Goal: Contribute content: Contribute content

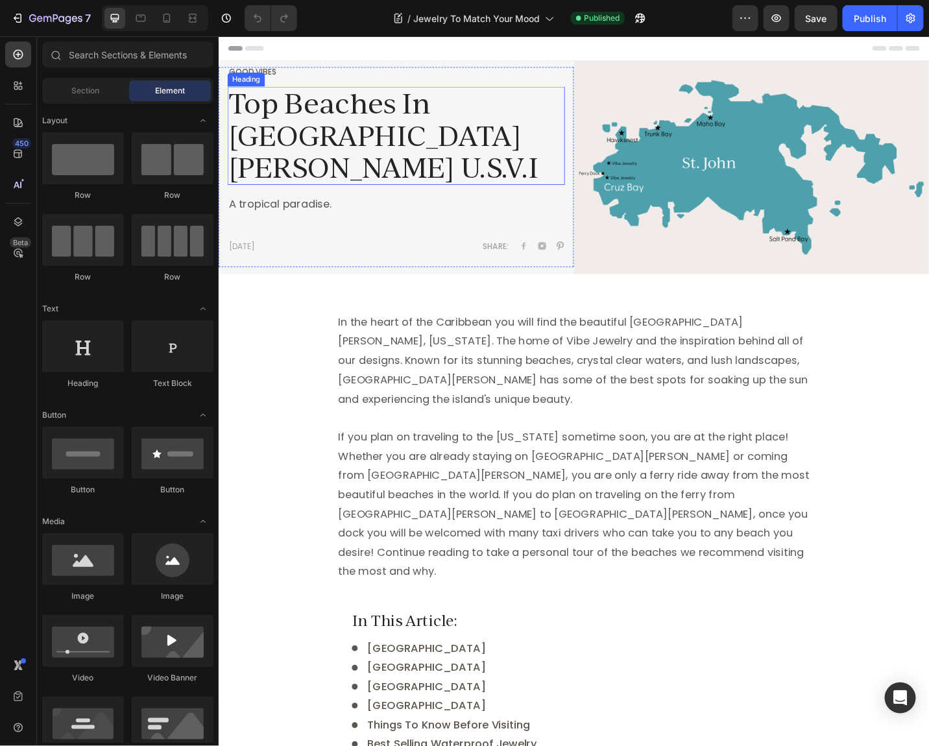
click at [290, 139] on h2 "Top Beaches In [GEOGRAPHIC_DATA][PERSON_NAME] U.S.V.I" at bounding box center [413, 145] width 370 height 108
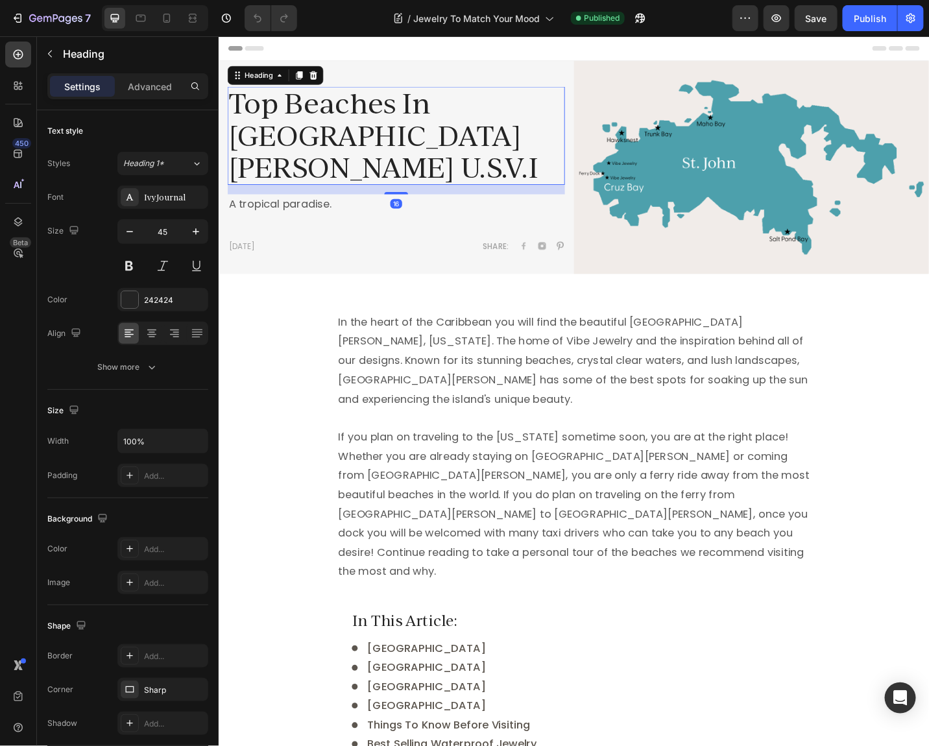
click at [290, 139] on h2 "Top Beaches In [GEOGRAPHIC_DATA][PERSON_NAME] U.S.V.I" at bounding box center [413, 145] width 370 height 108
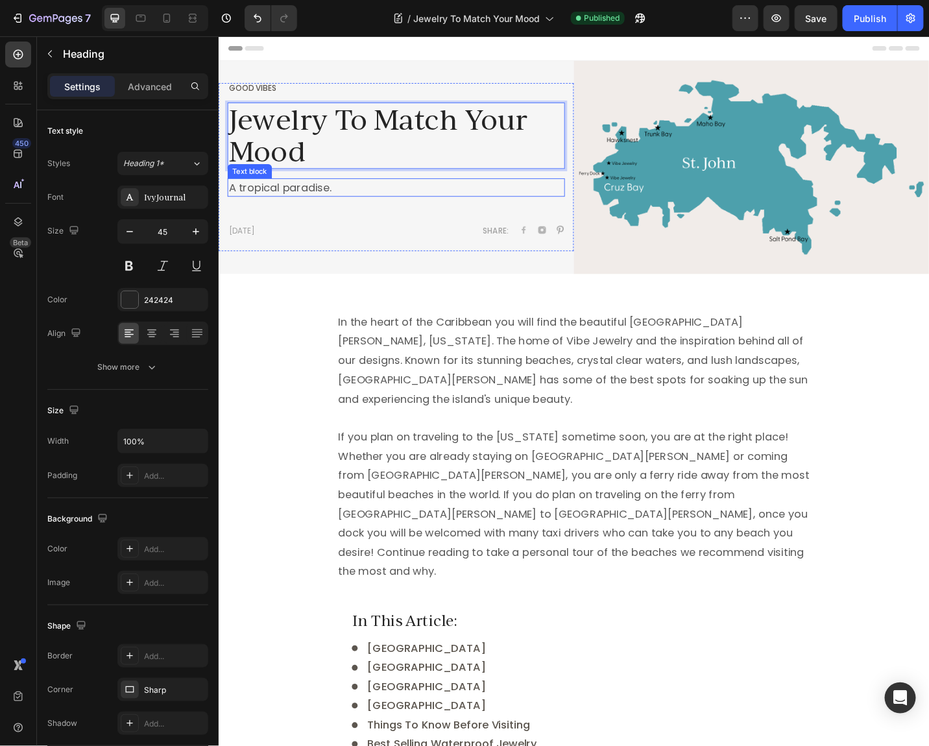
click at [311, 201] on p "A tropical paradise." at bounding box center [412, 202] width 367 height 18
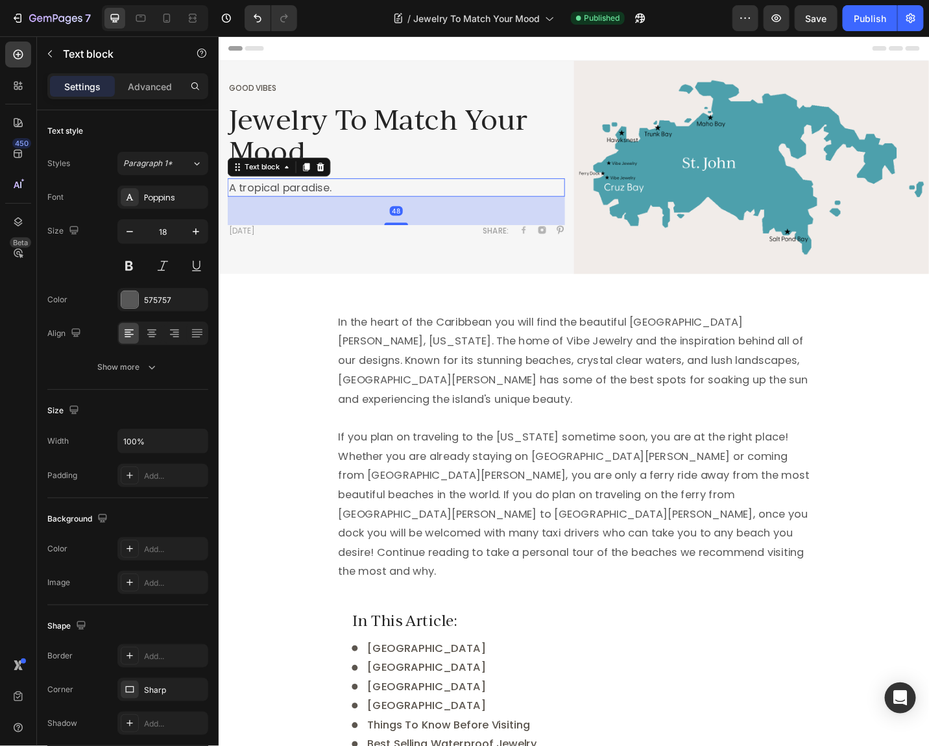
click at [311, 201] on p "A tropical paradise." at bounding box center [412, 202] width 367 height 18
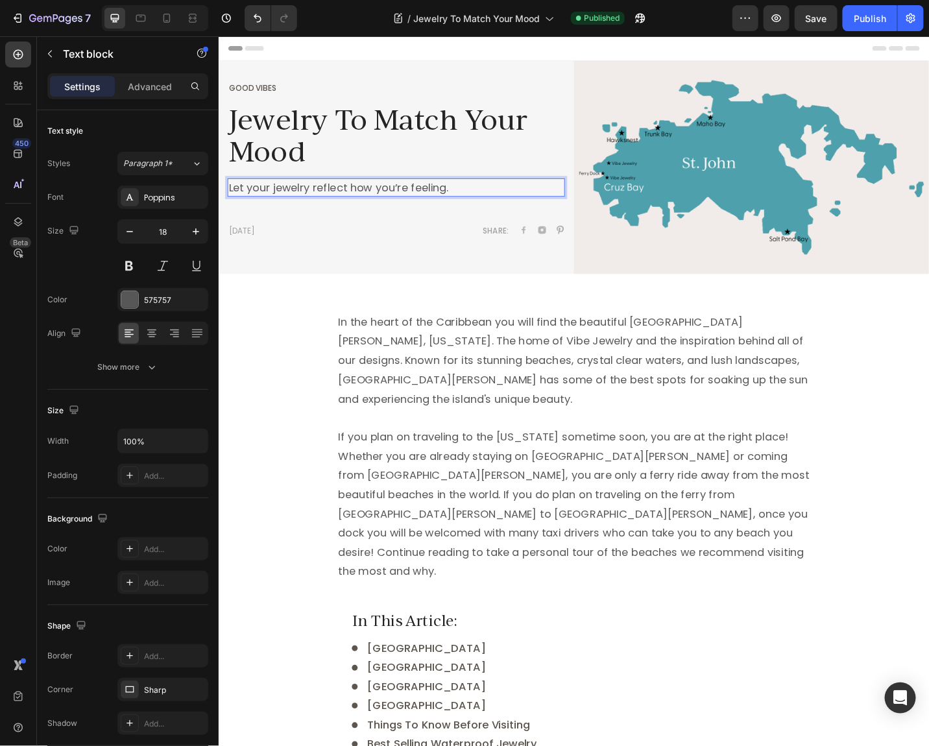
click at [390, 204] on p "Let your jewelry reflect how you’re feeling." at bounding box center [412, 202] width 367 height 18
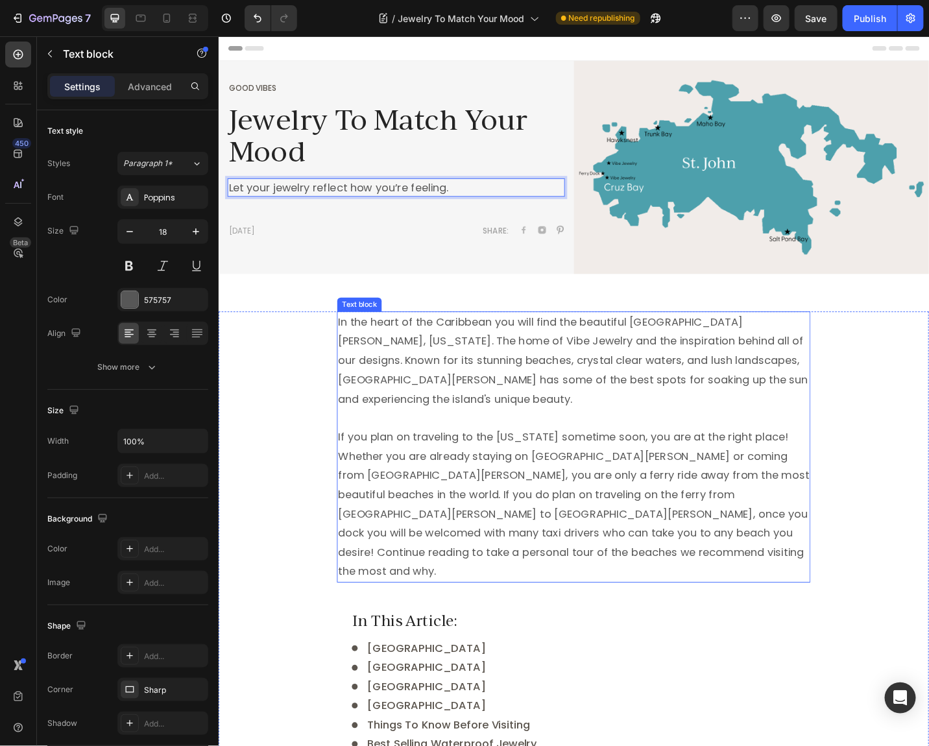
click at [415, 397] on p "In the heart of the Caribbean you will find the beautiful [GEOGRAPHIC_DATA][PER…" at bounding box center [607, 391] width 516 height 105
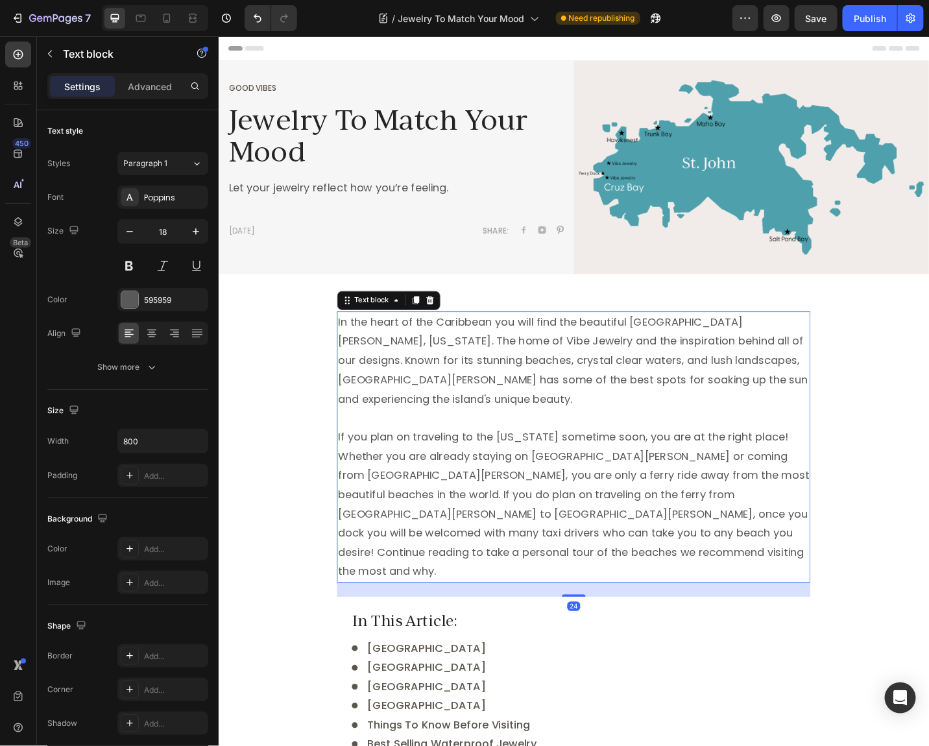
click at [415, 397] on p "In the heart of the Caribbean you will find the beautiful [GEOGRAPHIC_DATA][PER…" at bounding box center [607, 391] width 516 height 105
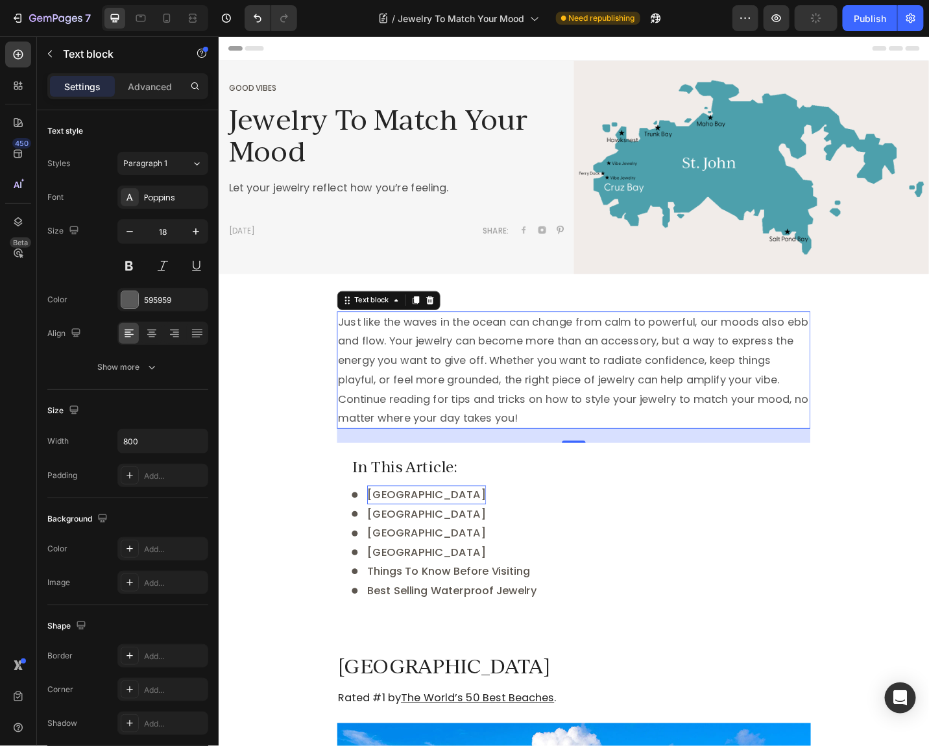
click at [440, 541] on span "[GEOGRAPHIC_DATA]" at bounding box center [446, 538] width 130 height 16
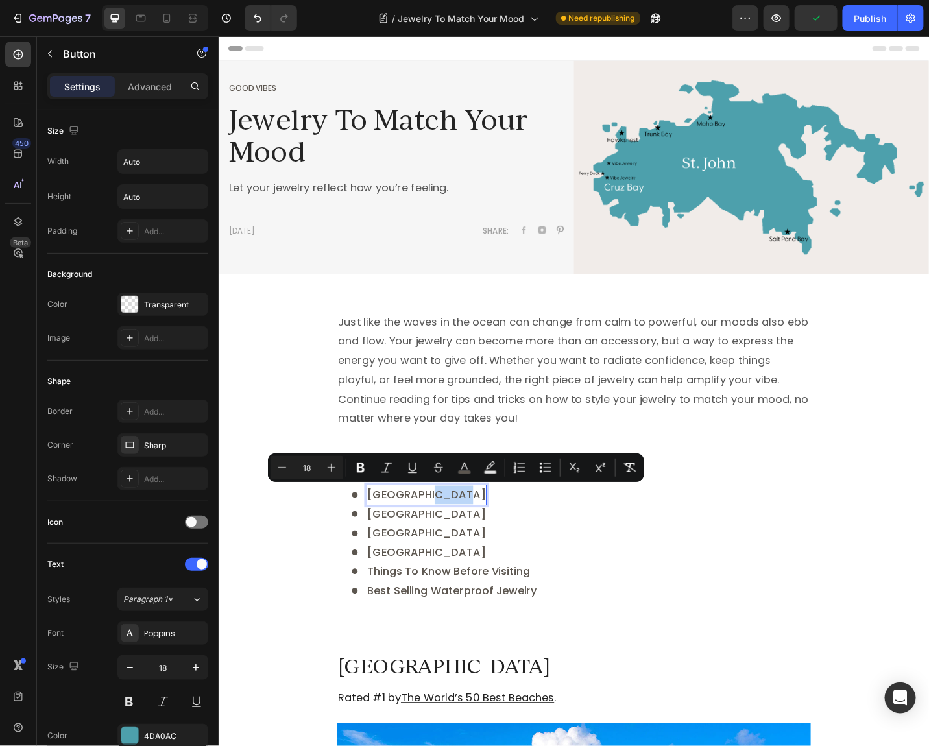
click at [440, 542] on span "[GEOGRAPHIC_DATA]" at bounding box center [446, 538] width 130 height 16
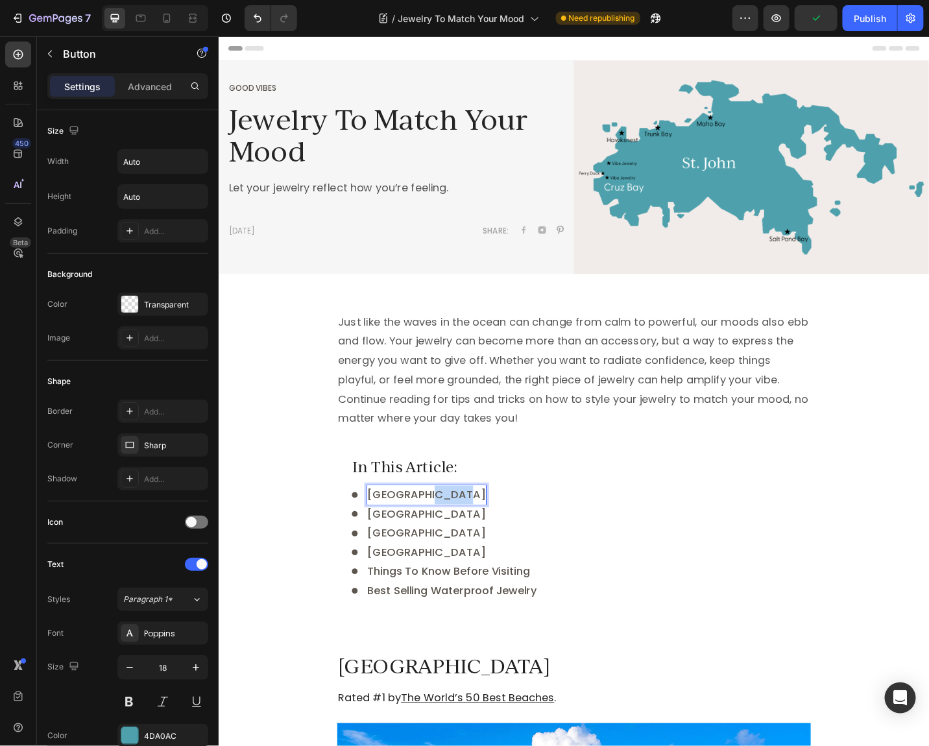
click at [440, 542] on span "[GEOGRAPHIC_DATA]" at bounding box center [446, 538] width 130 height 16
click at [415, 556] on span "[GEOGRAPHIC_DATA]" at bounding box center [446, 559] width 130 height 16
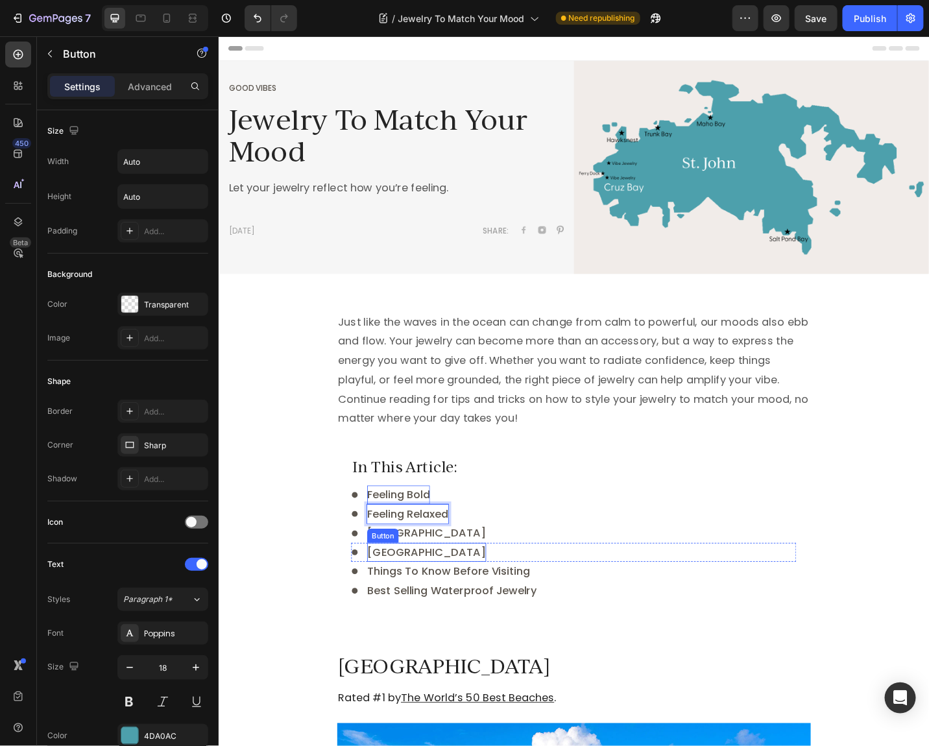
click at [403, 581] on div "Button" at bounding box center [397, 584] width 29 height 12
click at [450, 572] on span "[GEOGRAPHIC_DATA]" at bounding box center [446, 580] width 130 height 16
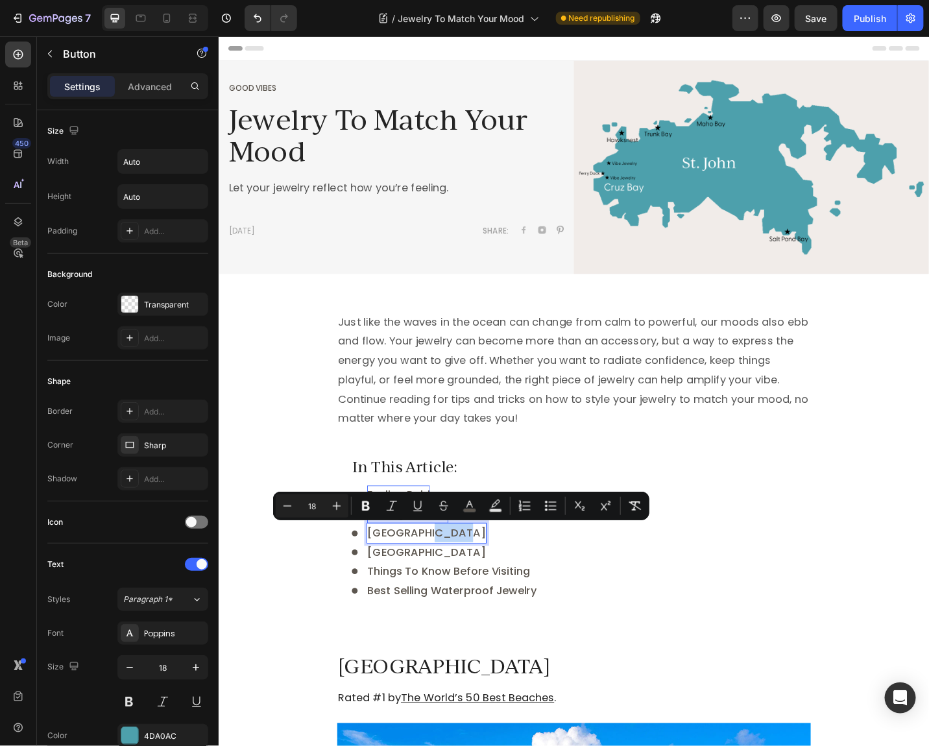
click at [450, 572] on span "[GEOGRAPHIC_DATA]" at bounding box center [446, 580] width 130 height 16
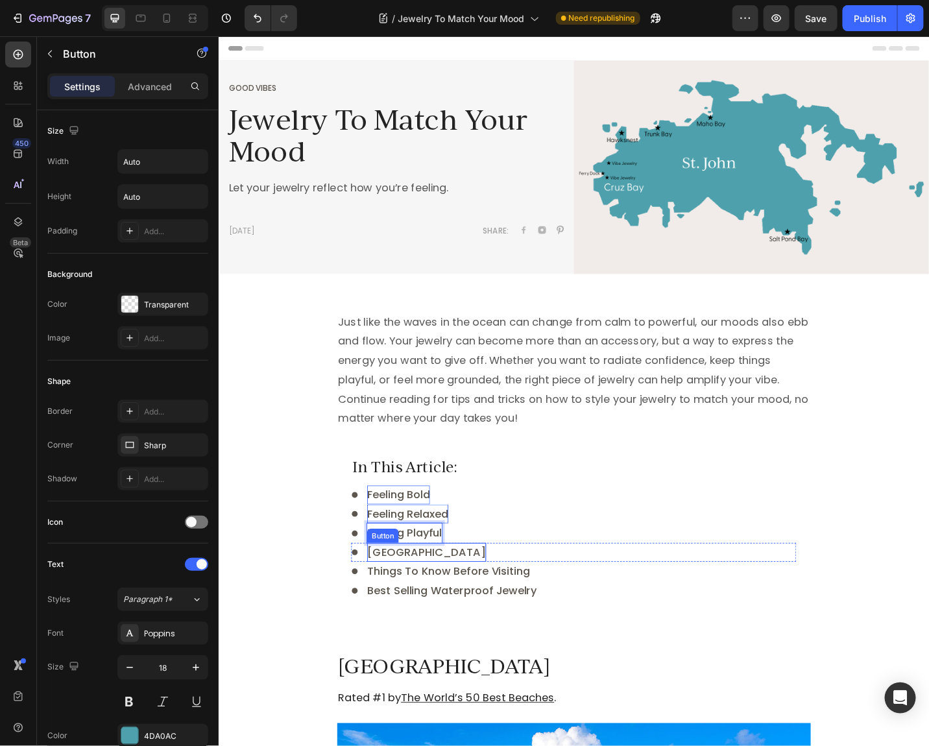
click at [420, 600] on span "[GEOGRAPHIC_DATA]" at bounding box center [446, 601] width 130 height 16
click at [434, 601] on span "Feeling Gounded" at bounding box center [430, 601] width 98 height 16
click at [441, 621] on span "Things To Know Before Visiting" at bounding box center [470, 622] width 178 height 16
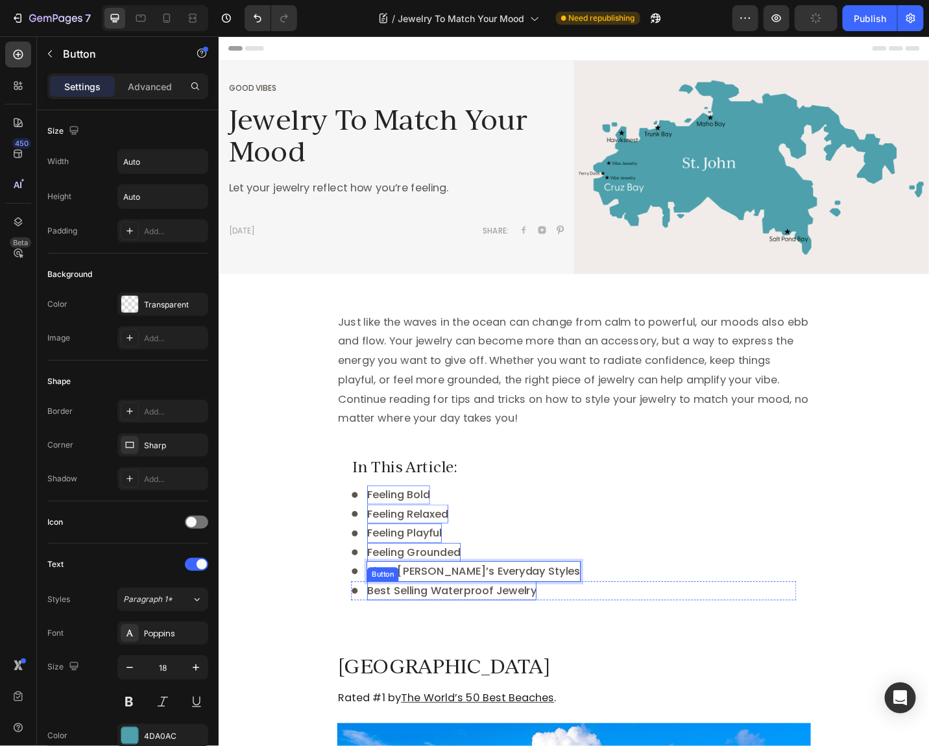
click at [572, 647] on div "Icon Best Selling Waterproof Jewelry Button Row" at bounding box center [607, 644] width 488 height 21
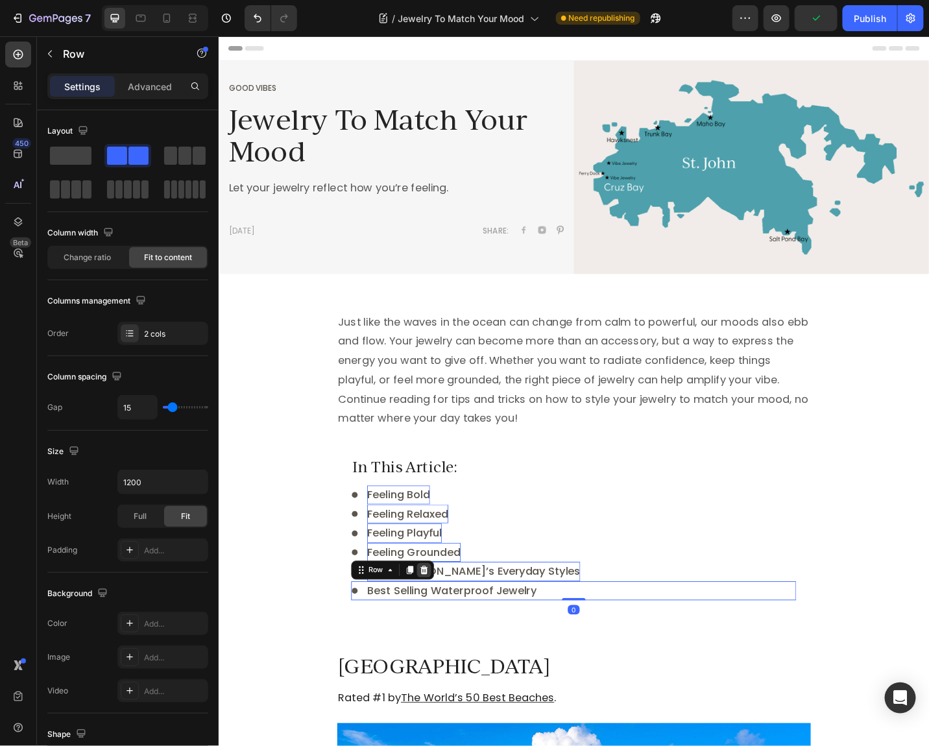
click at [442, 618] on icon at bounding box center [443, 621] width 8 height 9
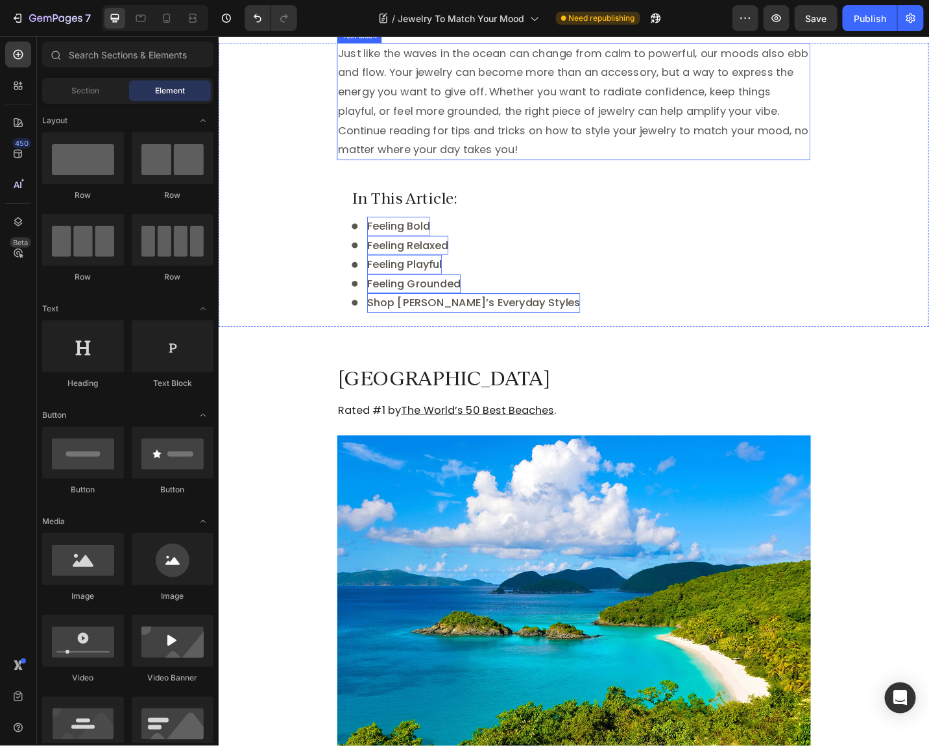
scroll to position [390, 0]
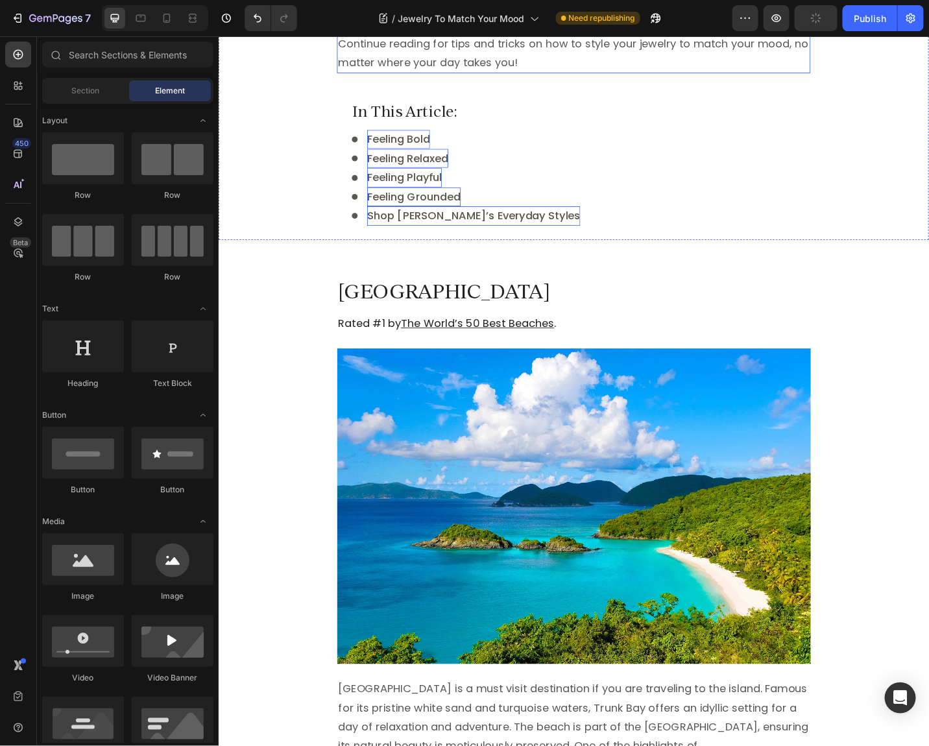
click at [453, 451] on img at bounding box center [607, 551] width 519 height 346
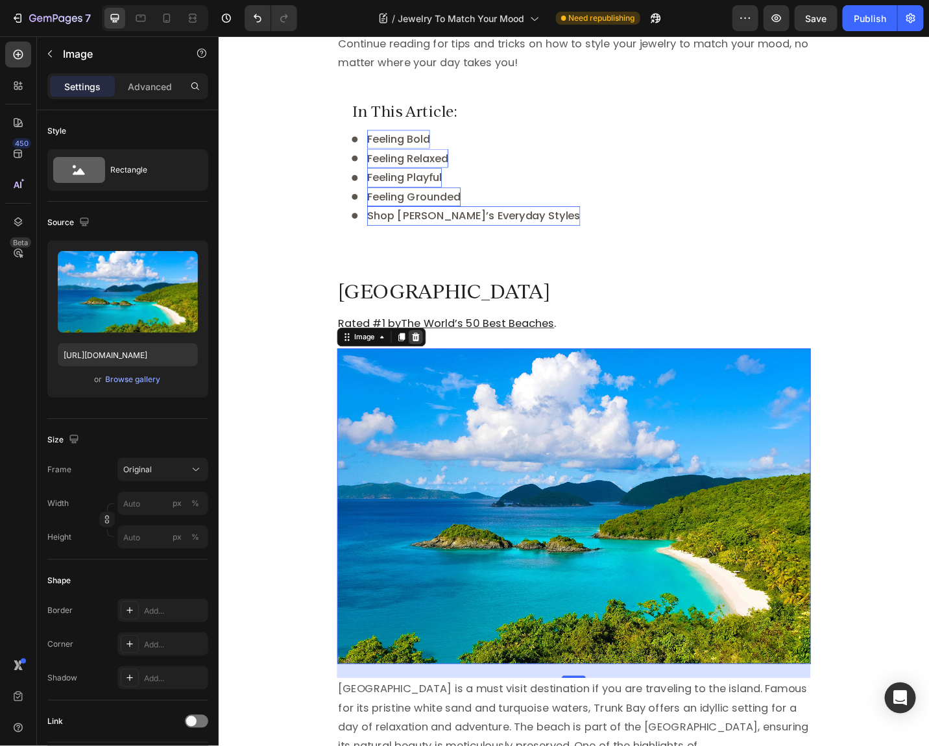
click at [434, 363] on icon at bounding box center [434, 365] width 8 height 9
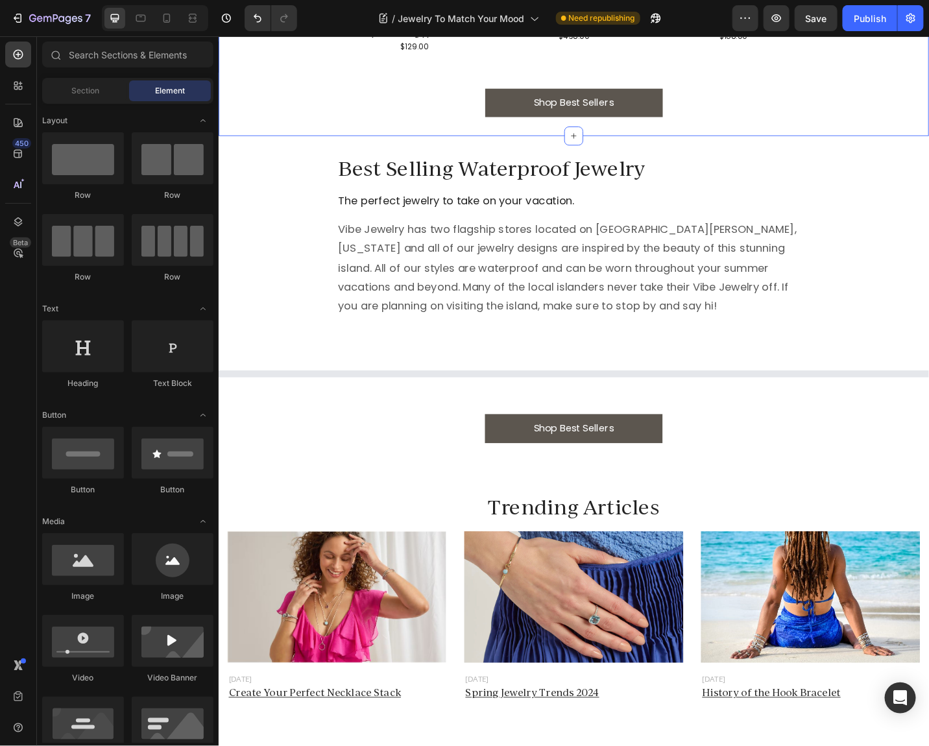
scroll to position [1143, 0]
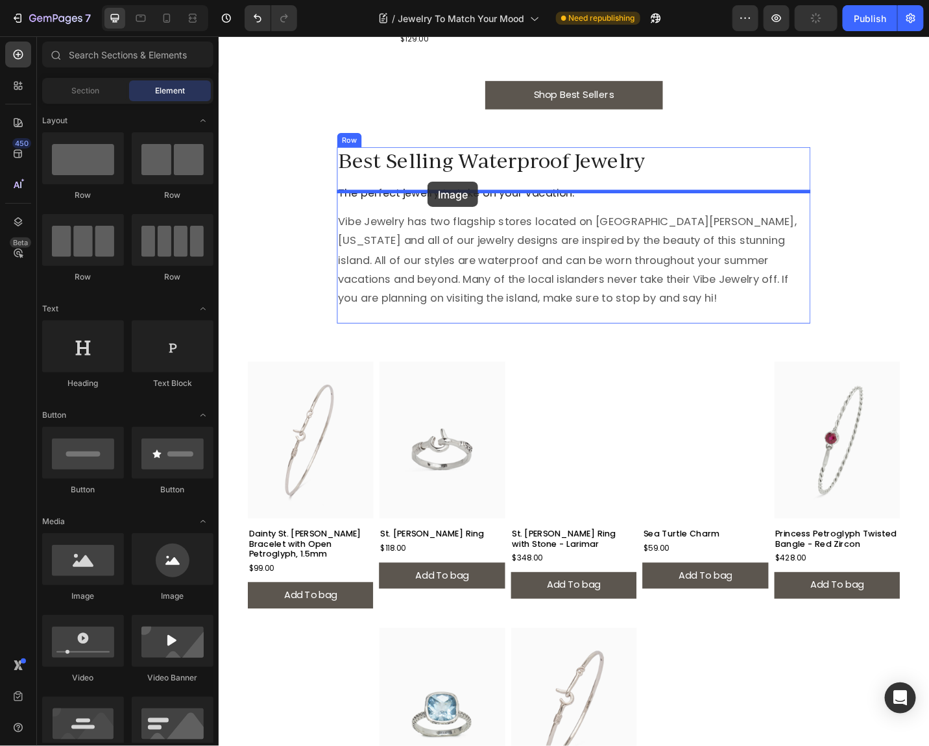
drag, startPoint x: 300, startPoint y: 600, endPoint x: 447, endPoint y: 196, distance: 430.6
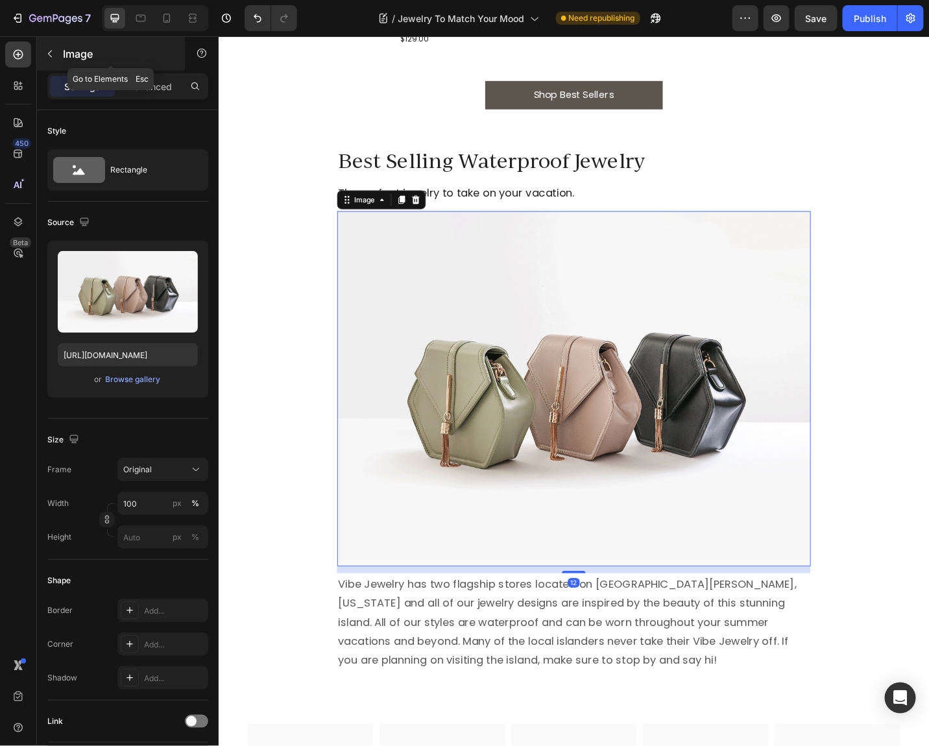
click at [56, 49] on button "button" at bounding box center [50, 53] width 21 height 21
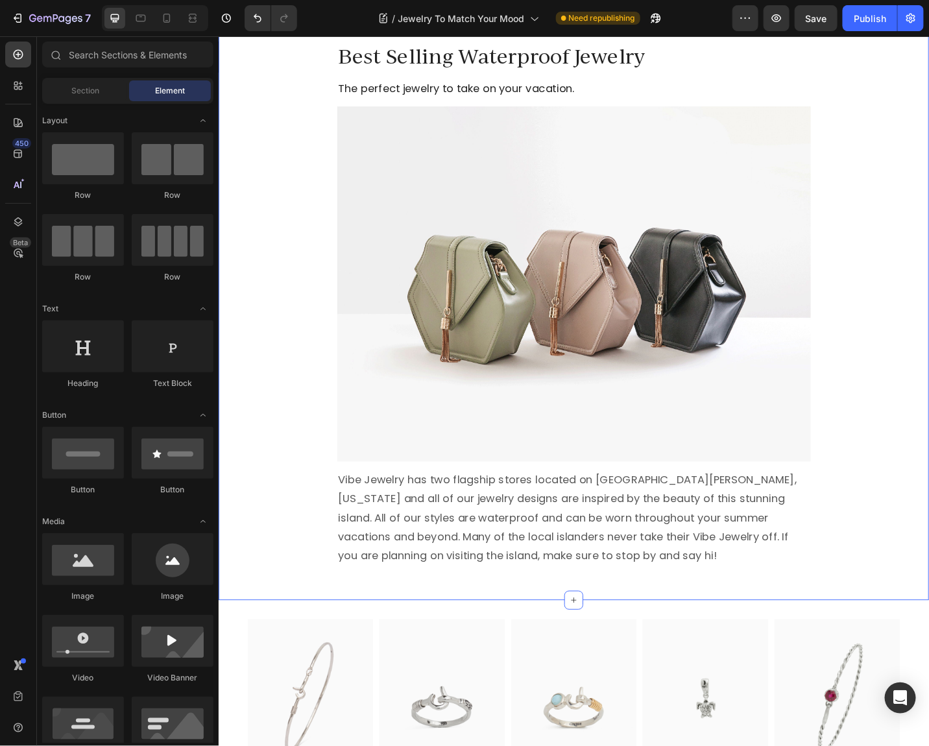
scroll to position [0, 0]
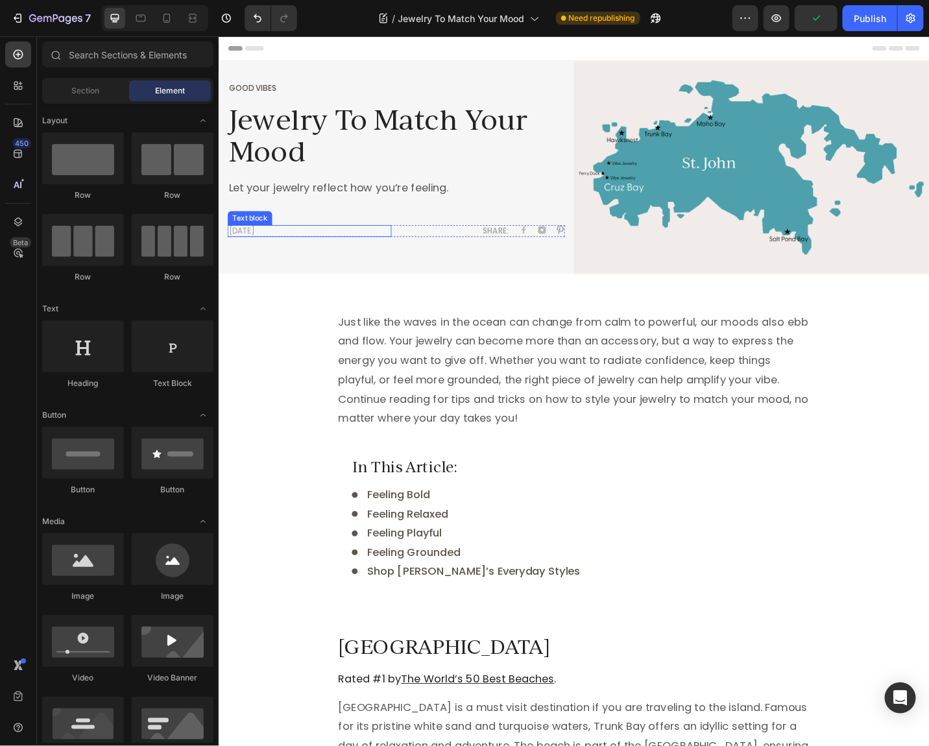
click at [243, 248] on p "[DATE]" at bounding box center [317, 249] width 177 height 10
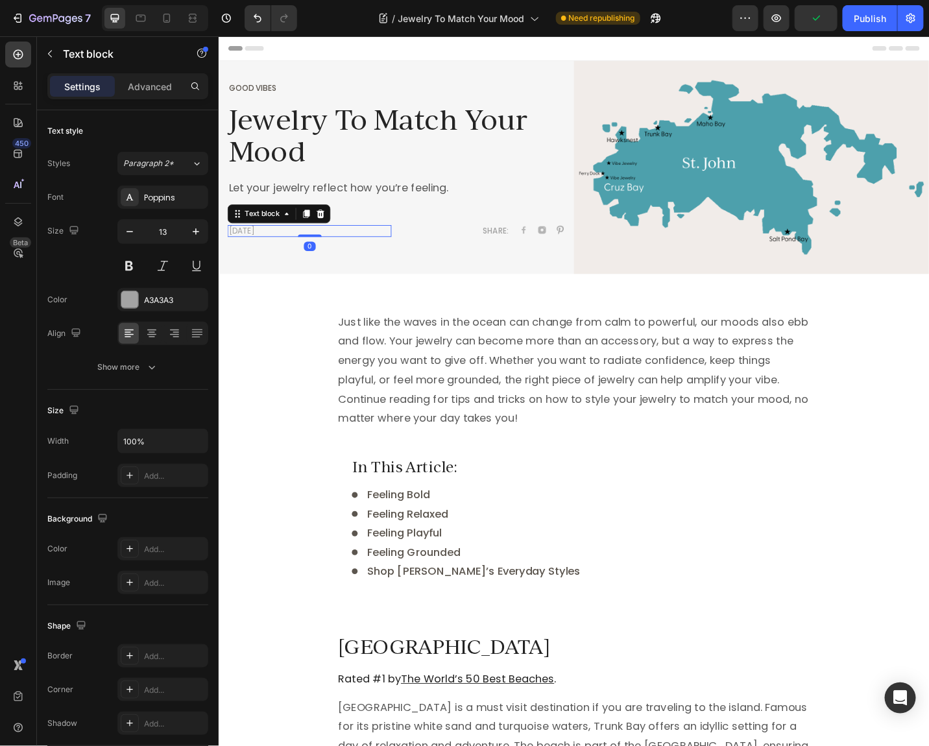
click at [243, 248] on p "[DATE]" at bounding box center [317, 249] width 177 height 10
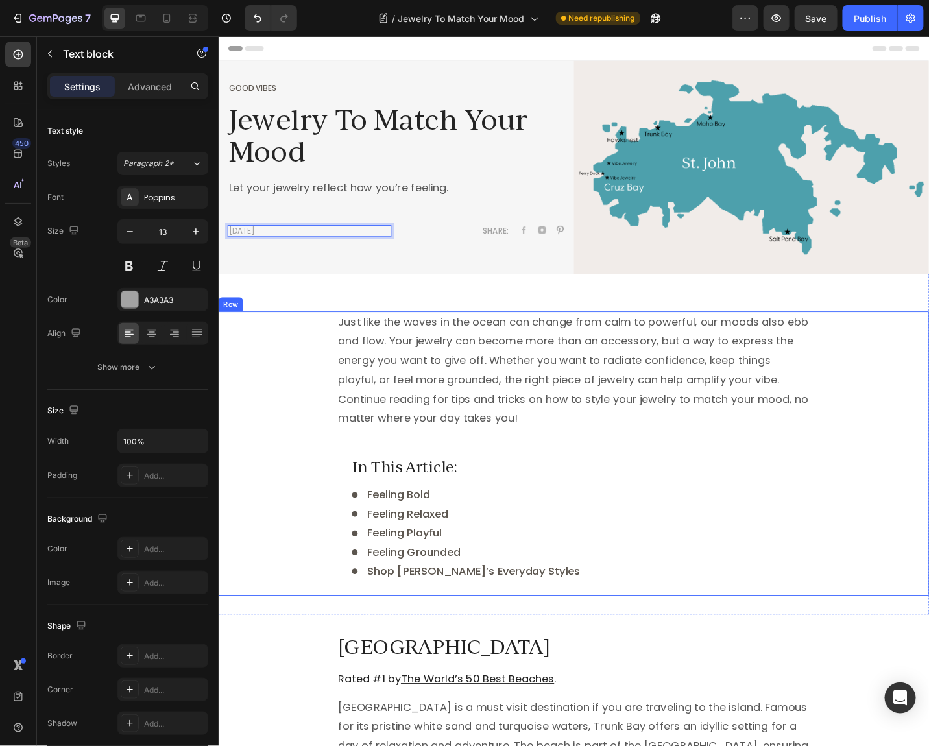
click at [257, 351] on div "Just like the waves in the ocean can change from calm to powerful, our moods al…" at bounding box center [607, 493] width 778 height 311
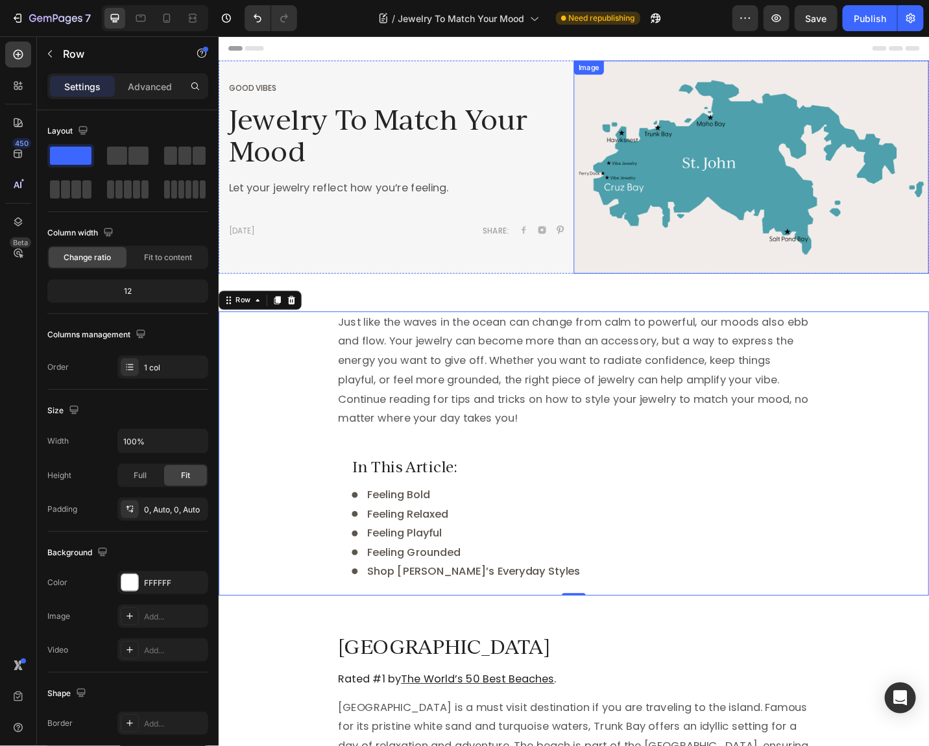
click at [726, 142] on img at bounding box center [801, 179] width 389 height 233
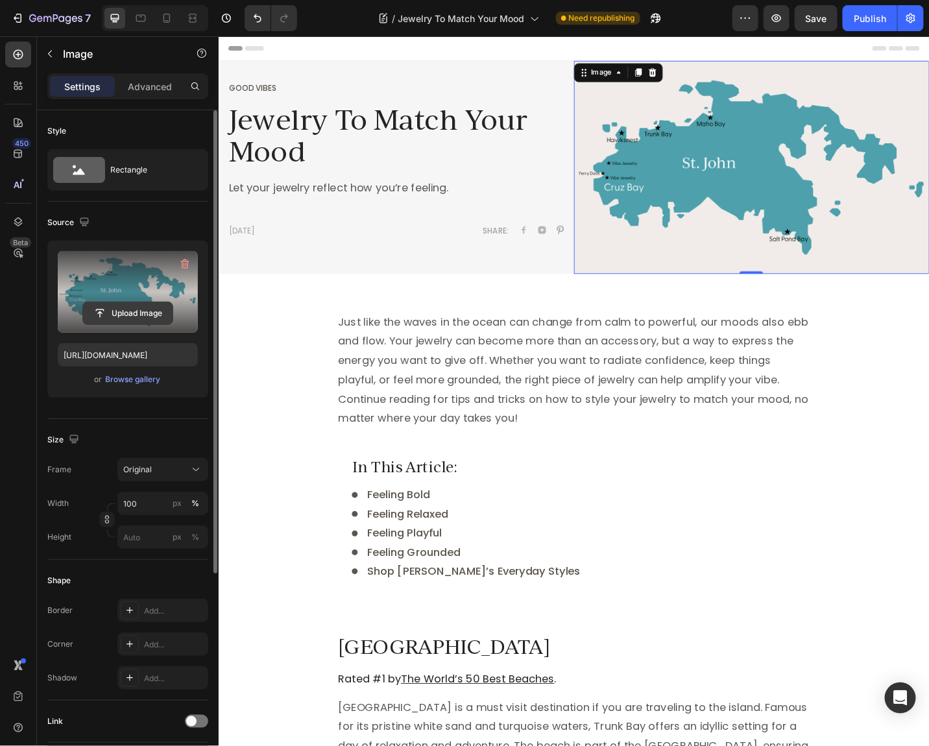
click at [133, 316] on input "file" at bounding box center [127, 313] width 89 height 22
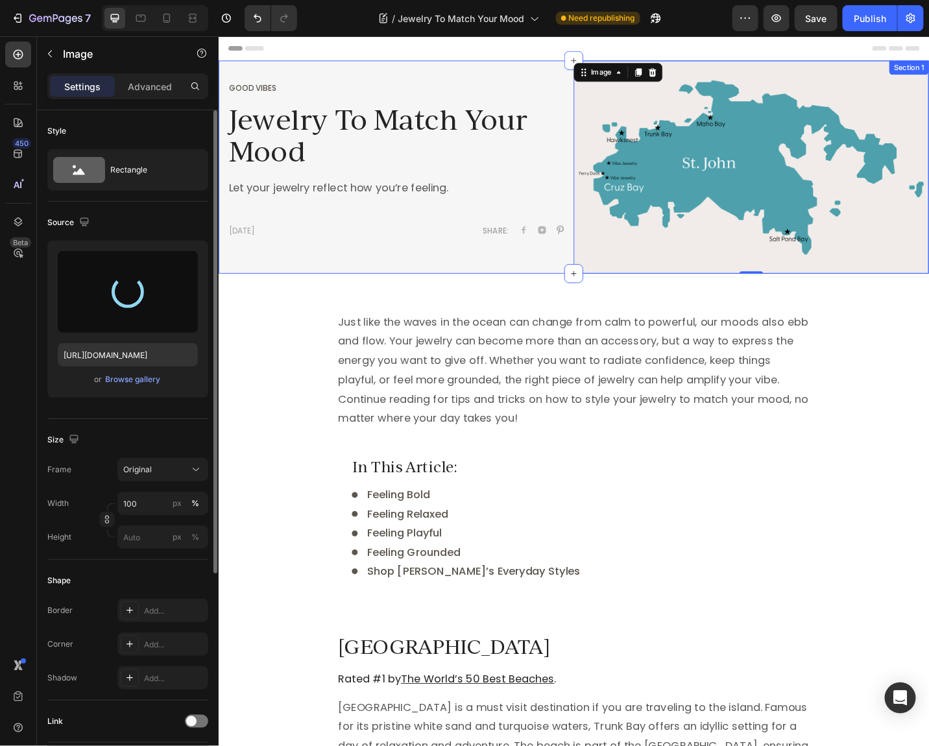
type input "[URL][DOMAIN_NAME]"
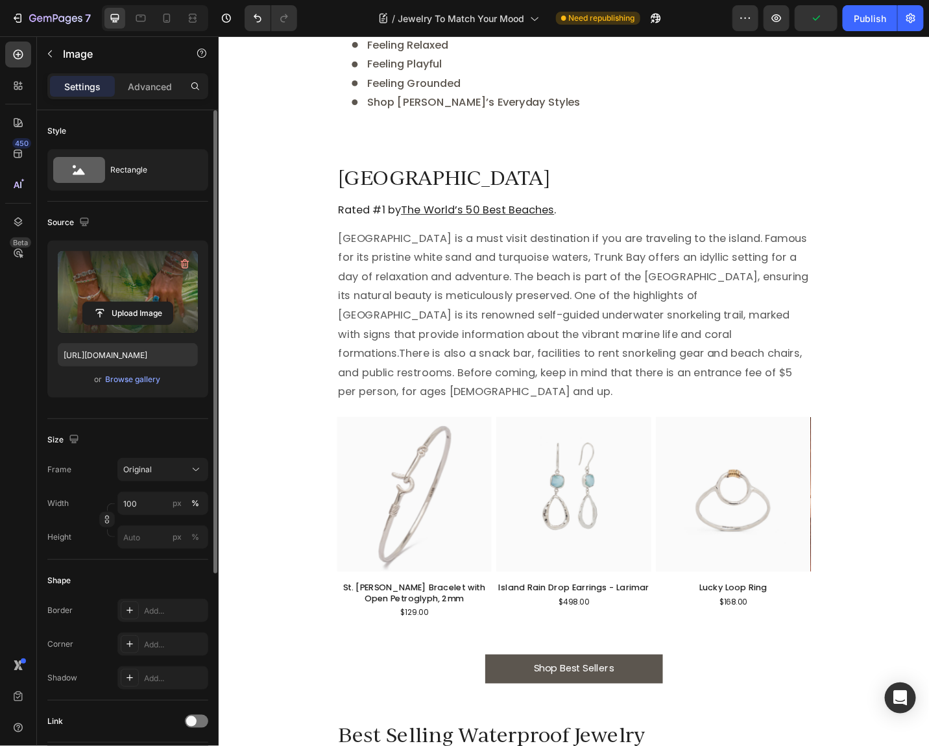
scroll to position [528, 0]
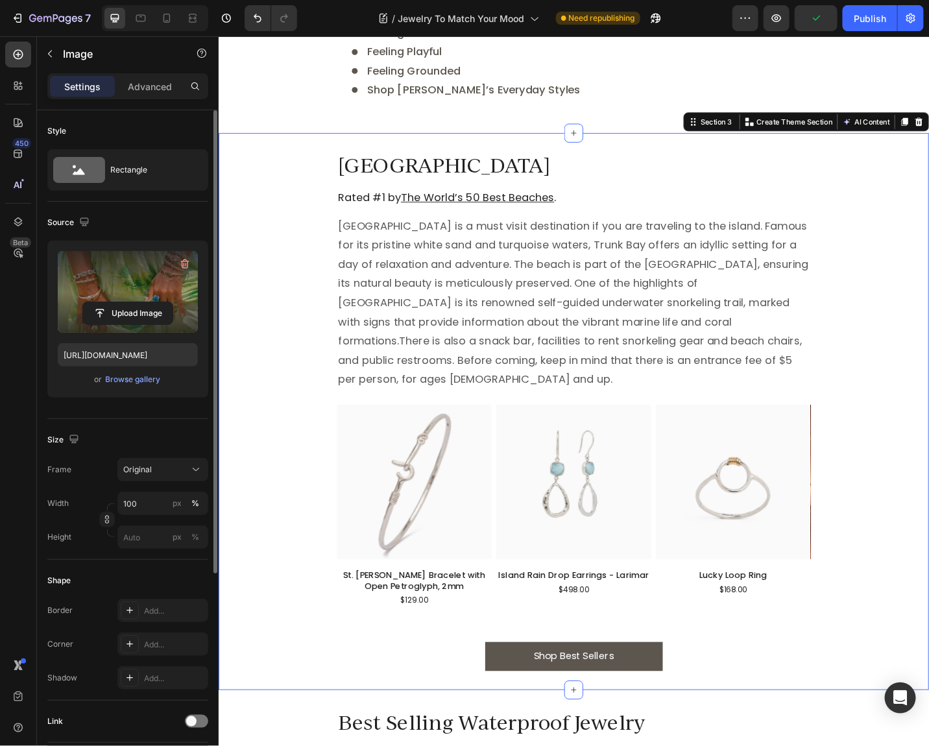
click at [896, 254] on div "Trunk Bay Beach Heading Rated #1 by The World’s 50 Best Beaches . Heading [GEOG…" at bounding box center [607, 447] width 778 height 569
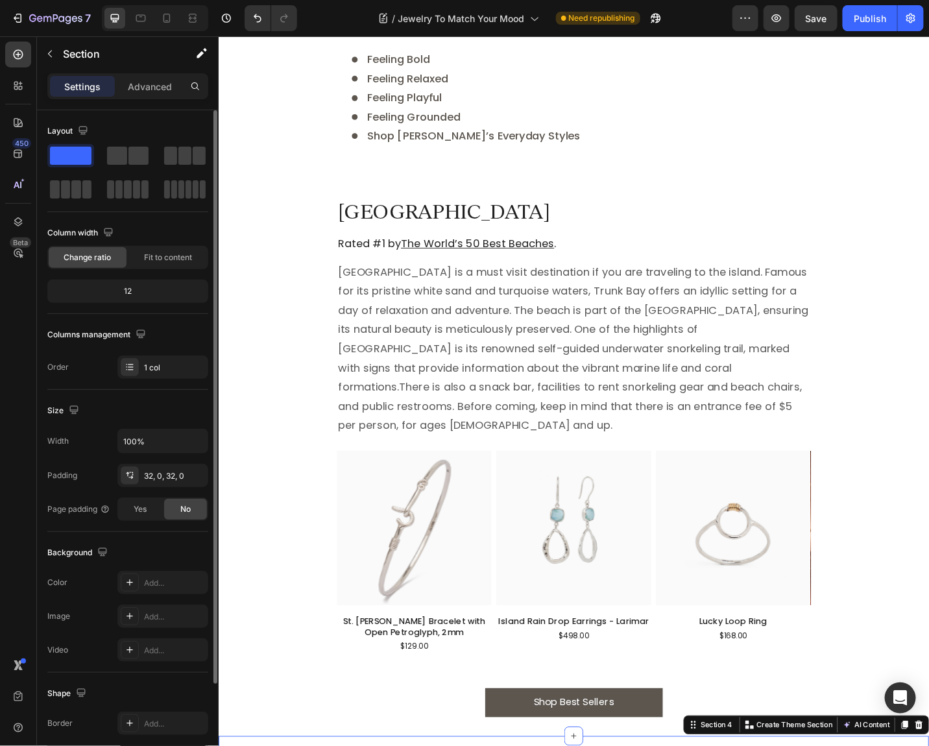
scroll to position [473, 0]
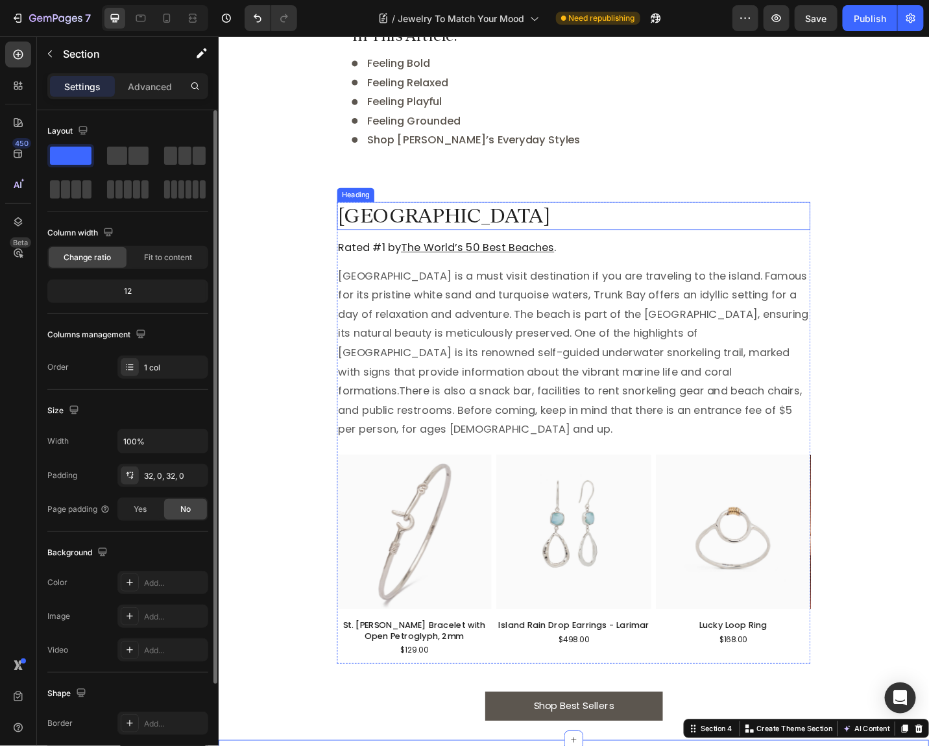
click at [432, 243] on h2 "[GEOGRAPHIC_DATA]" at bounding box center [607, 232] width 519 height 30
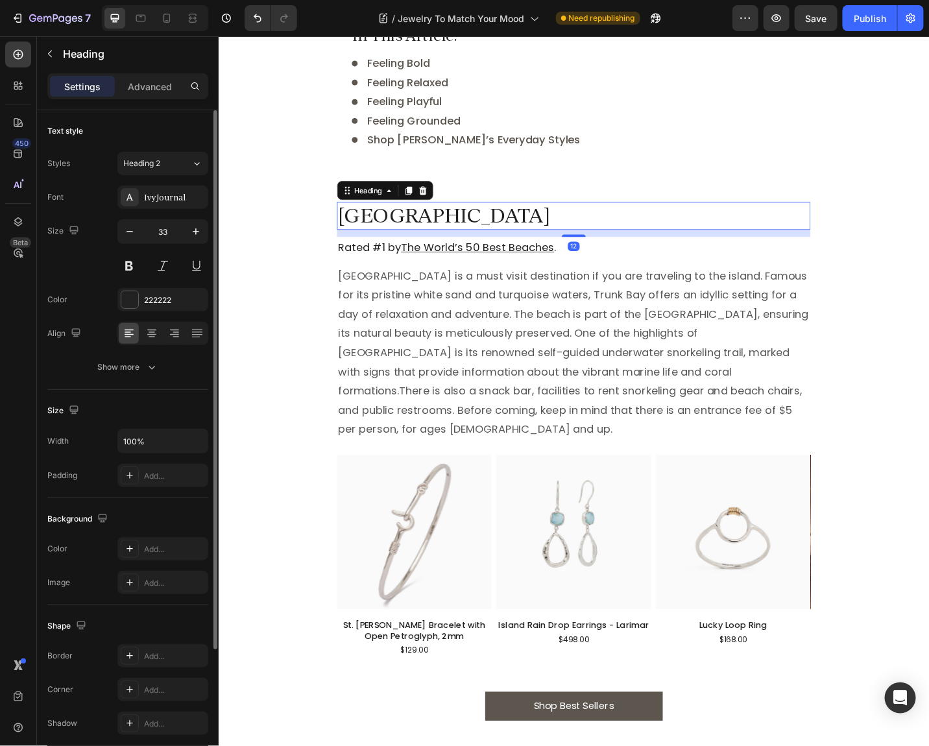
click at [432, 243] on h2 "[GEOGRAPHIC_DATA]" at bounding box center [607, 232] width 519 height 30
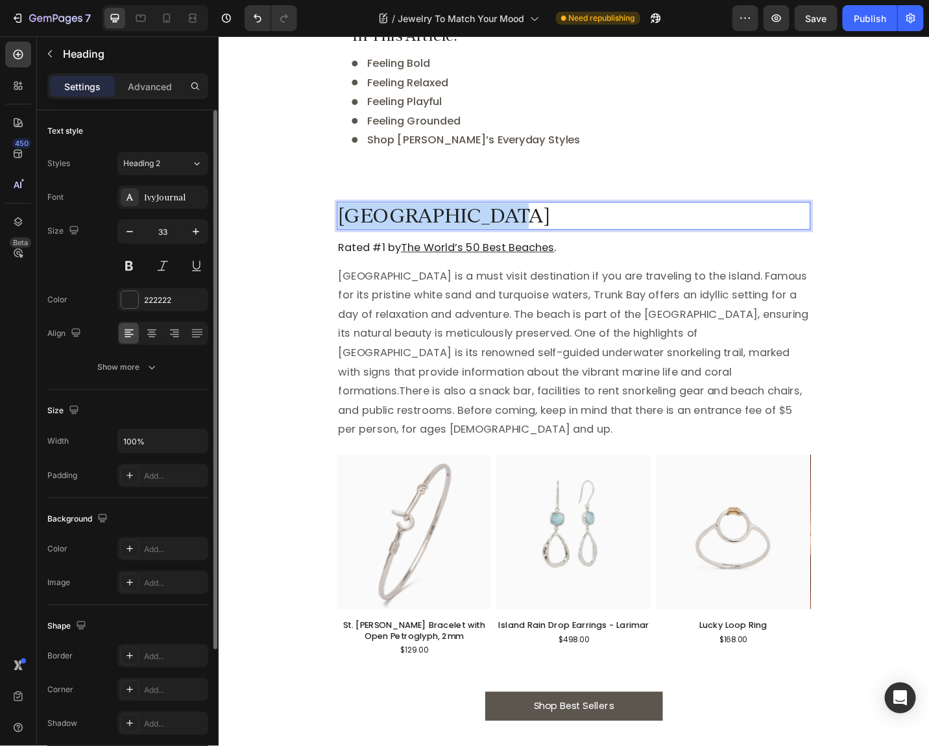
click at [432, 243] on p "[GEOGRAPHIC_DATA]" at bounding box center [607, 233] width 516 height 28
click at [377, 269] on h2 "Rated #1 by The World’s 50 Best Beaches ." at bounding box center [607, 266] width 519 height 23
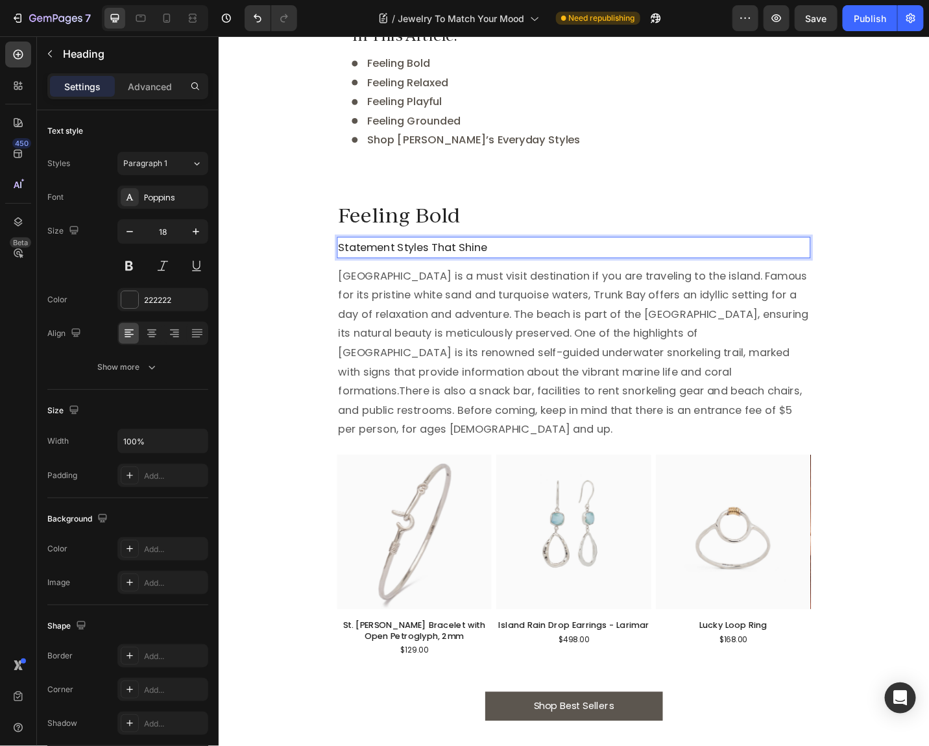
click at [499, 345] on p "[GEOGRAPHIC_DATA] is a must visit destination if you are traveling to the islan…" at bounding box center [607, 382] width 516 height 189
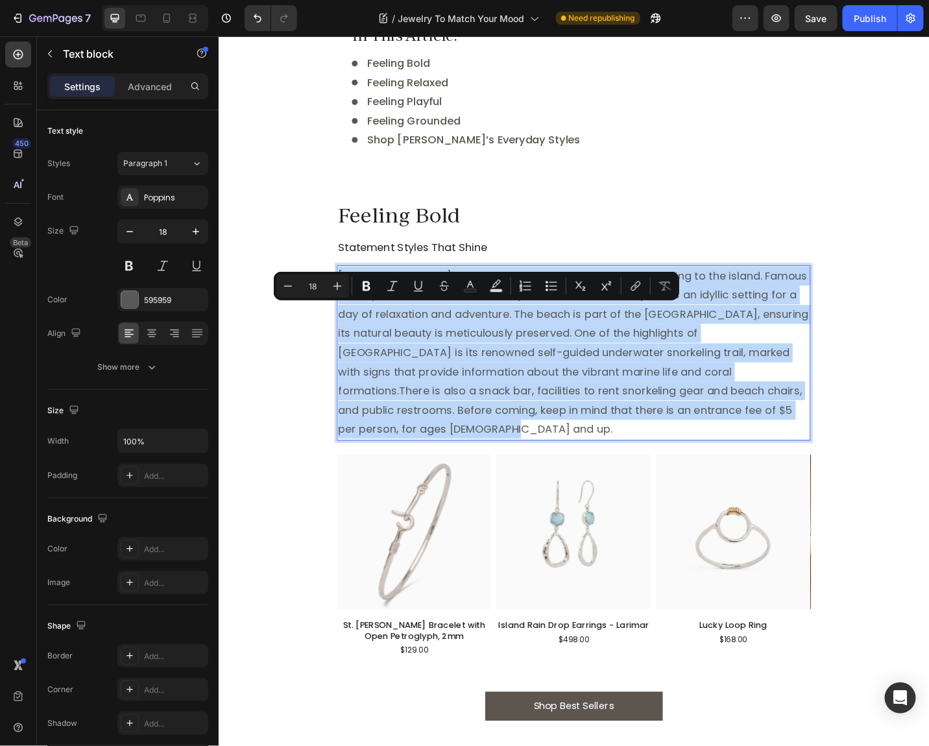
click at [499, 345] on p "[GEOGRAPHIC_DATA] is a must visit destination if you are traveling to the islan…" at bounding box center [607, 382] width 516 height 189
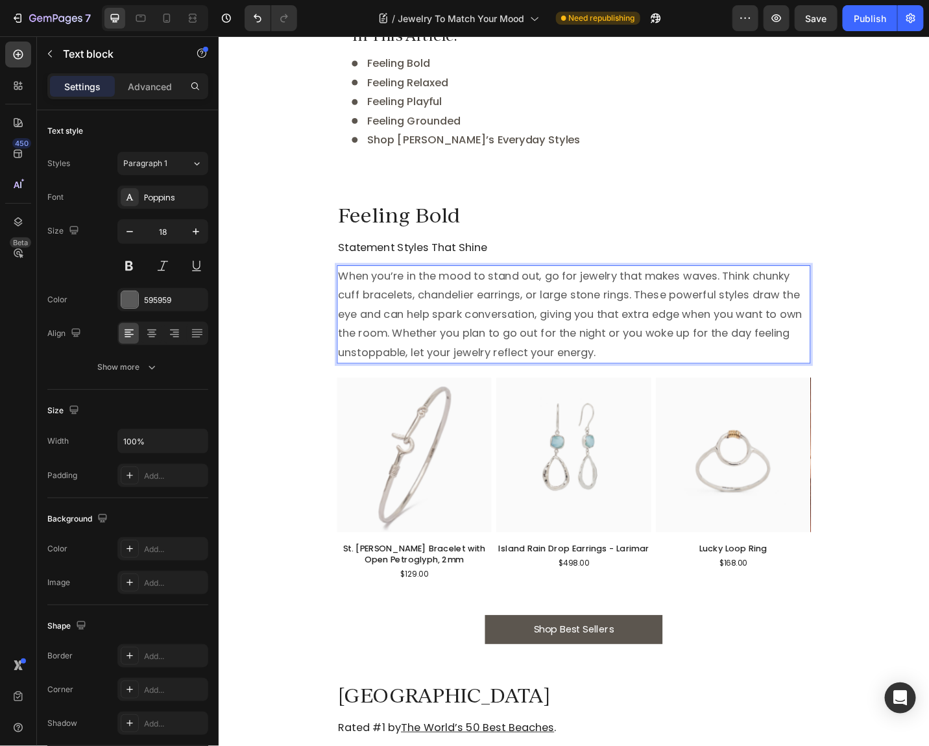
click at [405, 454] on img at bounding box center [432, 494] width 169 height 169
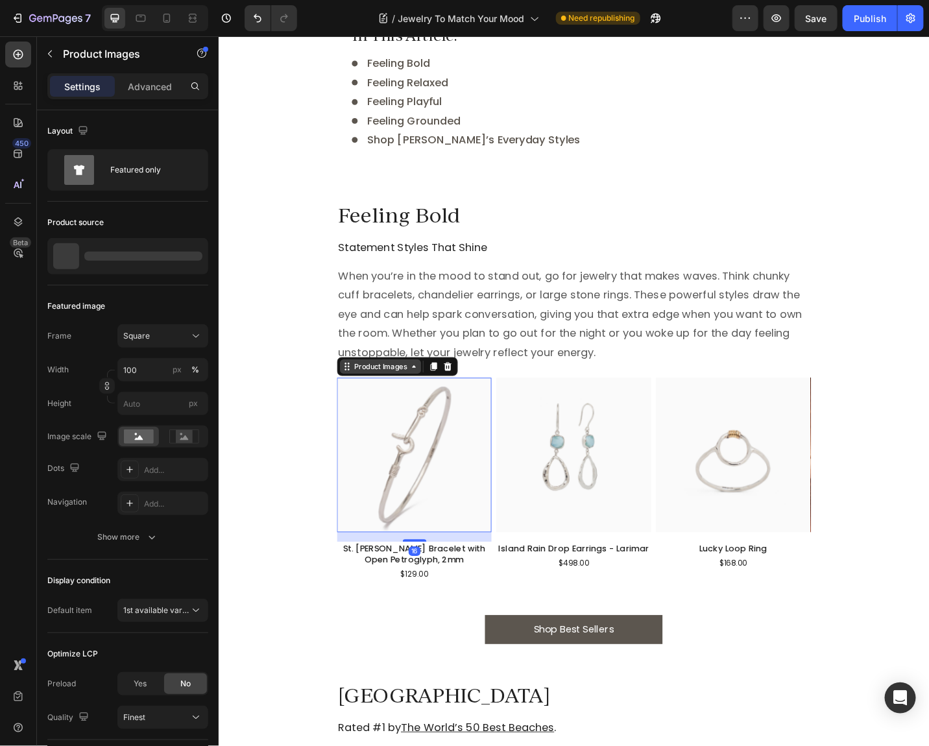
click at [392, 392] on div "Product Images" at bounding box center [395, 398] width 63 height 12
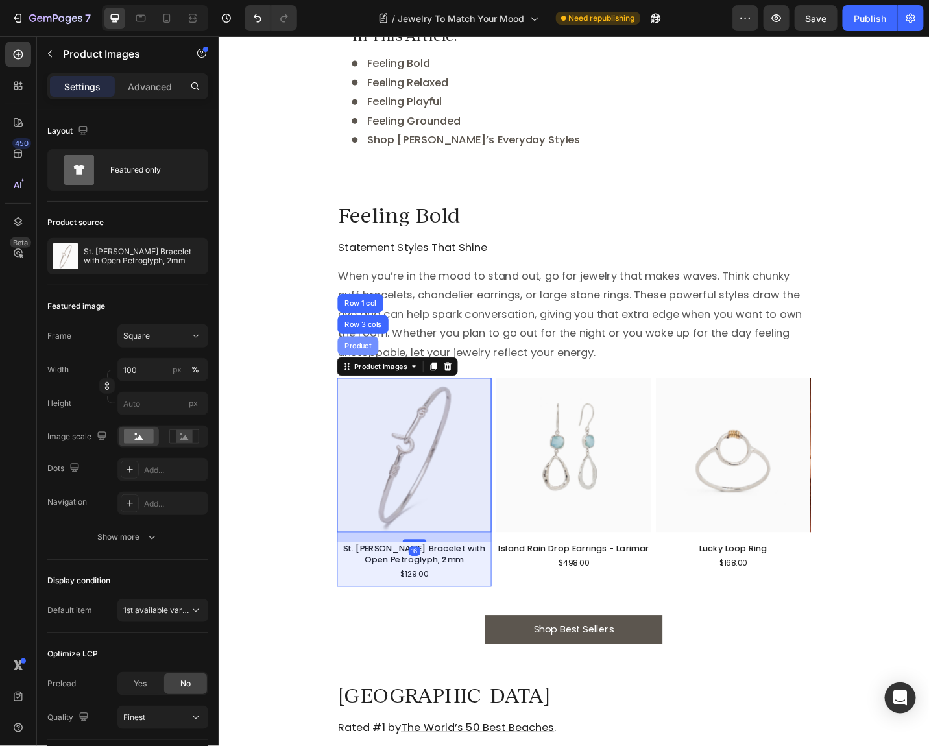
click at [380, 372] on div "Product" at bounding box center [370, 375] width 34 height 8
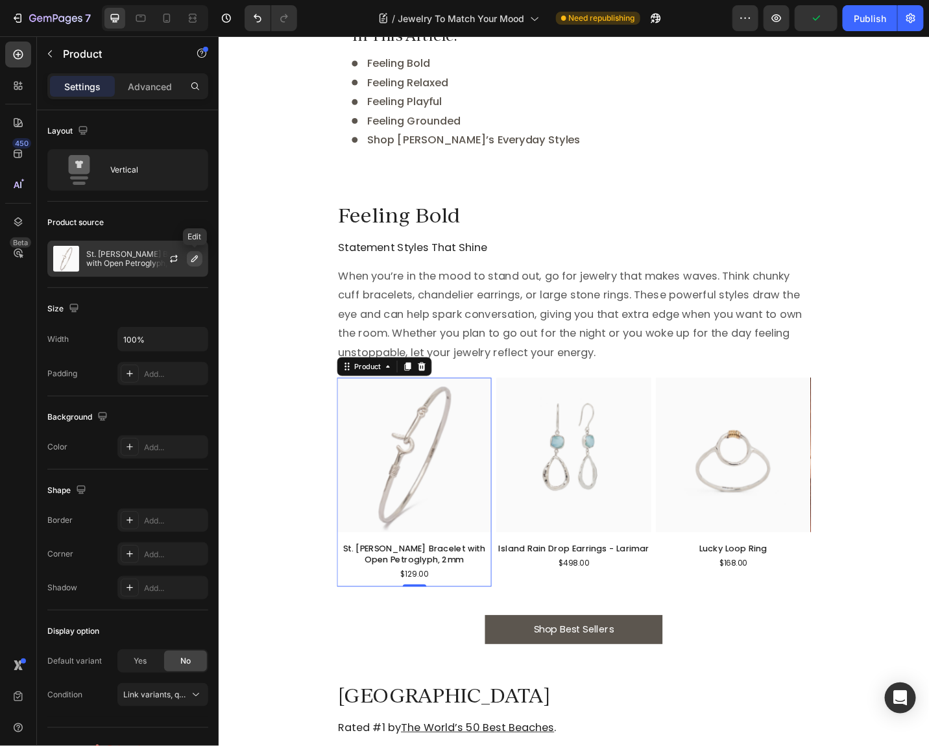
click at [198, 259] on icon "button" at bounding box center [194, 259] width 10 height 10
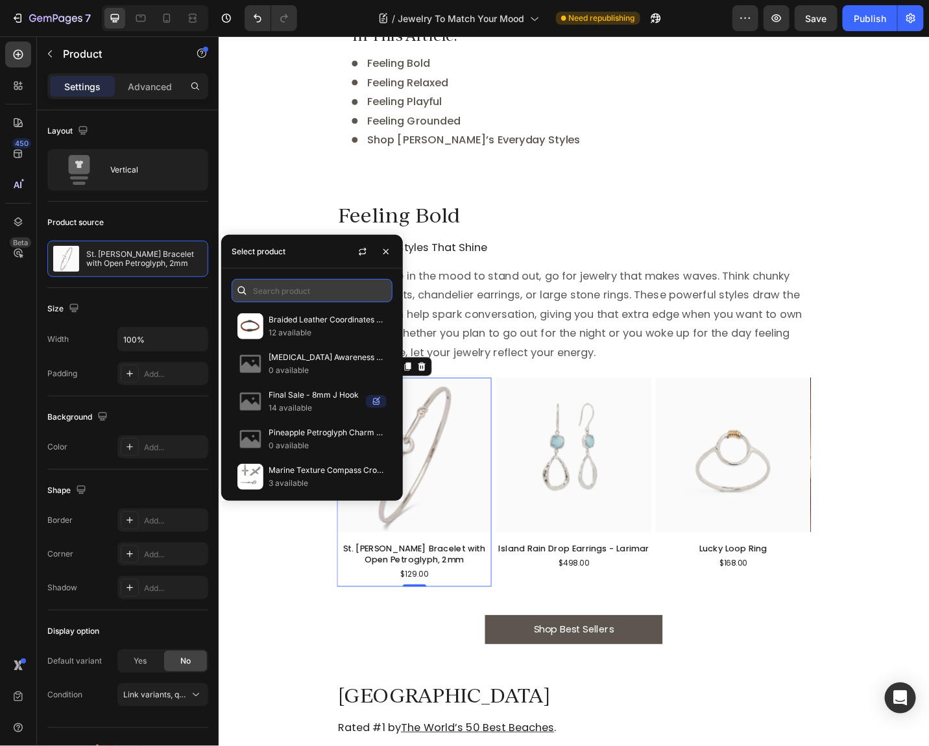
click at [300, 294] on input "text" at bounding box center [311, 290] width 161 height 23
paste input "Five Band Cuff with Petroglyphs and Stones"
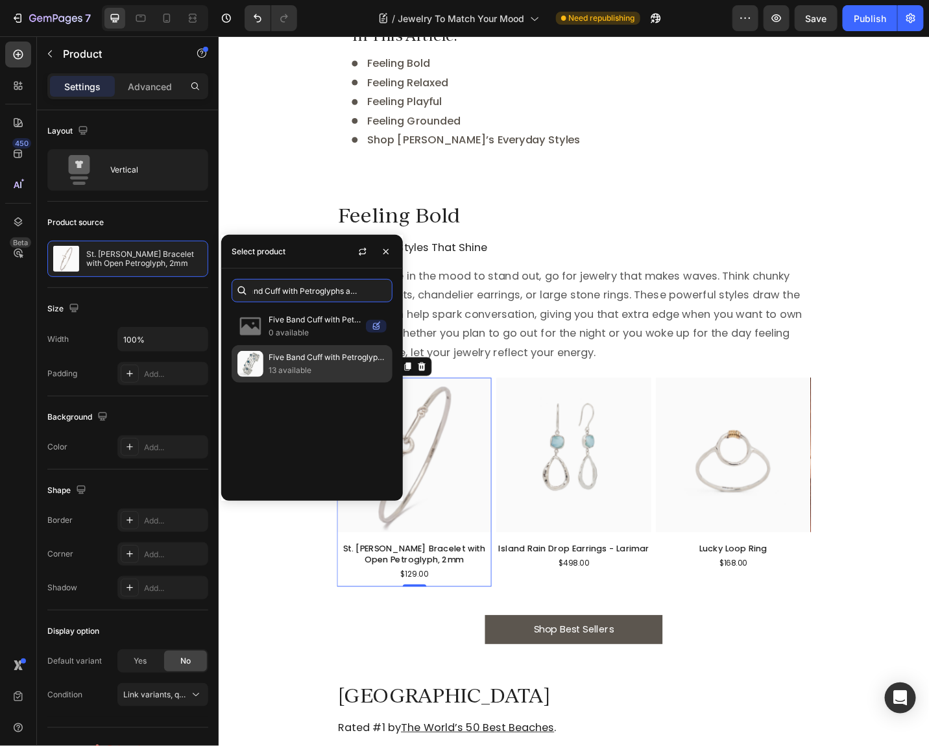
type input "Five Band Cuff with Petroglyphs and Stones"
click at [296, 366] on p "13 available" at bounding box center [327, 370] width 118 height 13
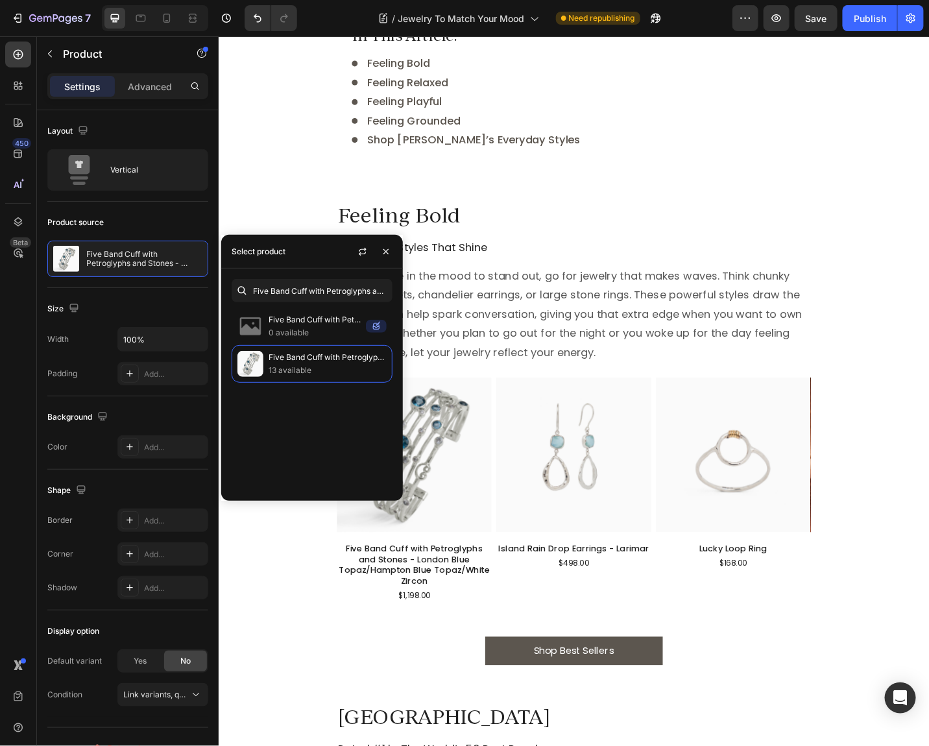
click at [572, 481] on img at bounding box center [606, 494] width 169 height 169
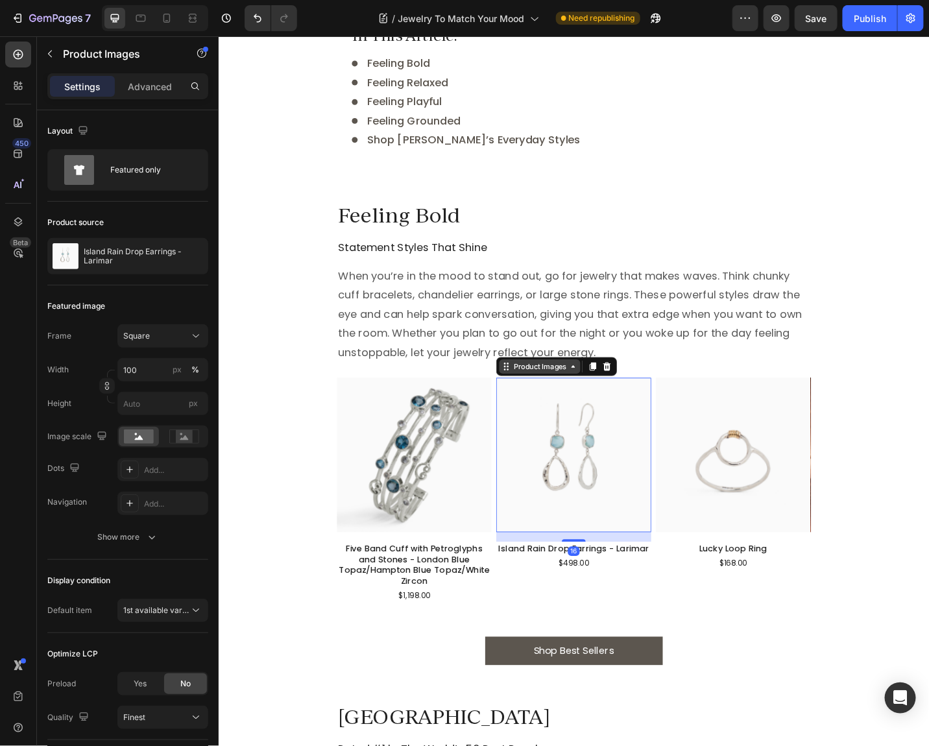
click at [554, 394] on div "Product Images" at bounding box center [569, 398] width 63 height 12
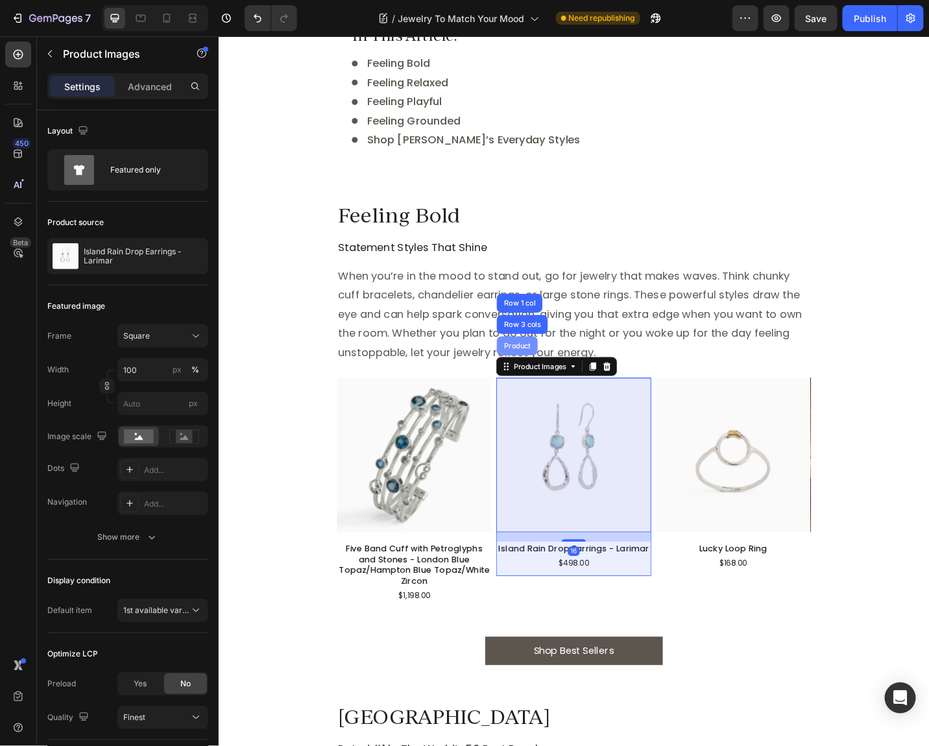
click at [547, 374] on div "Product" at bounding box center [545, 375] width 34 height 8
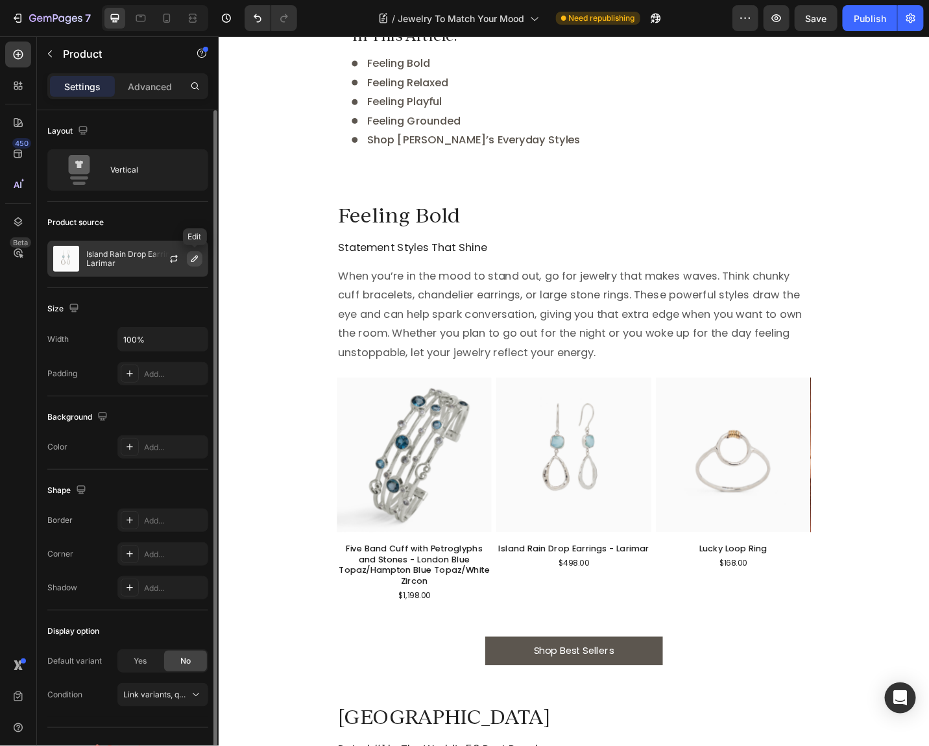
click at [196, 264] on button "button" at bounding box center [195, 259] width 16 height 16
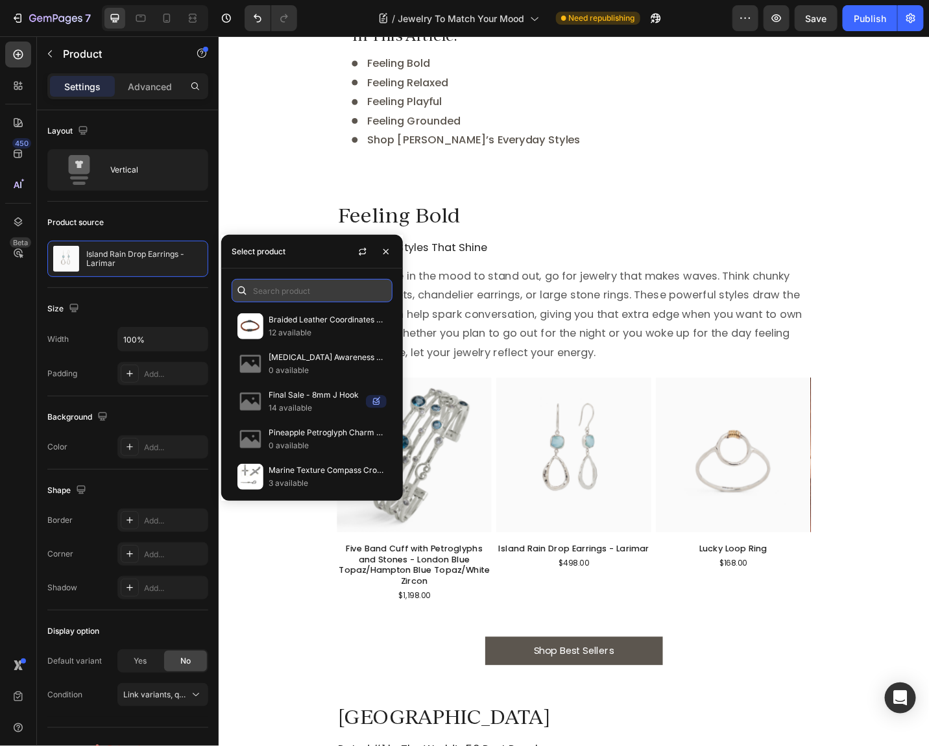
click at [304, 290] on input "text" at bounding box center [311, 290] width 161 height 23
paste input "Gemstone Chandelier Drop Huggie"
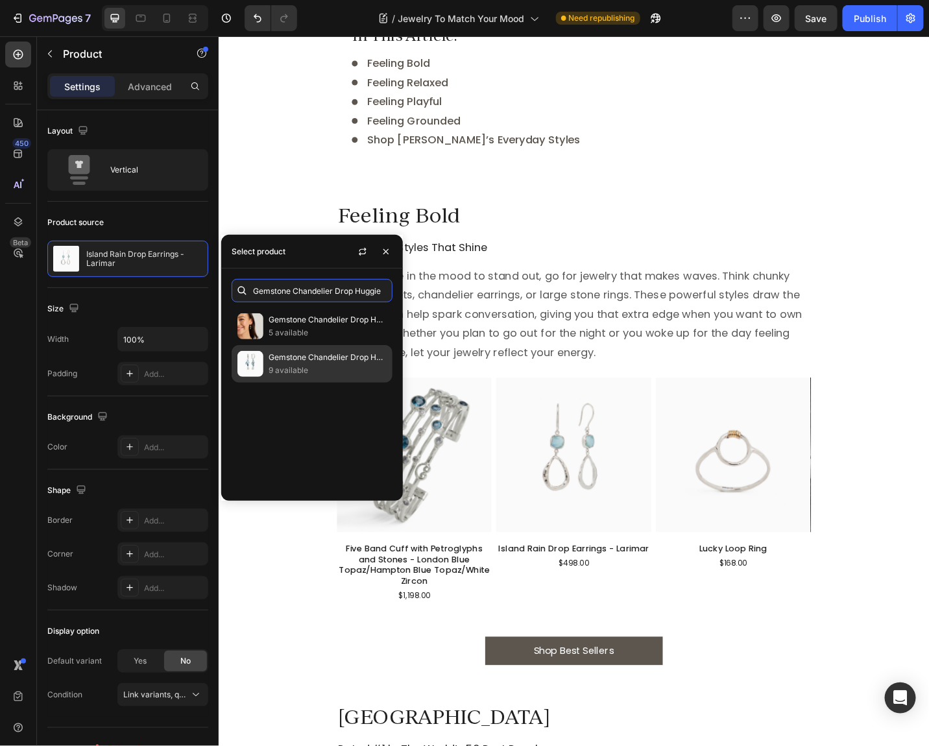
type input "Gemstone Chandelier Drop Huggie"
click at [296, 366] on p "9 available" at bounding box center [327, 370] width 118 height 13
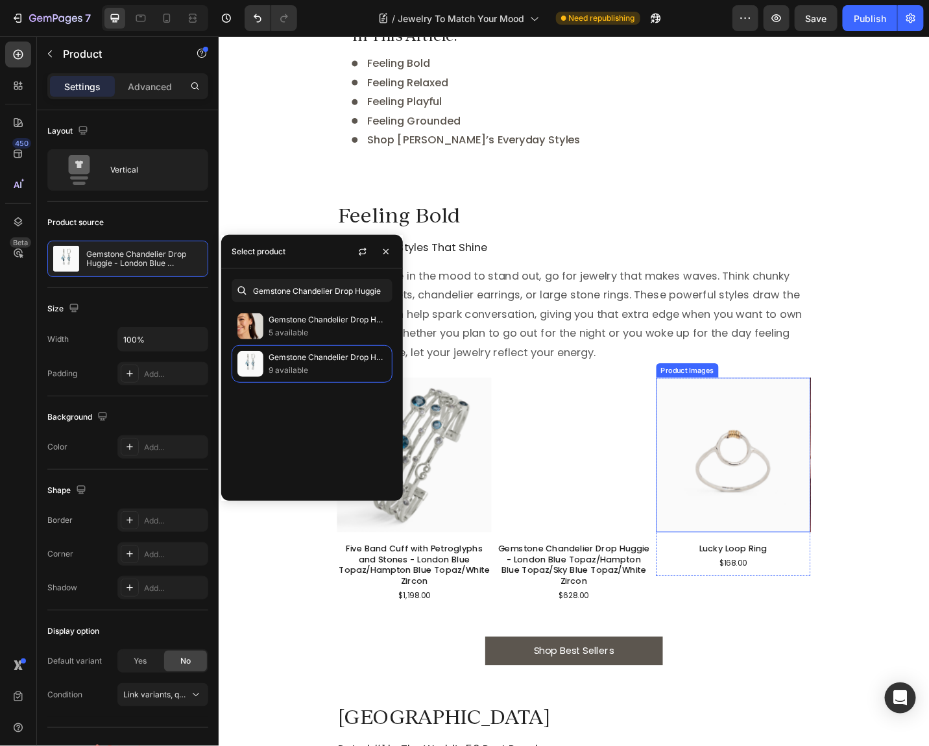
click at [779, 468] on img at bounding box center [781, 494] width 169 height 169
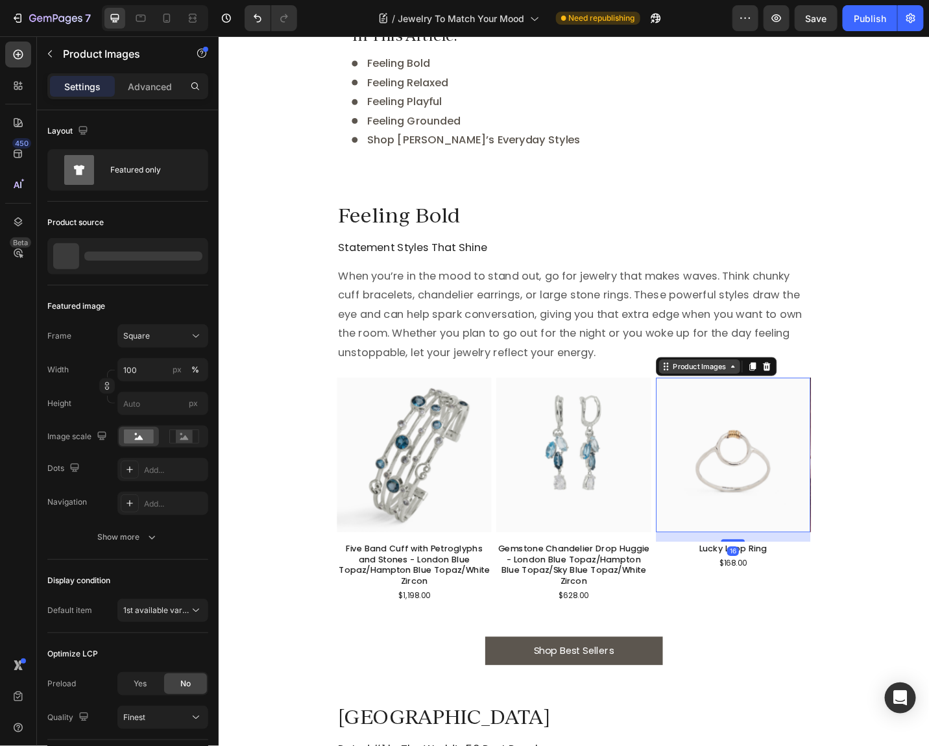
click at [738, 398] on div "Product Images" at bounding box center [744, 398] width 63 height 12
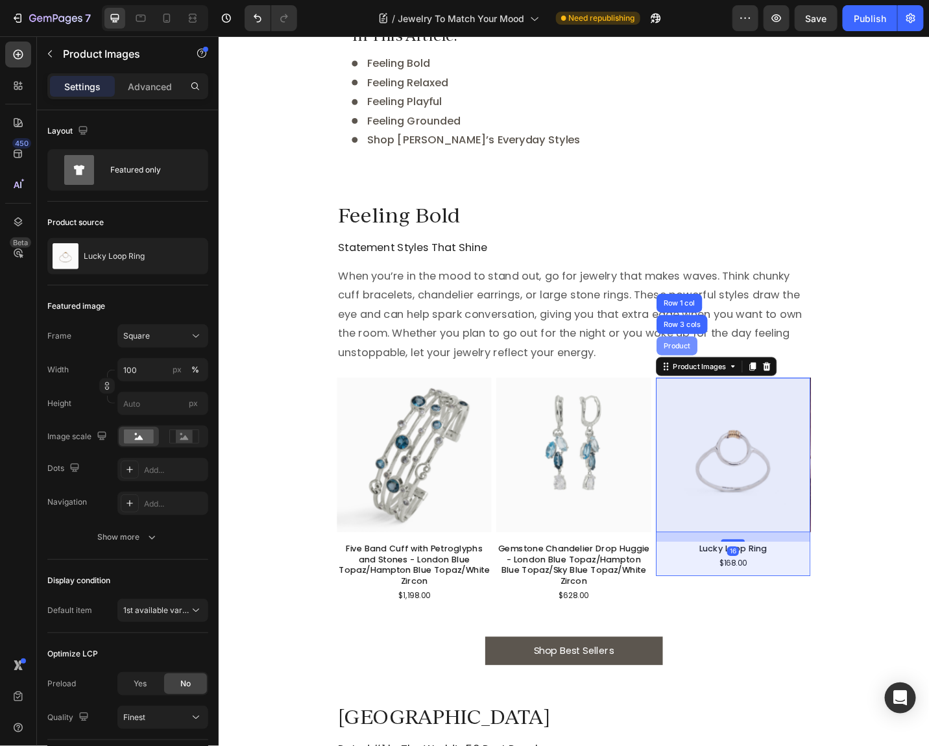
click at [726, 372] on div "Product" at bounding box center [720, 375] width 34 height 8
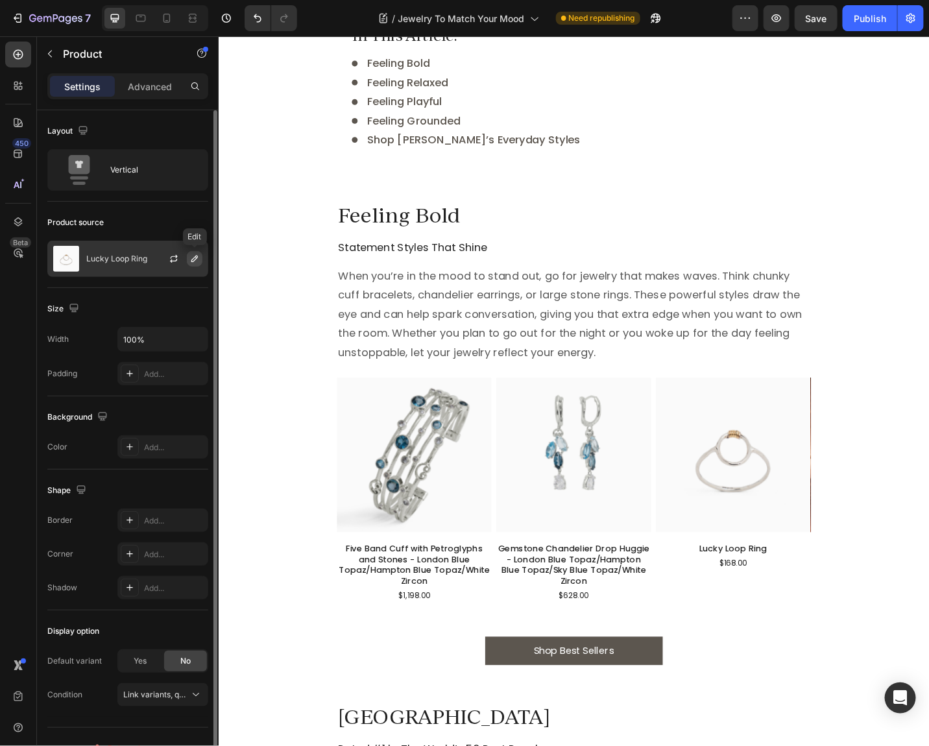
click at [192, 259] on icon "button" at bounding box center [194, 258] width 6 height 6
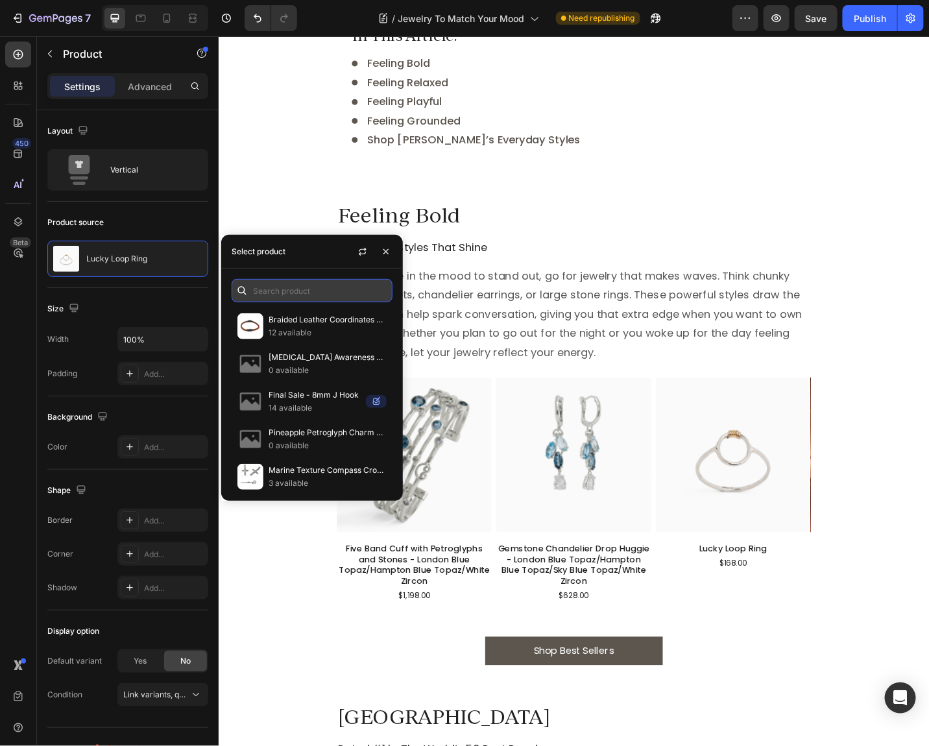
click at [290, 289] on input "text" at bounding box center [311, 290] width 161 height 23
paste input "Princess Petroglyph Stone Ring"
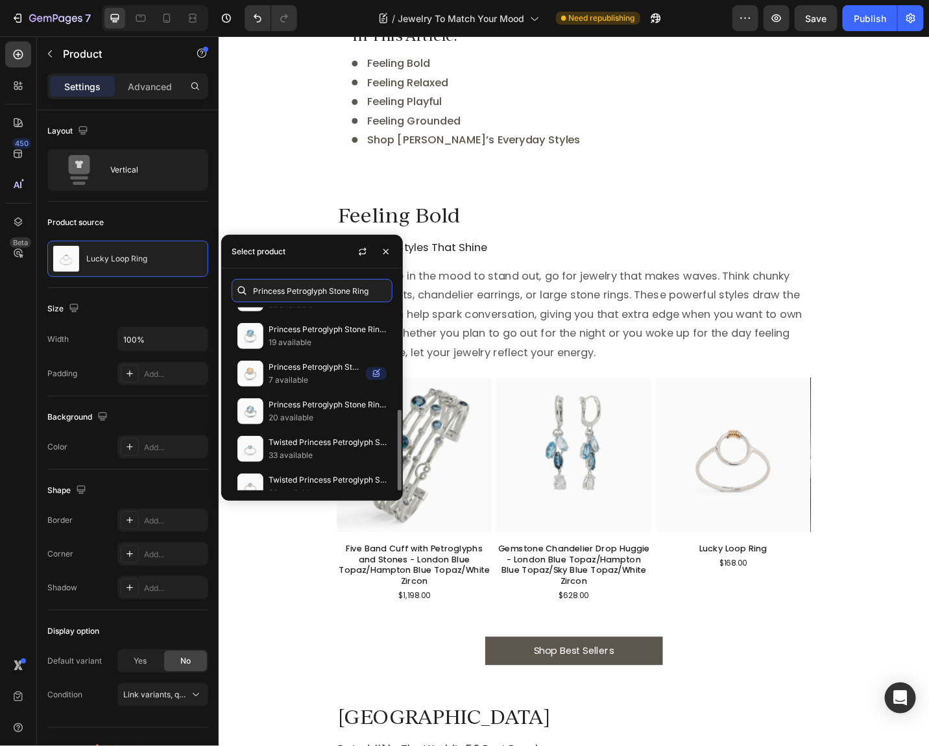
scroll to position [227, 0]
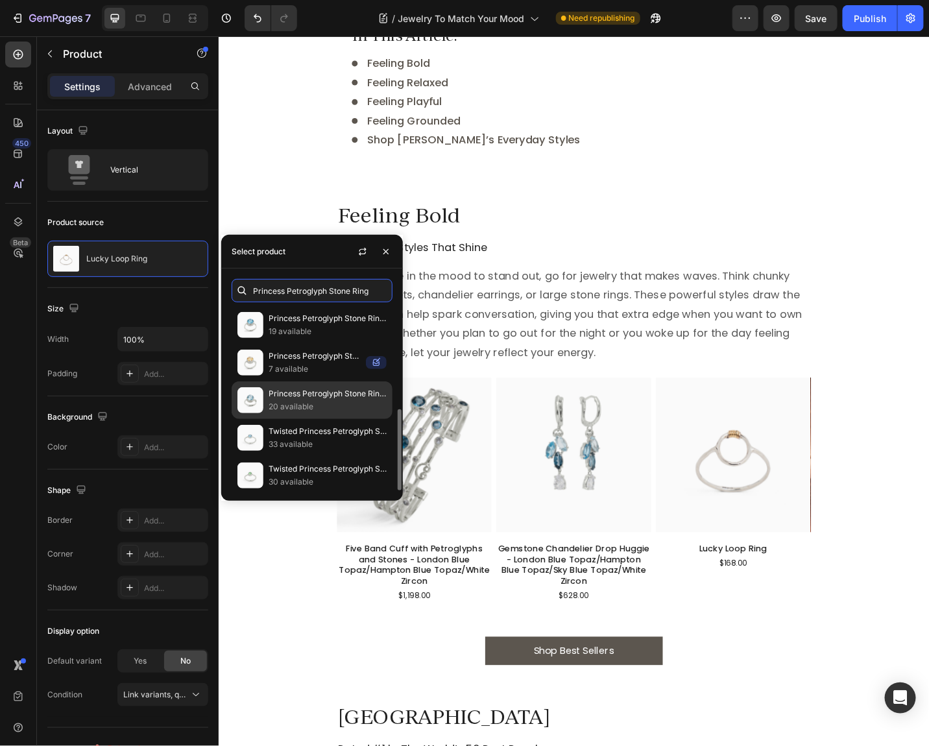
type input "Princess Petroglyph Stone Ring"
click at [311, 391] on p "Princess Petroglyph Stone Ring - Sky Blue Topaz" at bounding box center [327, 393] width 118 height 13
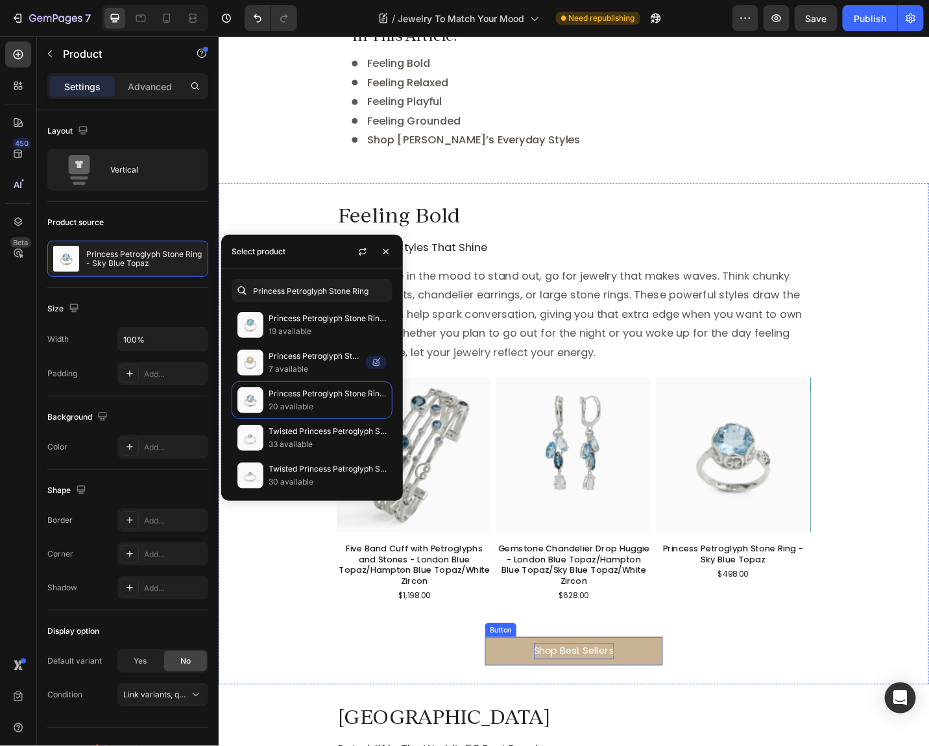
click at [600, 709] on div "Shop Best Sellers" at bounding box center [607, 709] width 88 height 19
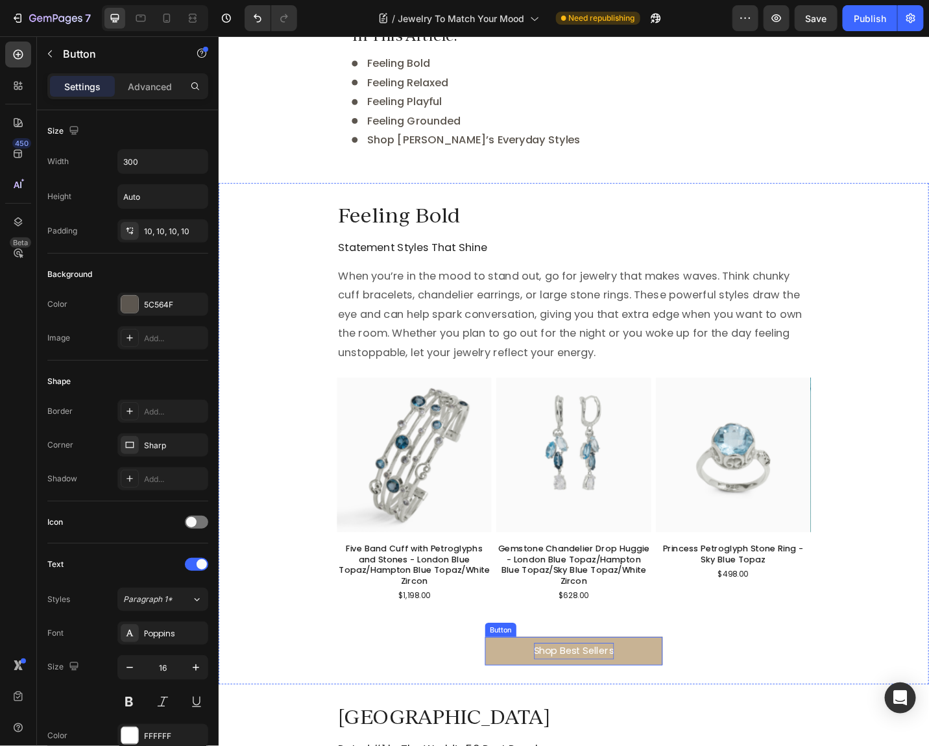
click at [600, 709] on div "Shop Best Sellers" at bounding box center [607, 709] width 88 height 19
click at [693, 717] on link "Shop Statement Jewelry" at bounding box center [607, 710] width 195 height 32
click at [529, 710] on link "Shop Statement Jewelry" at bounding box center [607, 710] width 195 height 32
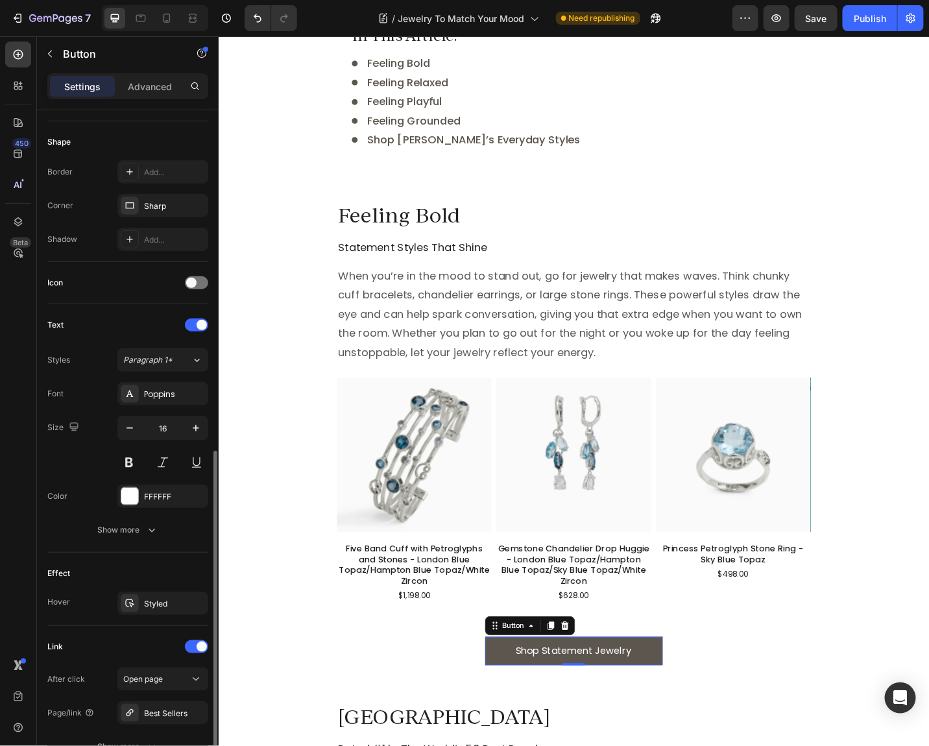
scroll to position [355, 0]
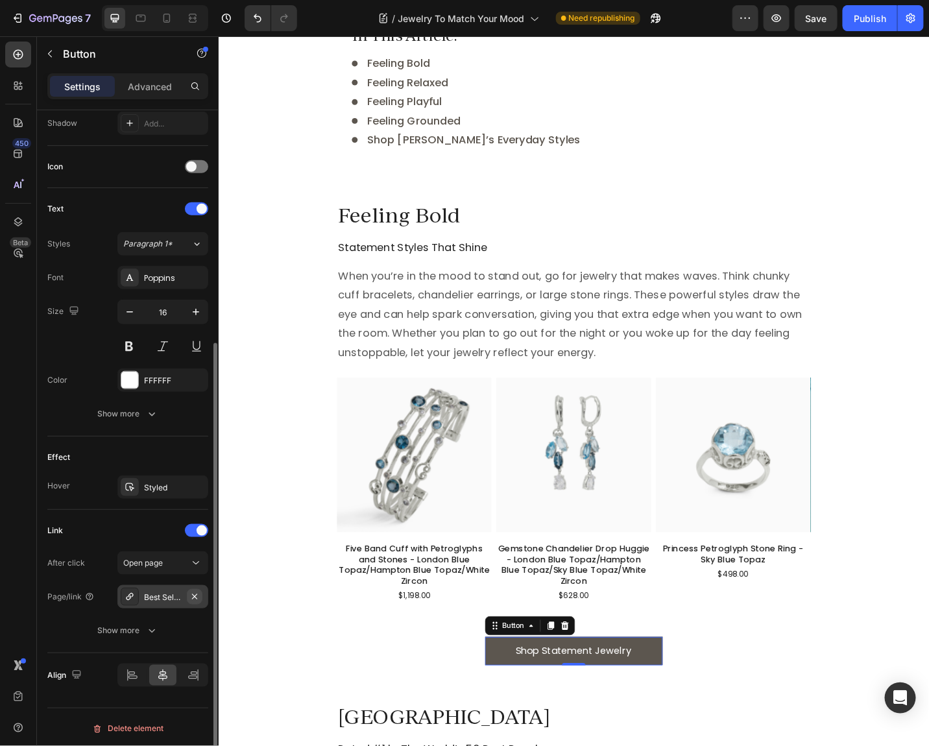
click at [196, 593] on icon "button" at bounding box center [194, 595] width 5 height 5
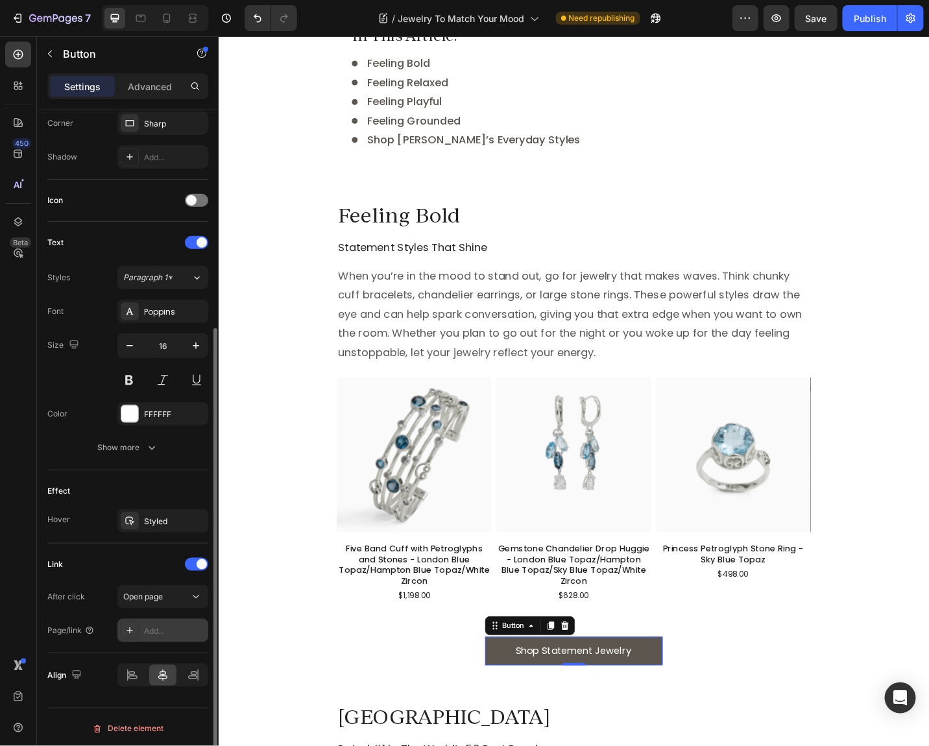
click at [147, 625] on div "Add..." at bounding box center [174, 631] width 61 height 12
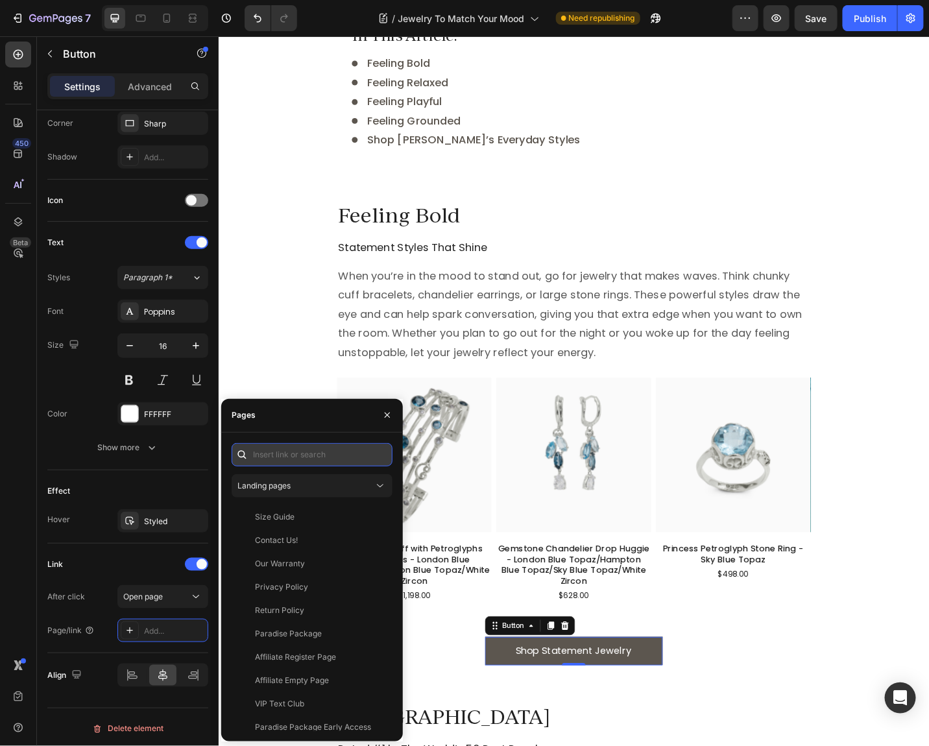
click at [297, 455] on input "text" at bounding box center [311, 454] width 161 height 23
paste input "[URL][DOMAIN_NAME]"
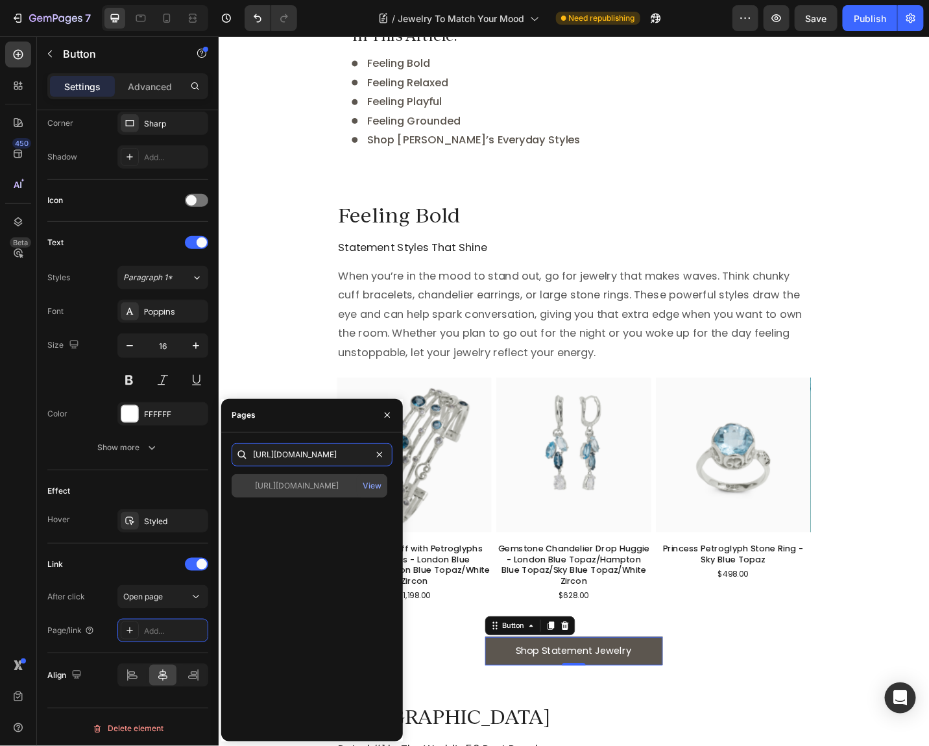
type input "[URL][DOMAIN_NAME]"
click at [304, 486] on div "[URL][DOMAIN_NAME]" at bounding box center [297, 486] width 84 height 12
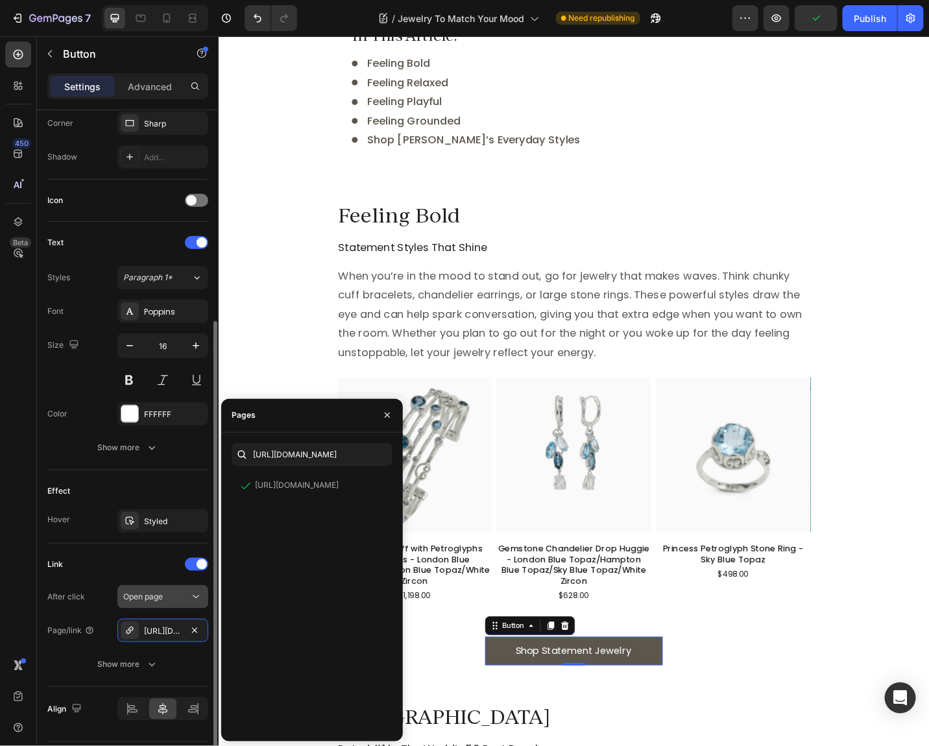
click at [171, 593] on div "Open page" at bounding box center [156, 597] width 66 height 12
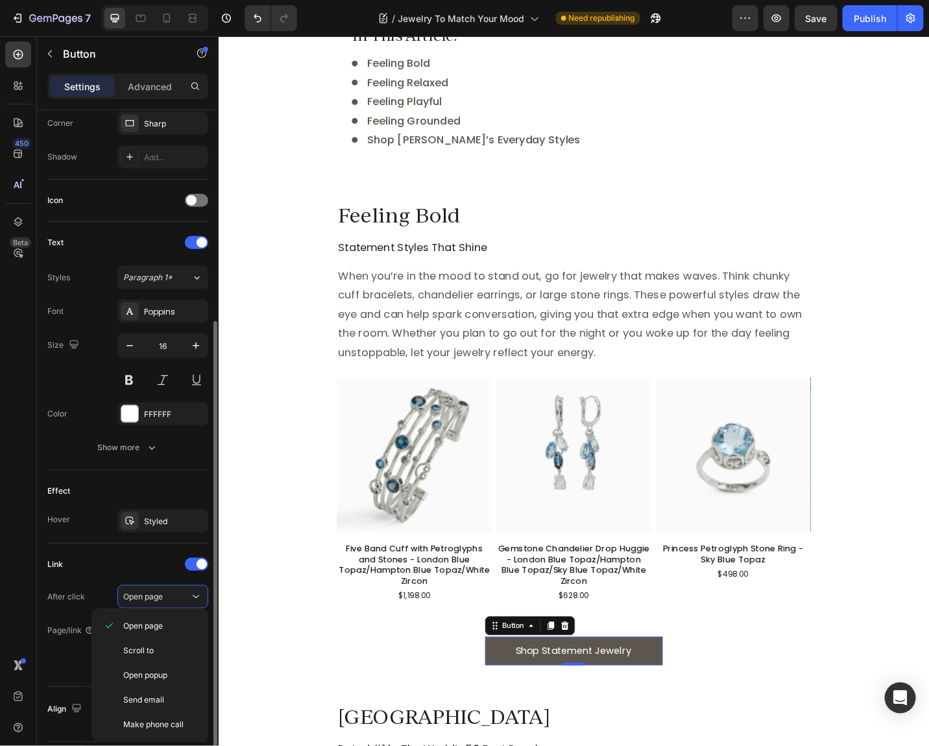
click at [92, 557] on div "Link" at bounding box center [127, 564] width 161 height 21
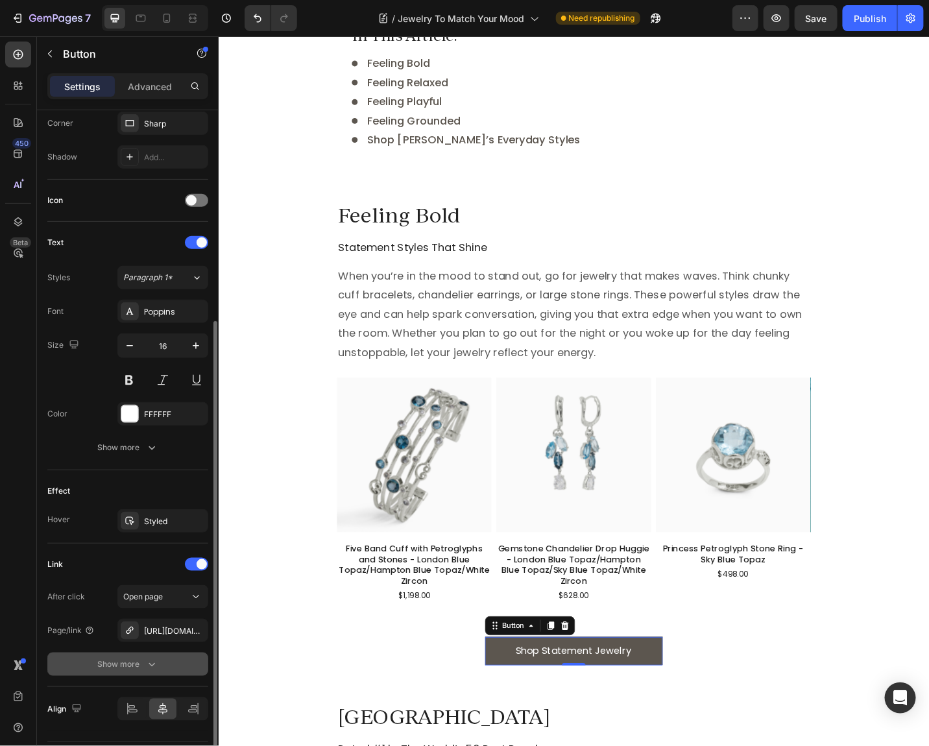
click at [120, 667] on div "Show more" at bounding box center [128, 664] width 60 height 13
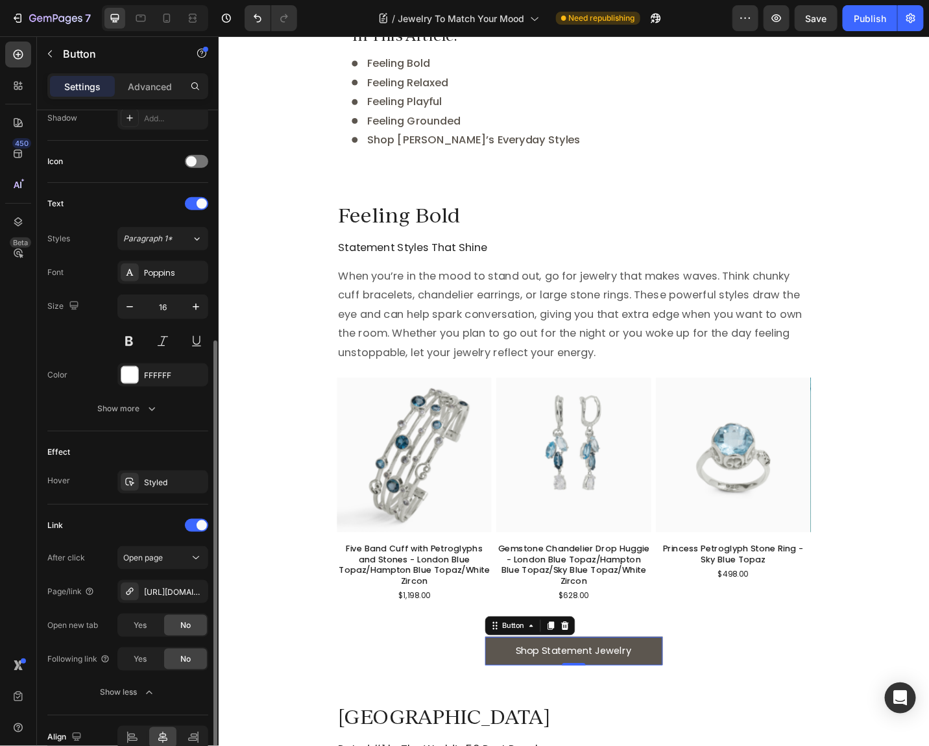
scroll to position [366, 0]
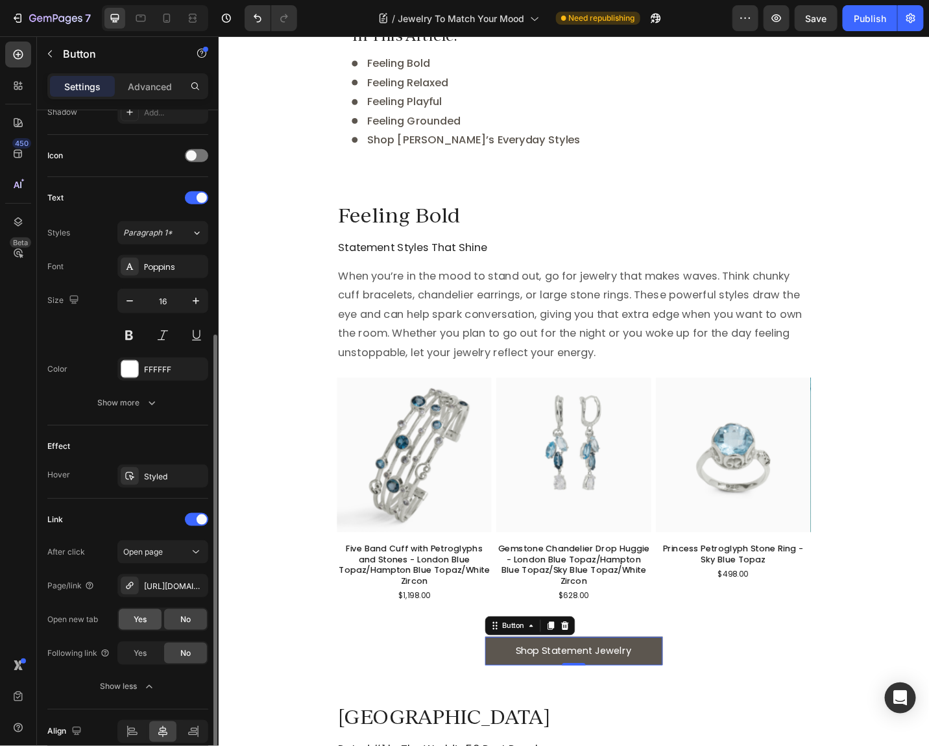
click at [128, 610] on div "Yes" at bounding box center [140, 619] width 43 height 21
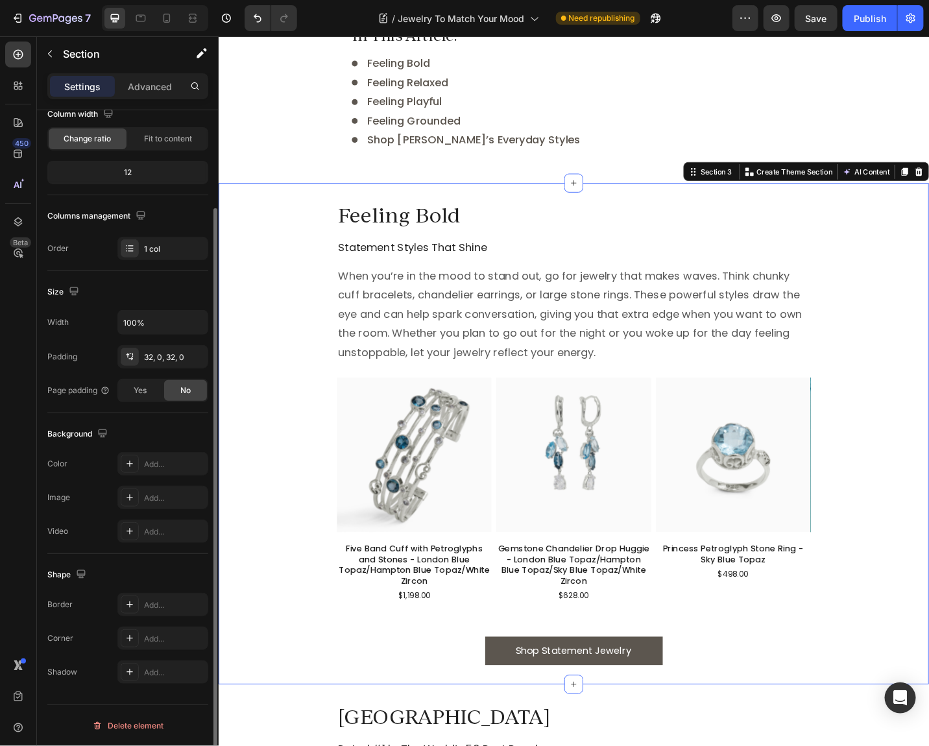
click at [924, 490] on div "Feeling Bold Heading Statement Styles That Shine Heading When you’re in the moo…" at bounding box center [607, 471] width 778 height 508
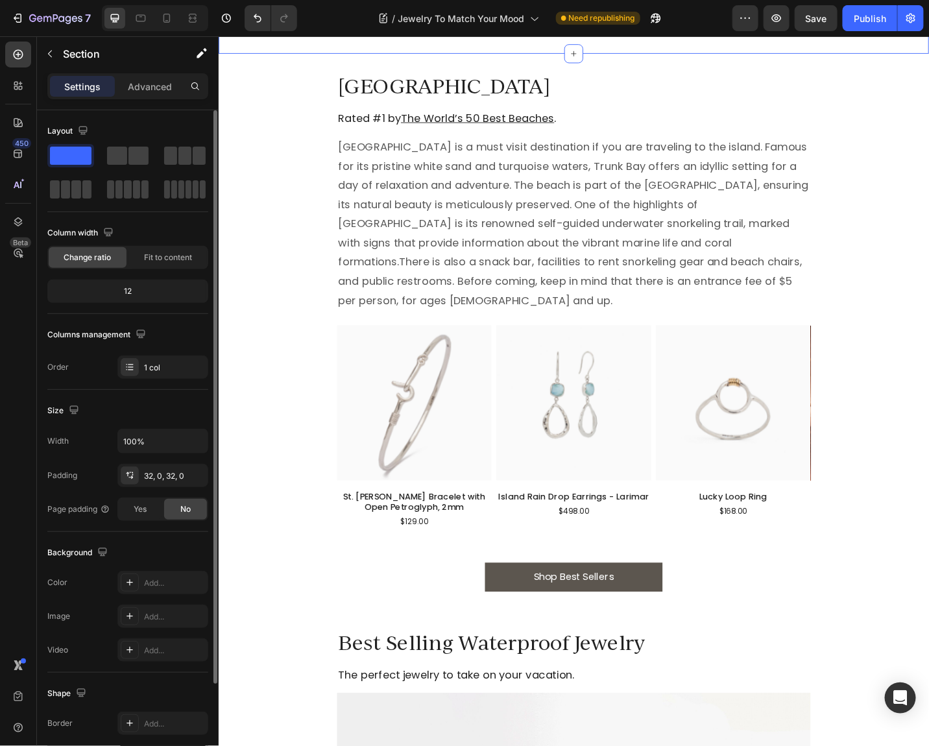
scroll to position [1167, 0]
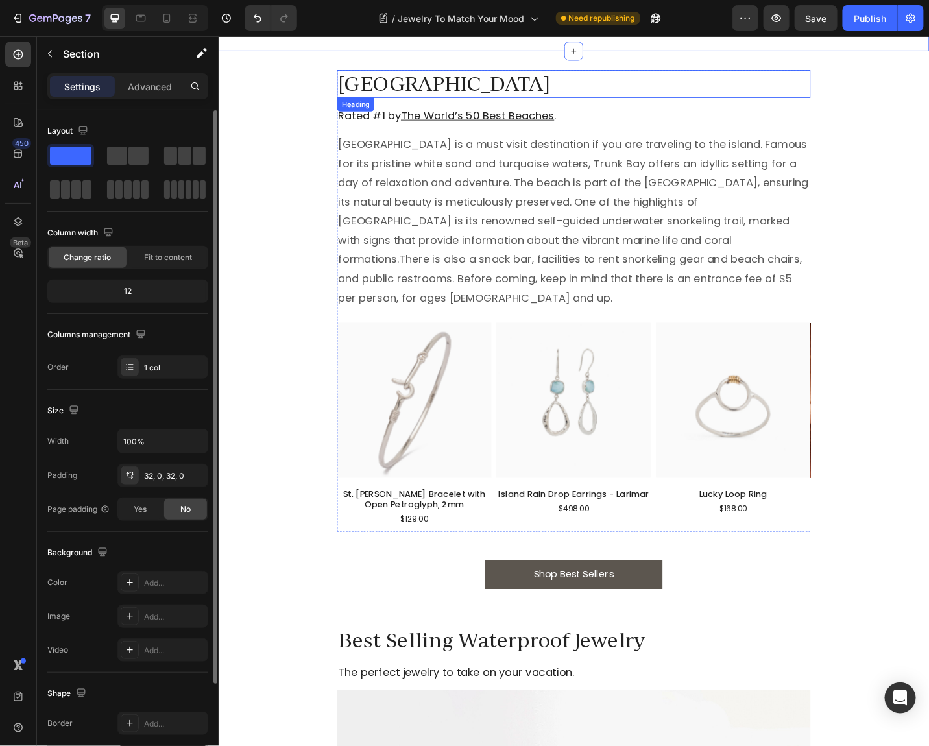
click at [379, 93] on h2 "[GEOGRAPHIC_DATA]" at bounding box center [607, 88] width 519 height 30
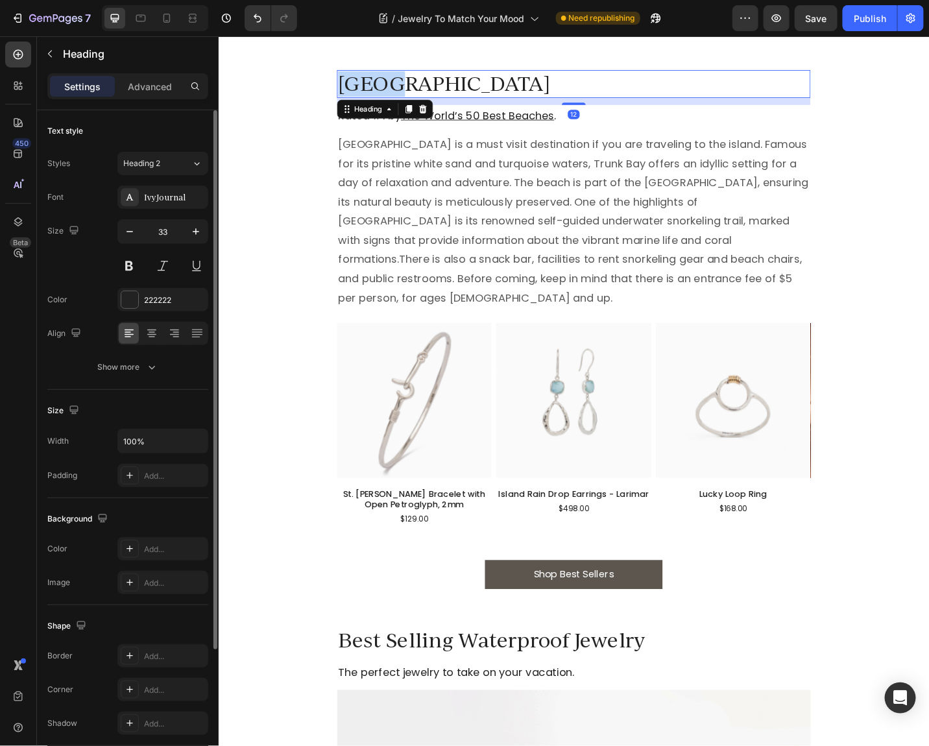
click at [379, 93] on h2 "[GEOGRAPHIC_DATA]" at bounding box center [607, 88] width 519 height 30
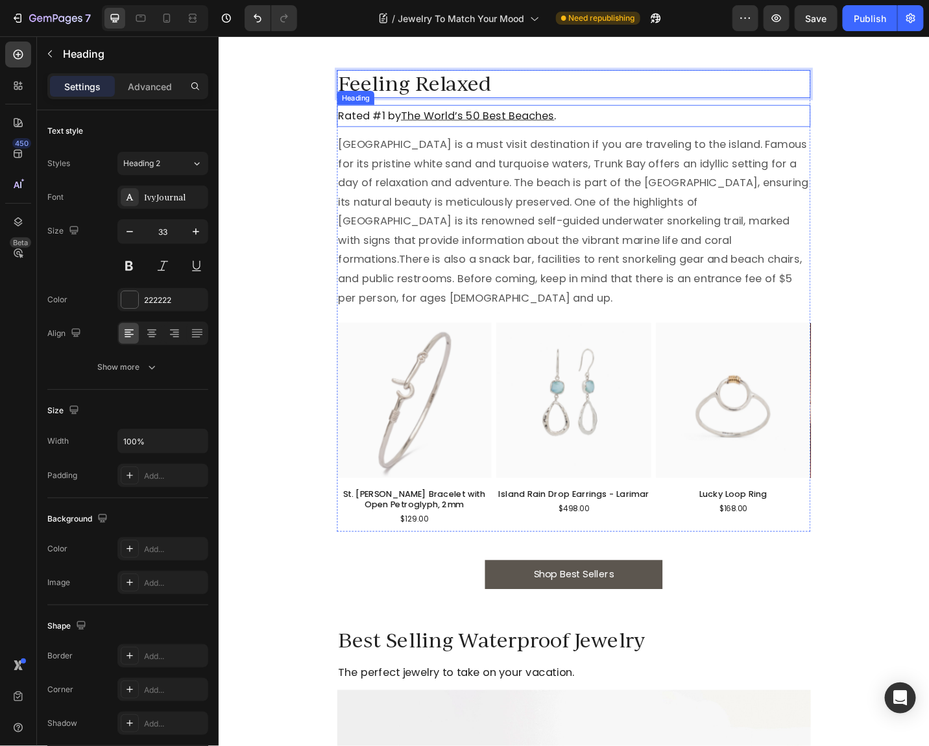
click at [521, 123] on u "The World’s 50 Best Beaches" at bounding box center [502, 122] width 168 height 16
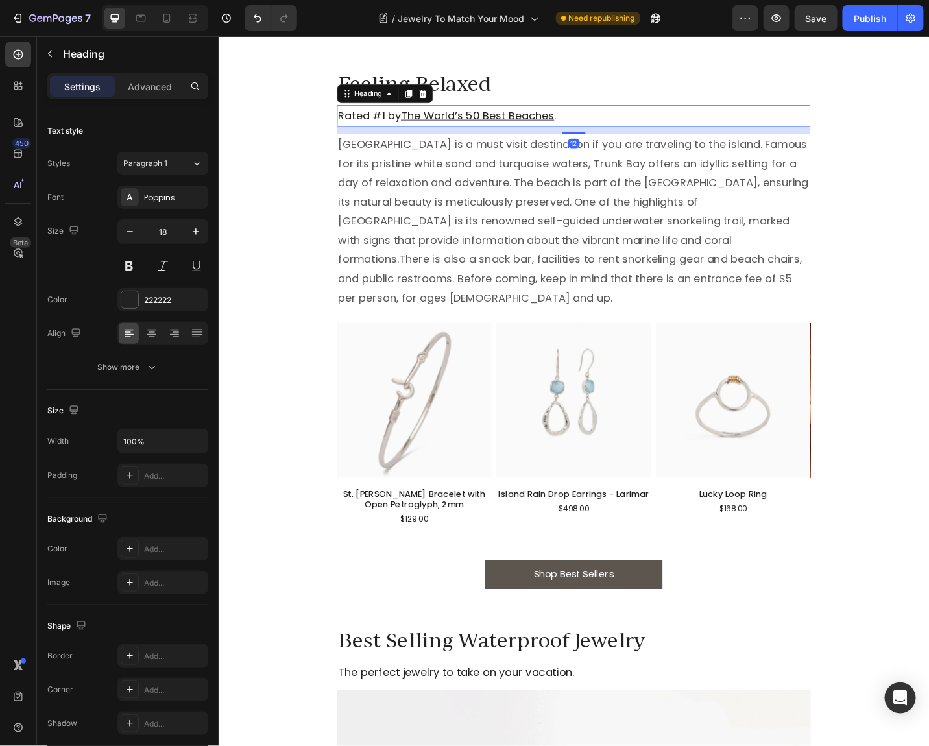
click at [384, 121] on h2 "Rated #1 by The World’s 50 Best Beaches ." at bounding box center [607, 122] width 519 height 23
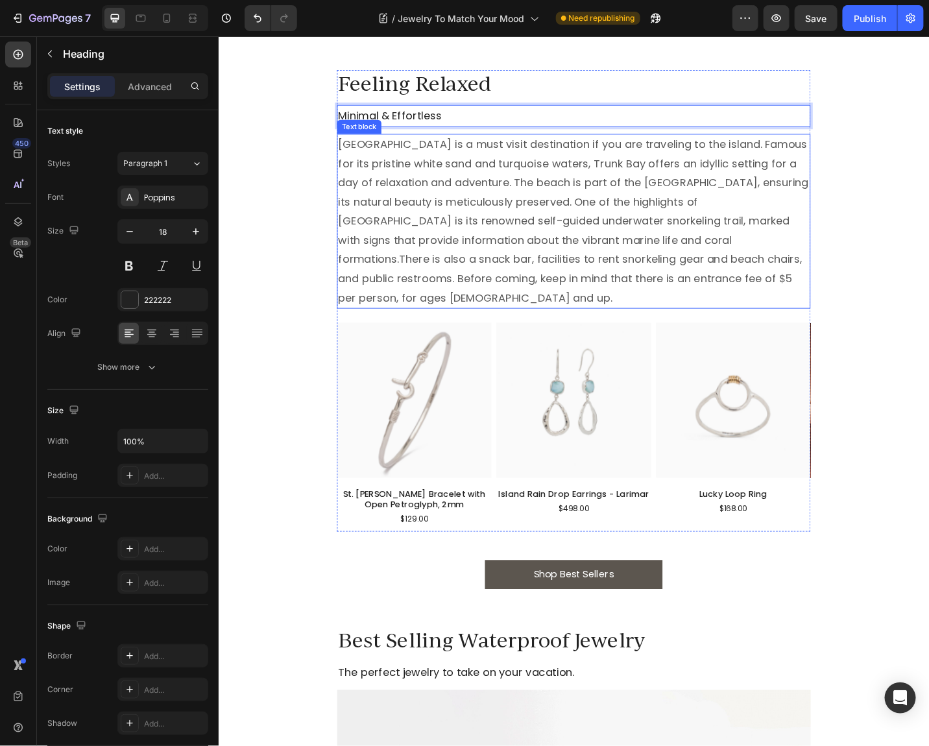
click at [405, 204] on p "[GEOGRAPHIC_DATA] is a must visit destination if you are traveling to the islan…" at bounding box center [607, 238] width 516 height 189
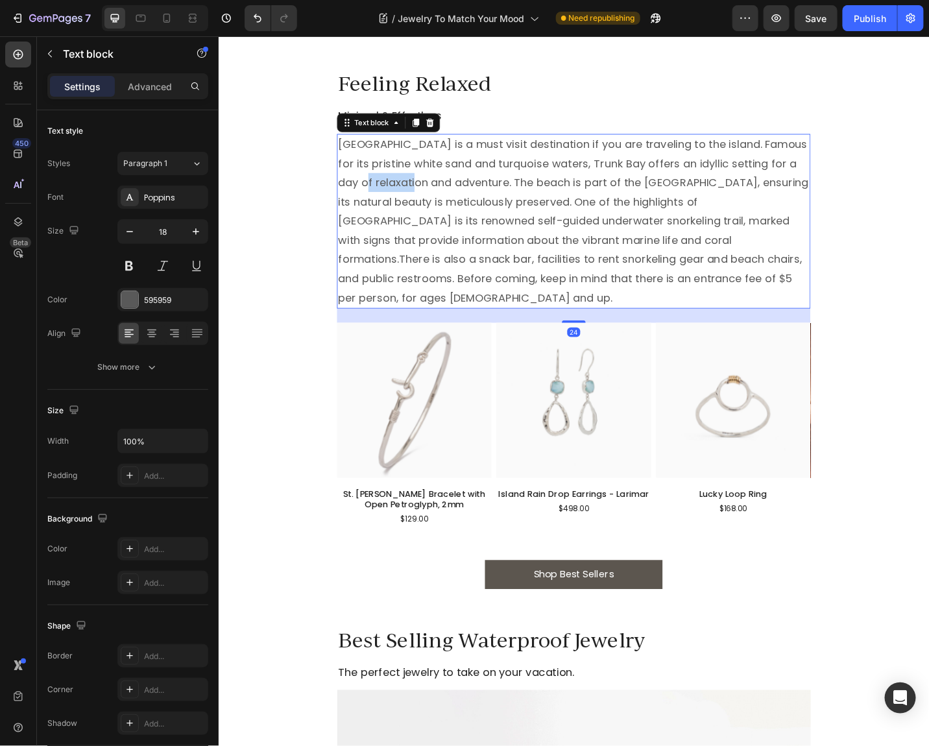
click at [405, 204] on p "[GEOGRAPHIC_DATA] is a must visit destination if you are traveling to the islan…" at bounding box center [607, 238] width 516 height 189
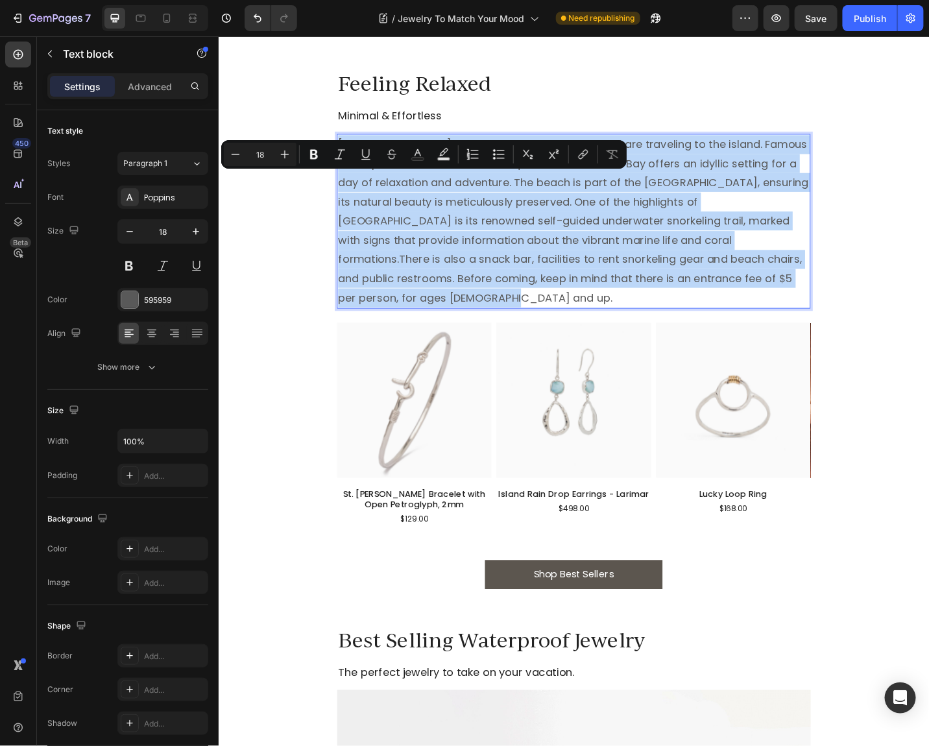
click at [405, 204] on p "[GEOGRAPHIC_DATA] is a must visit destination if you are traveling to the islan…" at bounding box center [607, 238] width 516 height 189
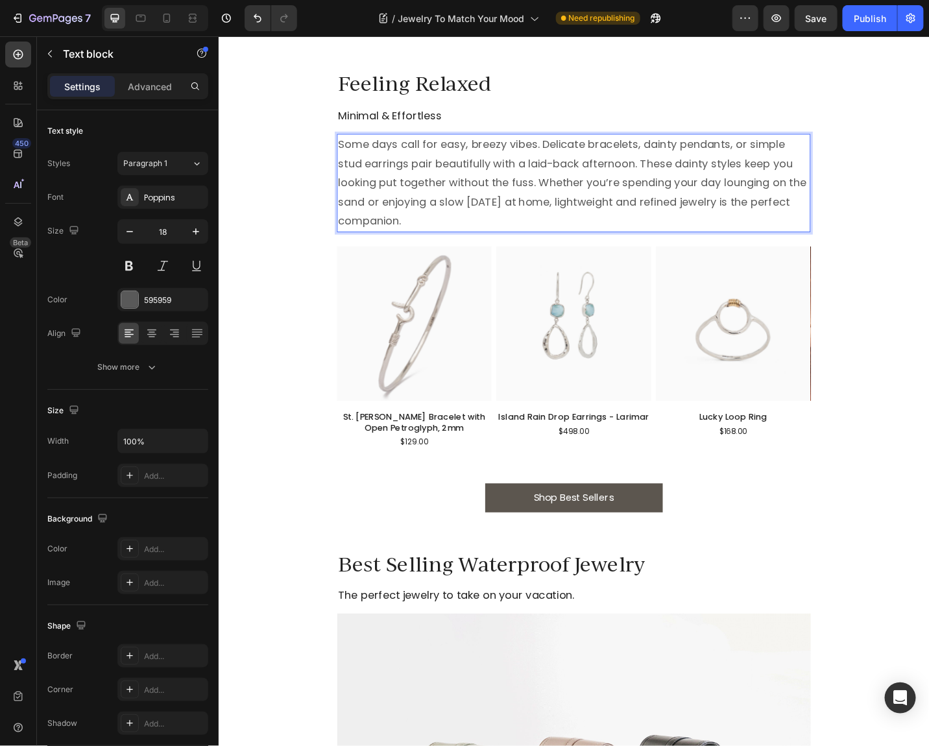
click at [403, 373] on img at bounding box center [432, 350] width 169 height 169
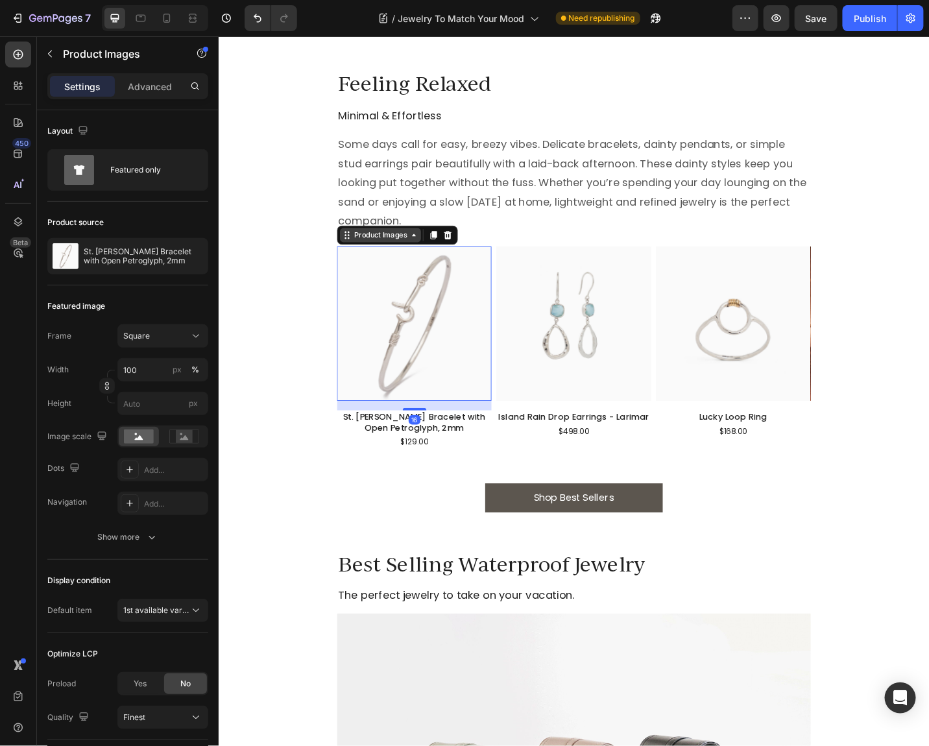
click at [392, 250] on div "Product Images" at bounding box center [395, 254] width 63 height 12
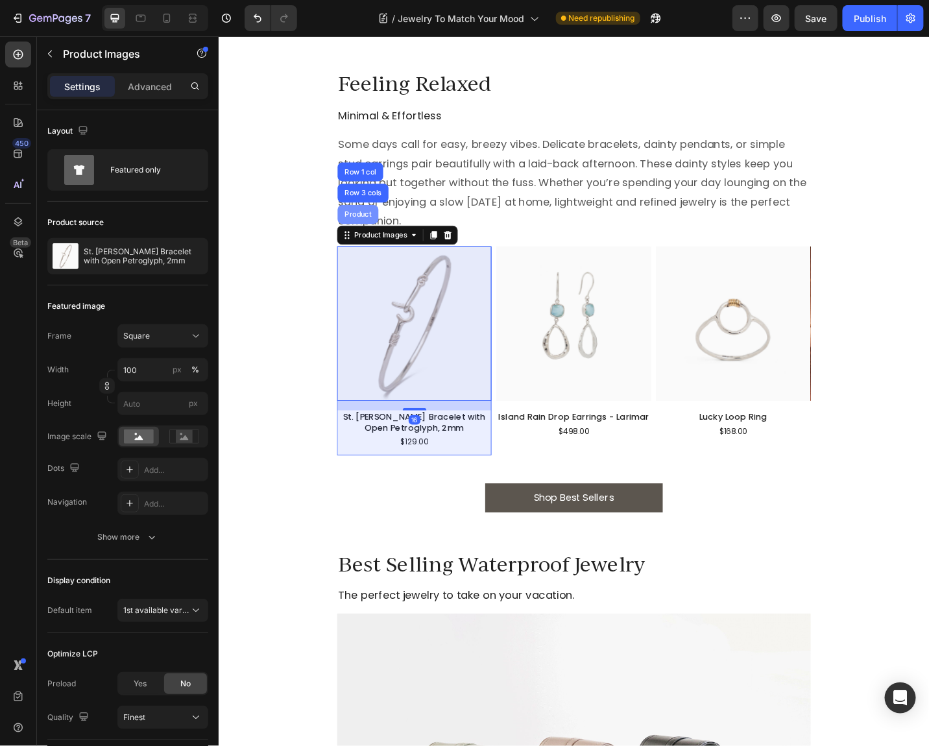
click at [383, 227] on div "Product" at bounding box center [370, 231] width 34 height 8
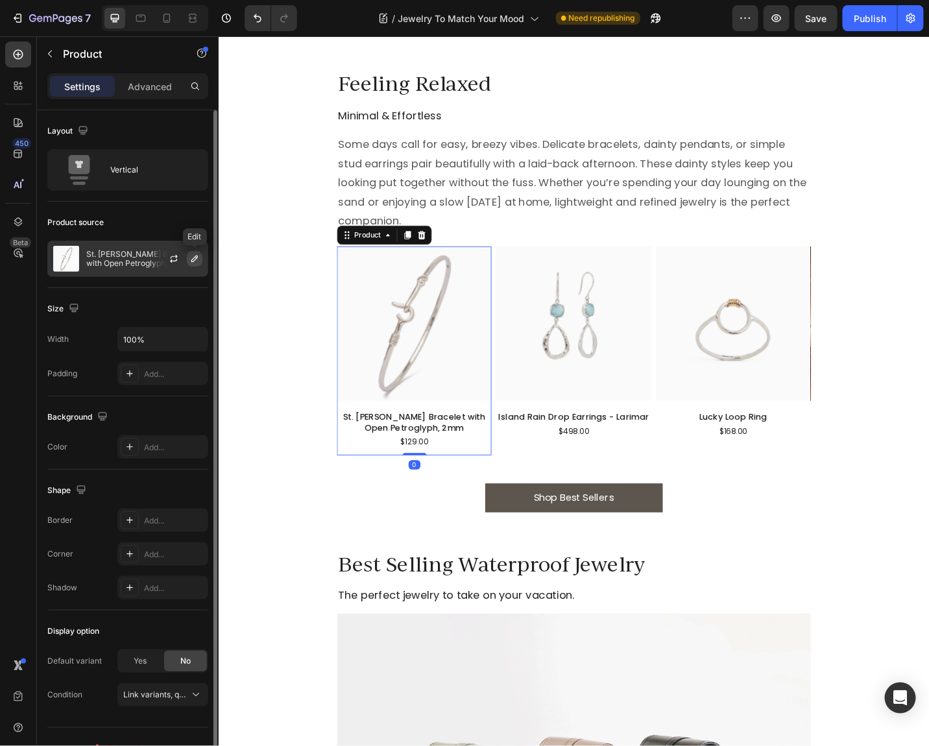
click at [195, 258] on icon "button" at bounding box center [194, 258] width 6 height 6
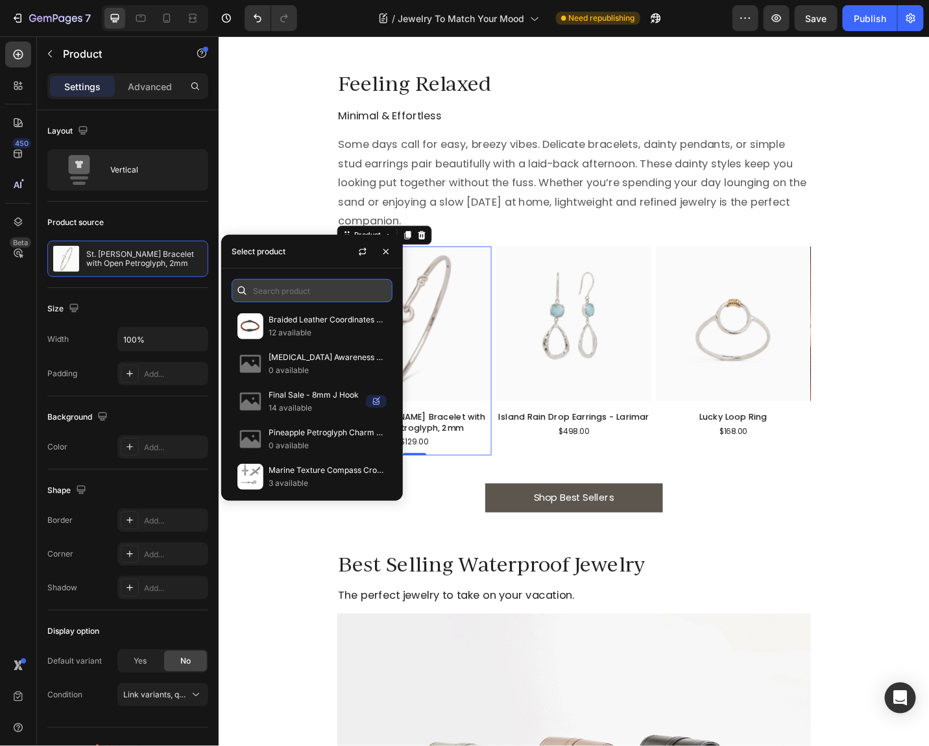
click at [290, 287] on input "text" at bounding box center [311, 290] width 161 height 23
paste input "Dewdrop Stone Pendant"
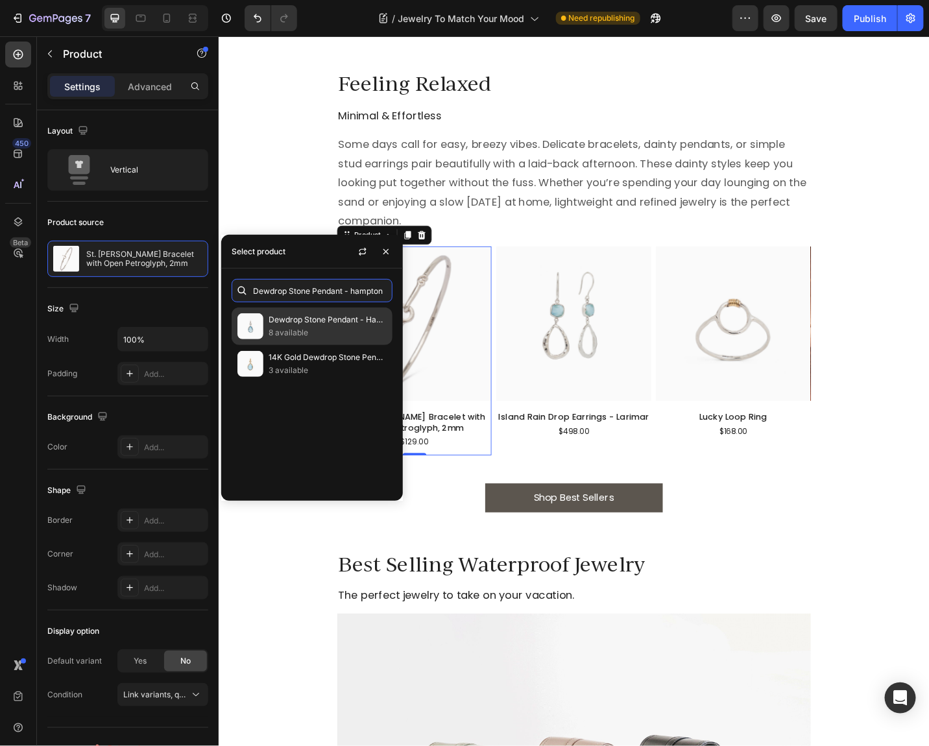
type input "Dewdrop Stone Pendant - hampton"
click at [272, 325] on p "Dewdrop Stone Pendant - Hampton Blue Topaz" at bounding box center [327, 319] width 118 height 13
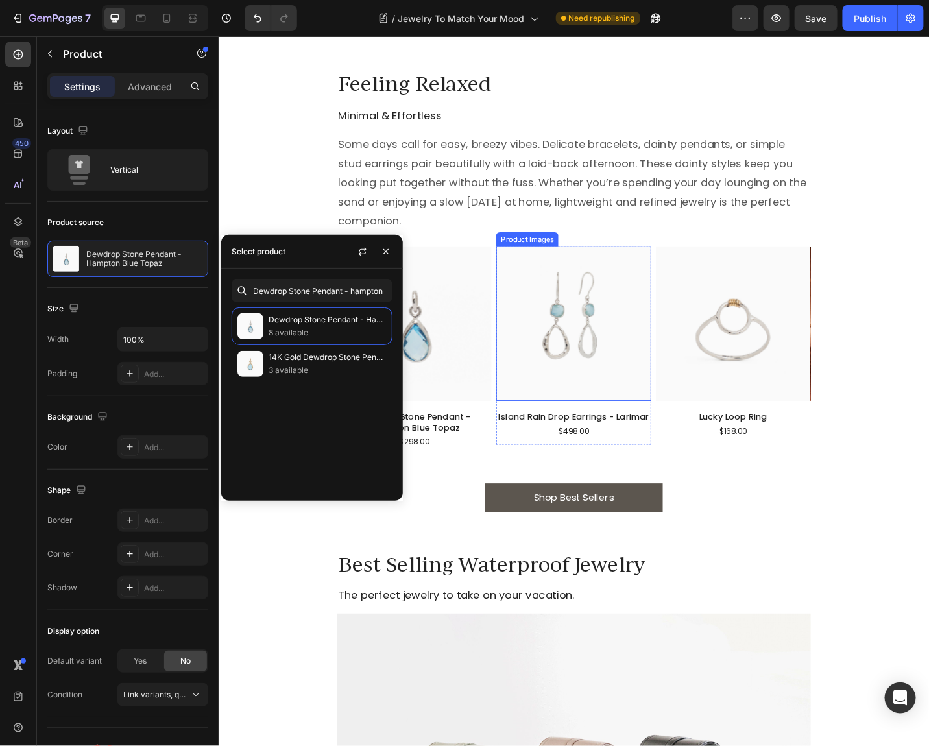
click at [593, 304] on img at bounding box center [606, 350] width 169 height 169
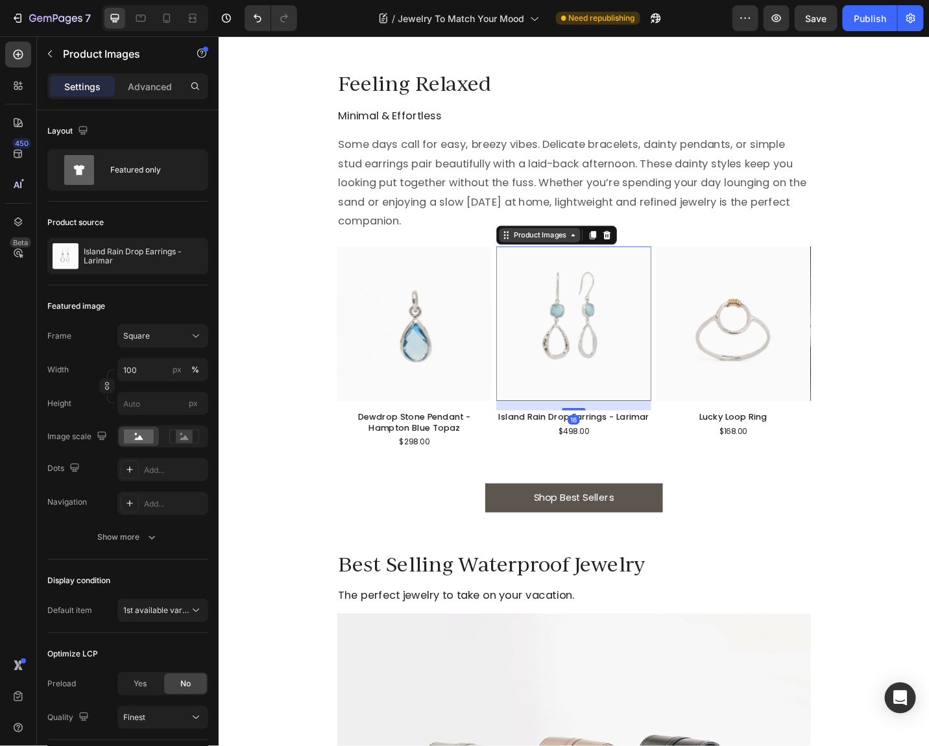
click at [567, 250] on div "Product Images" at bounding box center [569, 254] width 63 height 12
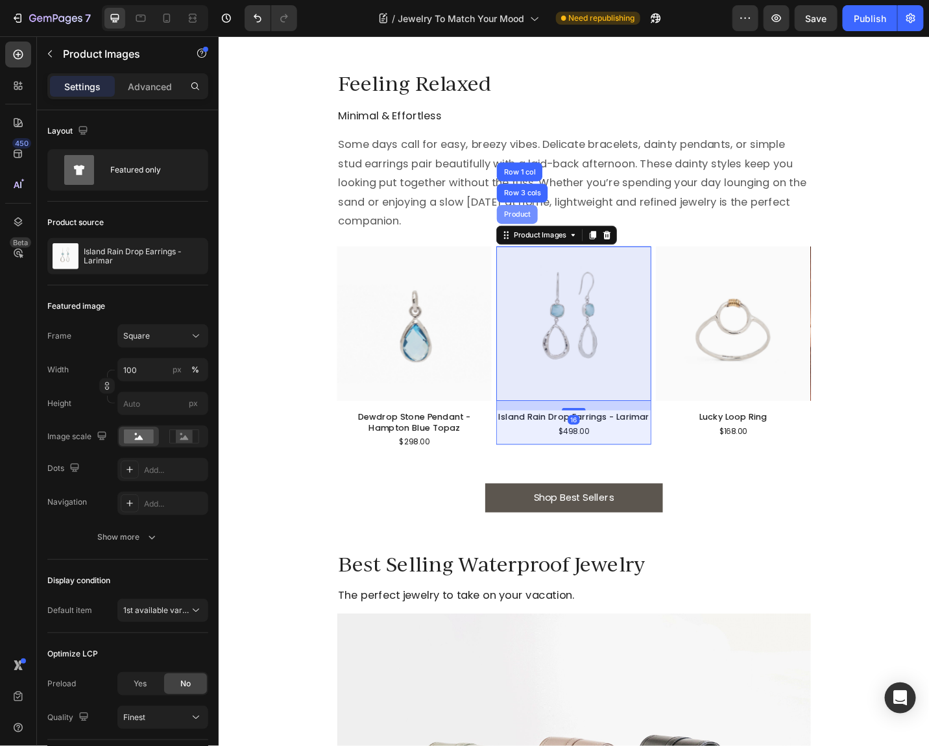
click at [548, 228] on div "Product" at bounding box center [545, 231] width 34 height 8
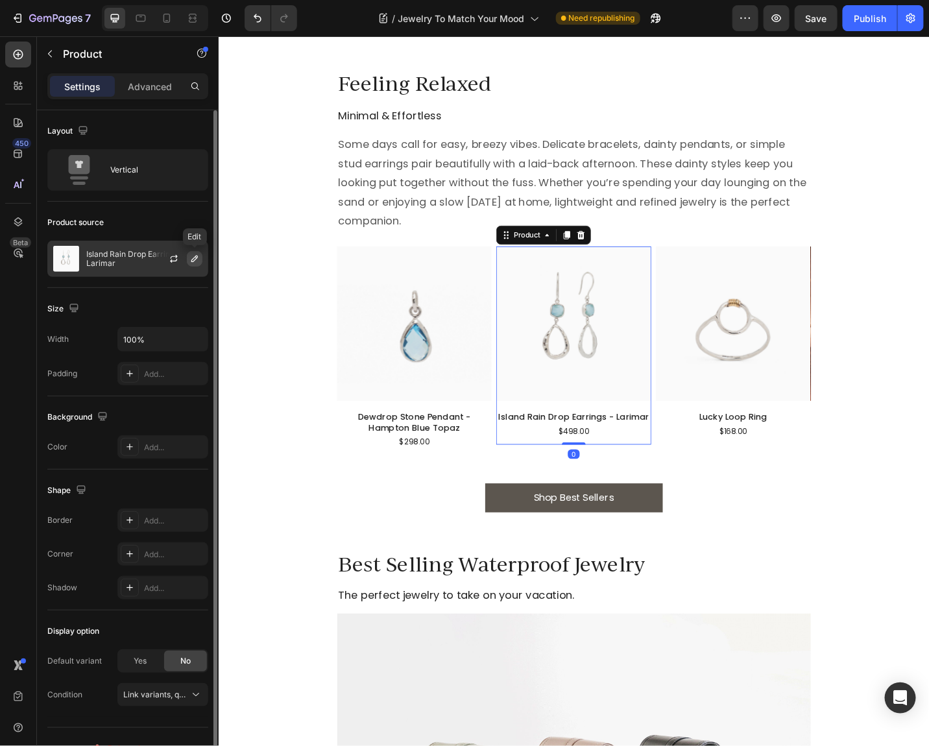
click at [191, 254] on icon "button" at bounding box center [194, 259] width 10 height 10
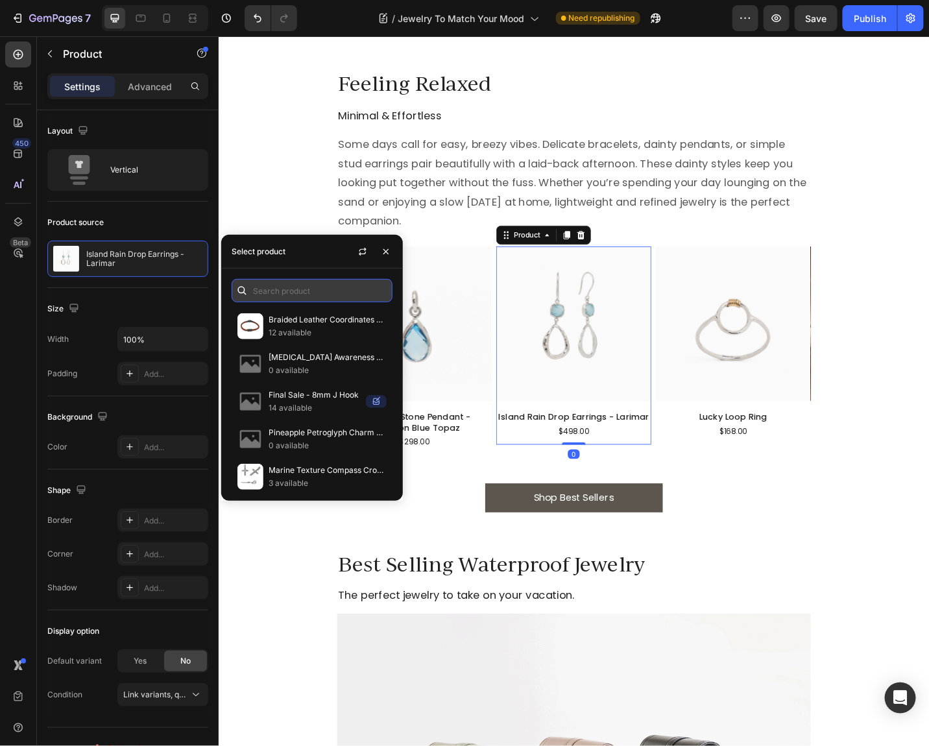
click at [302, 283] on input "text" at bounding box center [311, 290] width 161 height 23
paste input "Dainty Diamond & Petroglyph Hook Bracelet"
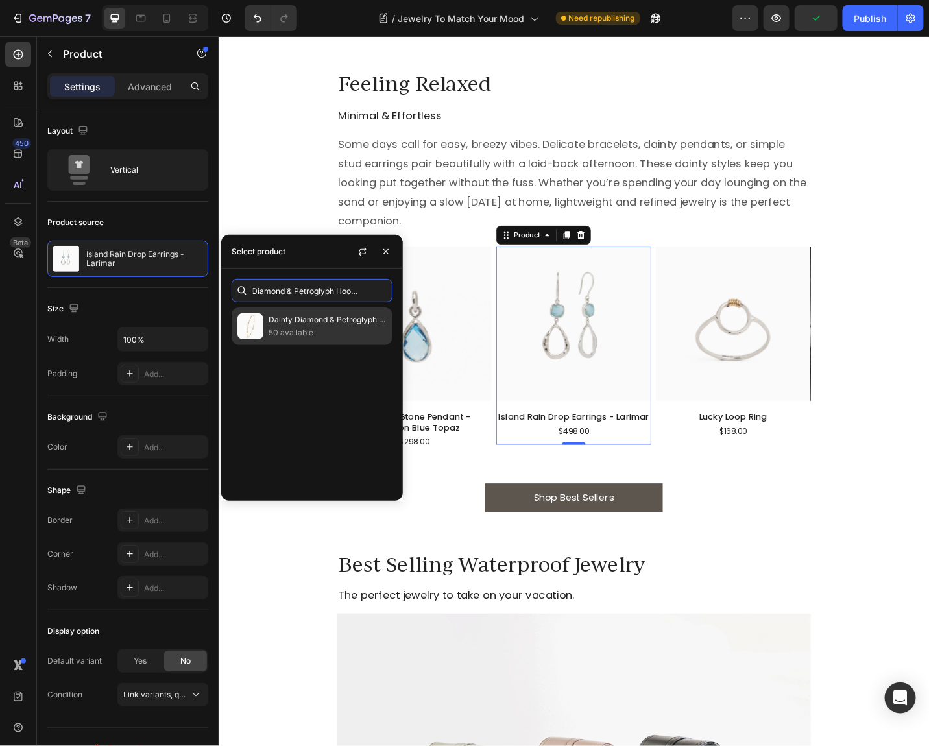
type input "Dainty Diamond & Petroglyph Hook Bracelet"
click at [271, 329] on p "50 available" at bounding box center [327, 332] width 118 height 13
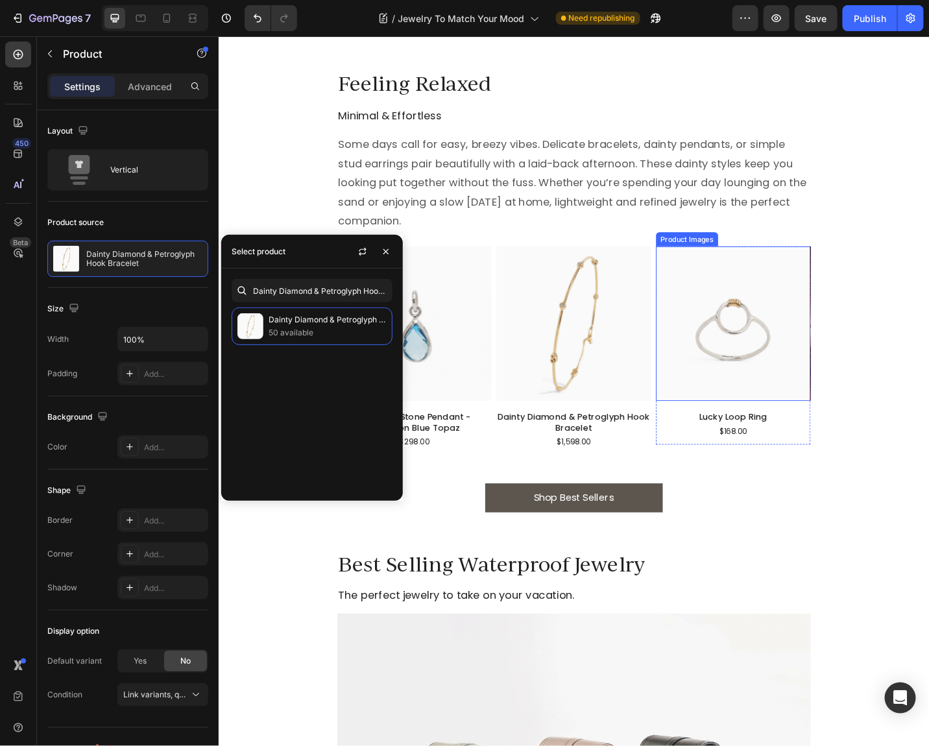
click at [773, 335] on img at bounding box center [781, 350] width 169 height 169
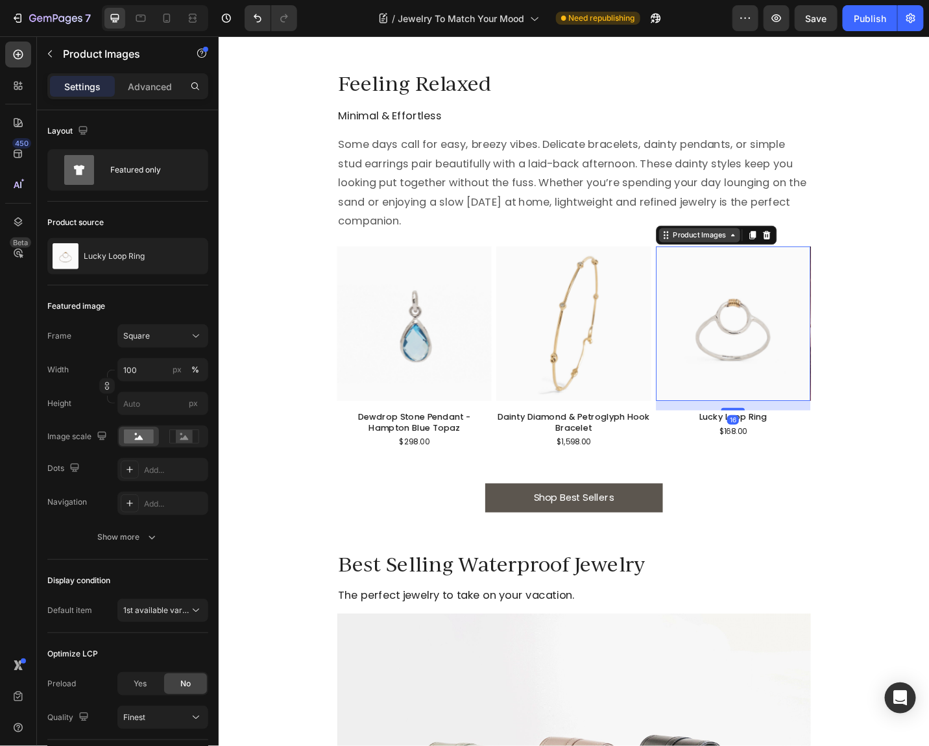
click at [747, 252] on div "Product Images" at bounding box center [744, 254] width 63 height 12
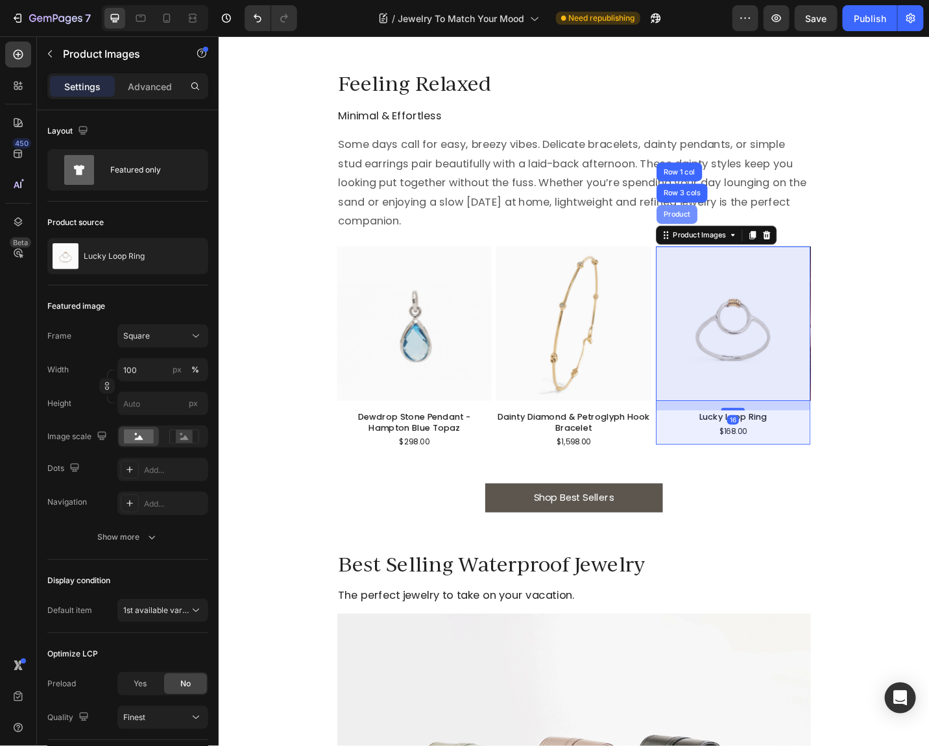
click at [714, 228] on div "Product" at bounding box center [720, 231] width 34 height 8
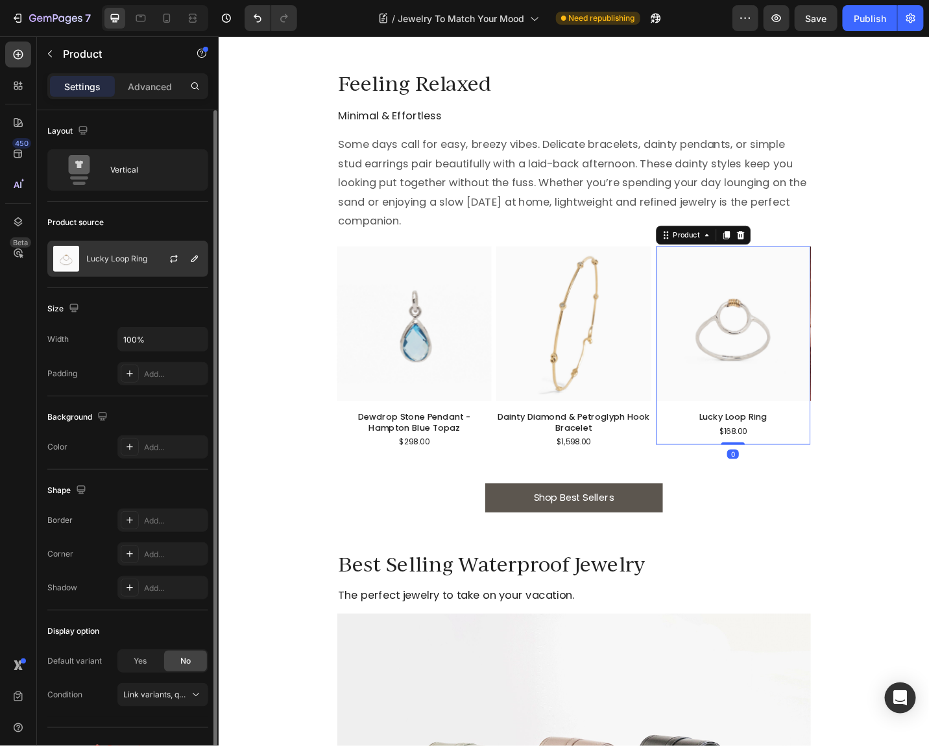
click at [192, 267] on div at bounding box center [178, 258] width 57 height 35
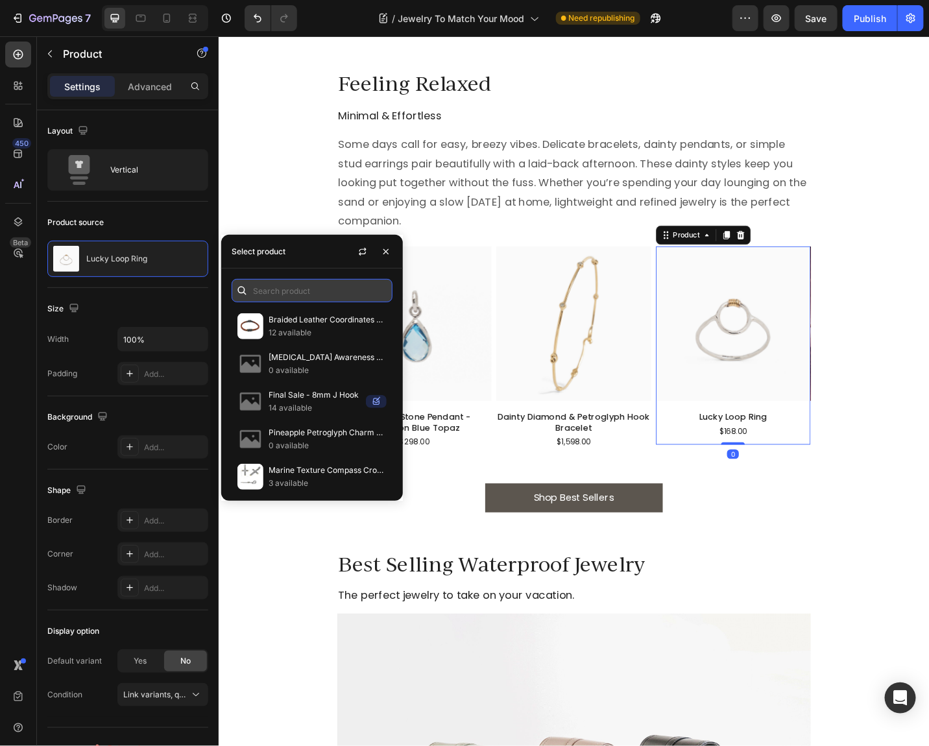
click at [266, 291] on input "text" at bounding box center [311, 290] width 161 height 23
paste input "Princess Petroglyph Stone Studs"
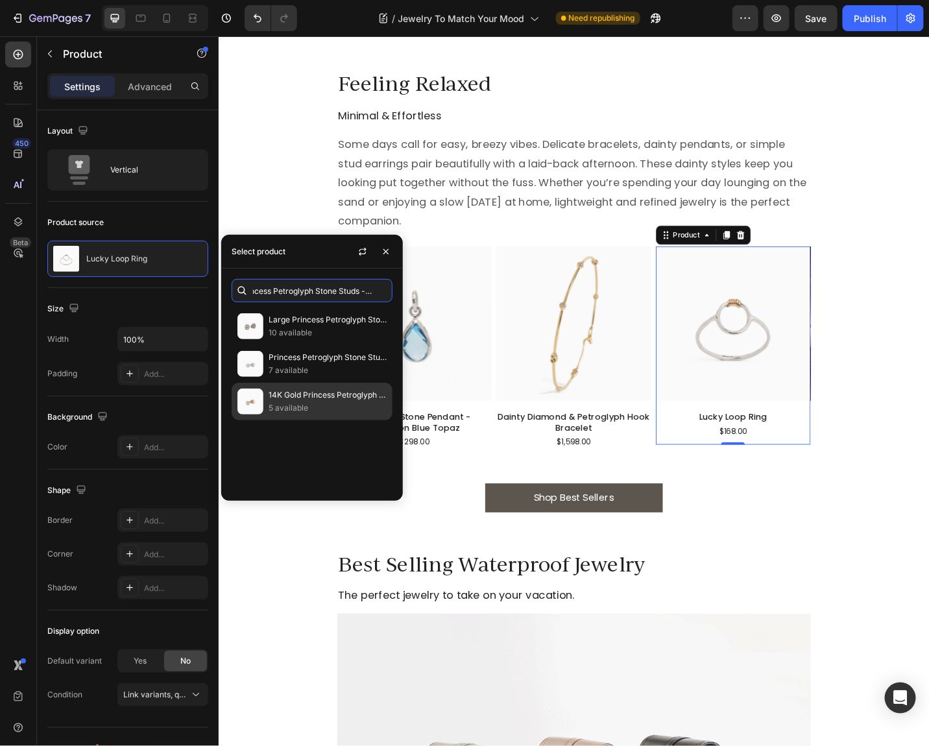
type input "Princess Petroglyph Stone Studs - white"
click at [276, 410] on p "5 available" at bounding box center [327, 407] width 118 height 13
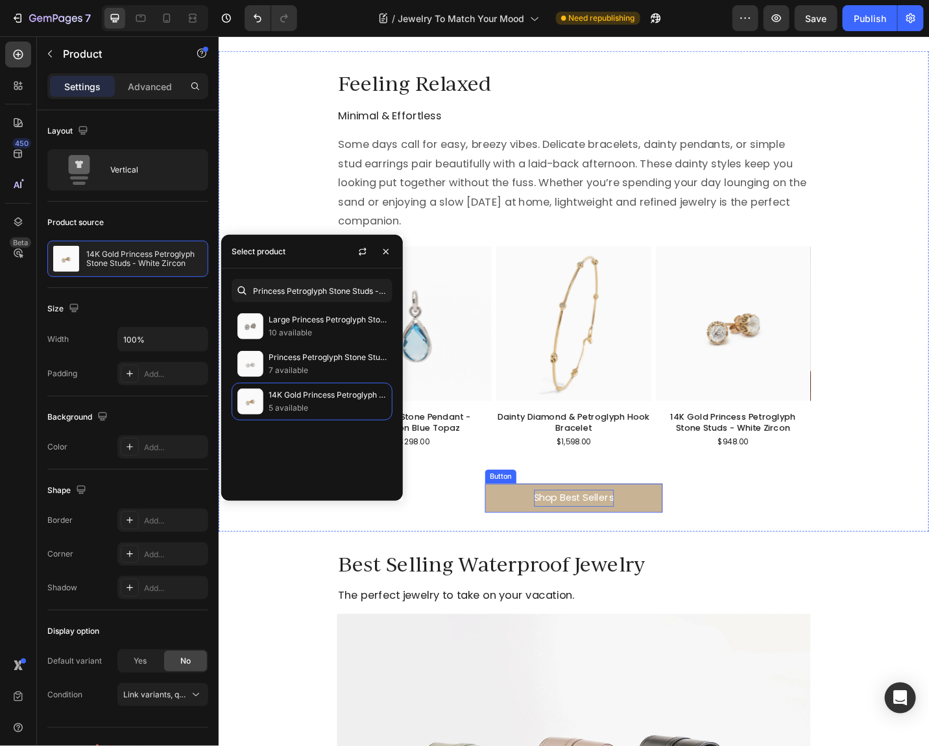
click at [576, 545] on div "Shop Best Sellers" at bounding box center [607, 541] width 88 height 19
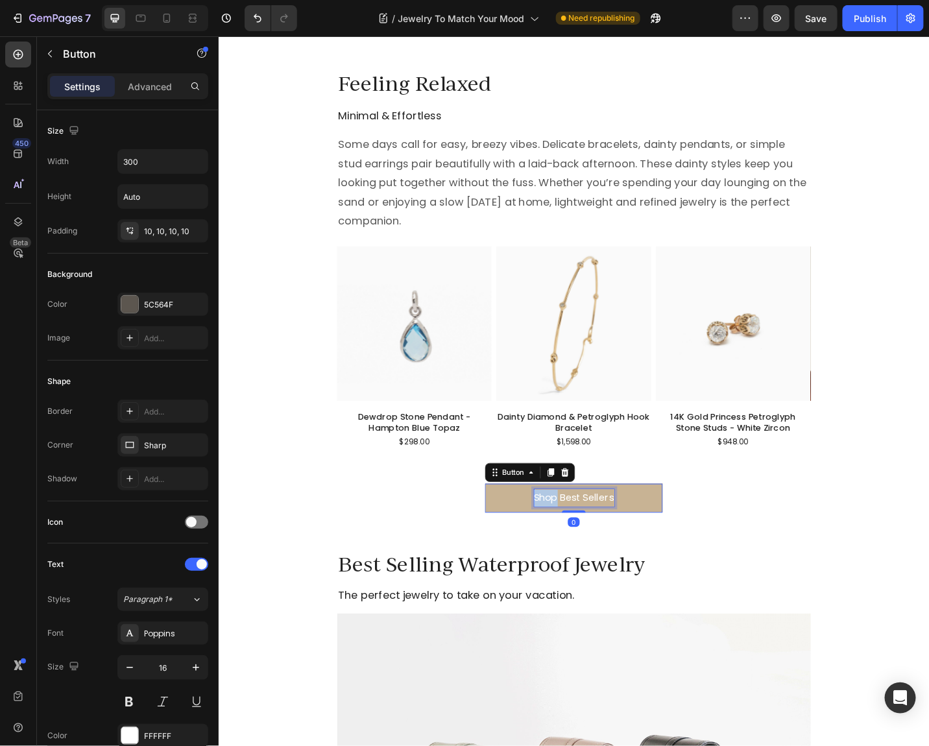
click at [576, 545] on div "Shop Best Sellers" at bounding box center [607, 541] width 88 height 19
click at [691, 543] on link "Shop Dainty Jewelry" at bounding box center [607, 542] width 195 height 32
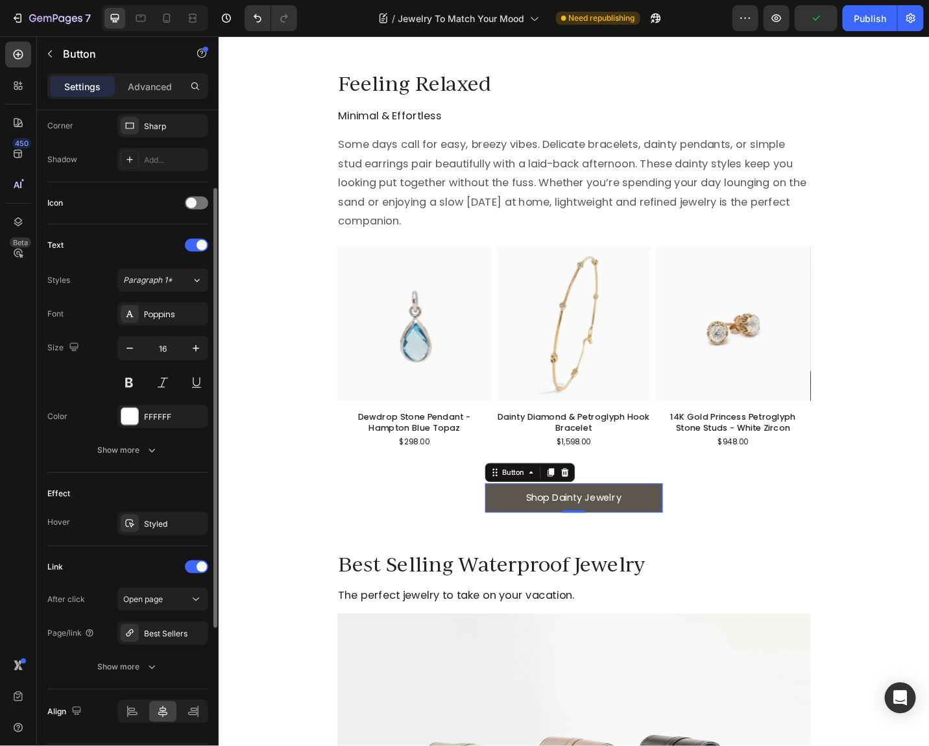
scroll to position [355, 0]
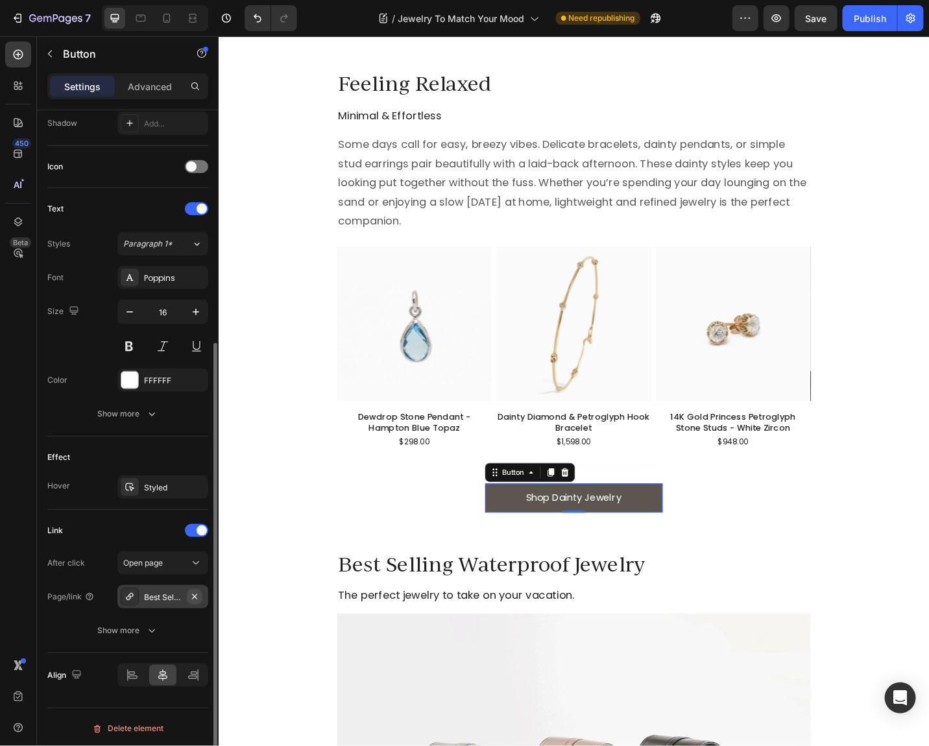
click at [195, 593] on icon "button" at bounding box center [194, 595] width 5 height 5
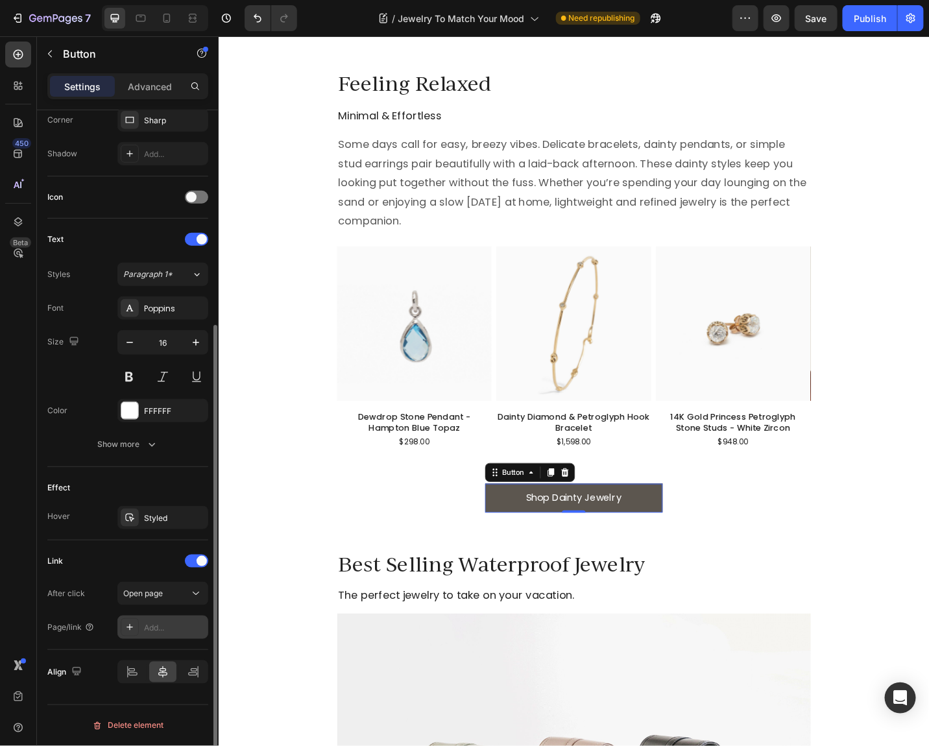
scroll to position [322, 0]
click at [142, 623] on div "Add..." at bounding box center [162, 630] width 91 height 23
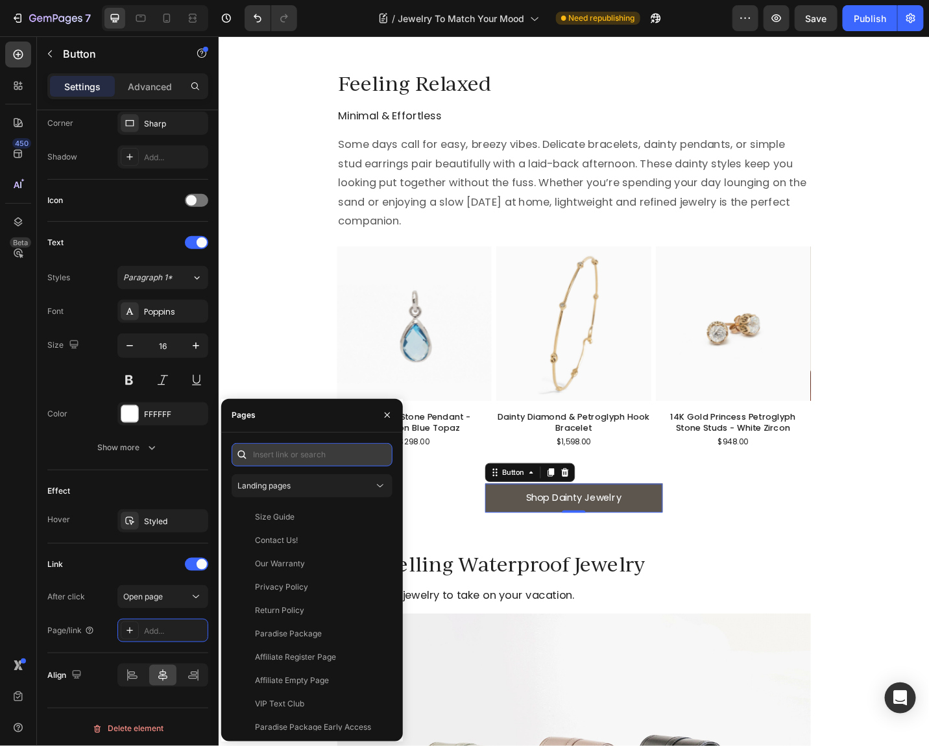
click at [285, 445] on input "text" at bounding box center [311, 454] width 161 height 23
paste input "[URL][DOMAIN_NAME]"
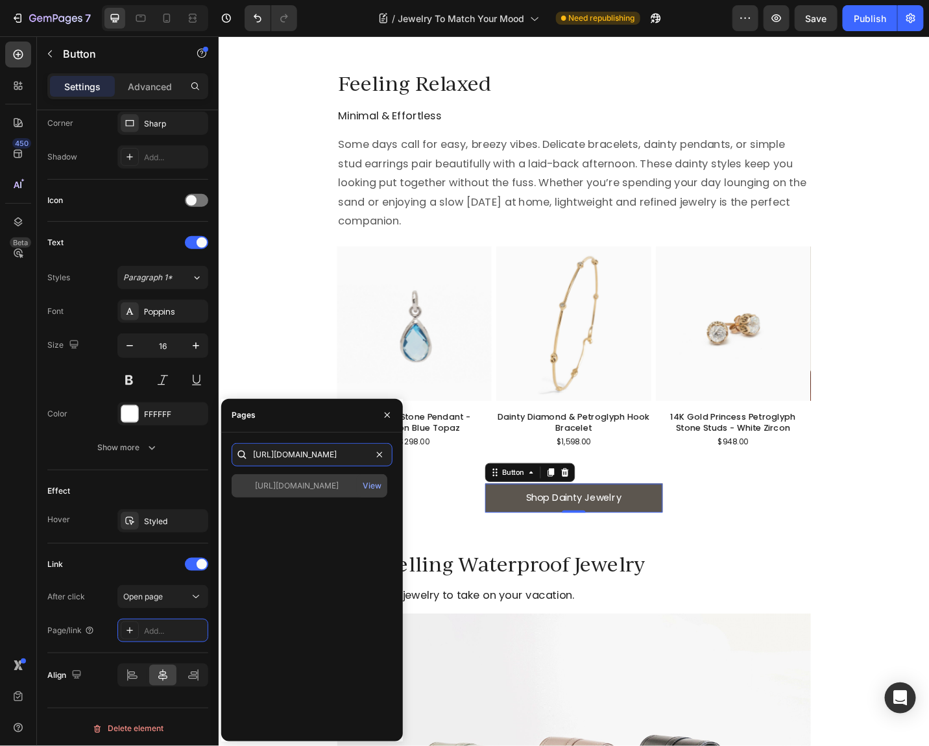
type input "[URL][DOMAIN_NAME]"
click at [311, 486] on div "[URL][DOMAIN_NAME]" at bounding box center [297, 486] width 84 height 12
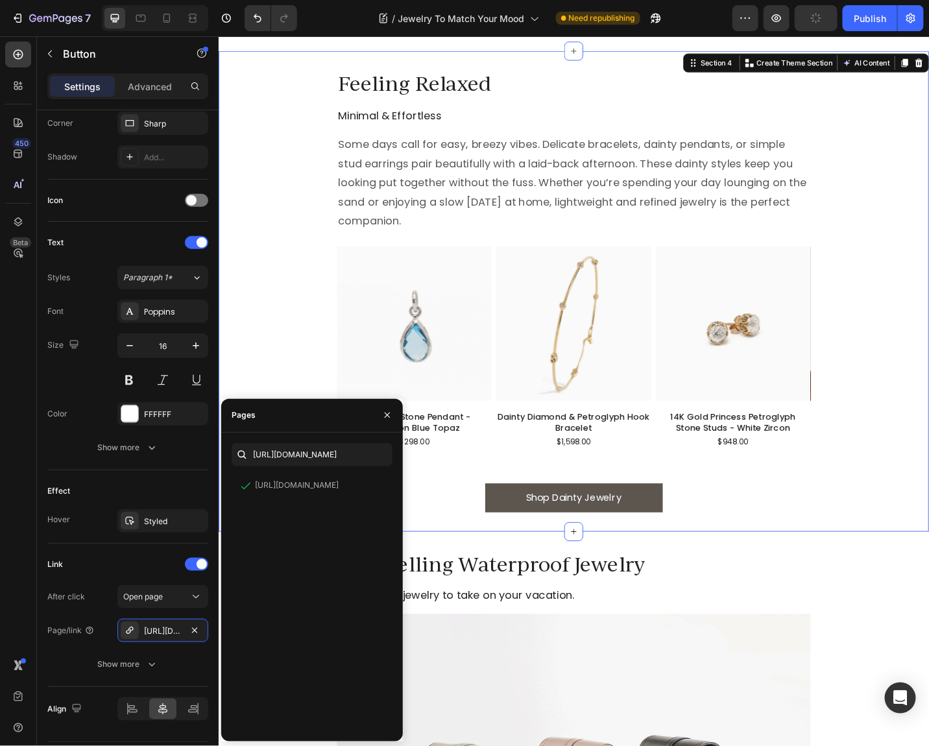
click at [919, 403] on div "Feeling Relaxed Heading Minimal & Effortless Heading Some days call for easy, b…" at bounding box center [607, 315] width 778 height 484
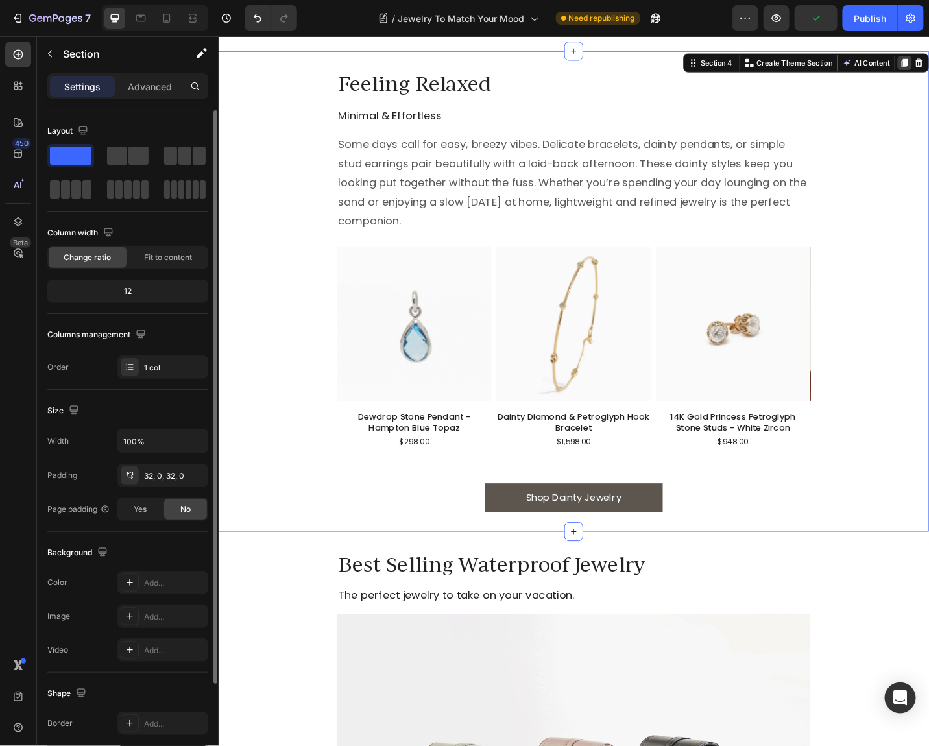
drag, startPoint x: 966, startPoint y: 67, endPoint x: 667, endPoint y: 69, distance: 298.3
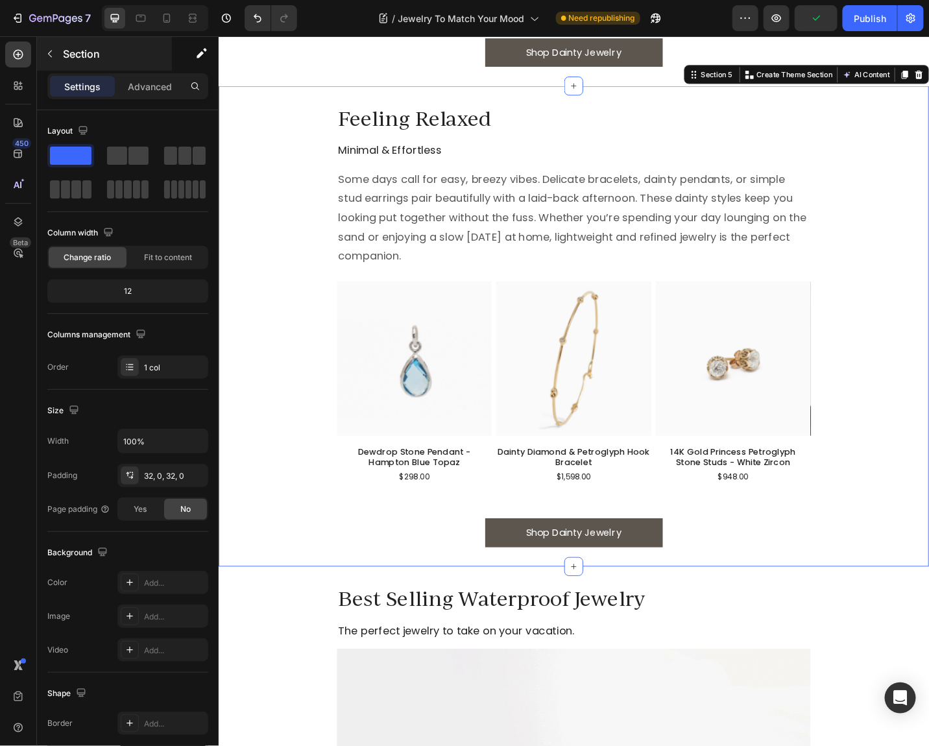
scroll to position [1663, 0]
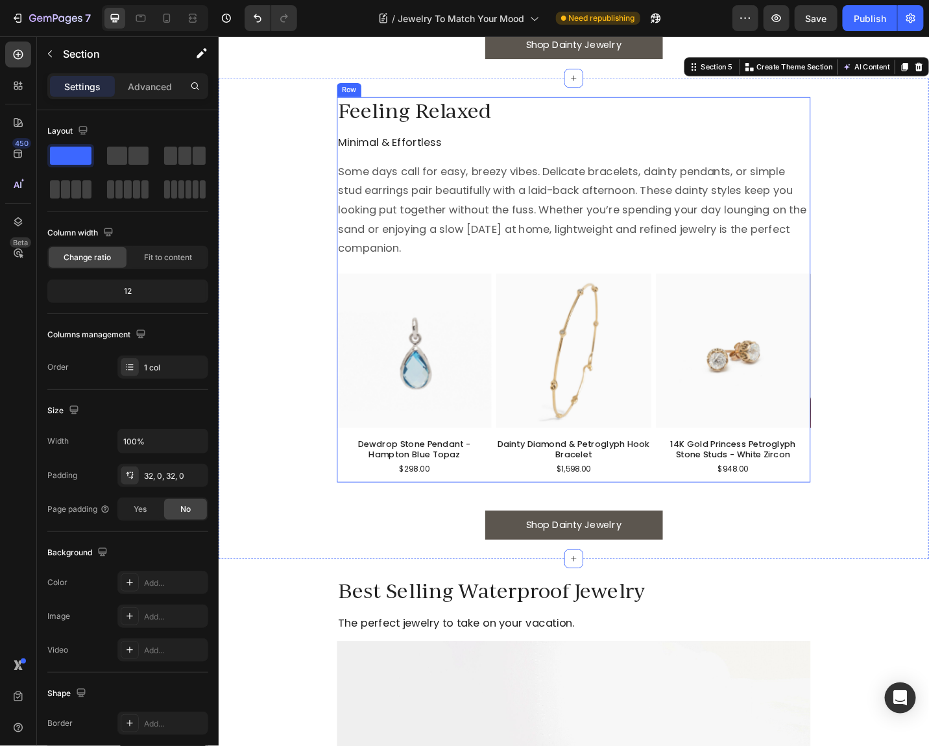
click at [481, 106] on h2 "Feeling Relaxed" at bounding box center [607, 117] width 519 height 30
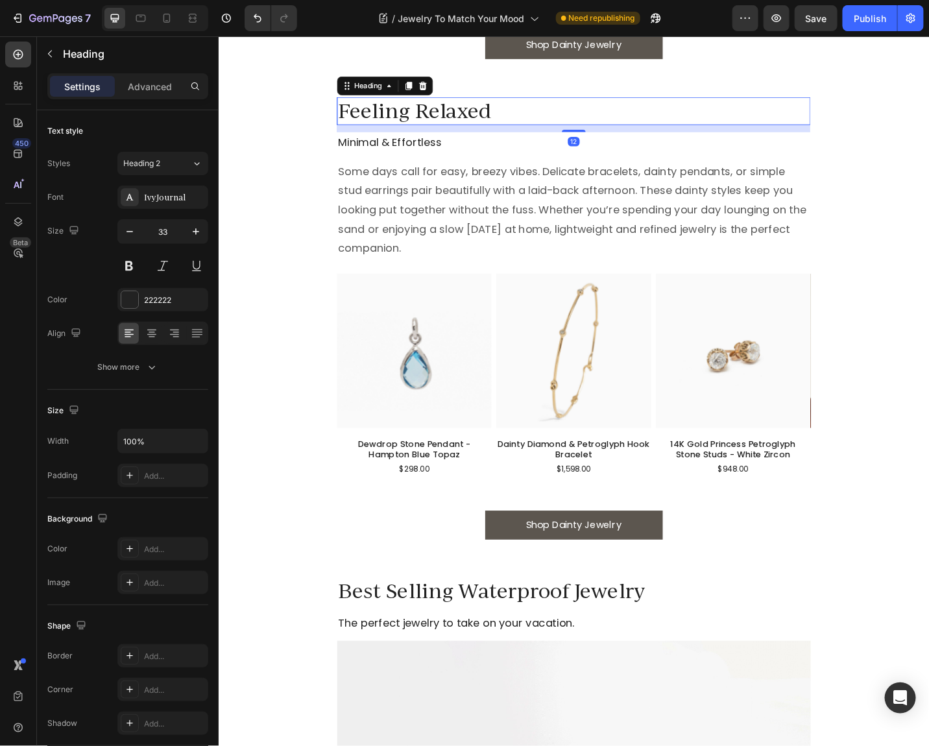
click at [481, 106] on h2 "Feeling Relaxed" at bounding box center [607, 117] width 519 height 30
click at [361, 150] on h2 "Minimal & Effortless" at bounding box center [607, 152] width 519 height 23
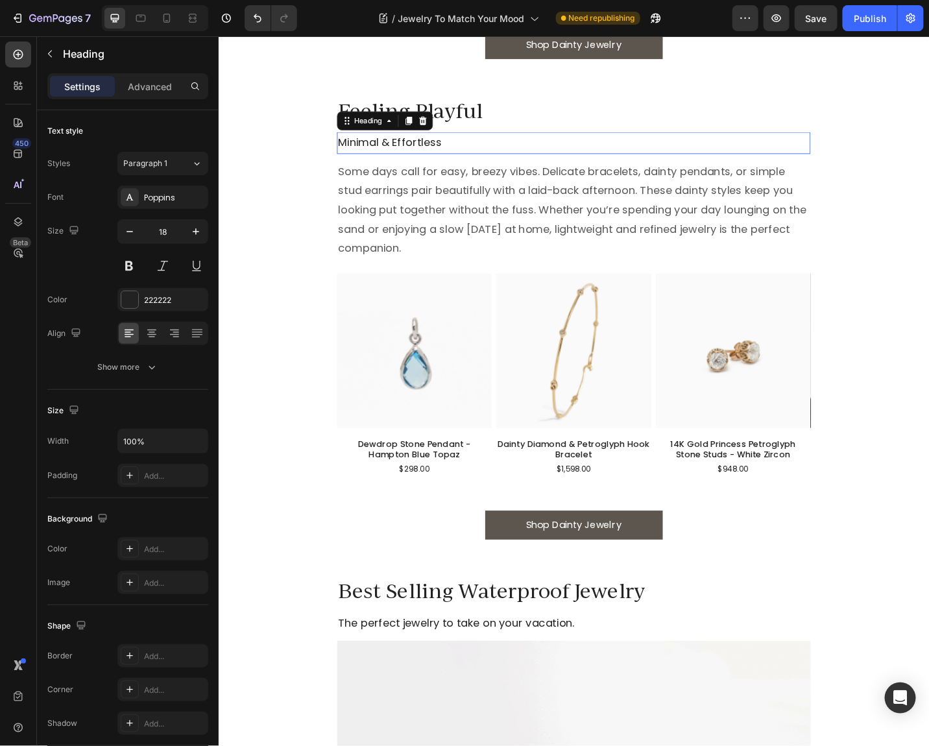
click at [361, 150] on h2 "Minimal & Effortless" at bounding box center [607, 152] width 519 height 23
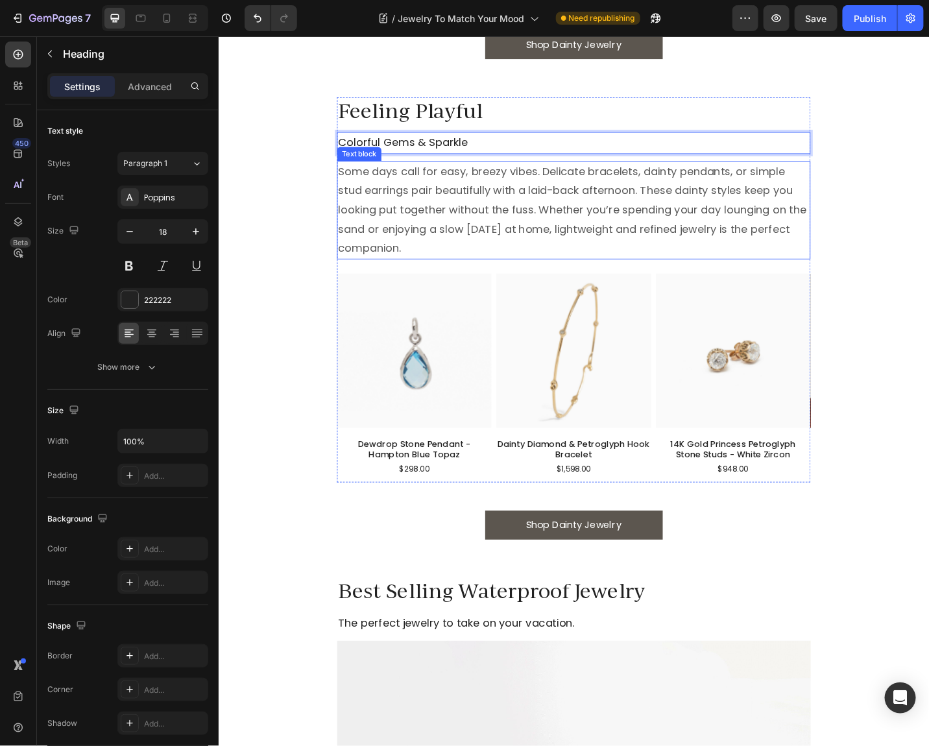
click at [406, 203] on p "Some days call for easy, breezy vibes. Delicate bracelets, dainty pendants, or …" at bounding box center [607, 226] width 516 height 105
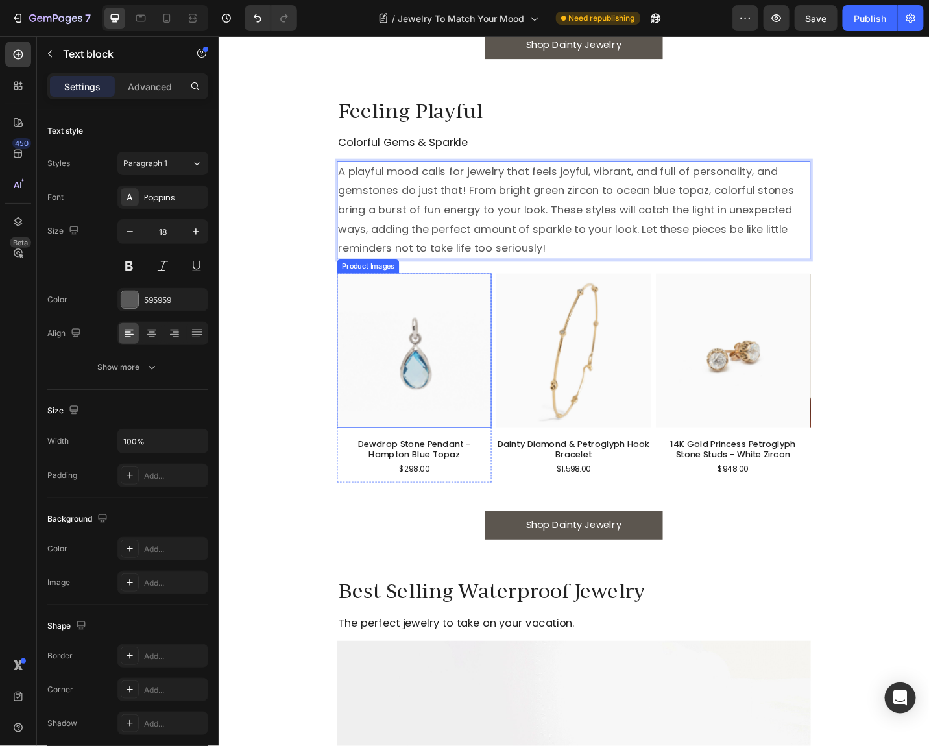
click at [406, 331] on img at bounding box center [432, 380] width 169 height 169
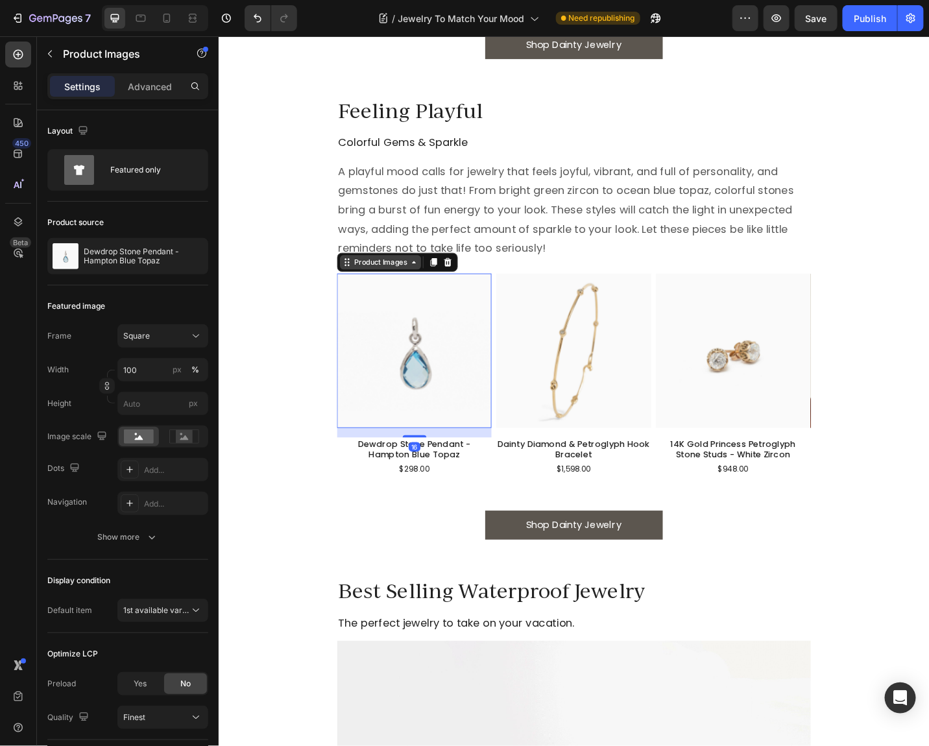
click at [397, 278] on div "Product Images" at bounding box center [395, 284] width 63 height 12
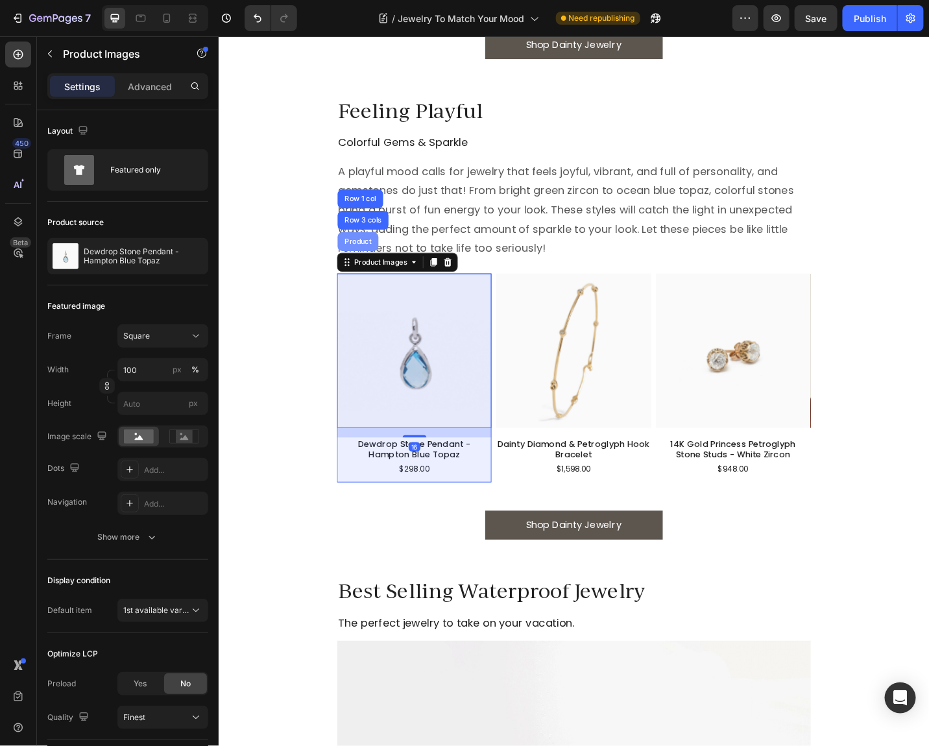
click at [383, 261] on div "Product" at bounding box center [370, 261] width 34 height 8
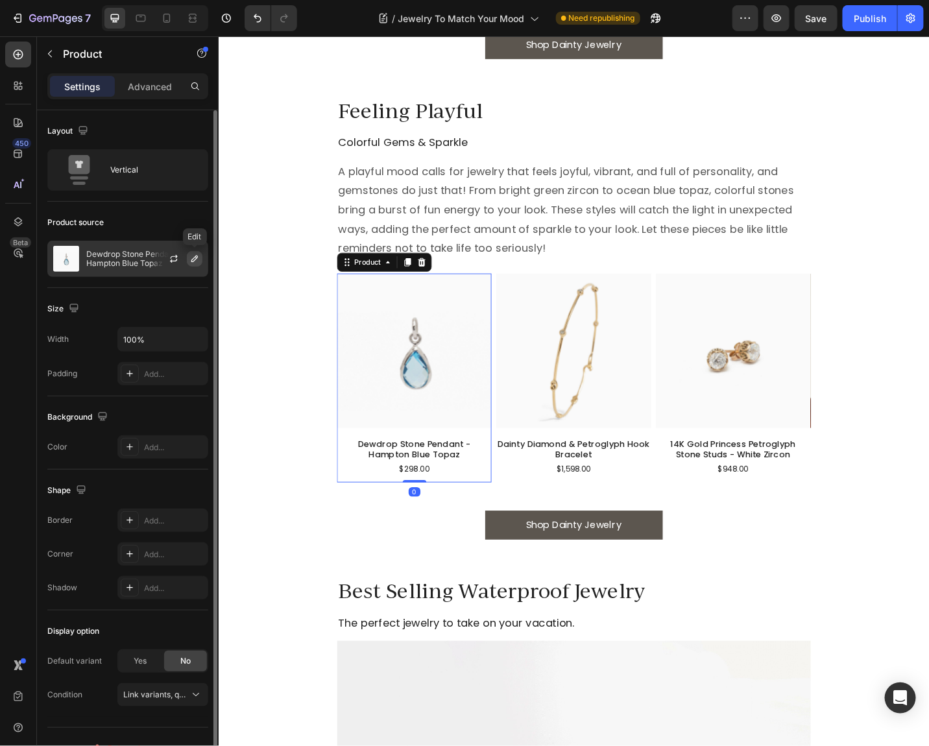
click at [195, 258] on icon "button" at bounding box center [194, 259] width 10 height 10
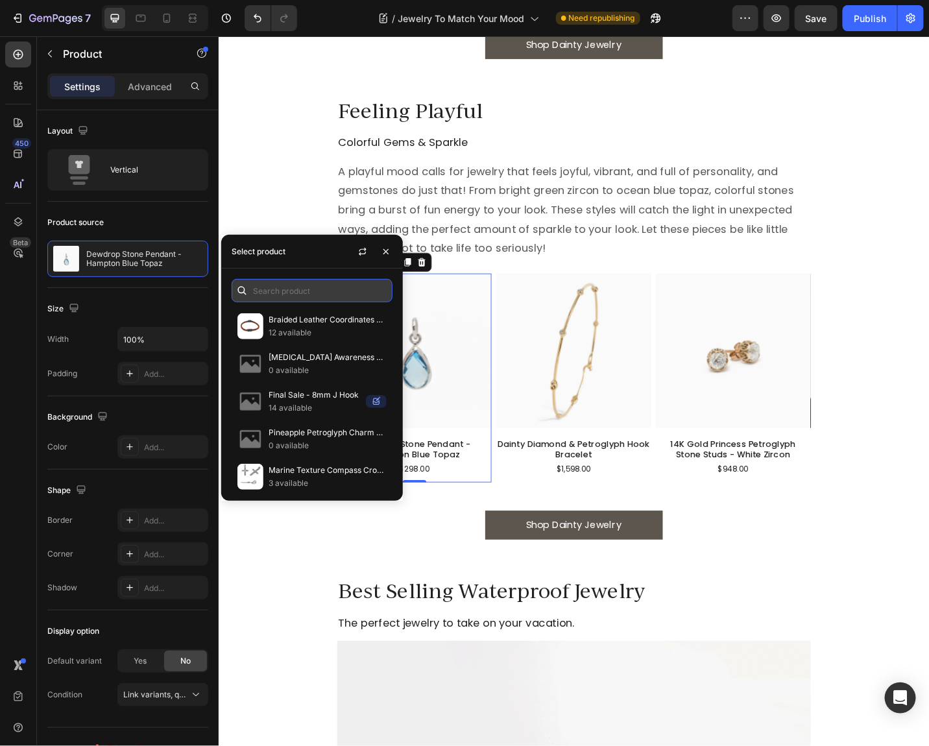
click at [262, 287] on input "text" at bounding box center [311, 290] width 161 height 23
paste input "Gemstone Drop Huggie"
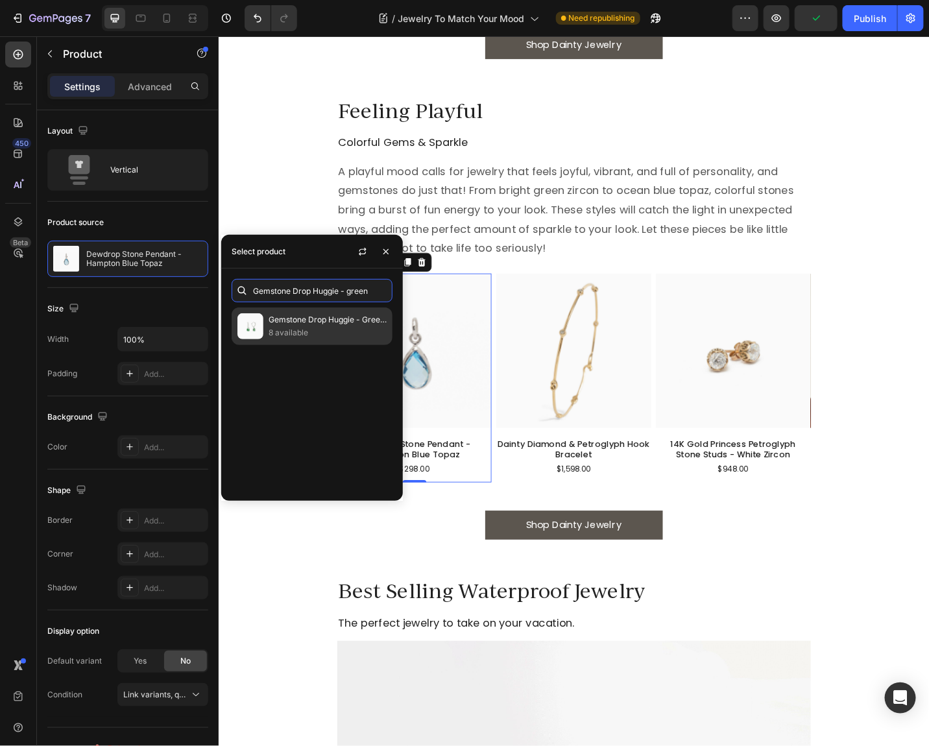
type input "Gemstone Drop Huggie - green"
click at [256, 325] on img at bounding box center [250, 326] width 26 height 26
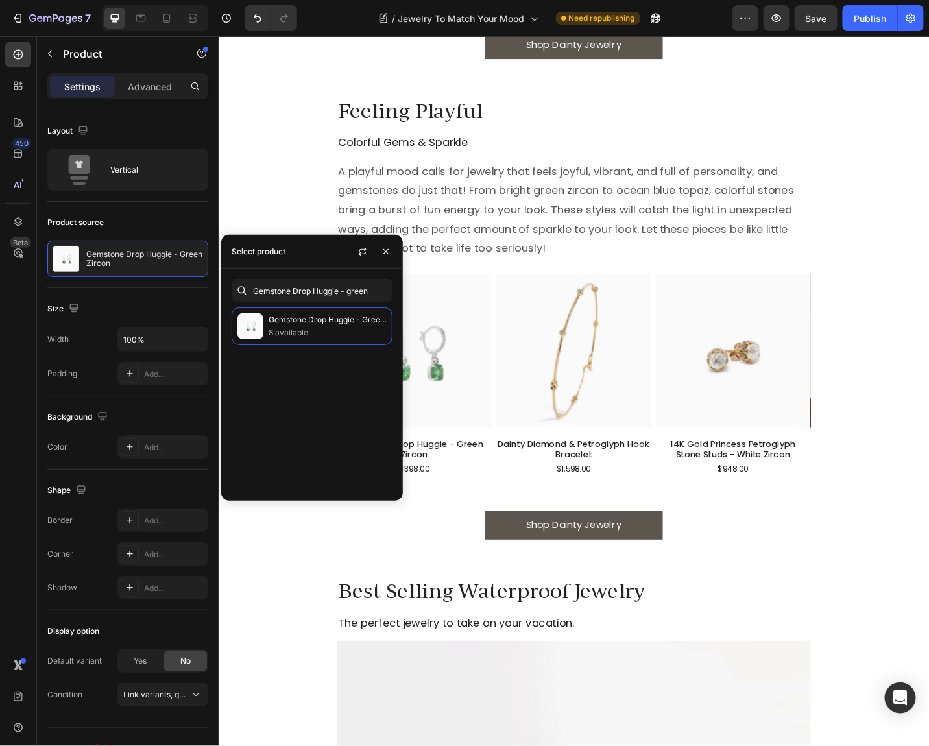
click at [618, 373] on img at bounding box center [606, 380] width 169 height 169
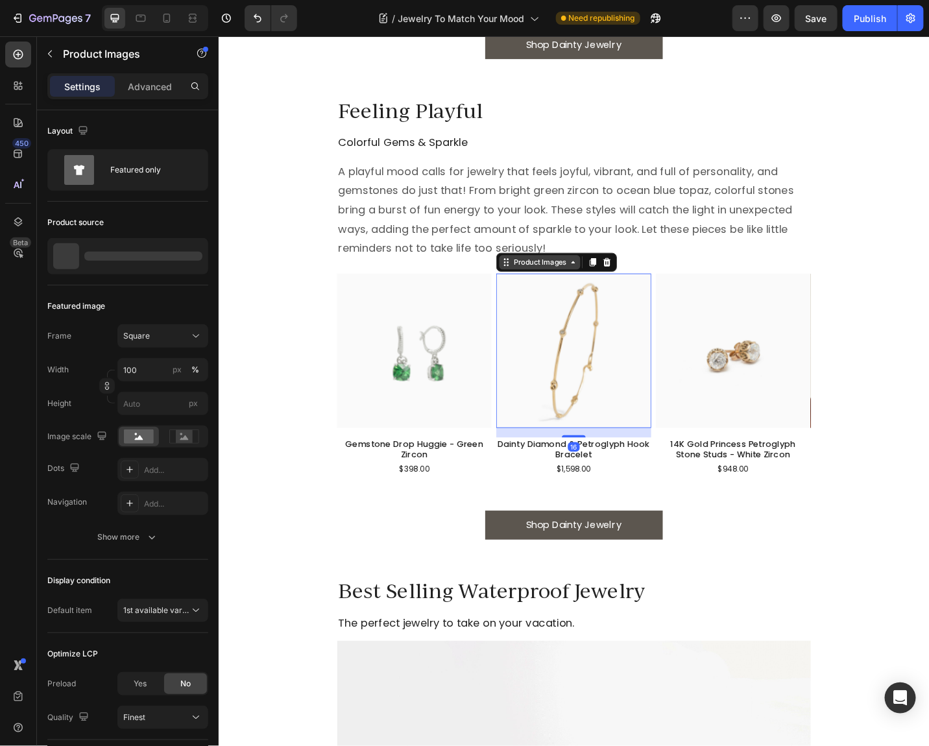
click at [553, 279] on div "Product Images" at bounding box center [569, 284] width 63 height 12
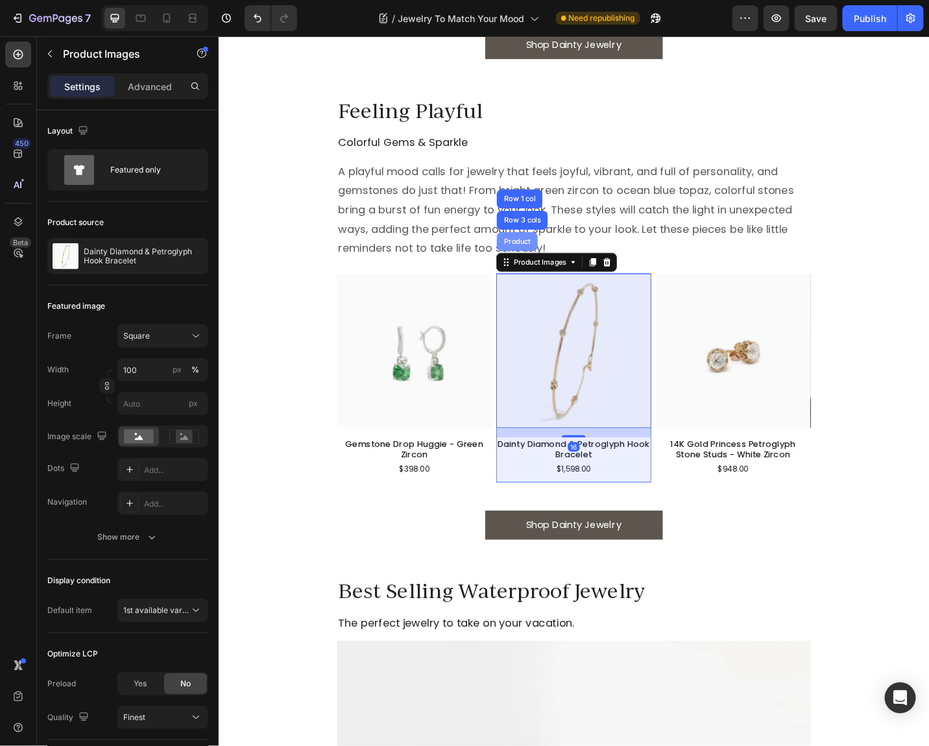
click at [548, 260] on div "Product" at bounding box center [545, 261] width 34 height 8
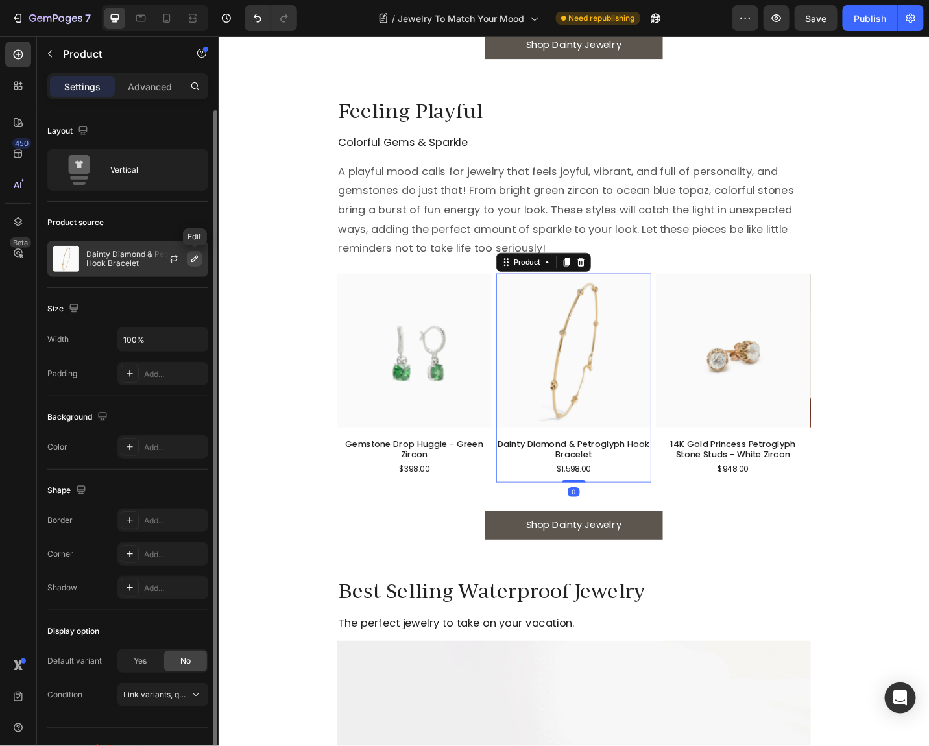
click at [194, 261] on icon "button" at bounding box center [194, 259] width 10 height 10
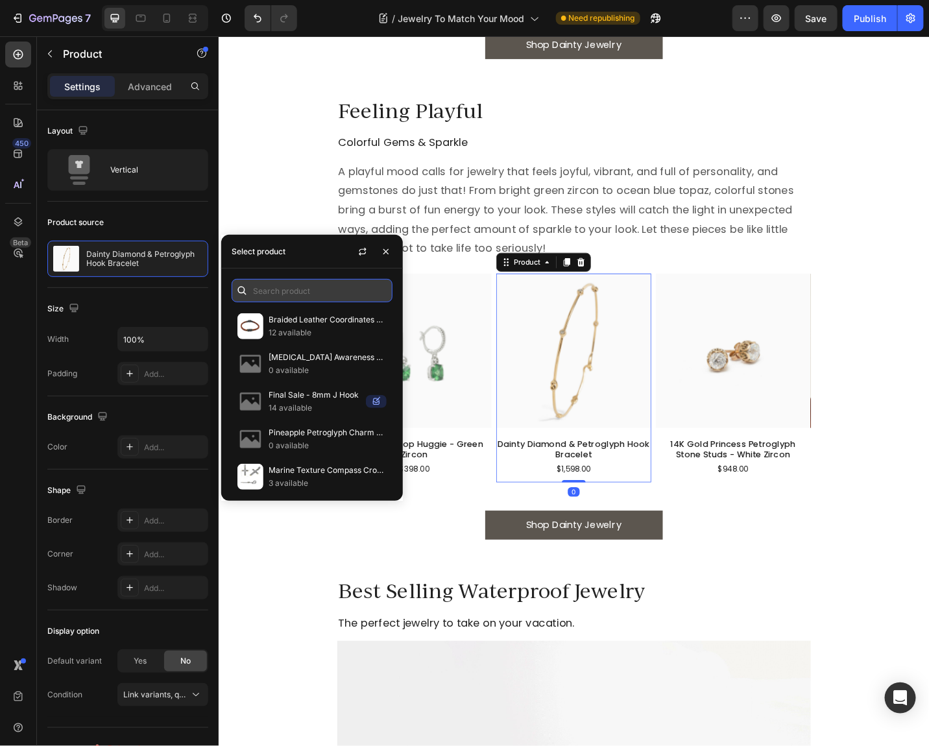
click at [315, 281] on input "text" at bounding box center [311, 290] width 161 height 23
paste input "Bubble Stone Link Bracelet"
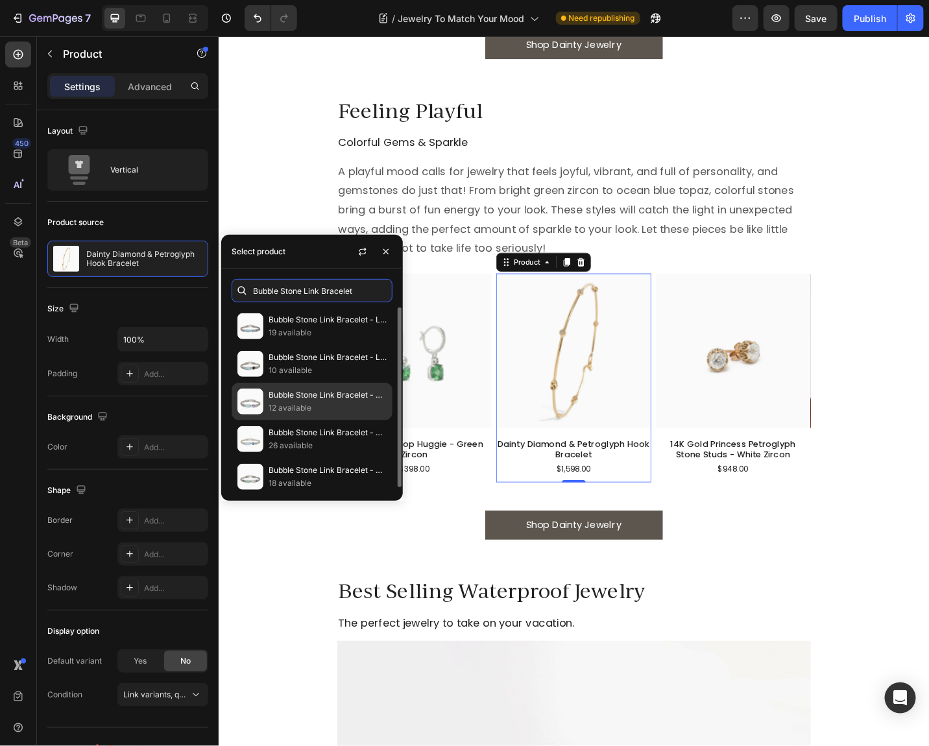
type input "Bubble Stone Link Bracelet"
click at [270, 394] on p "Bubble Stone Link Bracelet - Blue Chalcedony/Amethyst" at bounding box center [327, 394] width 118 height 13
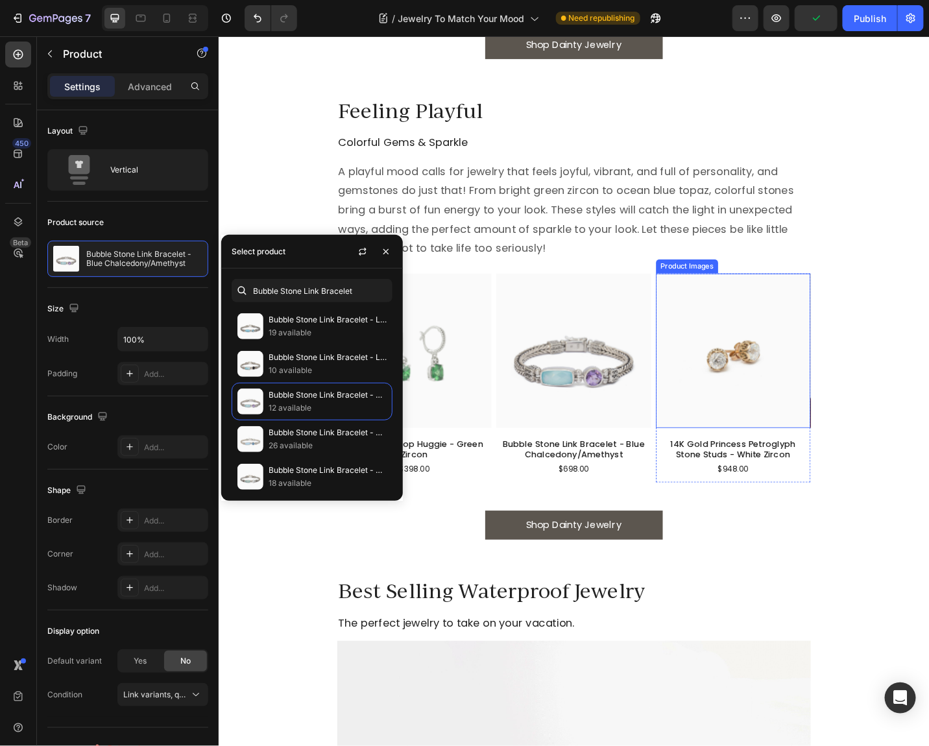
click at [764, 325] on img at bounding box center [781, 380] width 169 height 169
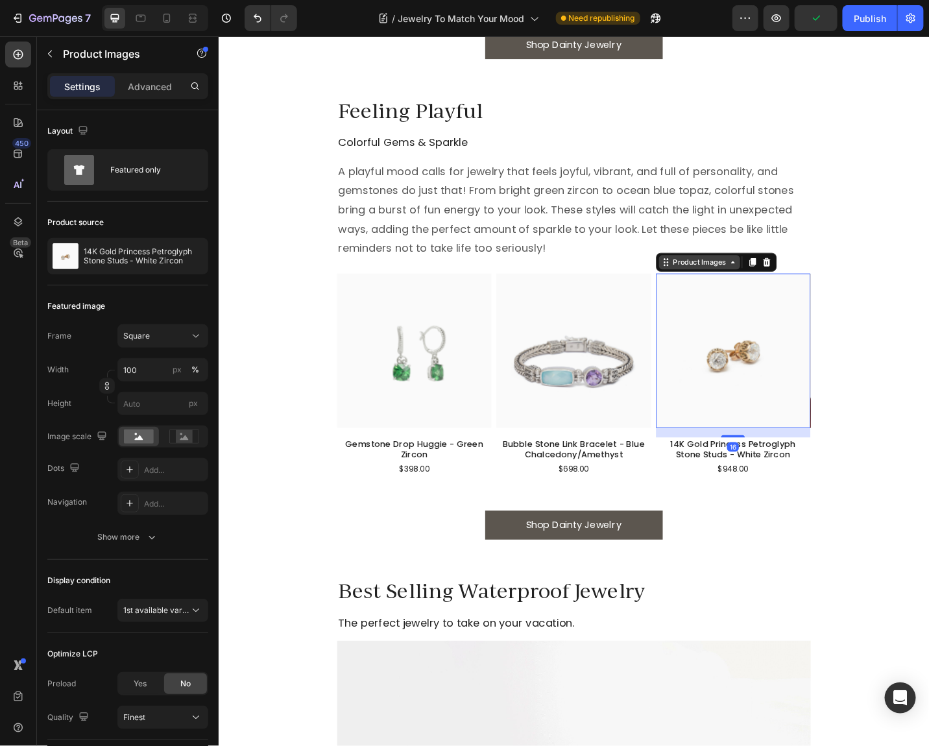
click at [744, 285] on div "Product Images" at bounding box center [744, 284] width 63 height 12
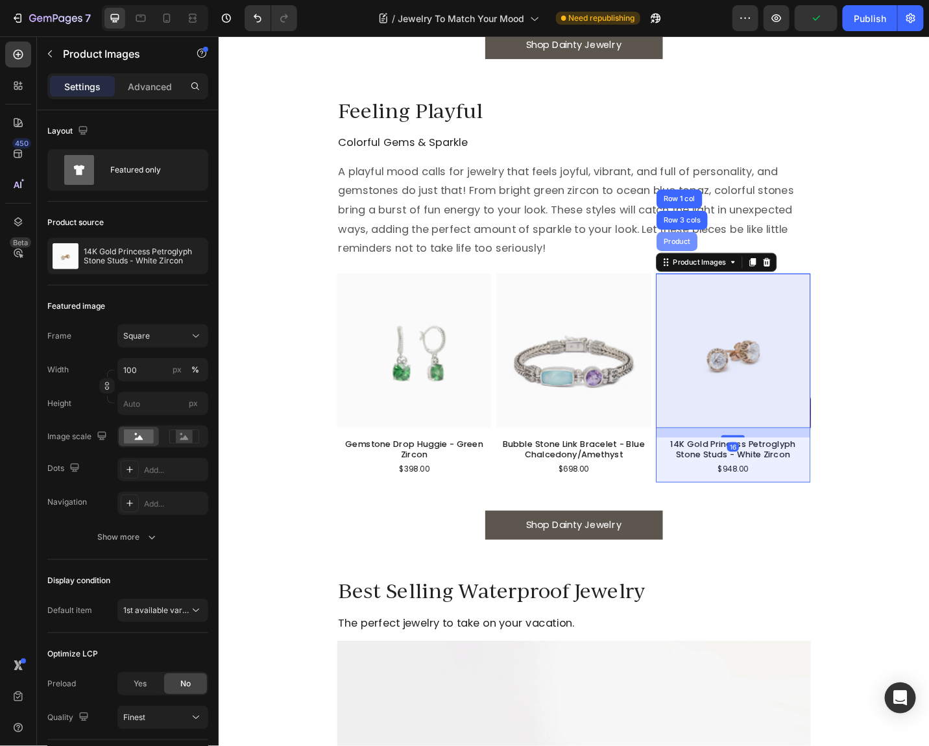
click at [716, 262] on div "Product" at bounding box center [720, 261] width 34 height 8
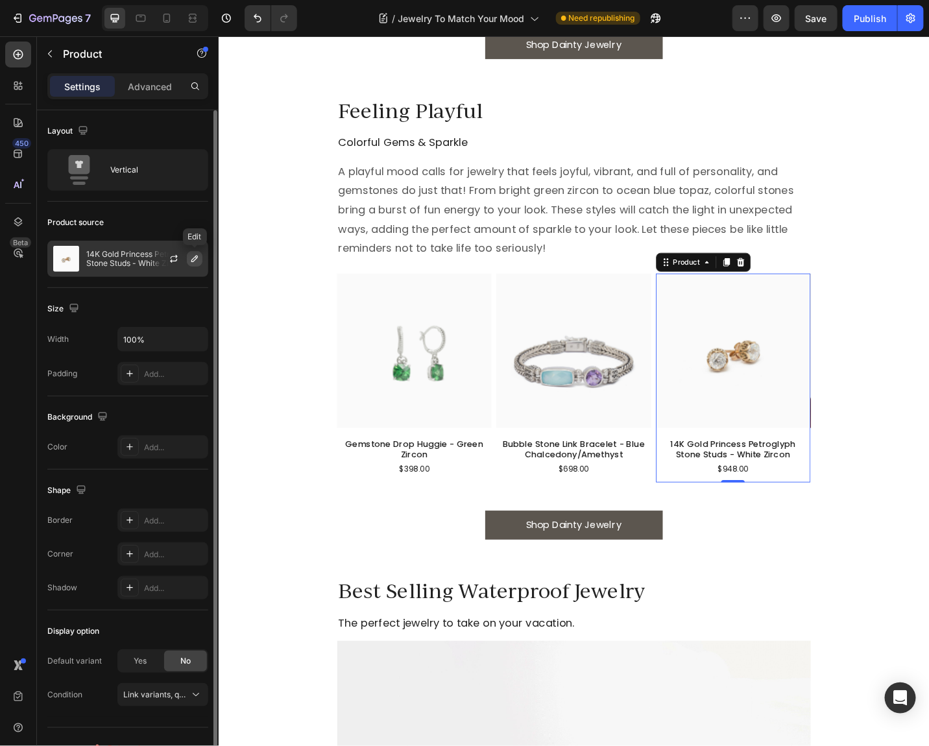
click at [199, 261] on icon "button" at bounding box center [194, 259] width 10 height 10
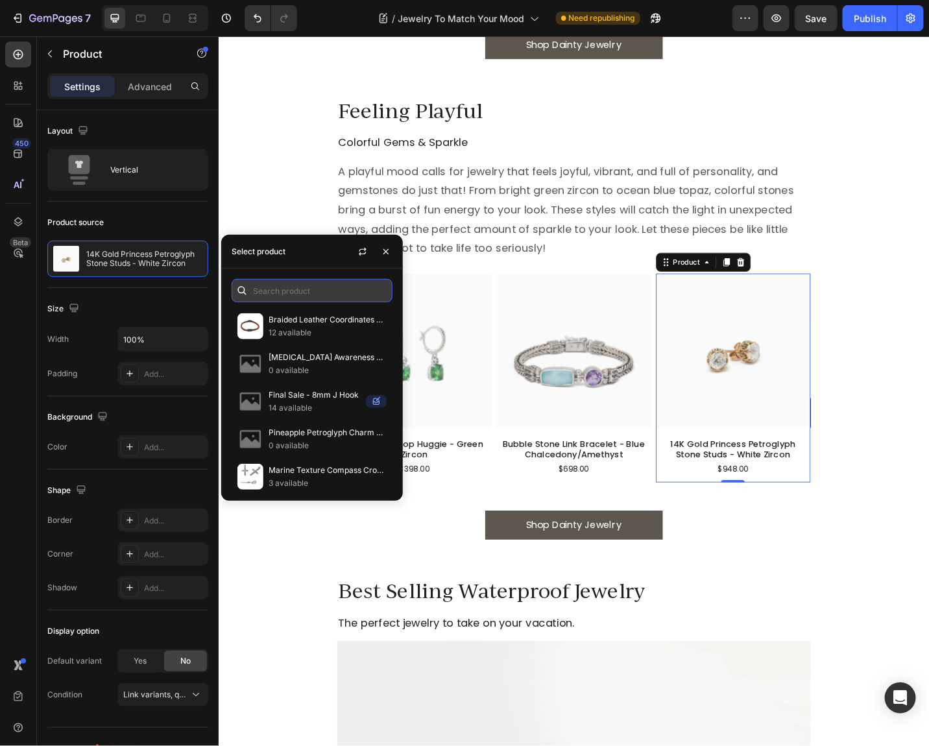
click at [285, 282] on input "text" at bounding box center [311, 290] width 161 height 23
paste input "Ocean Stone Cocktail Ring"
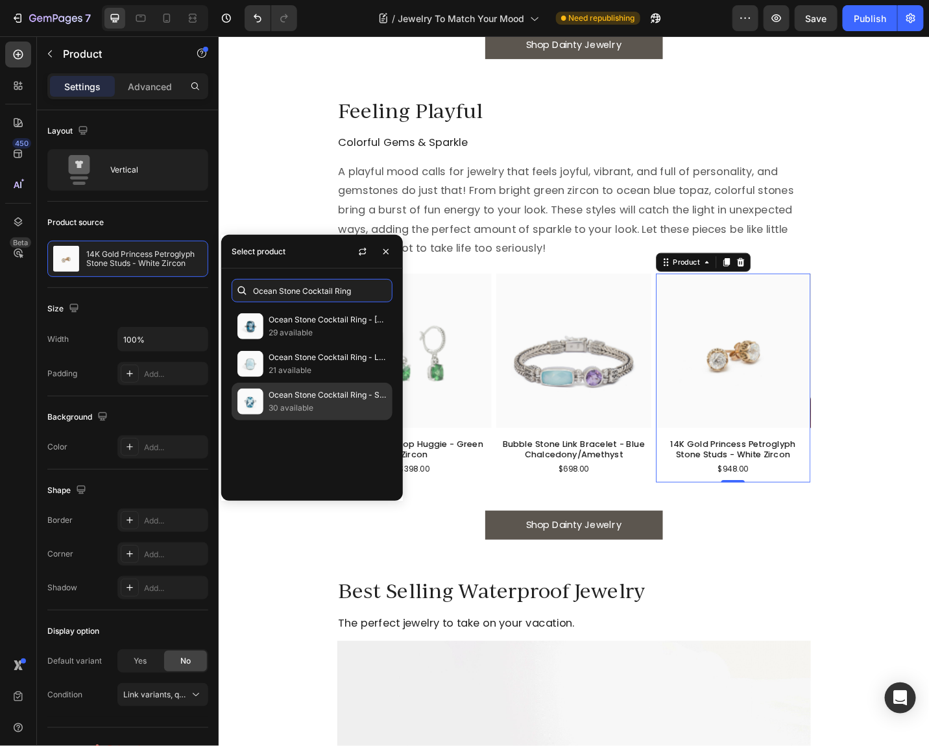
type input "Ocean Stone Cocktail Ring"
click at [252, 410] on img at bounding box center [250, 401] width 26 height 26
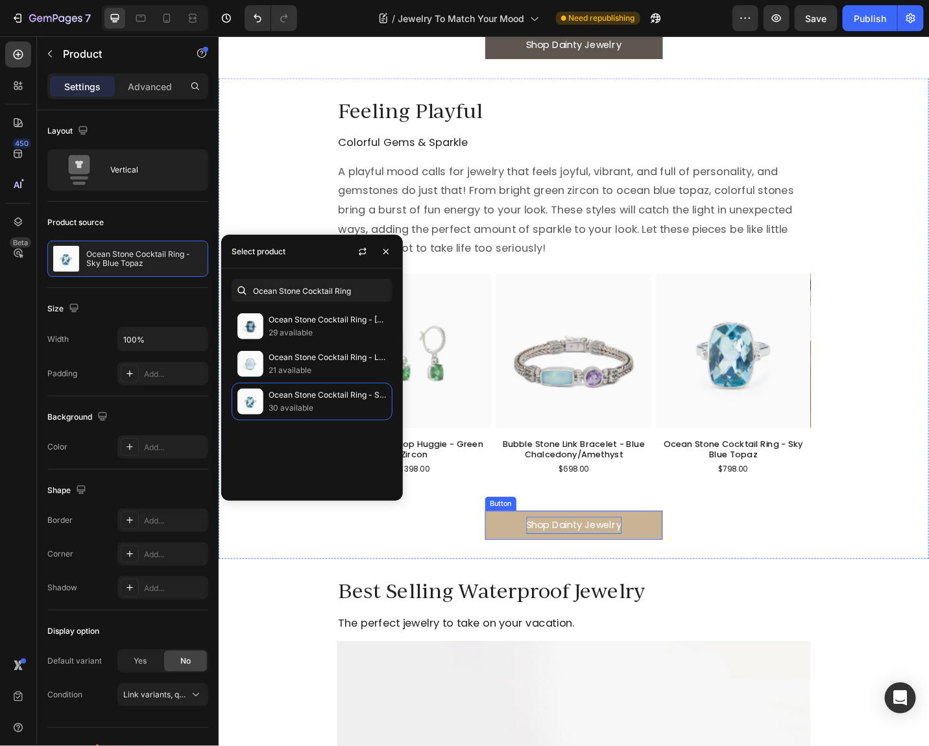
click at [570, 572] on p "Shop Dainty Jewelry" at bounding box center [607, 571] width 104 height 19
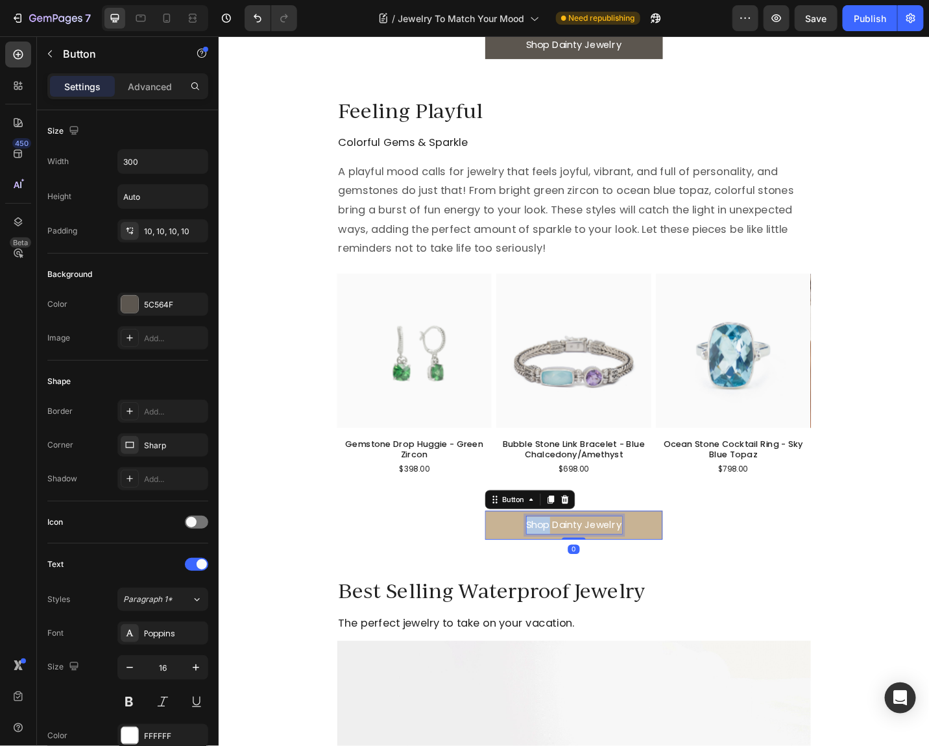
click at [570, 572] on p "Shop Dainty Jewelry" at bounding box center [607, 571] width 104 height 19
click at [683, 574] on link "Shop Gemstone Jewelry" at bounding box center [607, 572] width 195 height 32
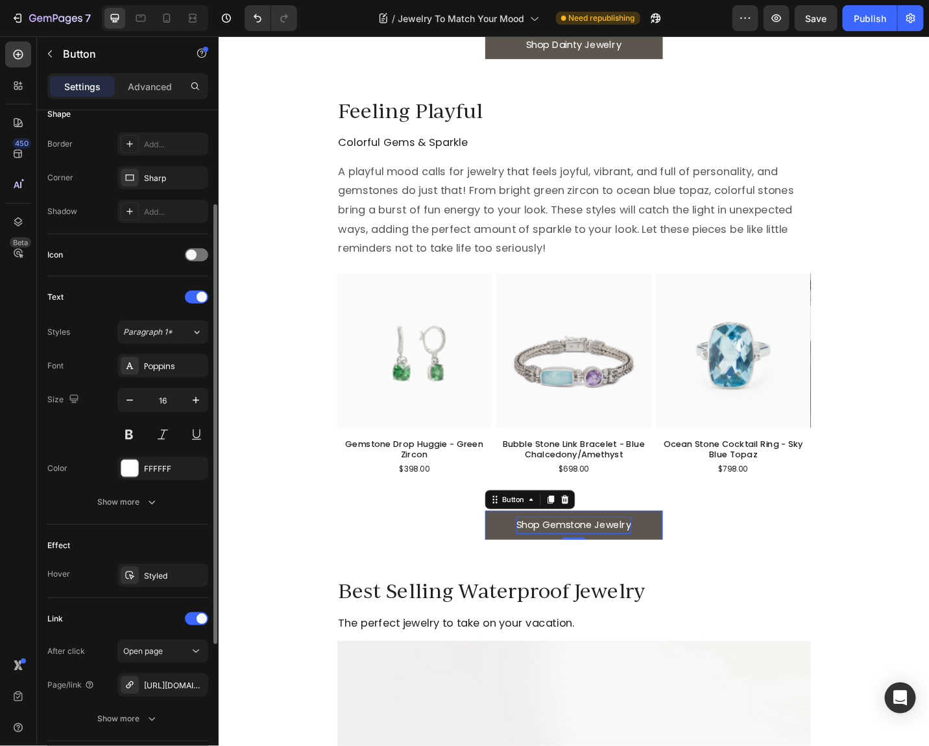
scroll to position [355, 0]
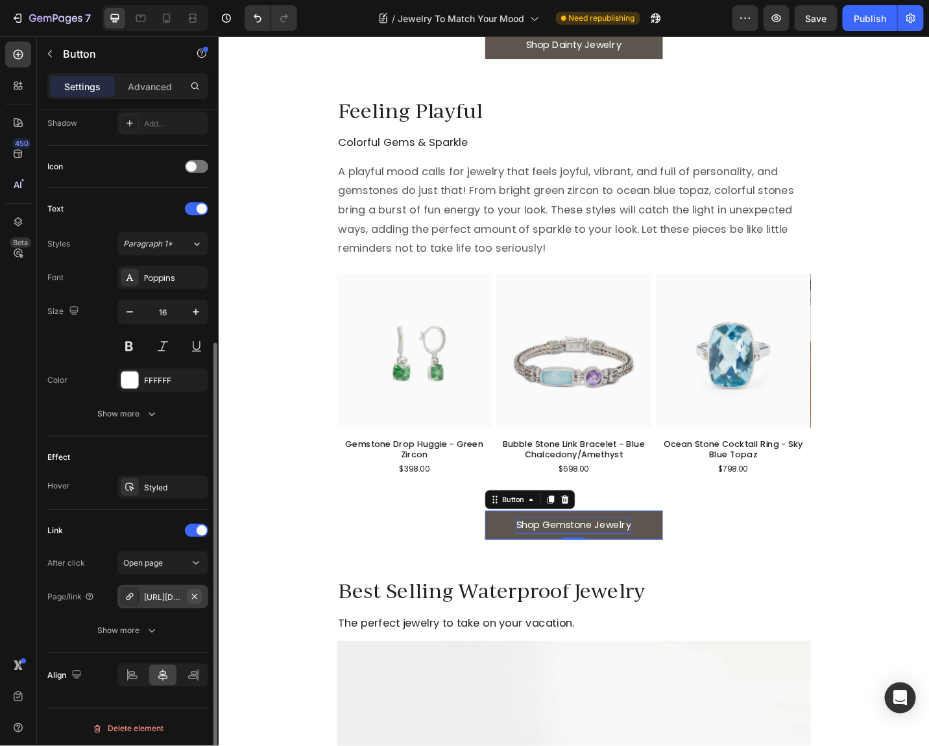
click at [199, 592] on icon "button" at bounding box center [194, 596] width 10 height 10
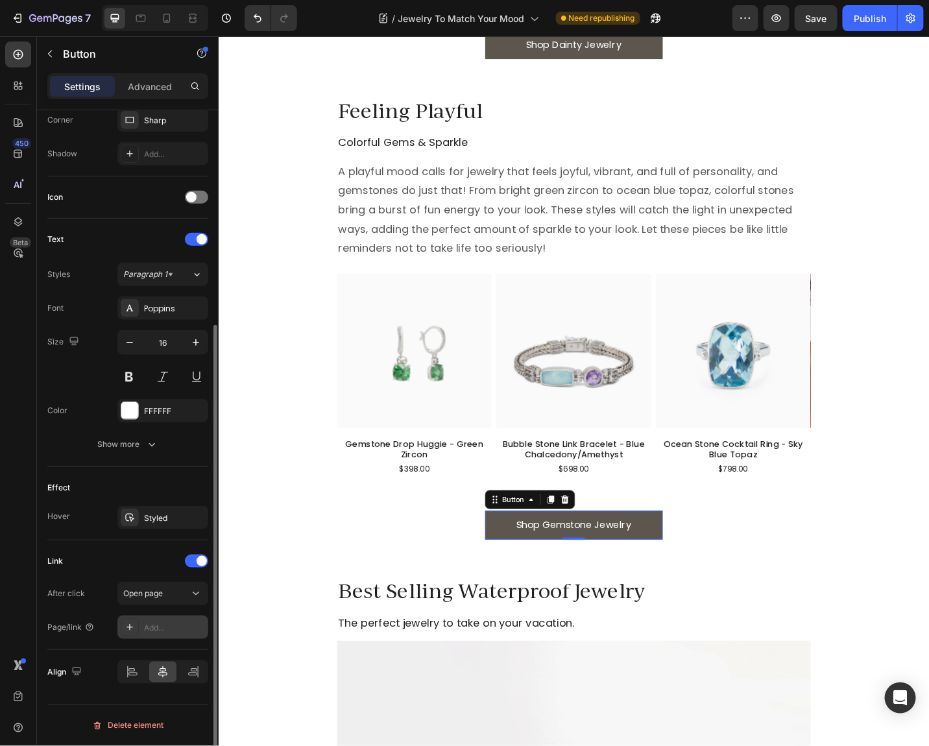
scroll to position [322, 0]
click at [154, 626] on div "Add..." at bounding box center [174, 631] width 61 height 12
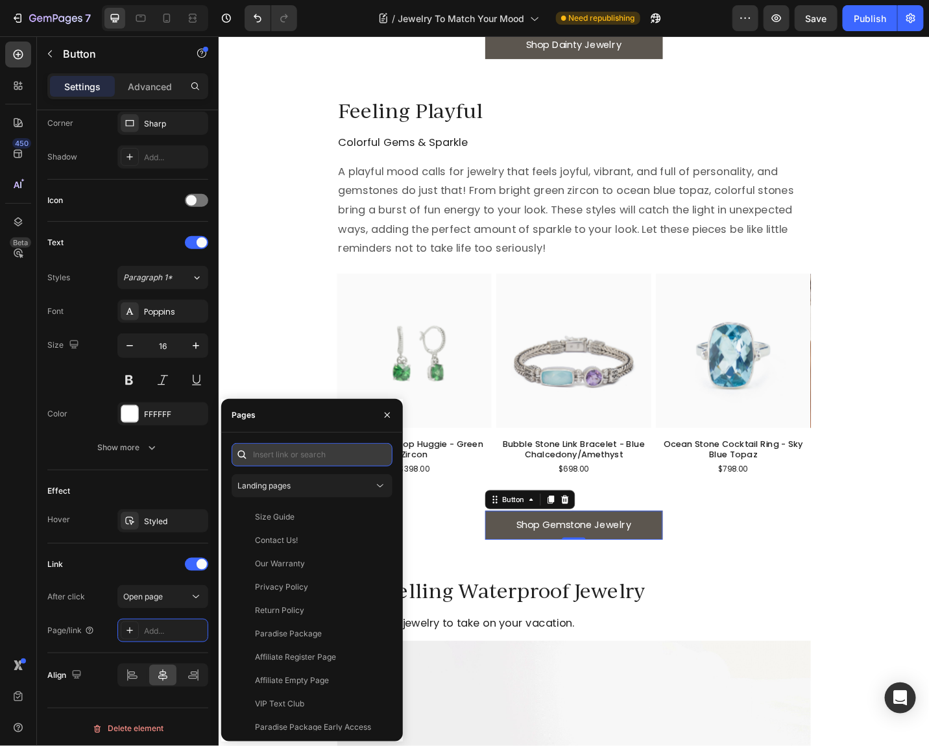
click at [308, 453] on input "text" at bounding box center [311, 454] width 161 height 23
paste input "[URL][DOMAIN_NAME]"
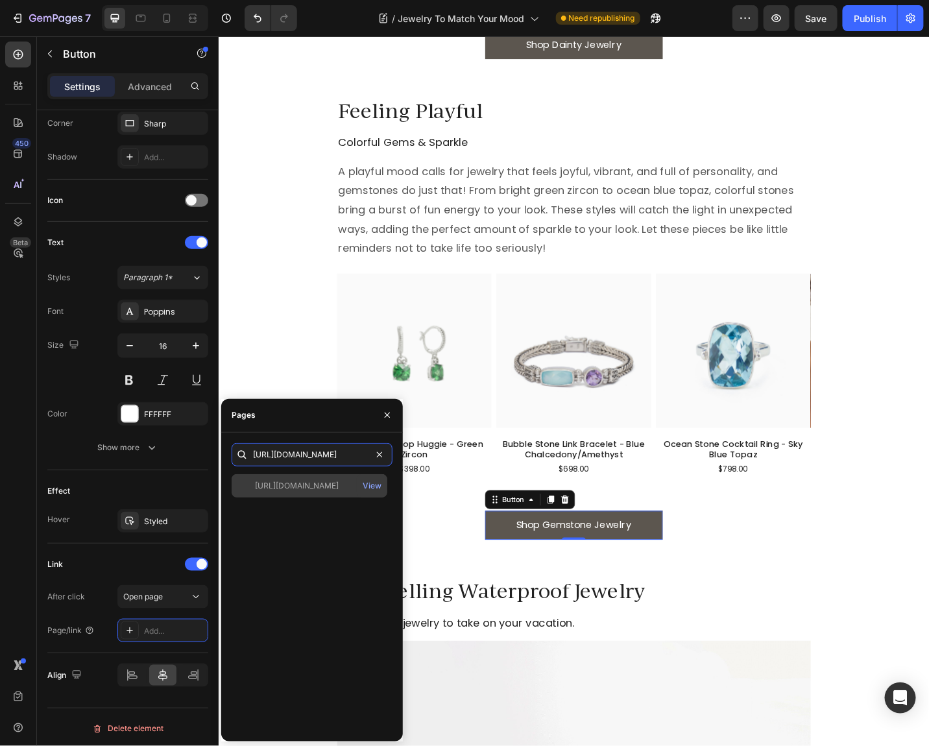
type input "[URL][DOMAIN_NAME]"
click at [338, 488] on div "[URL][DOMAIN_NAME]" at bounding box center [297, 486] width 84 height 12
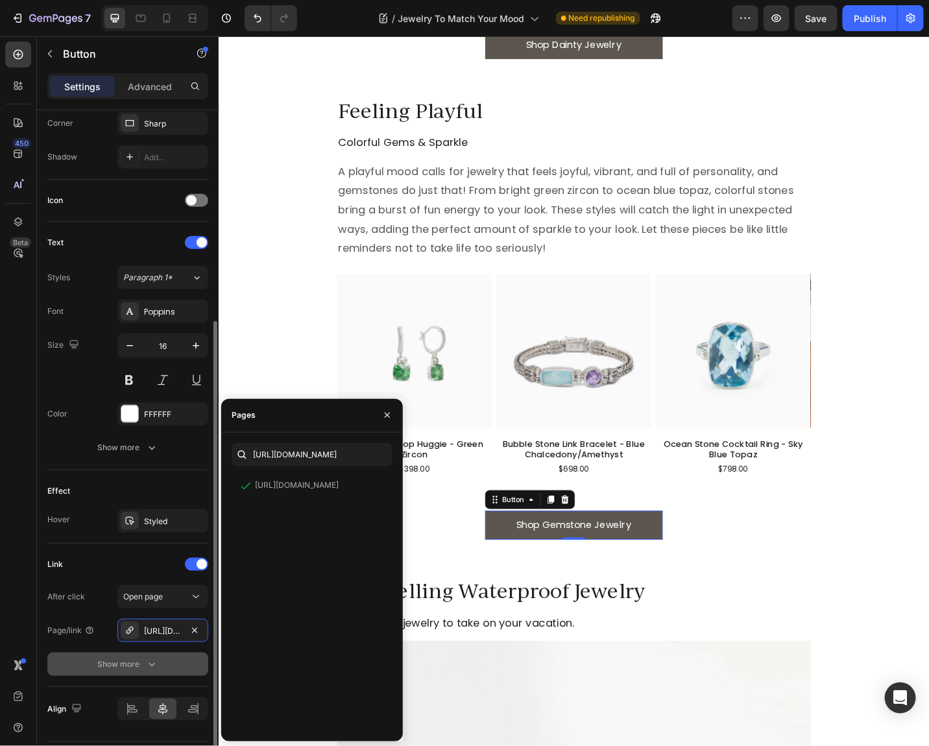
click at [113, 658] on div "Show more" at bounding box center [128, 664] width 60 height 13
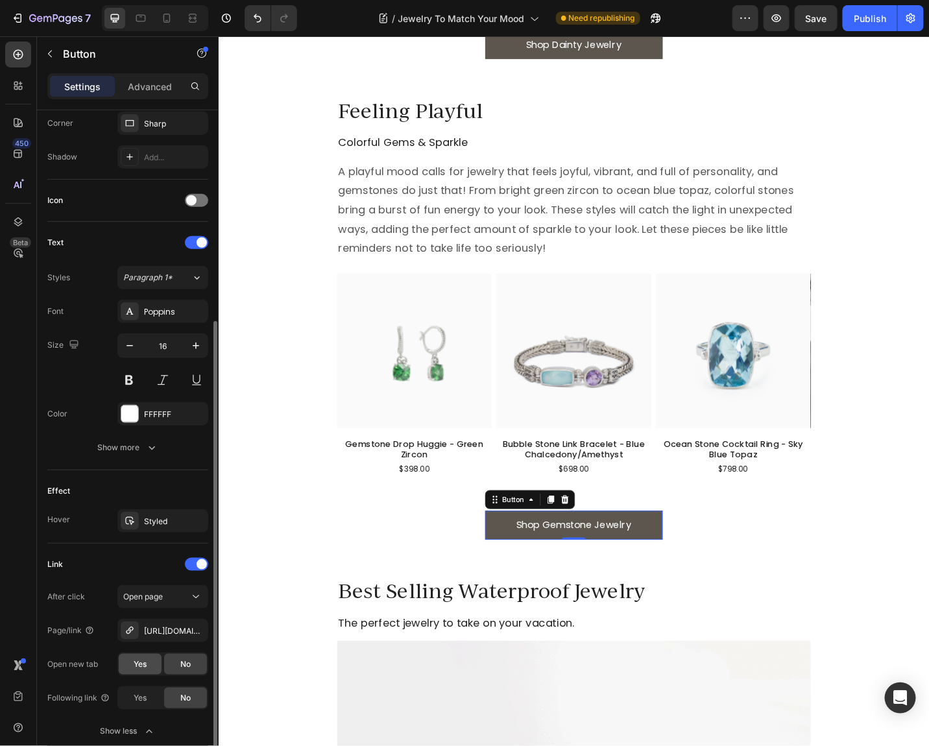
click at [150, 654] on div "Yes" at bounding box center [140, 664] width 43 height 21
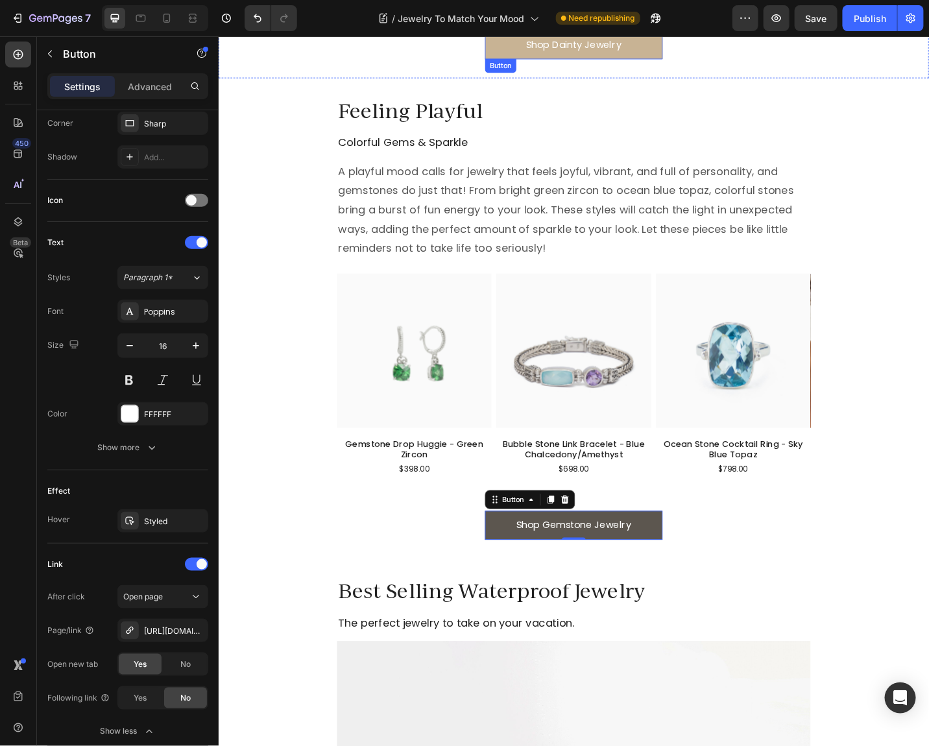
click at [689, 51] on link "Shop Dainty Jewelry" at bounding box center [607, 46] width 195 height 32
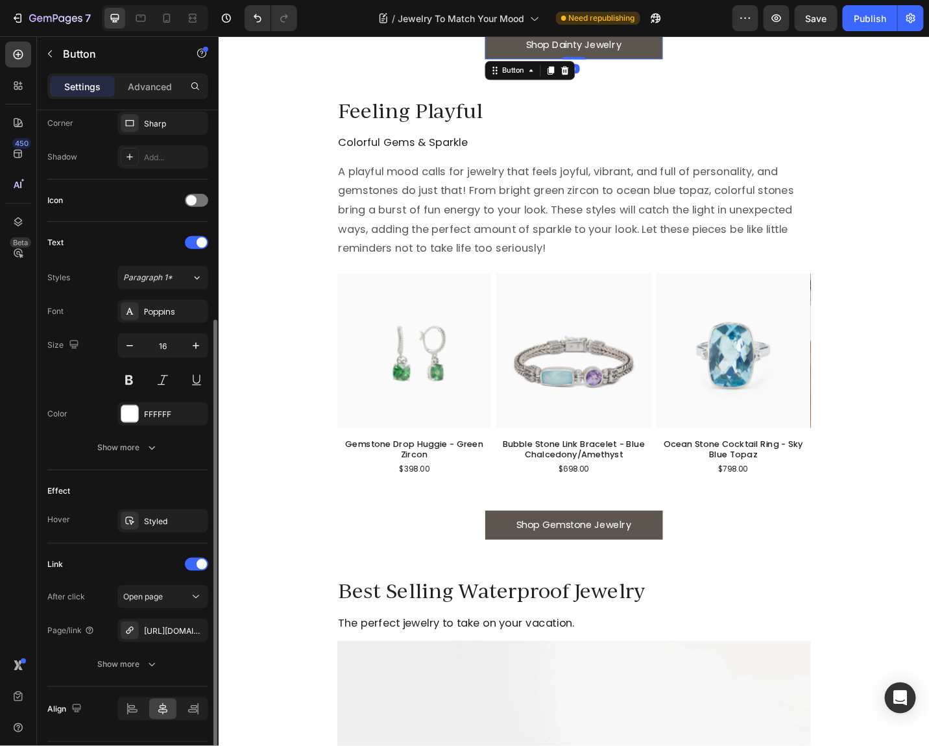
scroll to position [321, 0]
click at [102, 663] on div "Show more" at bounding box center [128, 664] width 60 height 13
click at [137, 662] on span "Yes" at bounding box center [140, 665] width 13 height 12
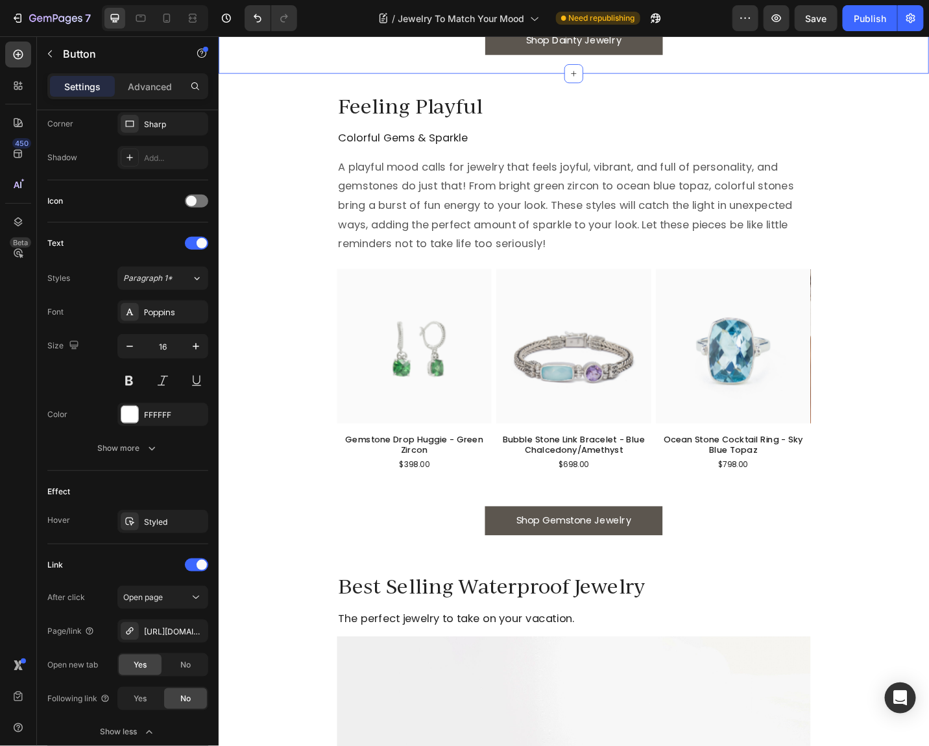
scroll to position [1685, 0]
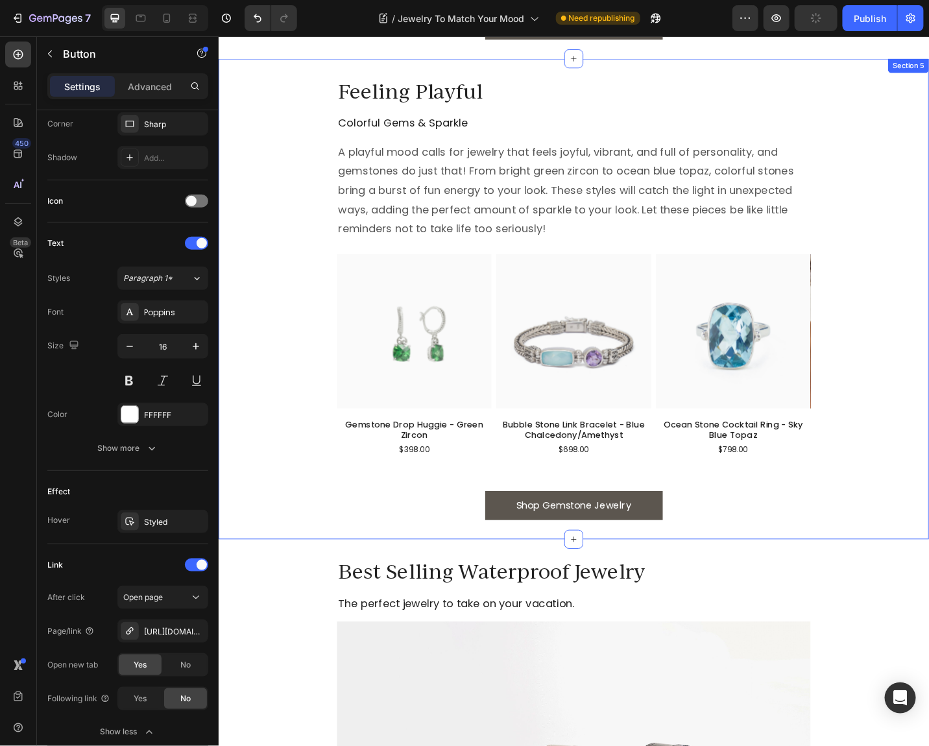
click at [928, 272] on div "Feeling Playful Heading Colorful Gems & Sparkle Heading A playful mood calls fo…" at bounding box center [607, 323] width 778 height 484
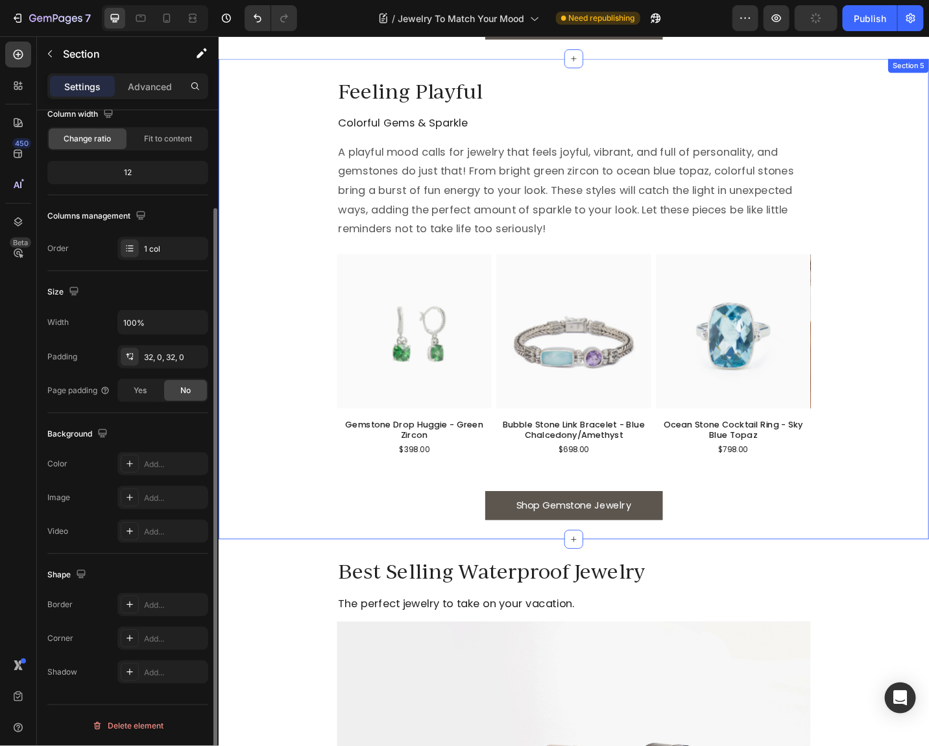
scroll to position [0, 0]
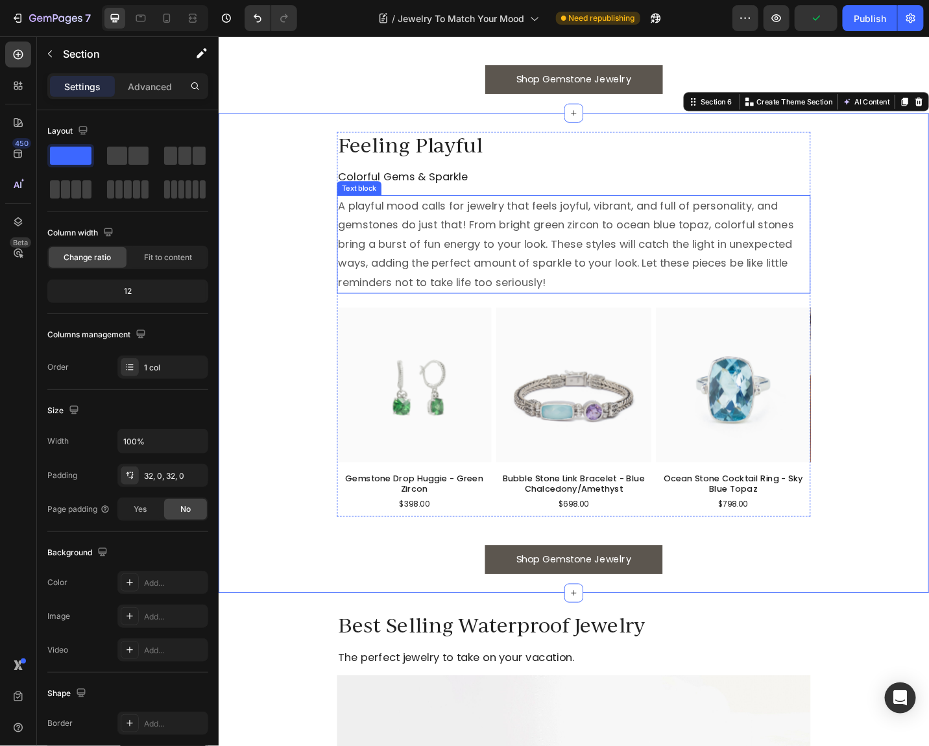
scroll to position [2188, 0]
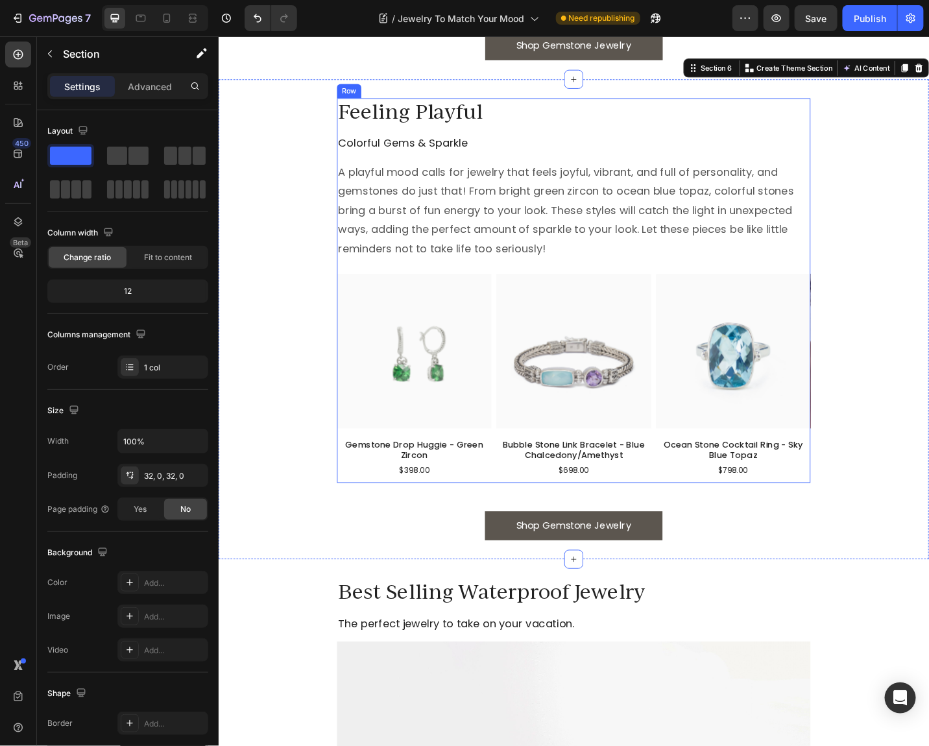
click at [479, 119] on h2 "Feeling Playful" at bounding box center [607, 119] width 519 height 30
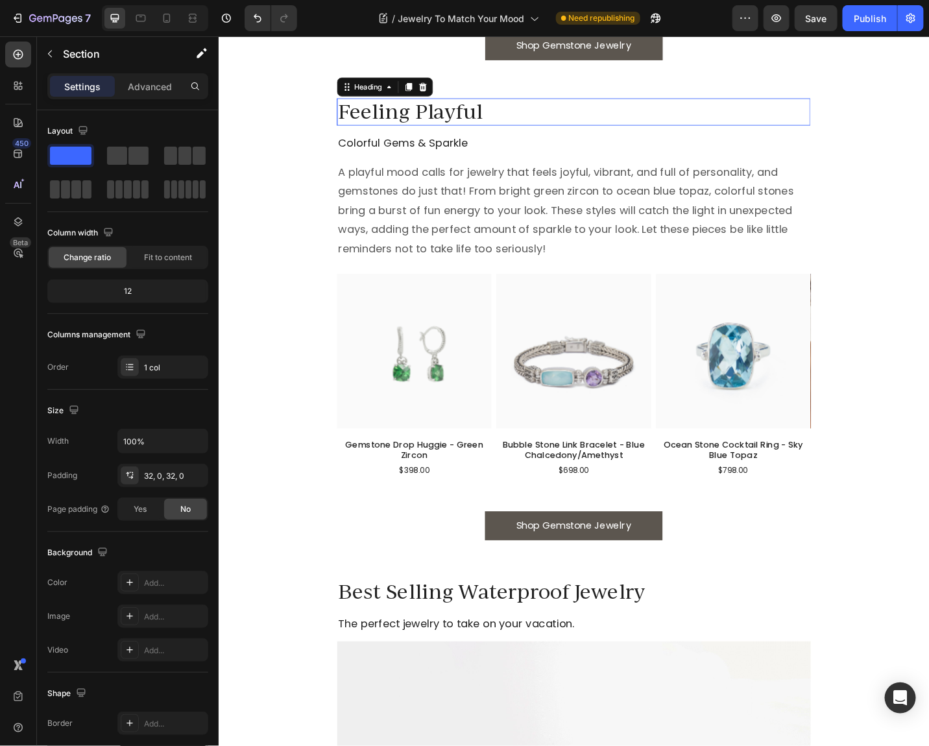
click at [479, 119] on h2 "Feeling Playful" at bounding box center [607, 119] width 519 height 30
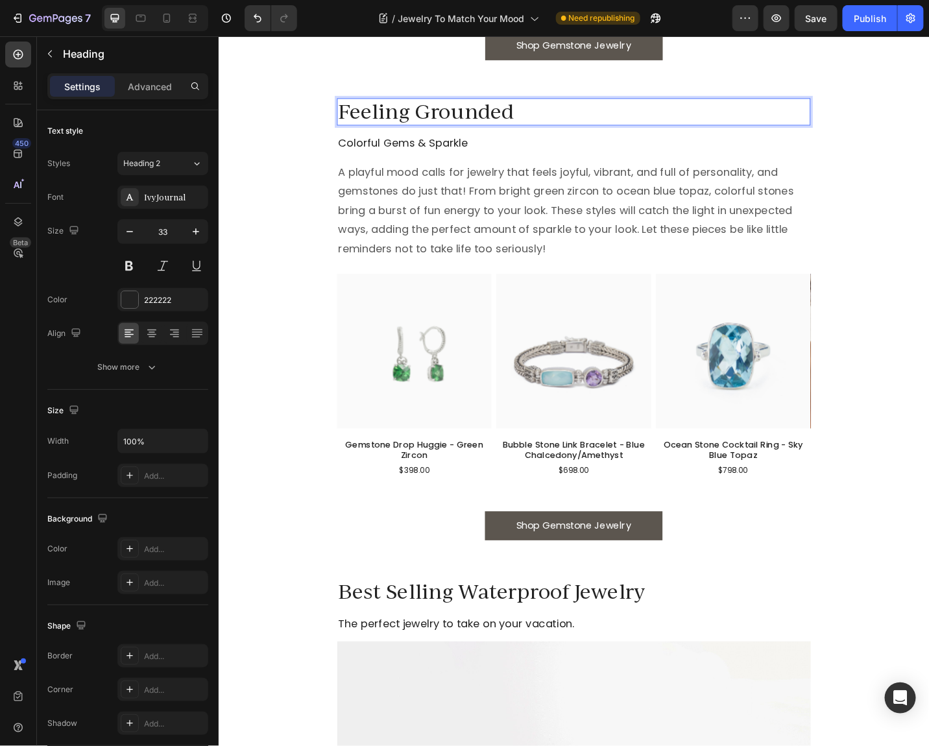
click at [388, 153] on h2 "Colorful Gems & Sparkle" at bounding box center [607, 152] width 519 height 23
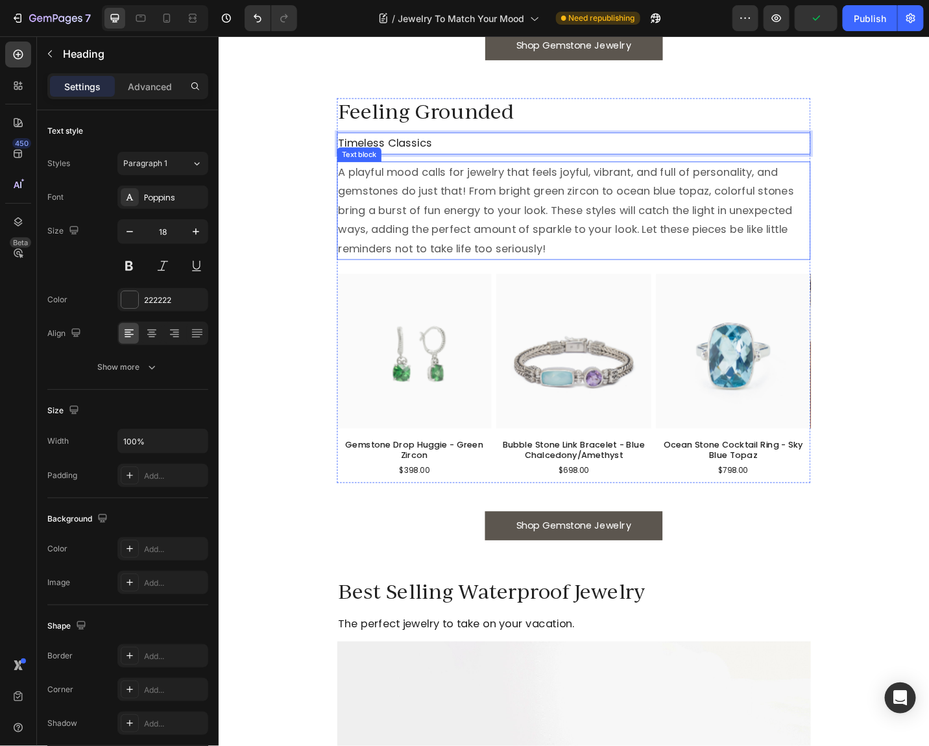
click at [428, 232] on p "A playful mood calls for jewelry that feels joyful, vibrant, and full of person…" at bounding box center [607, 226] width 516 height 105
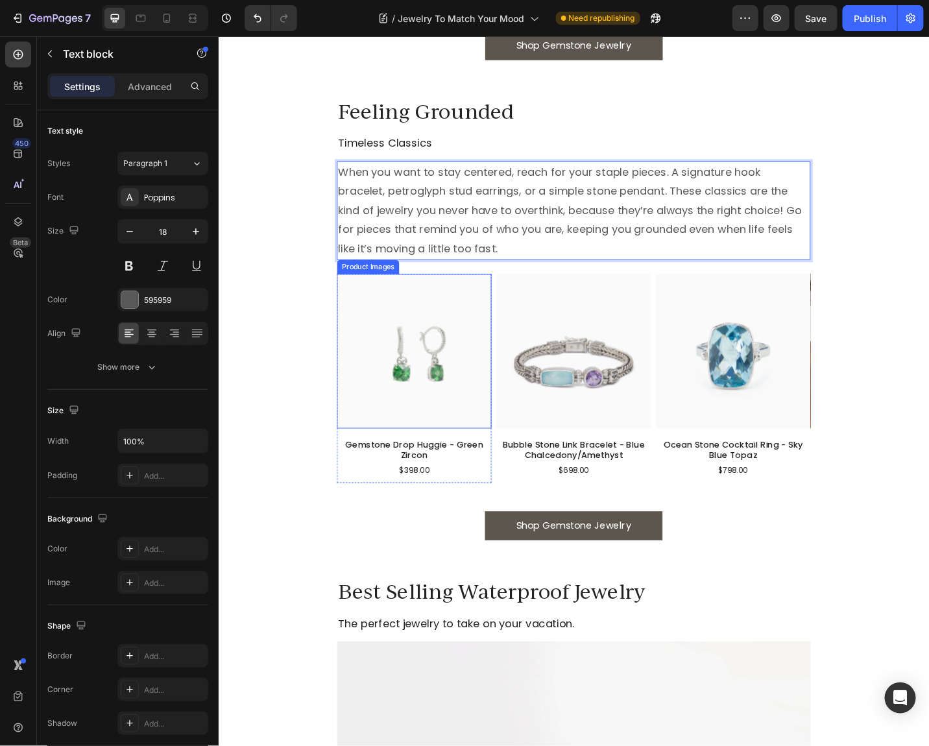
click at [421, 355] on img at bounding box center [432, 380] width 169 height 169
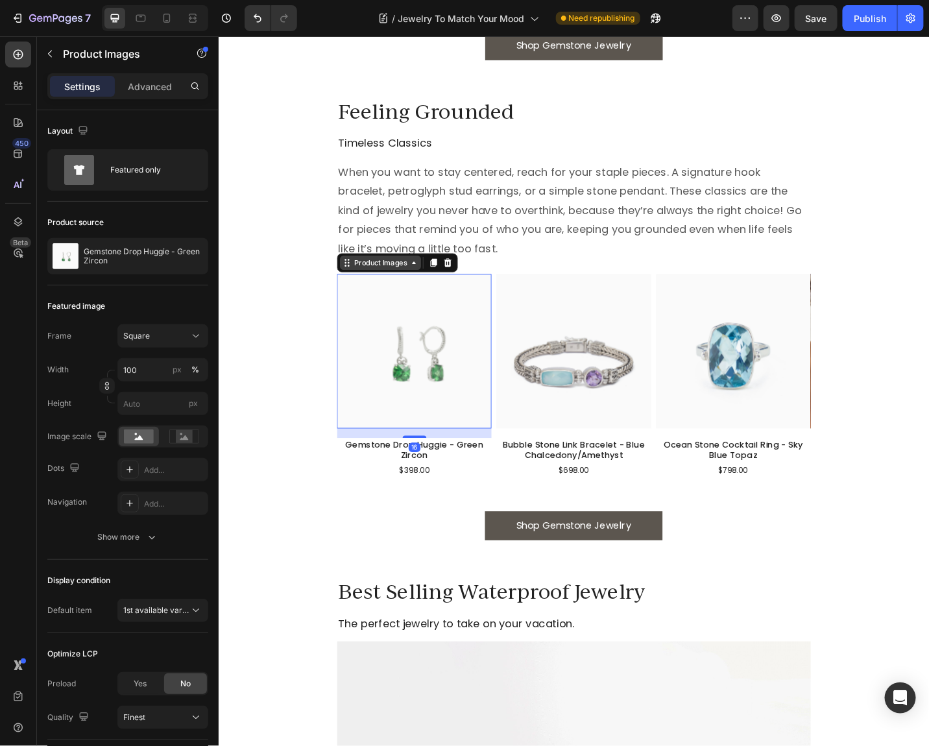
click at [411, 279] on div "Product Images" at bounding box center [395, 284] width 63 height 12
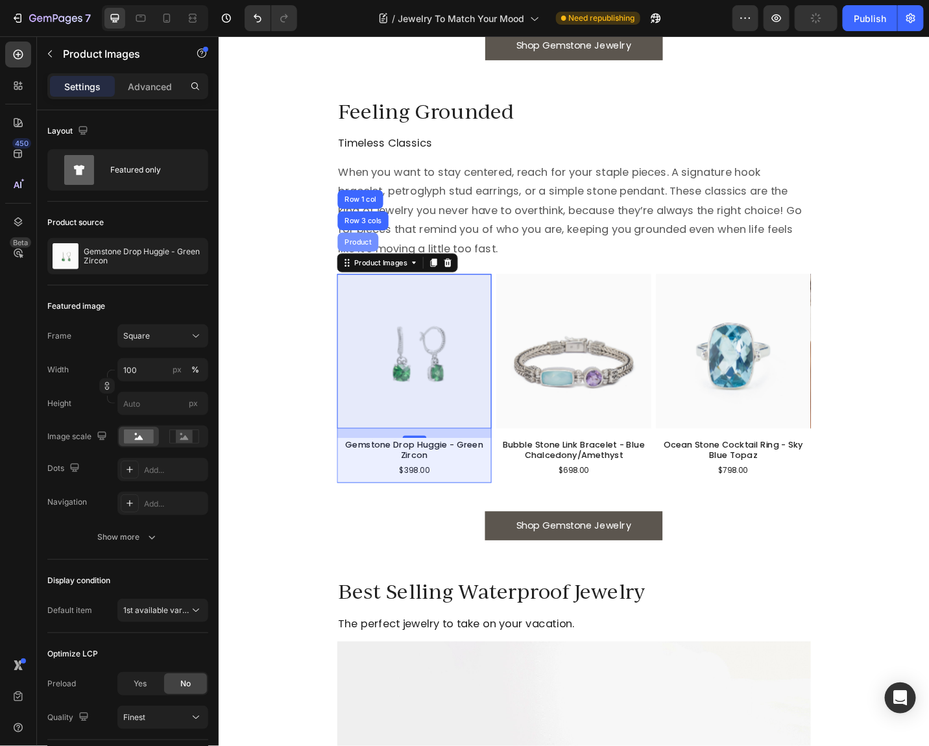
click at [381, 259] on div "Product" at bounding box center [370, 261] width 34 height 8
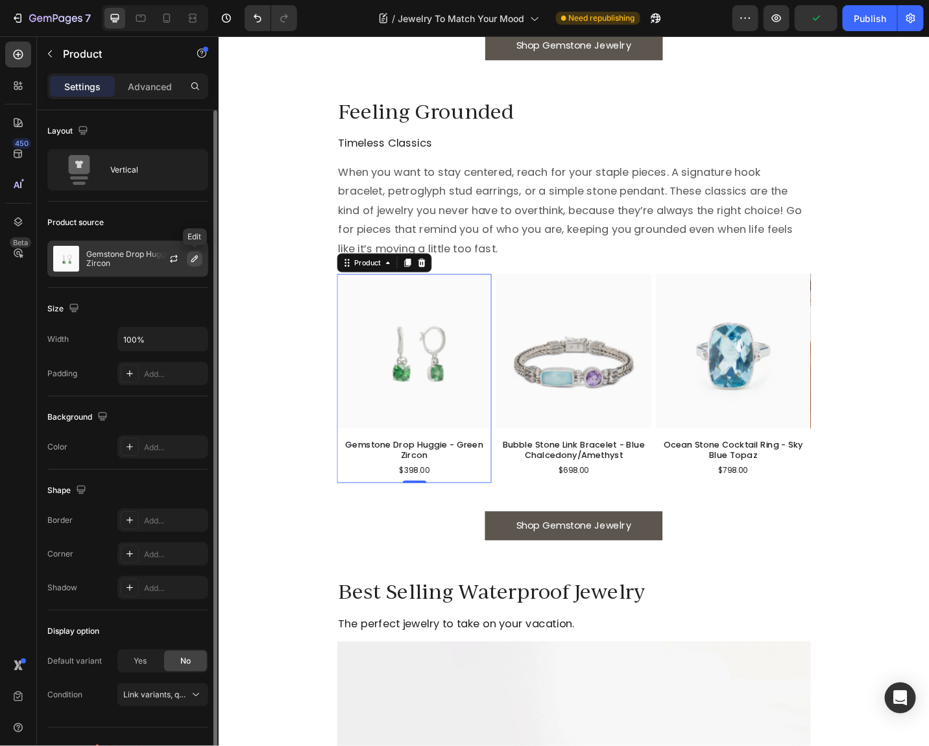
click at [192, 261] on icon "button" at bounding box center [194, 258] width 6 height 6
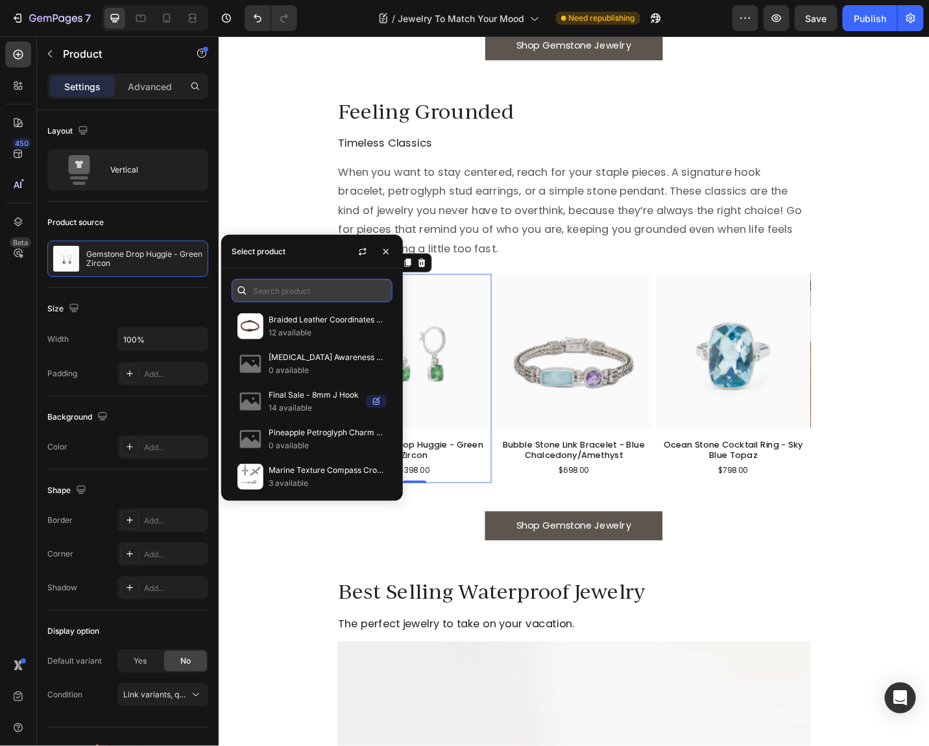
click at [313, 289] on input "text" at bounding box center [311, 290] width 161 height 23
paste input "The Hook Bracelet, 4mm"
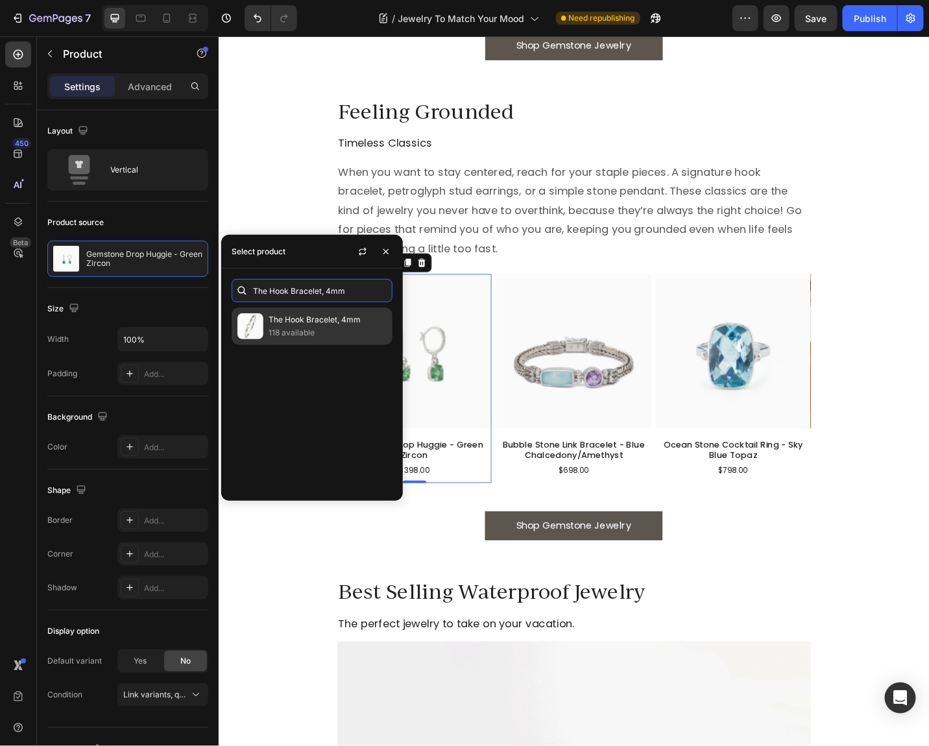
type input "The Hook Bracelet, 4mm"
click at [298, 329] on p "118 available" at bounding box center [327, 332] width 118 height 13
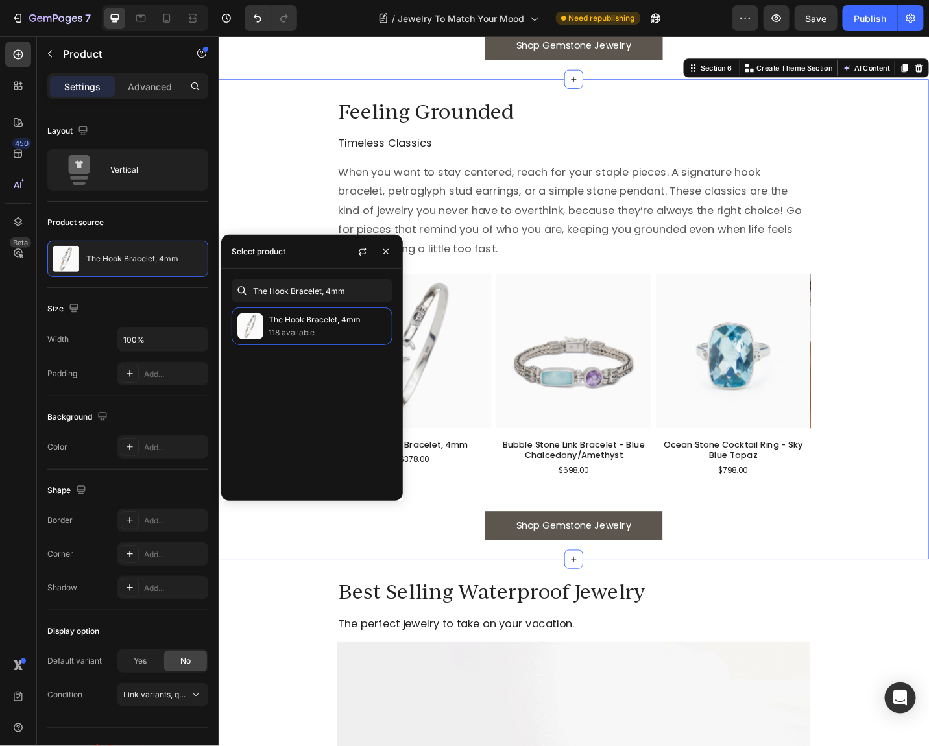
click at [289, 599] on div "Feeling Grounded Heading Timeless Classics Heading When you want to stay center…" at bounding box center [607, 346] width 778 height 526
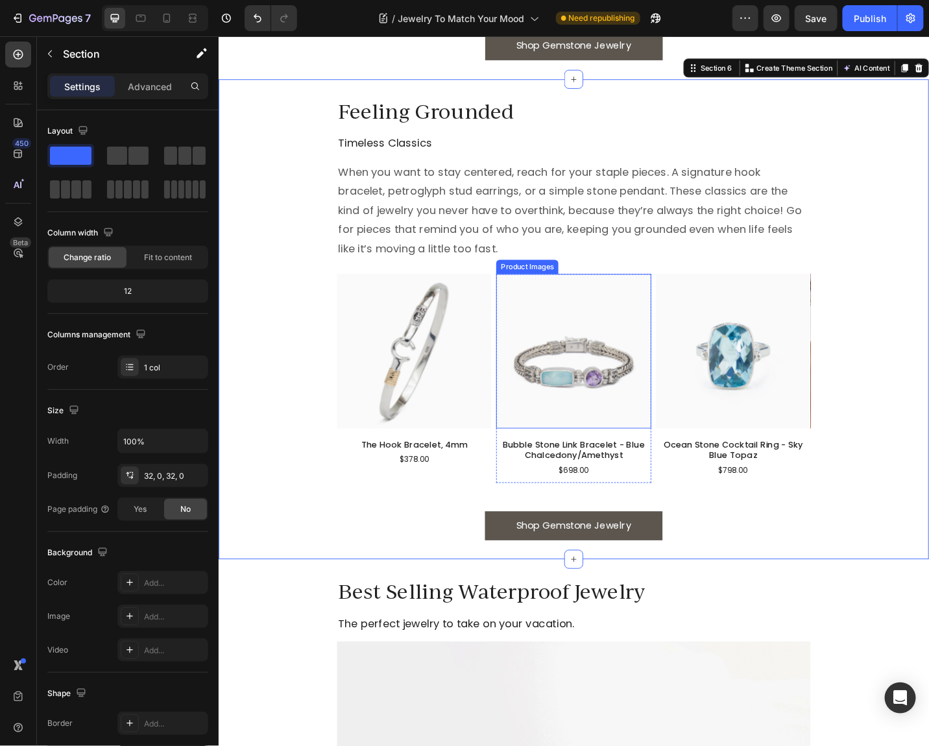
click at [569, 331] on img at bounding box center [606, 380] width 169 height 169
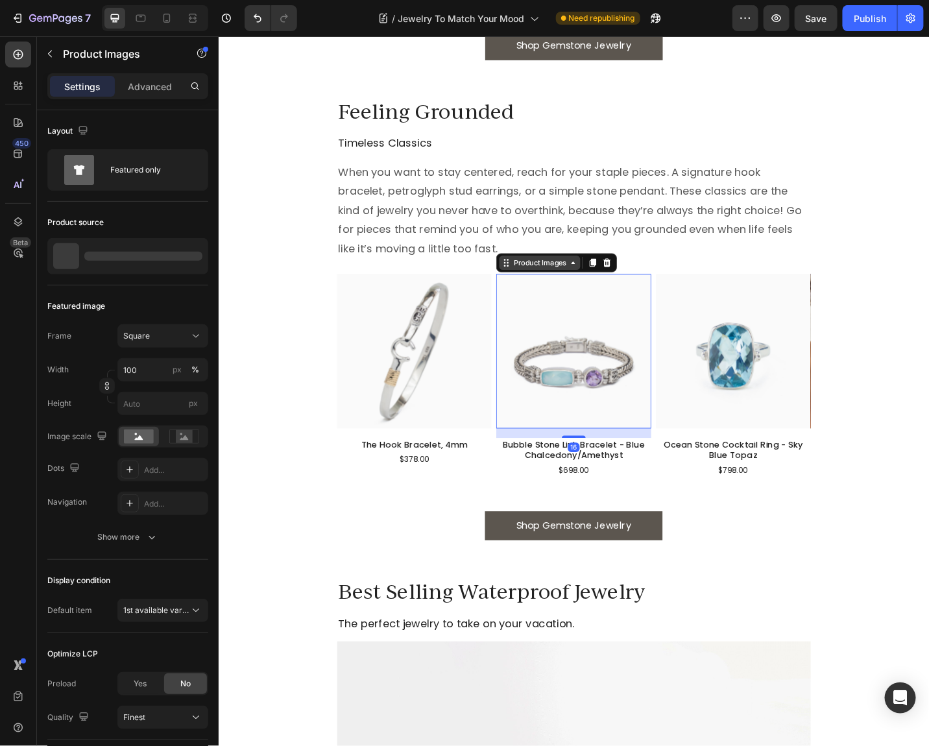
click at [566, 286] on div "Product Images" at bounding box center [569, 284] width 63 height 12
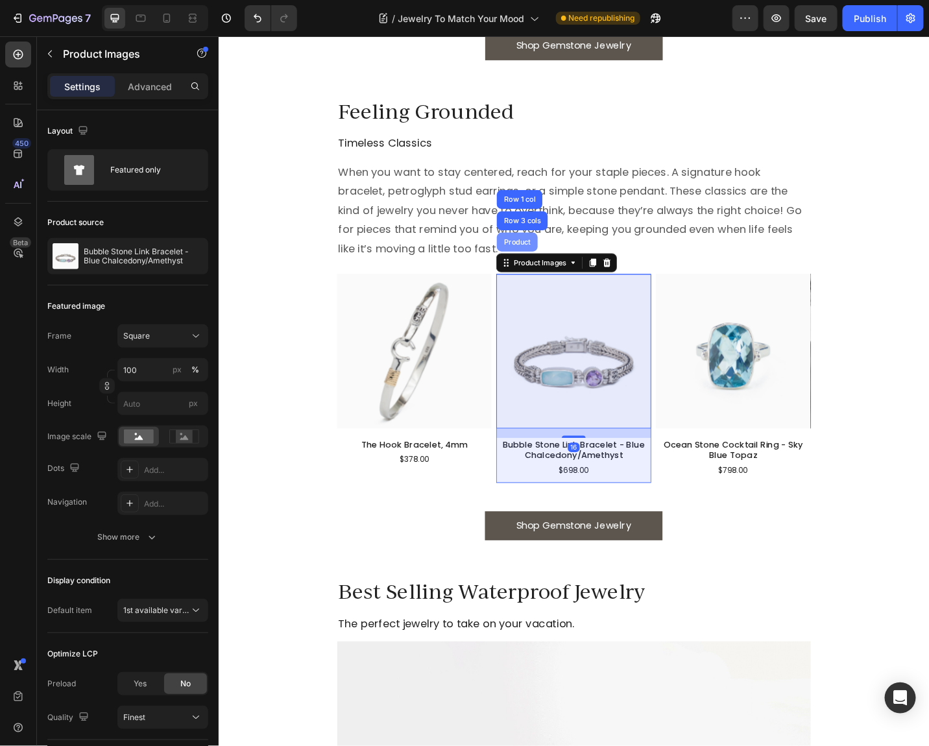
click at [538, 263] on div "Product" at bounding box center [545, 261] width 34 height 8
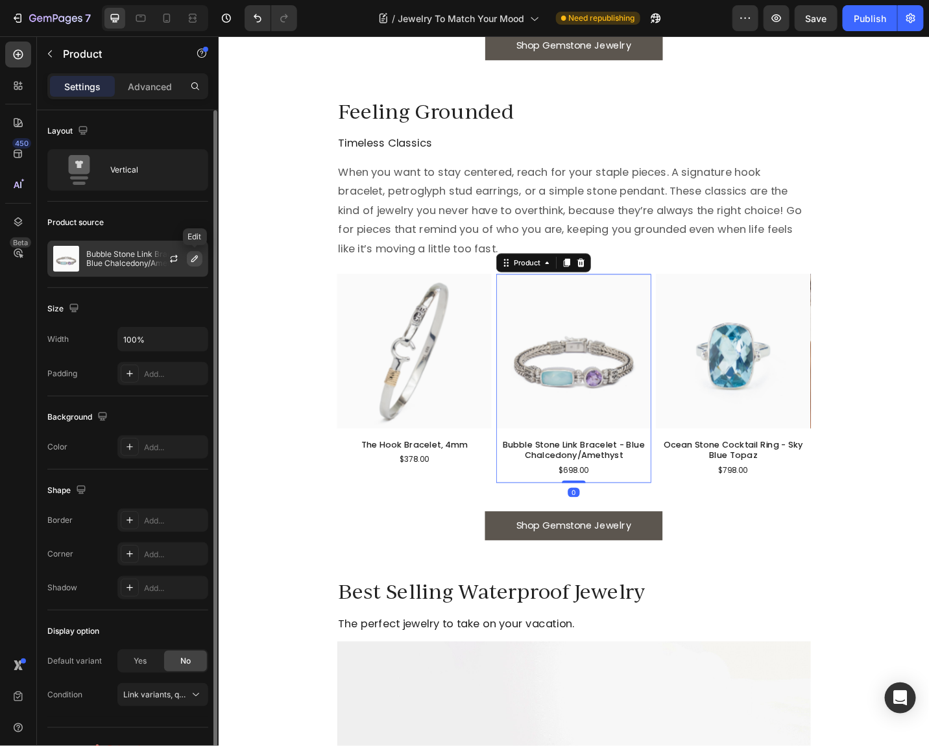
click at [198, 260] on icon "button" at bounding box center [194, 259] width 10 height 10
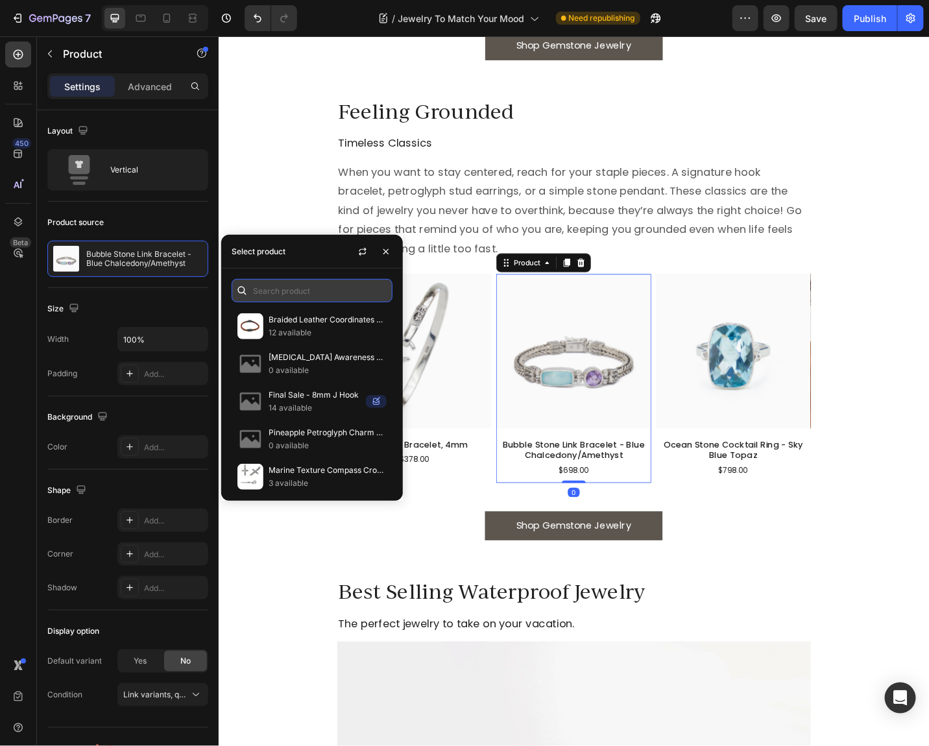
click at [290, 284] on input "text" at bounding box center [311, 290] width 161 height 23
paste input "Petroglyph Studs"
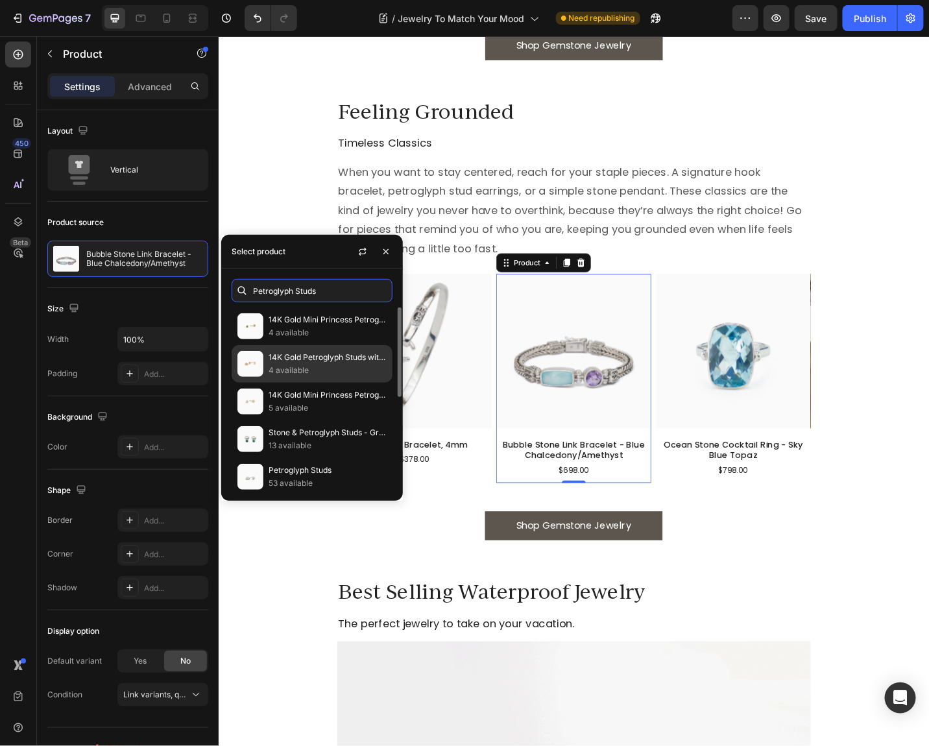
type input "Petroglyph Studs"
click at [266, 383] on div "14K Gold Petroglyph Studs with Stone - Diamond 4 available" at bounding box center [311, 402] width 161 height 38
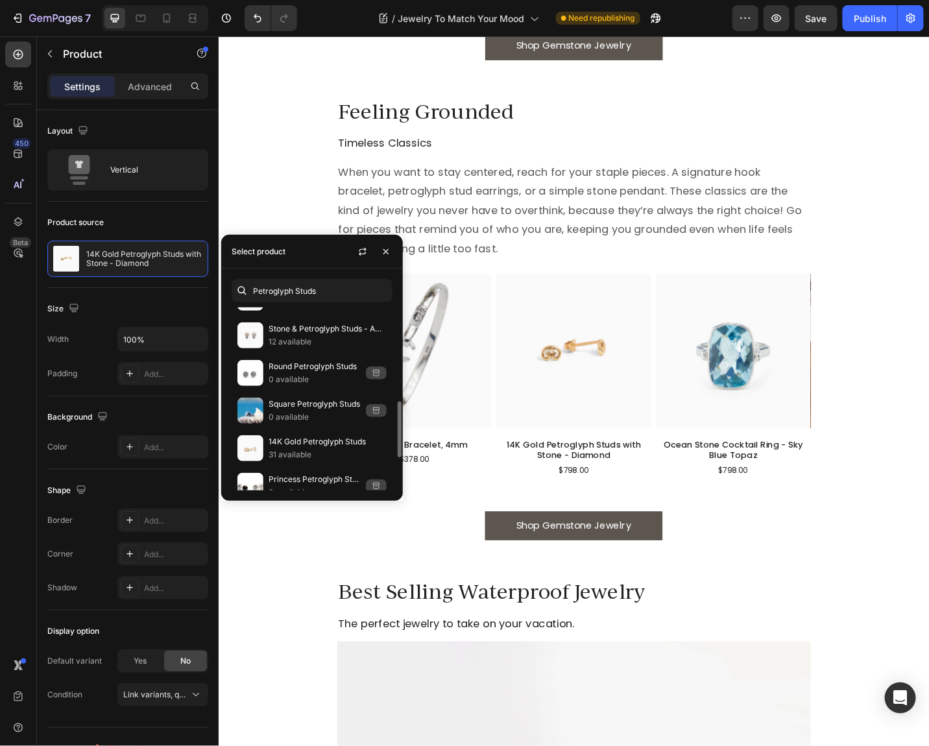
scroll to position [414, 0]
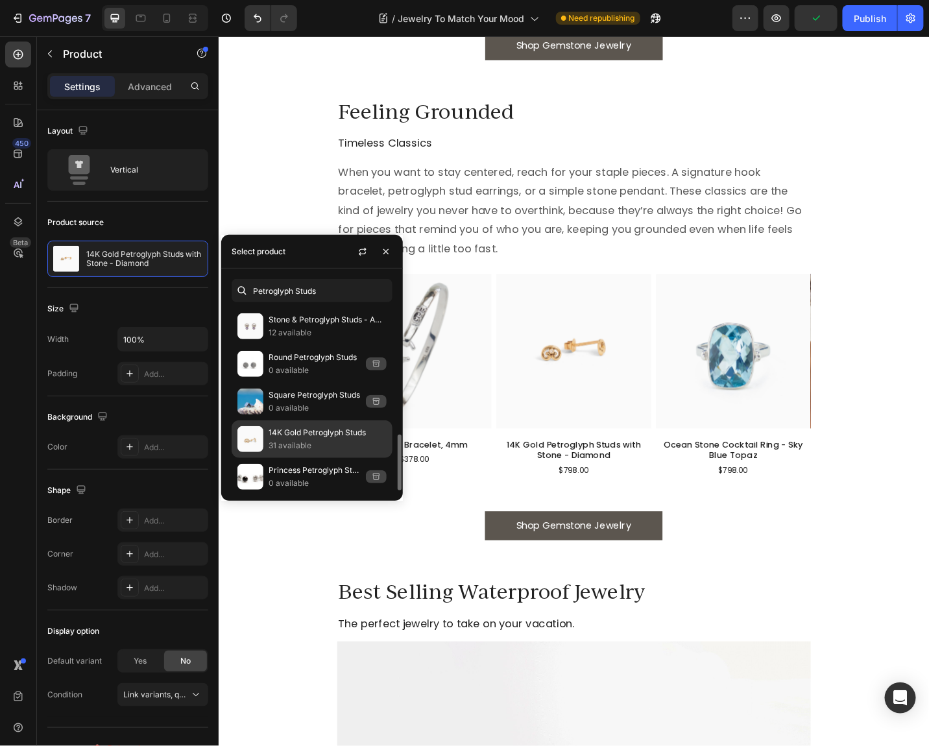
click at [320, 432] on p "14K Gold Petroglyph Studs" at bounding box center [327, 432] width 118 height 13
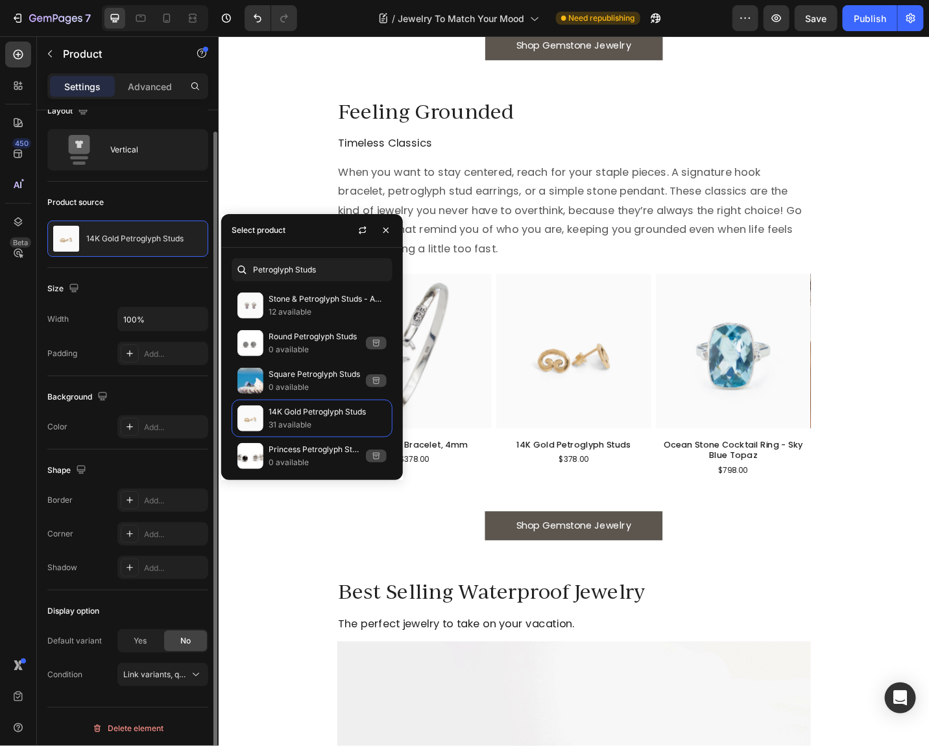
scroll to position [21, 0]
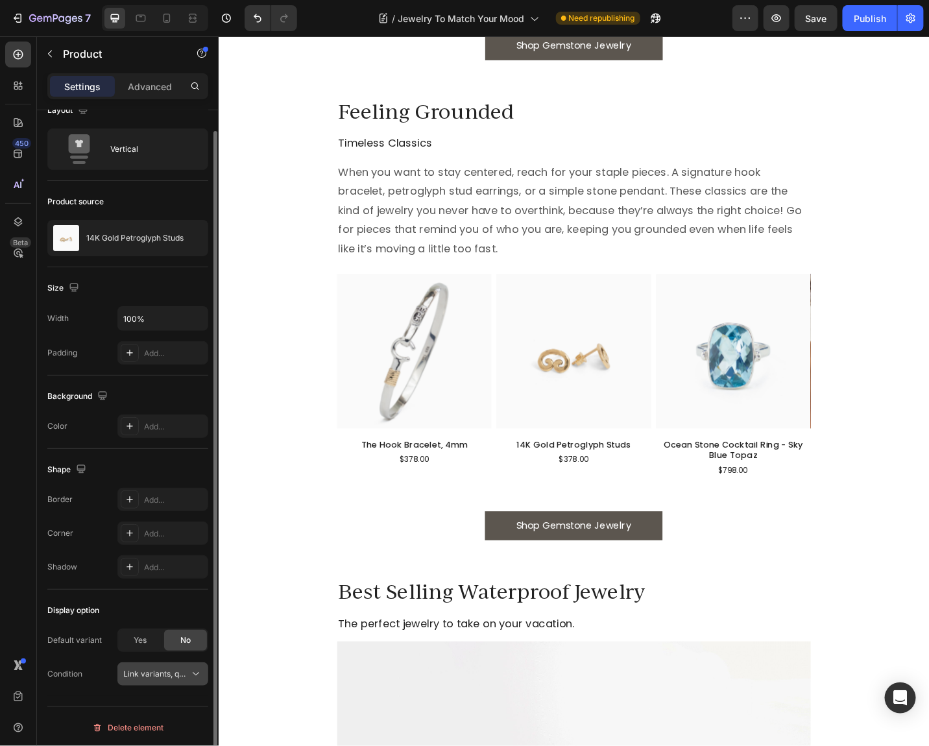
click at [150, 672] on span "Link variants, quantity <br> between same products" at bounding box center [218, 674] width 191 height 10
click at [102, 672] on div "Condition Link variants, quantity <br> between same products" at bounding box center [127, 673] width 161 height 23
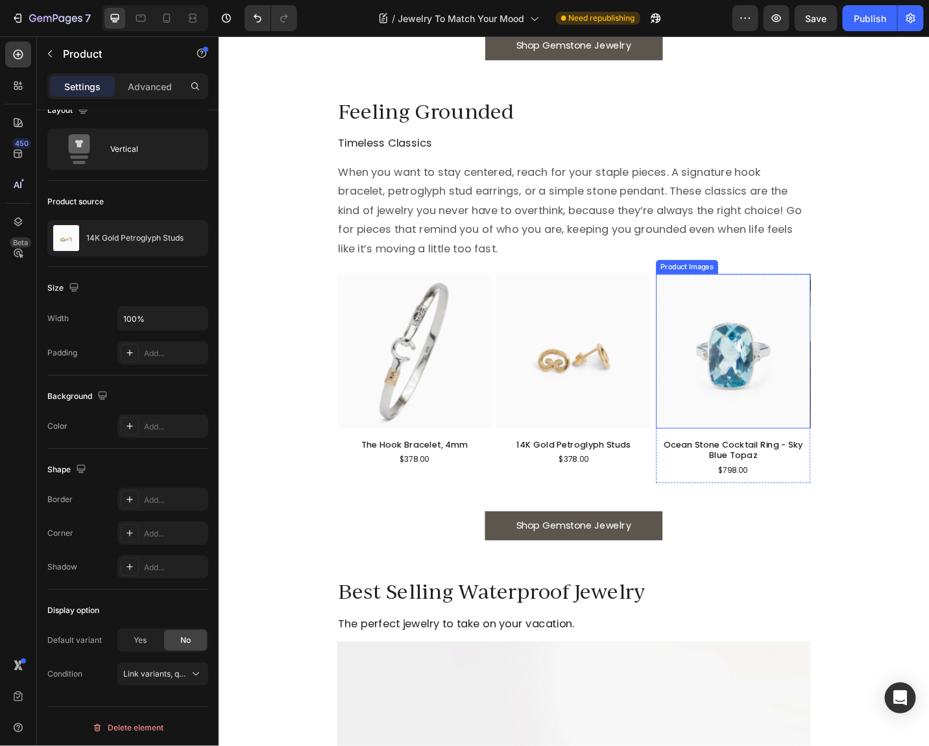
click at [792, 359] on img at bounding box center [781, 380] width 169 height 169
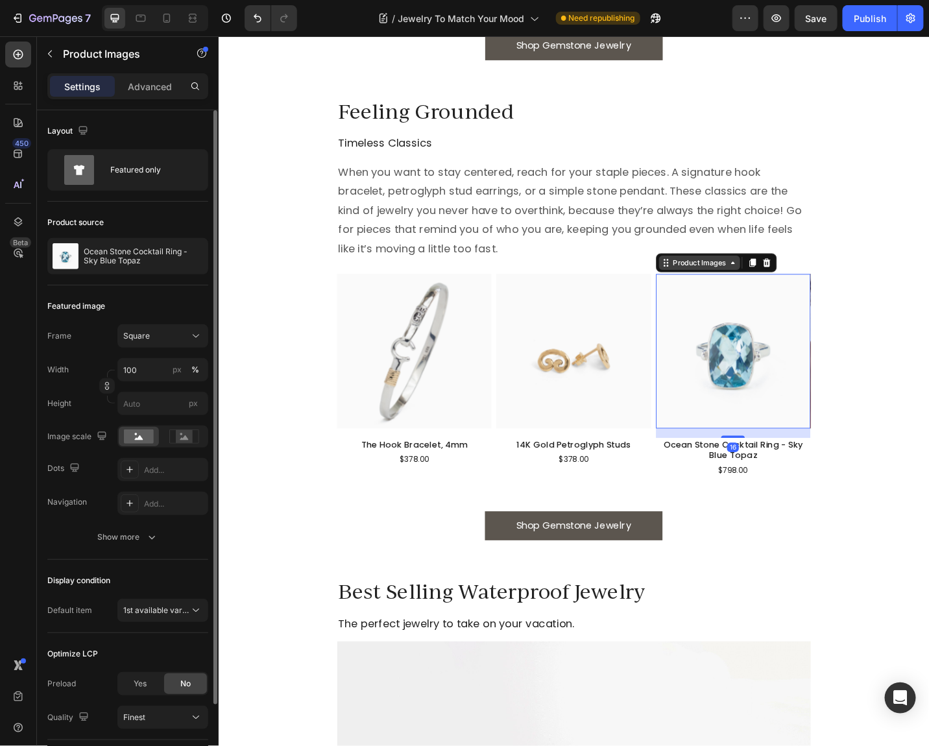
click at [738, 278] on div "Product Images" at bounding box center [744, 284] width 63 height 12
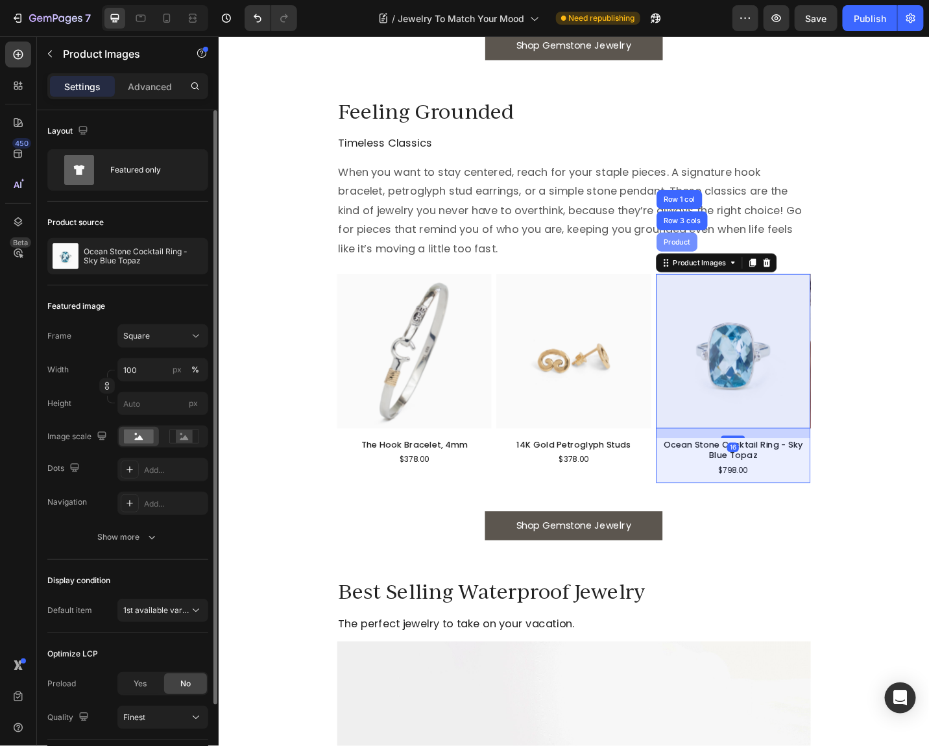
click at [716, 265] on div "Product" at bounding box center [720, 261] width 45 height 21
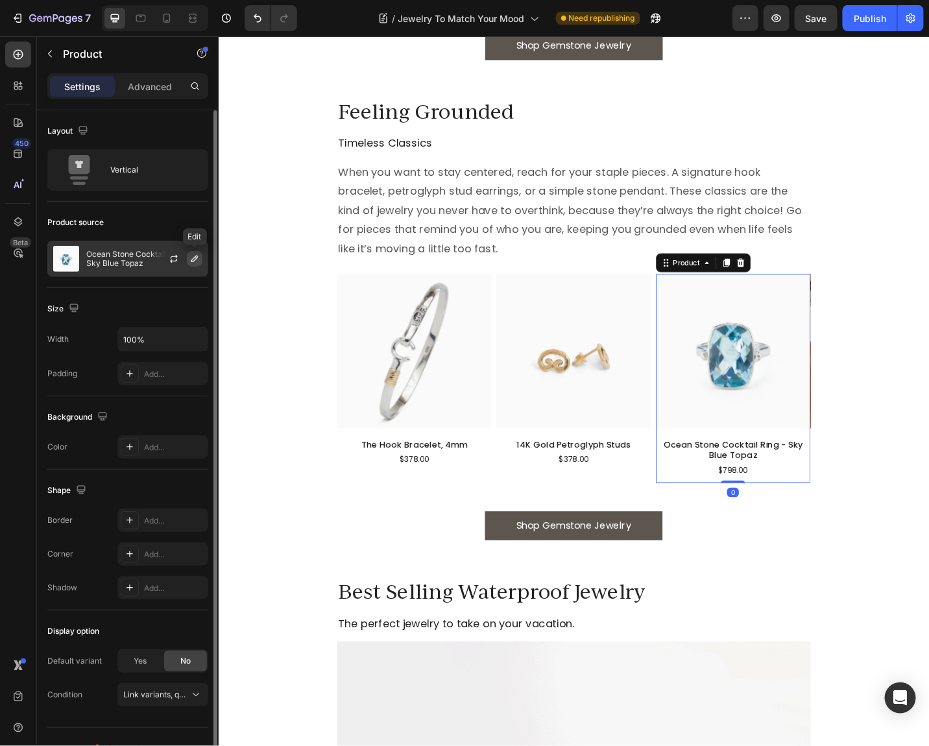
click at [196, 261] on icon "button" at bounding box center [194, 259] width 10 height 10
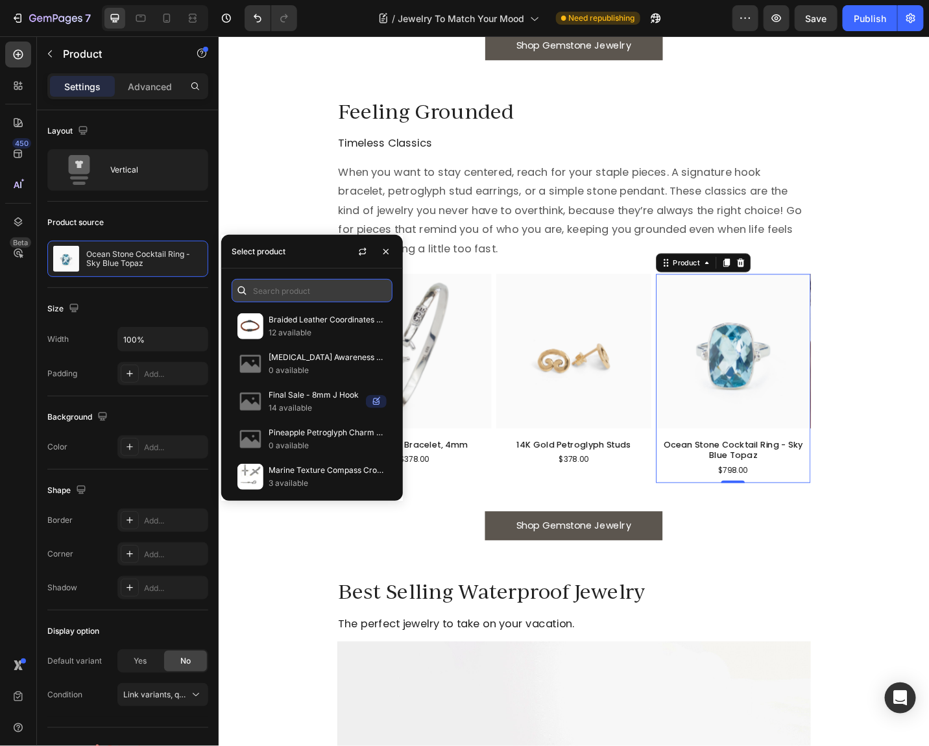
click at [285, 300] on input "text" at bounding box center [311, 290] width 161 height 23
paste input "Princess Petroglyph Stone Pendant"
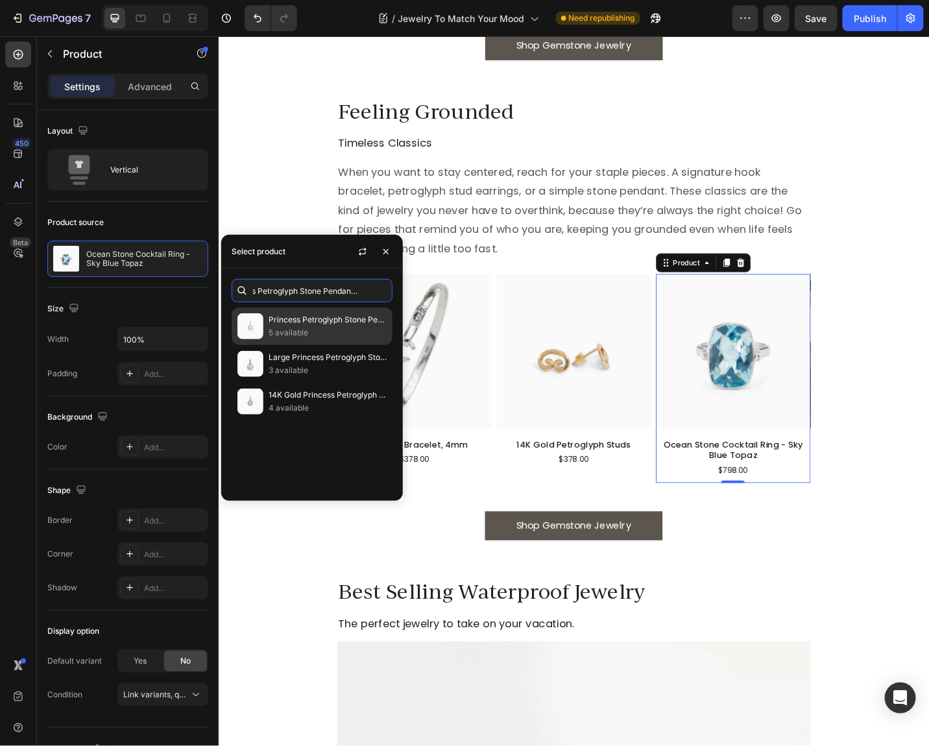
type input "Princess Petroglyph Stone Pendant - larimar"
click at [291, 326] on p "5 available" at bounding box center [327, 332] width 118 height 13
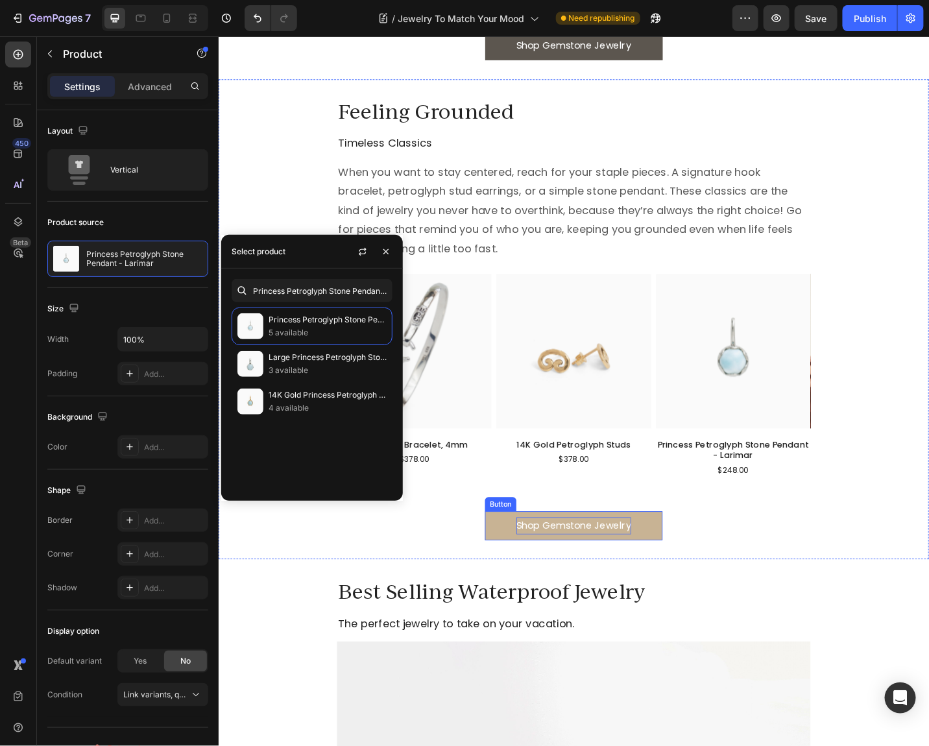
click at [575, 570] on p "Shop Gemstone Jewelry" at bounding box center [607, 572] width 126 height 19
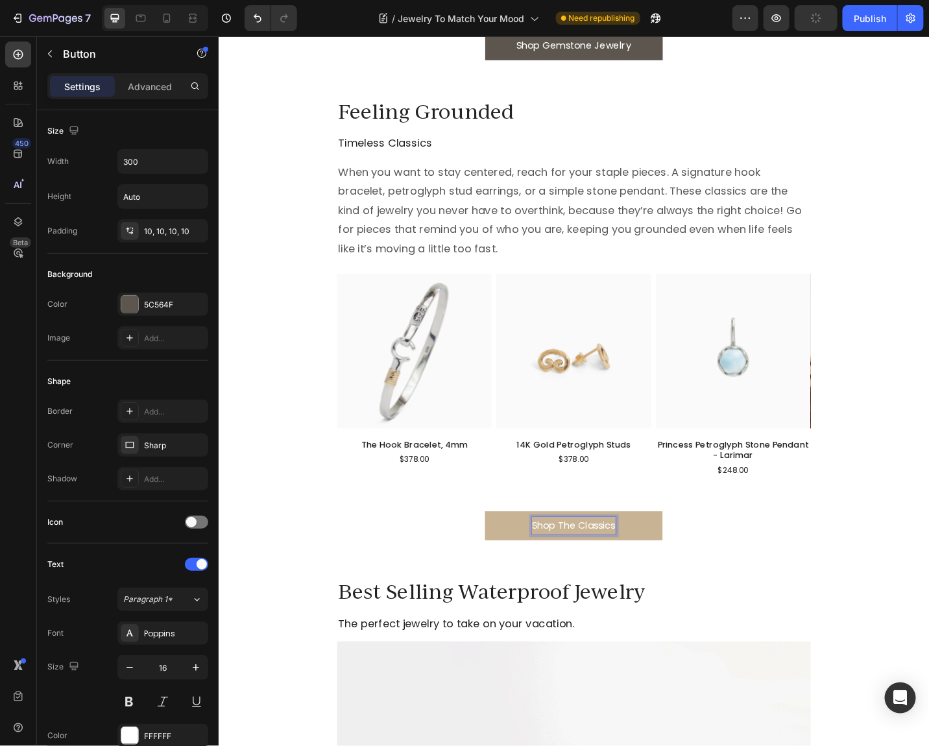
click at [688, 568] on link "Shop The Classics" at bounding box center [607, 572] width 195 height 32
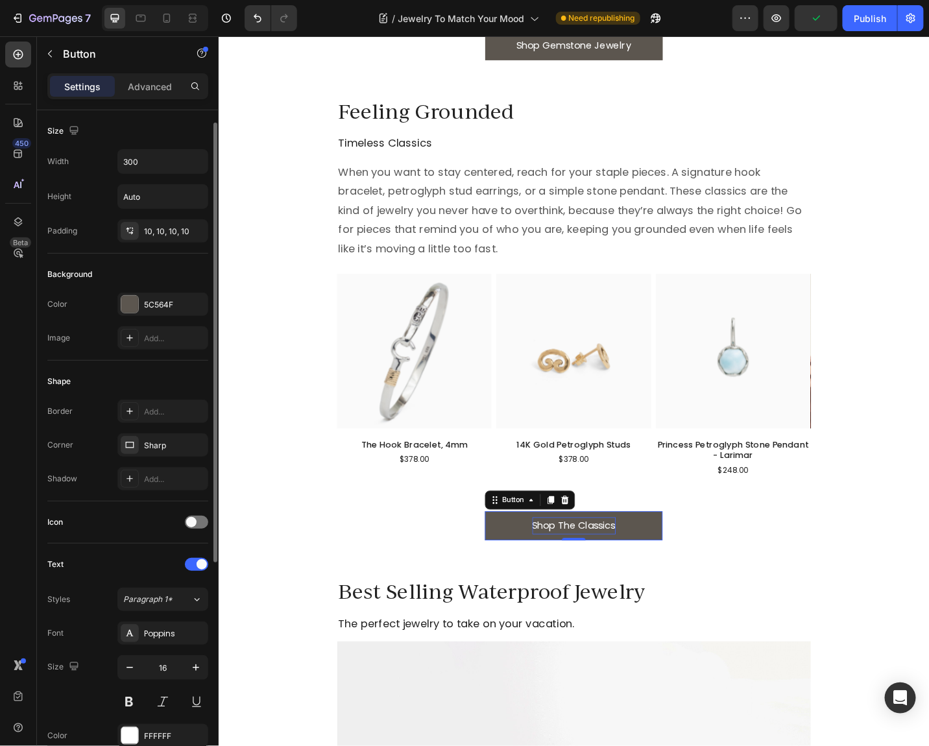
scroll to position [355, 0]
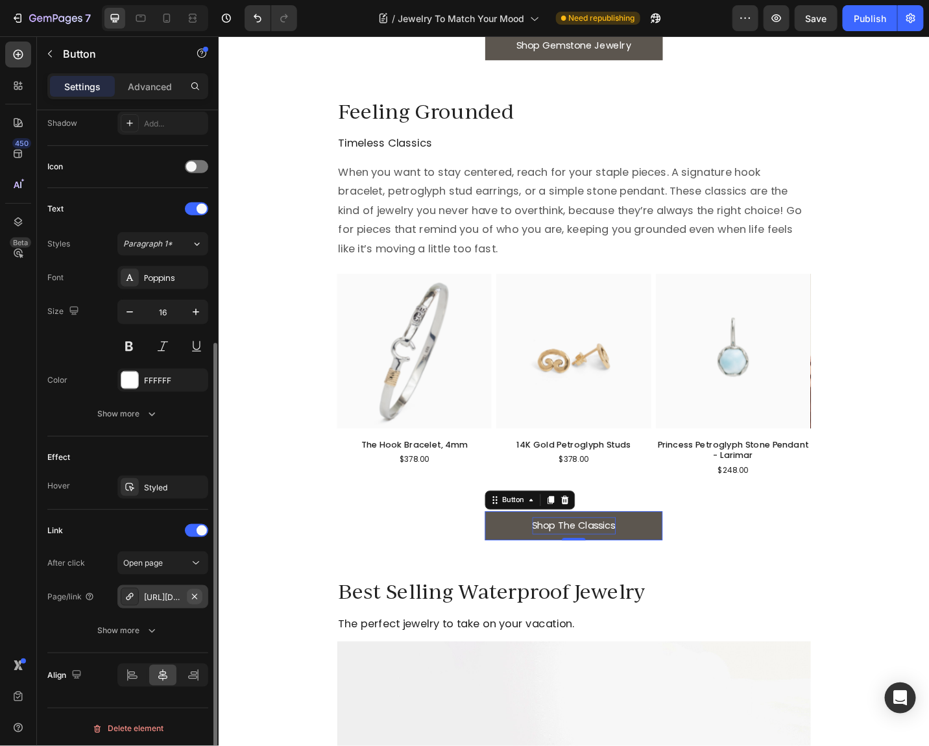
click at [198, 594] on icon "button" at bounding box center [194, 596] width 10 height 10
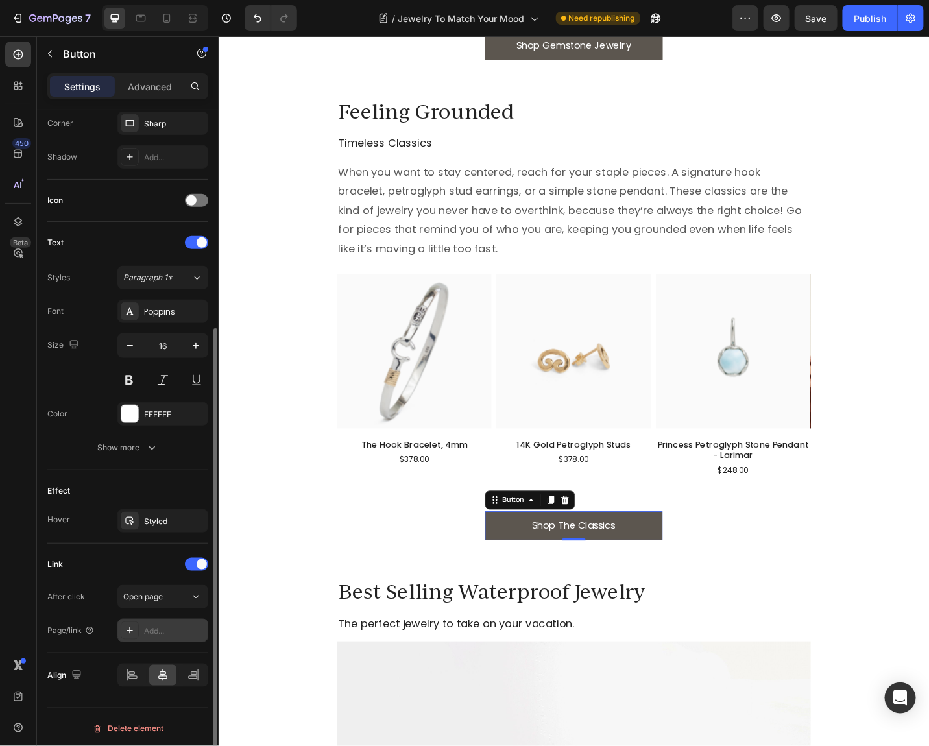
click at [148, 630] on div "Add..." at bounding box center [174, 631] width 61 height 12
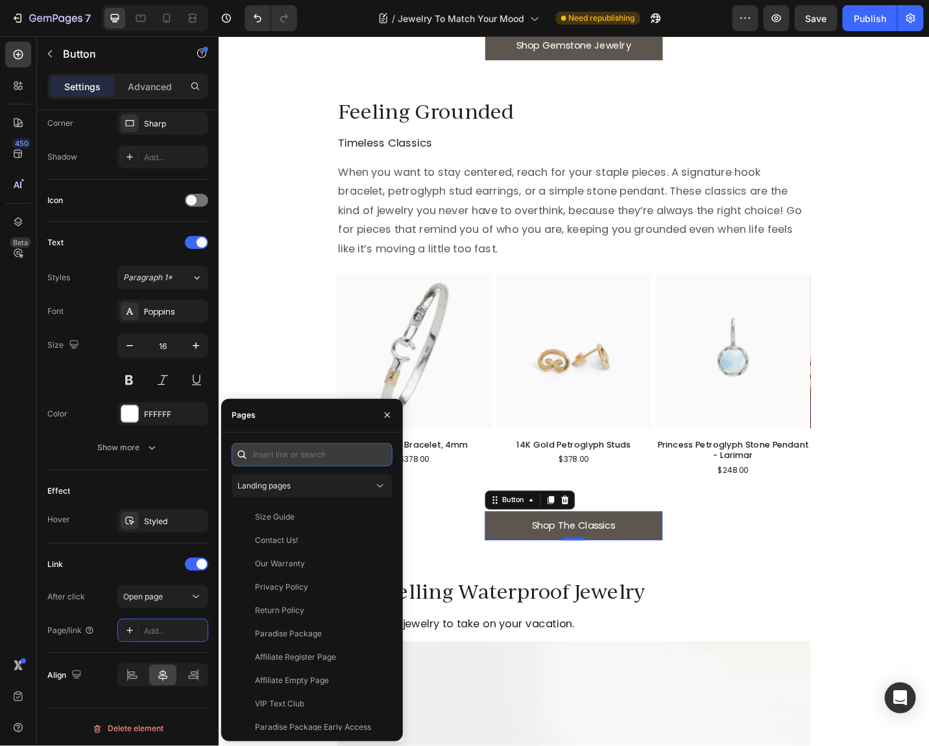
click at [268, 465] on input "text" at bounding box center [311, 454] width 161 height 23
paste input "[URL][DOMAIN_NAME]"
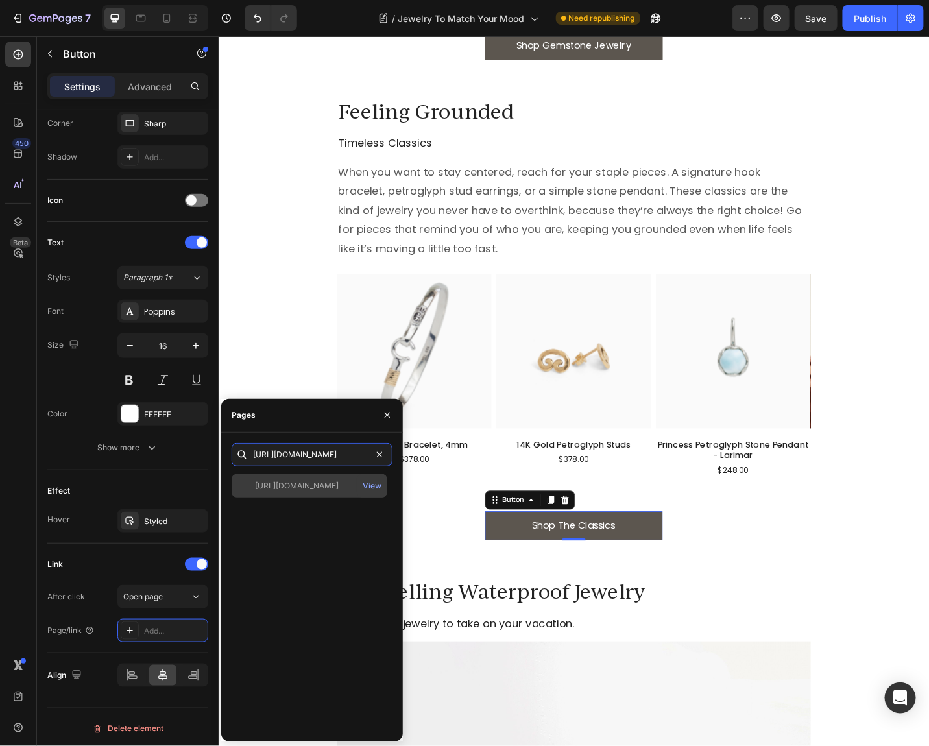
type input "[URL][DOMAIN_NAME]"
click at [338, 488] on div "[URL][DOMAIN_NAME]" at bounding box center [297, 486] width 84 height 12
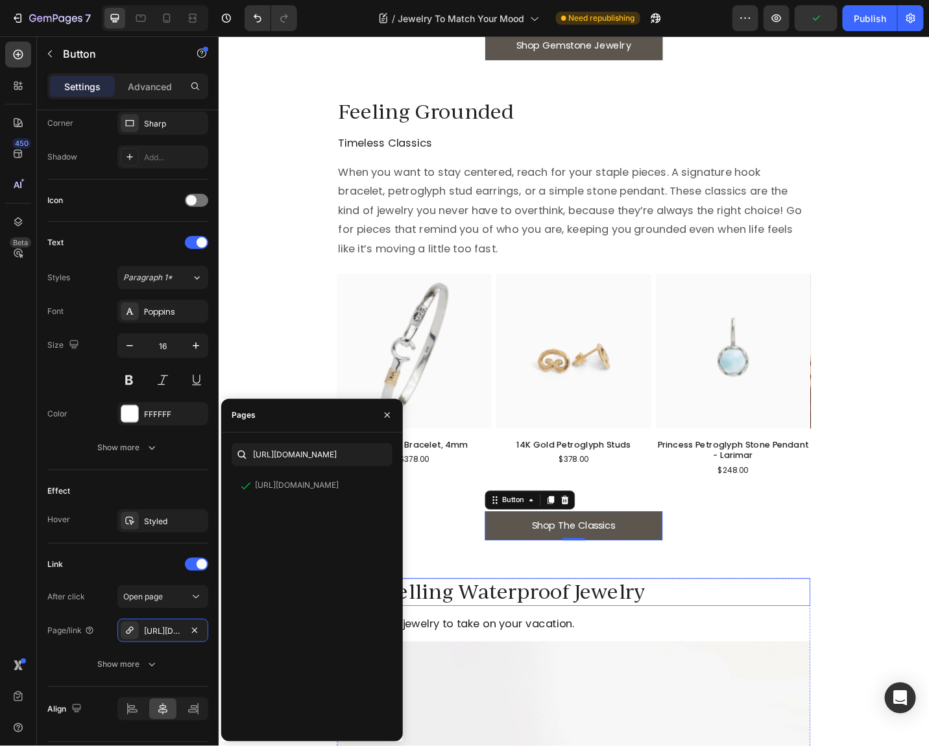
click at [477, 645] on h2 "Best Selling Waterproof Jewelry" at bounding box center [607, 645] width 519 height 30
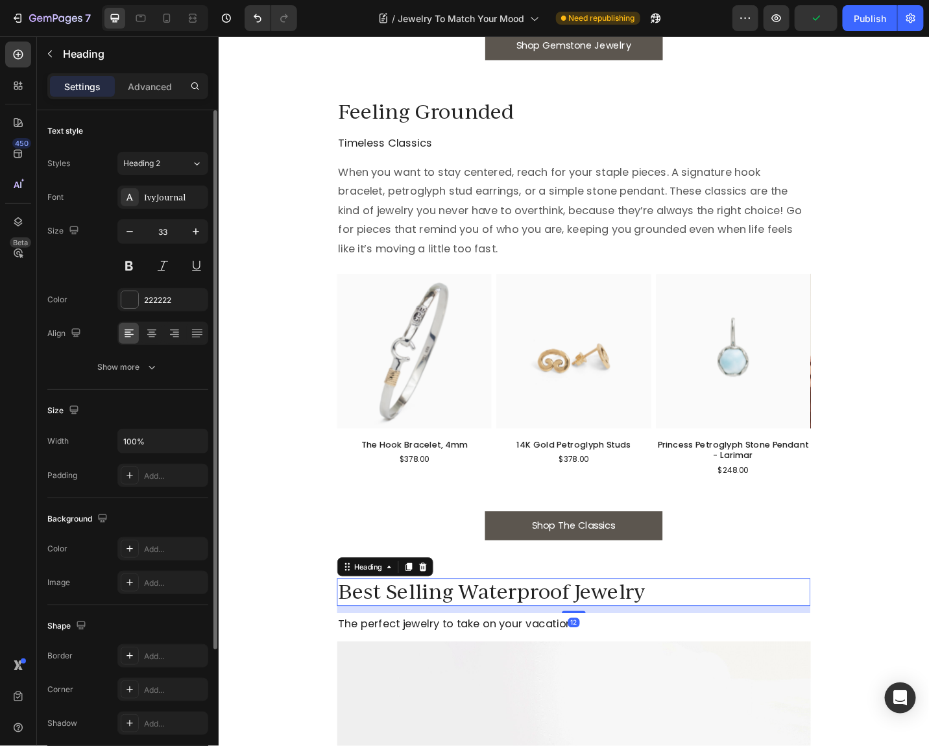
click at [477, 639] on h2 "Best Selling Waterproof Jewelry" at bounding box center [607, 645] width 519 height 30
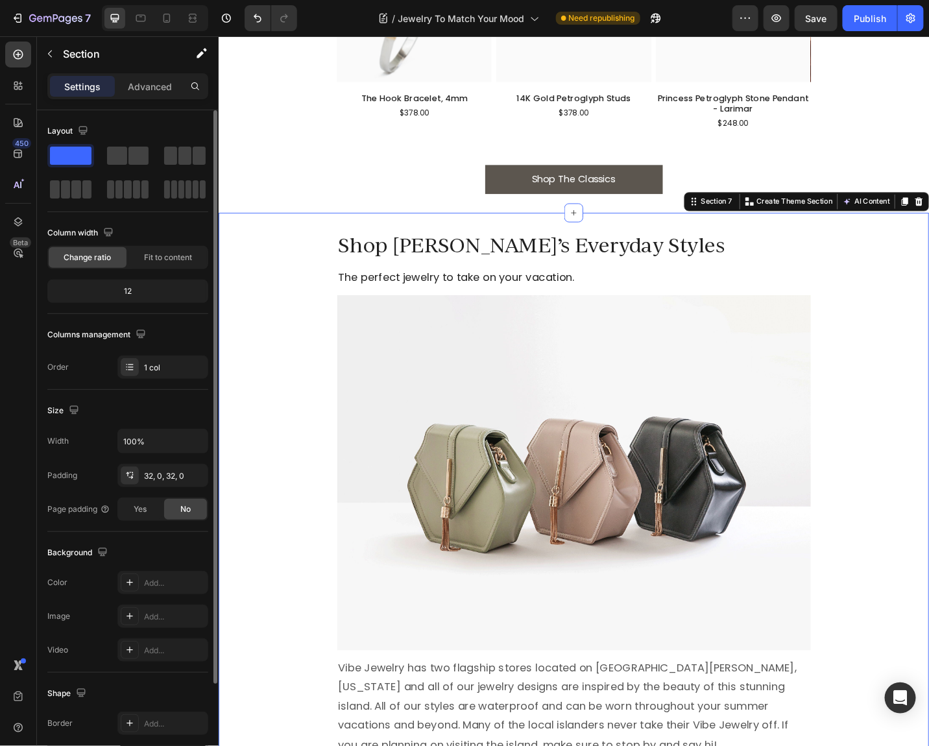
scroll to position [2569, 0]
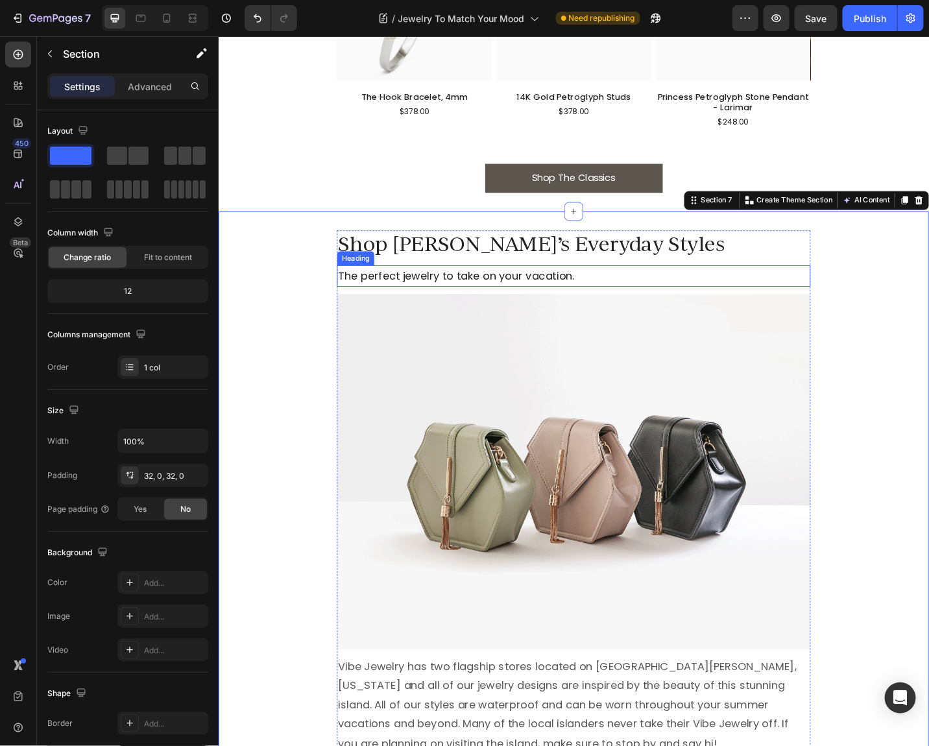
click at [440, 303] on h2 "The perfect jewelry to take on your vacation." at bounding box center [607, 298] width 519 height 23
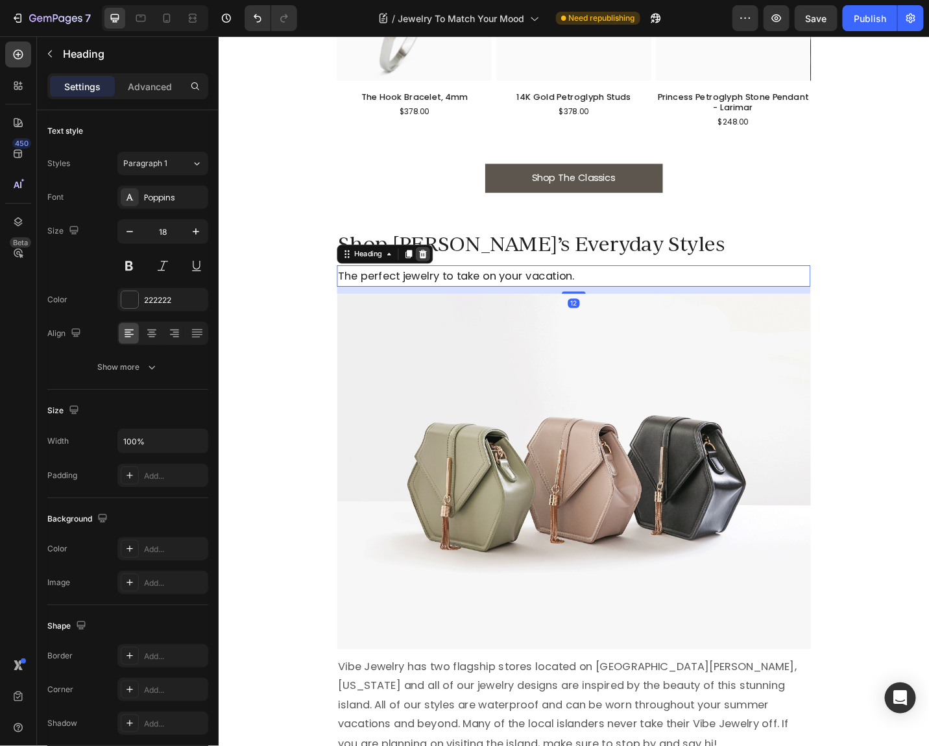
click at [442, 273] on icon at bounding box center [441, 275] width 10 height 10
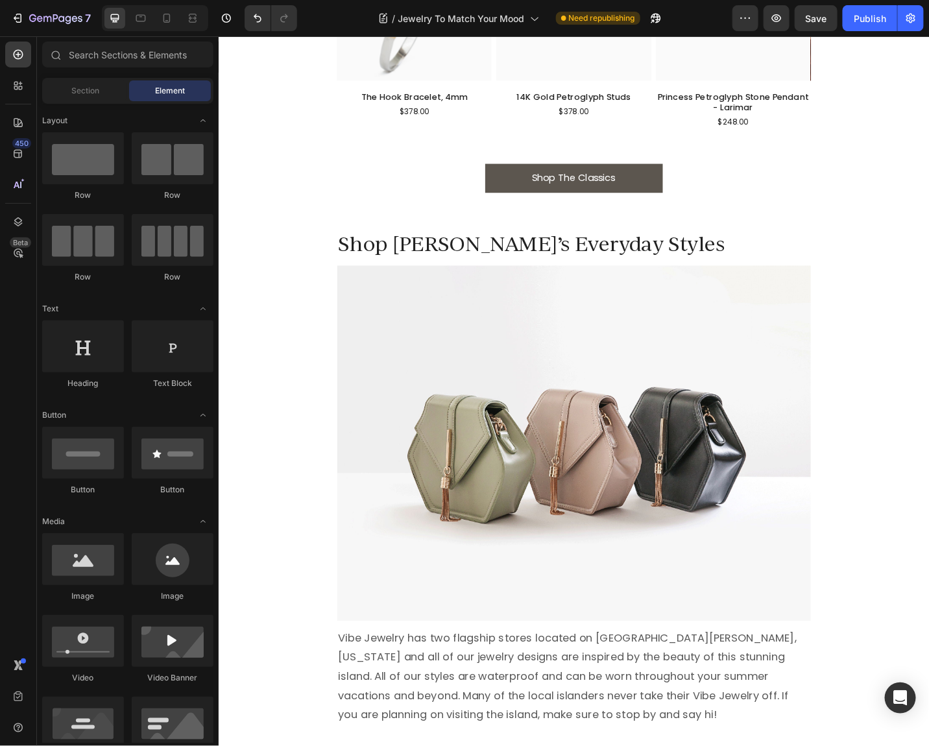
click at [413, 742] on p "Vibe Jewelry has two flagship stores located on [GEOGRAPHIC_DATA][PERSON_NAME],…" at bounding box center [607, 737] width 516 height 105
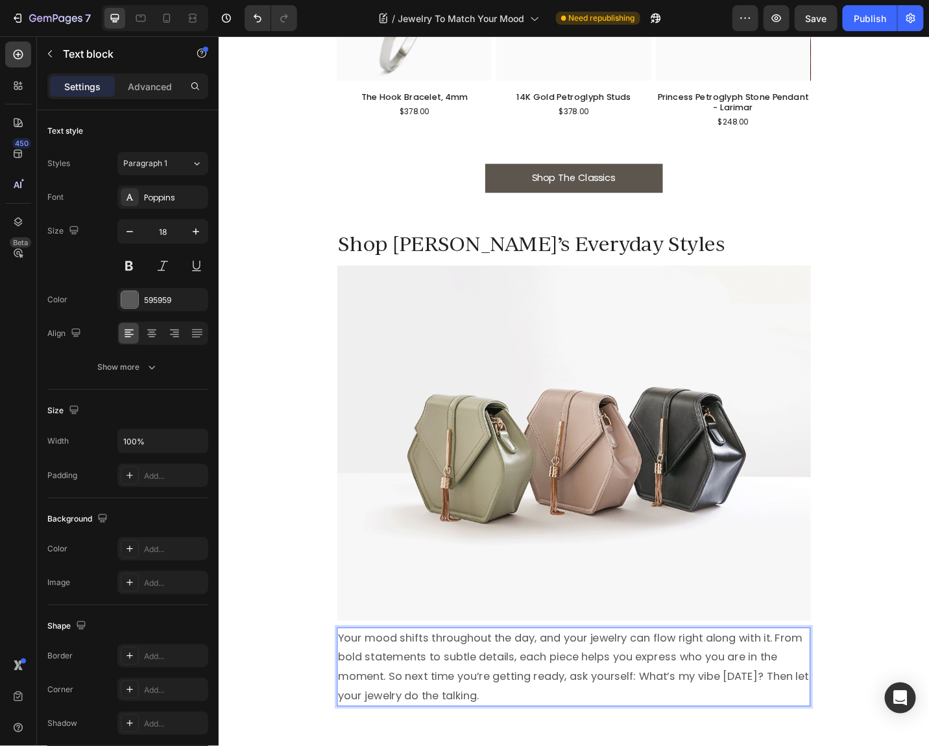
click at [465, 506] on img at bounding box center [607, 481] width 519 height 389
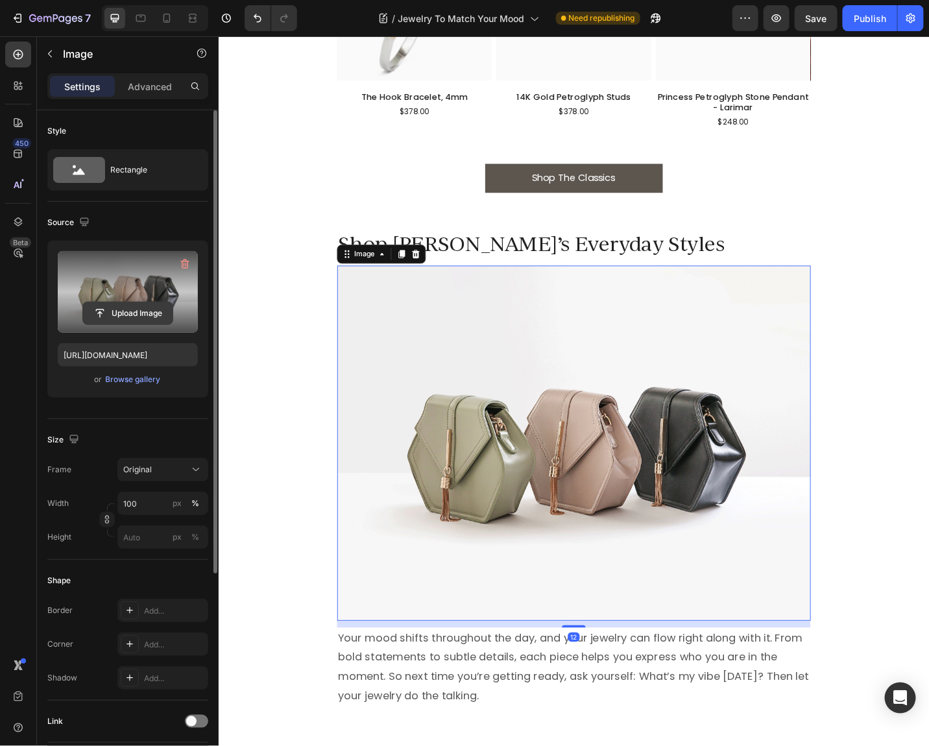
click at [154, 314] on input "file" at bounding box center [127, 313] width 89 height 22
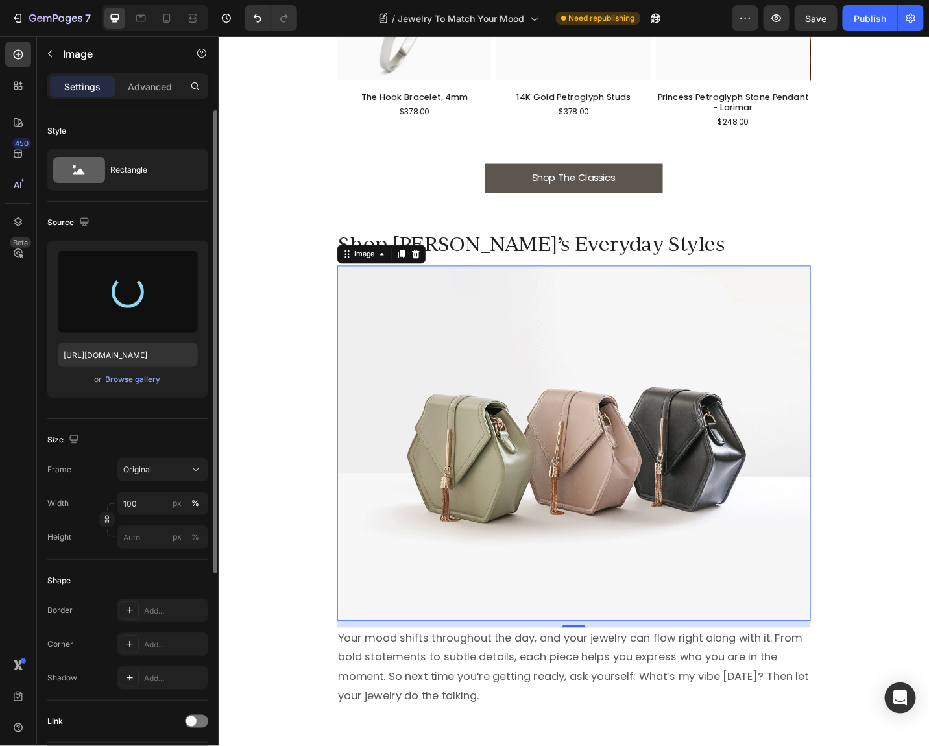
type input "[URL][DOMAIN_NAME]"
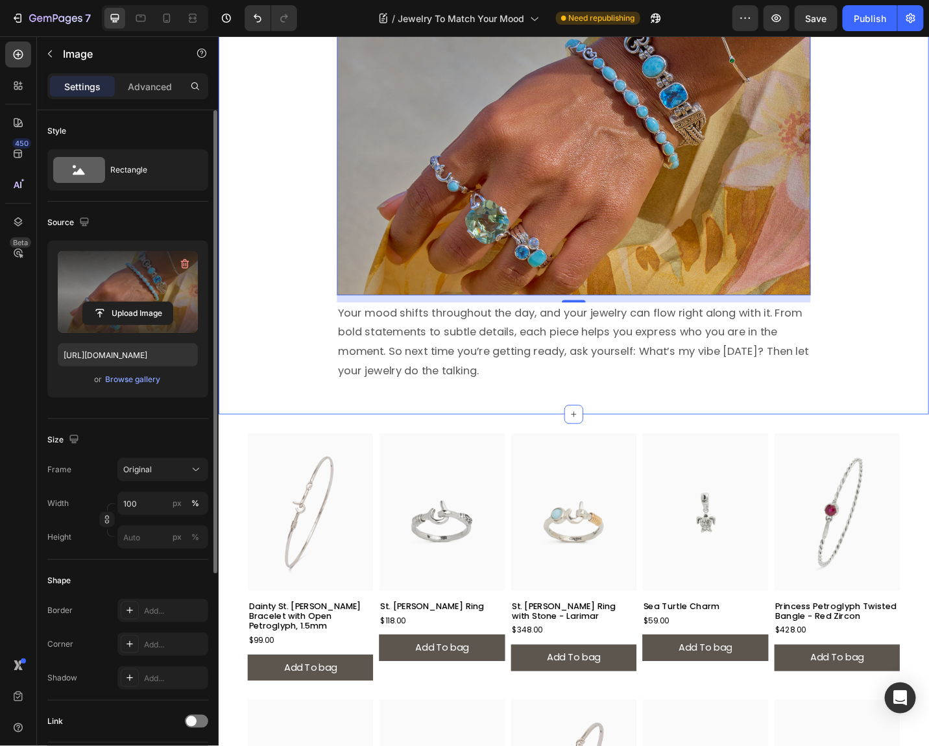
scroll to position [2665, 0]
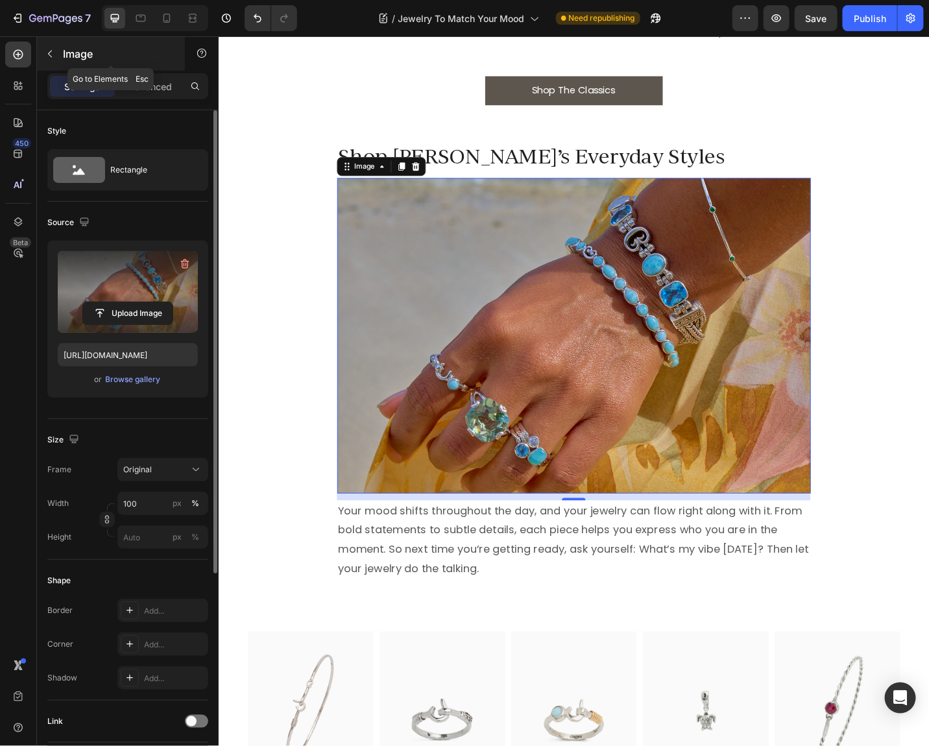
click at [51, 55] on icon "button" at bounding box center [50, 54] width 10 height 10
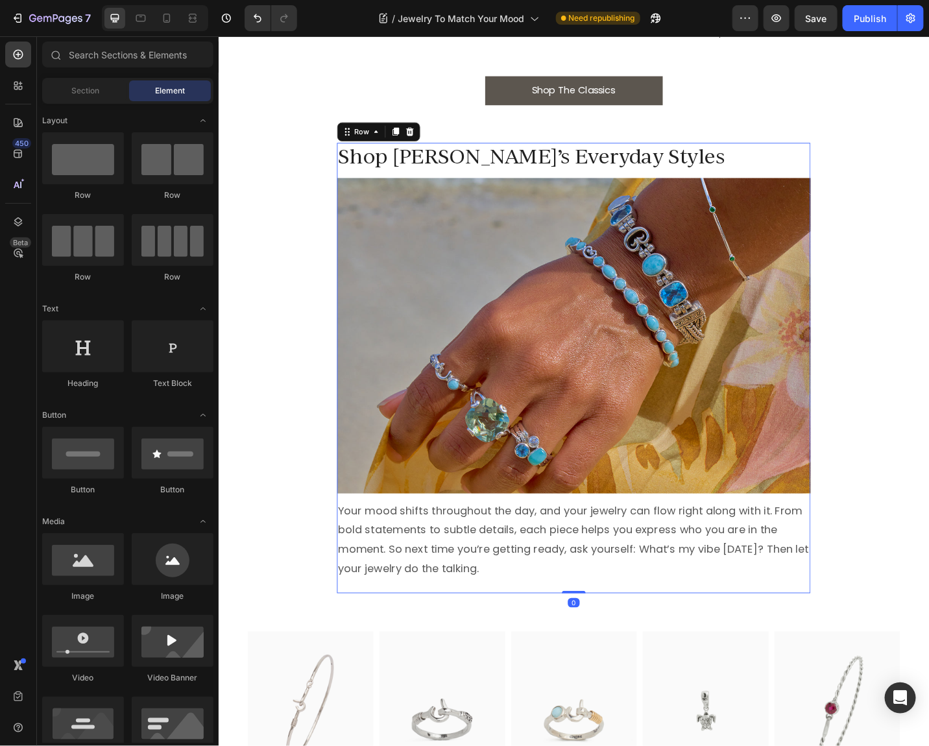
click at [385, 637] on div "Shop Vibe Jewelry’s Everyday Styles Heading Image Your mood shifts throughout t…" at bounding box center [607, 400] width 519 height 494
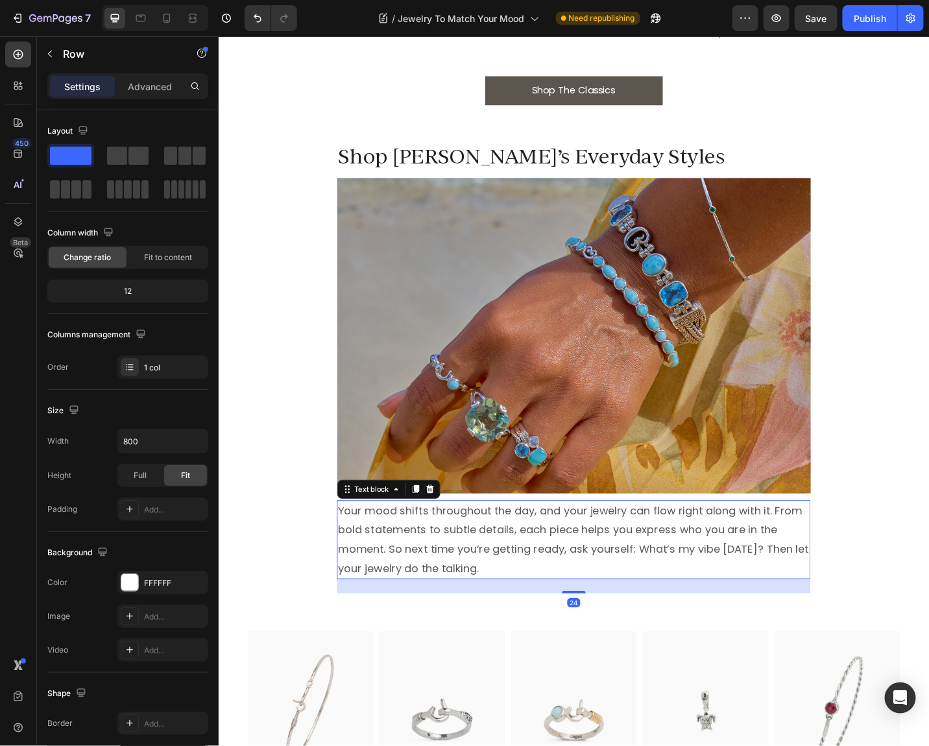
click at [377, 629] on div "Your mood shifts throughout the day, and your jewelry can flow right along with…" at bounding box center [607, 588] width 519 height 87
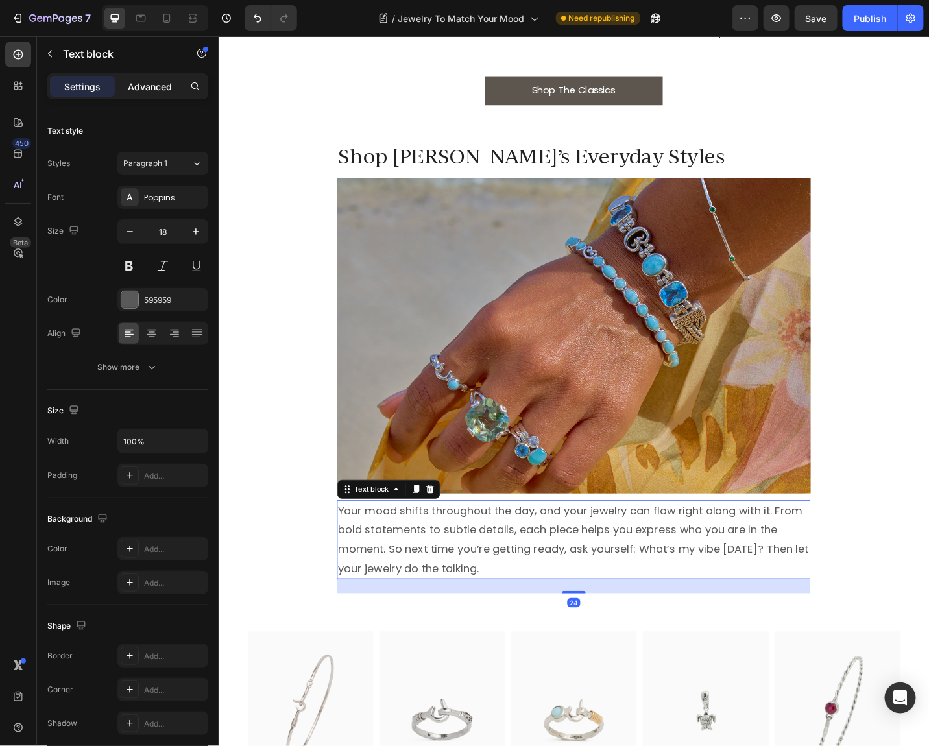
click at [161, 80] on p "Advanced" at bounding box center [150, 87] width 44 height 14
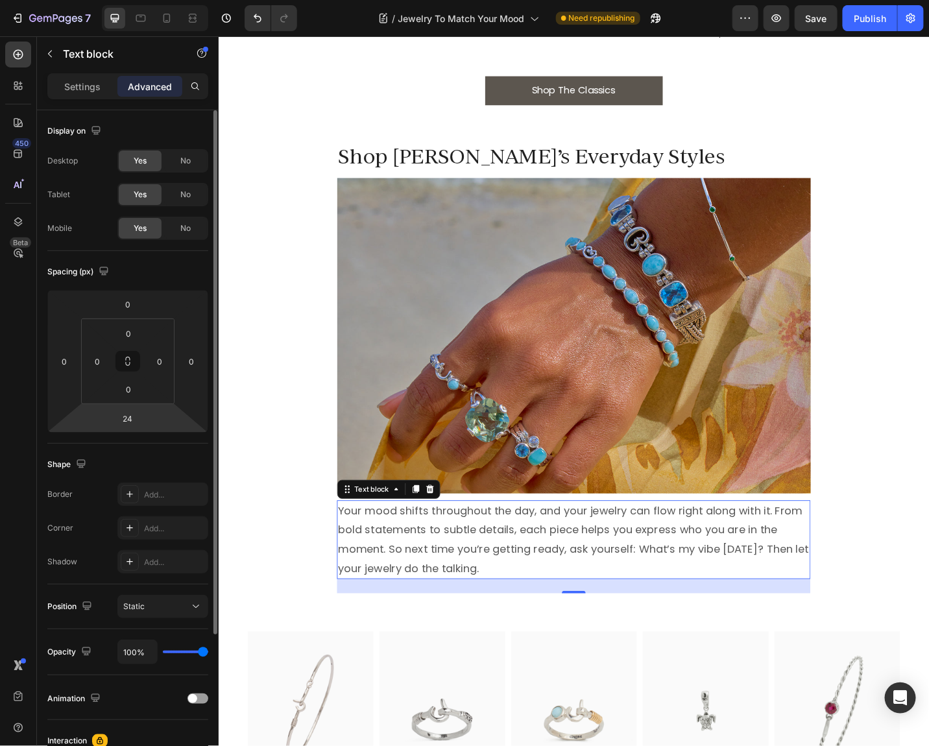
click at [146, 0] on html "7 Version history / Jewelry To Match Your Mood Need republishing Preview Save P…" at bounding box center [464, 0] width 929 height 0
click at [126, 418] on input "24" at bounding box center [128, 418] width 26 height 19
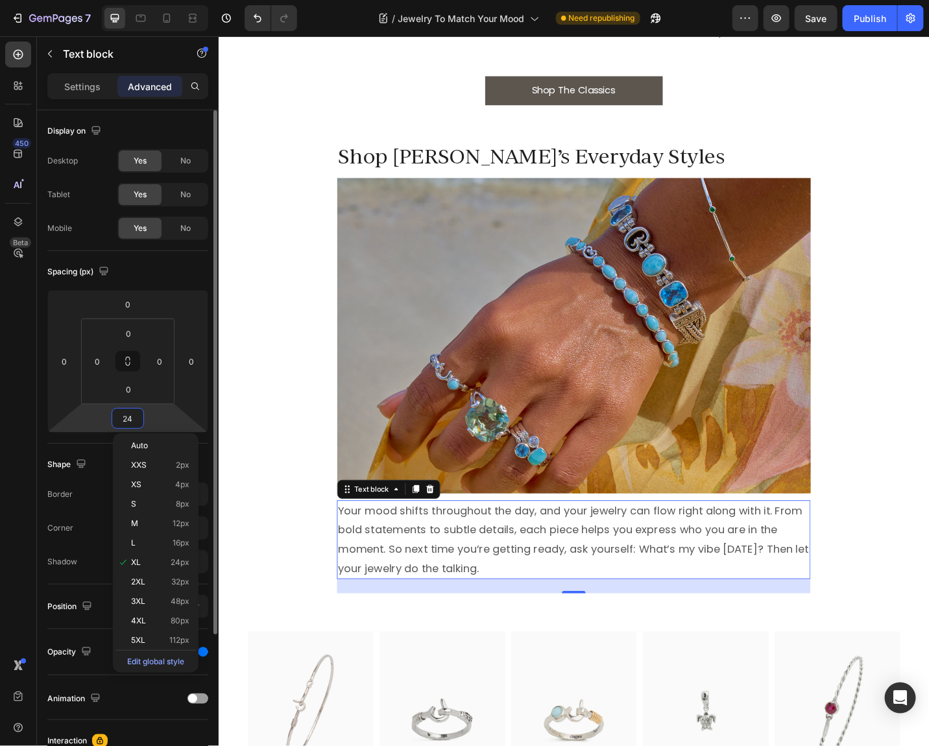
click at [126, 418] on input "24" at bounding box center [128, 418] width 26 height 19
type input "0"
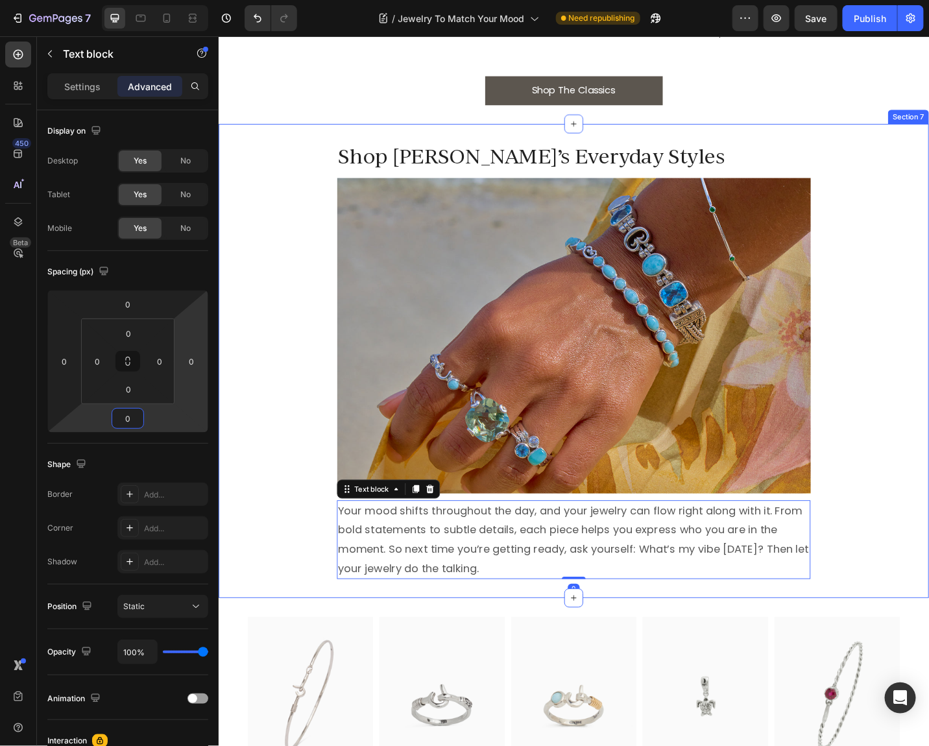
click at [313, 490] on div "Shop Vibe Jewelry’s Everyday Styles Heading Image Your mood shifts throughout t…" at bounding box center [607, 392] width 778 height 479
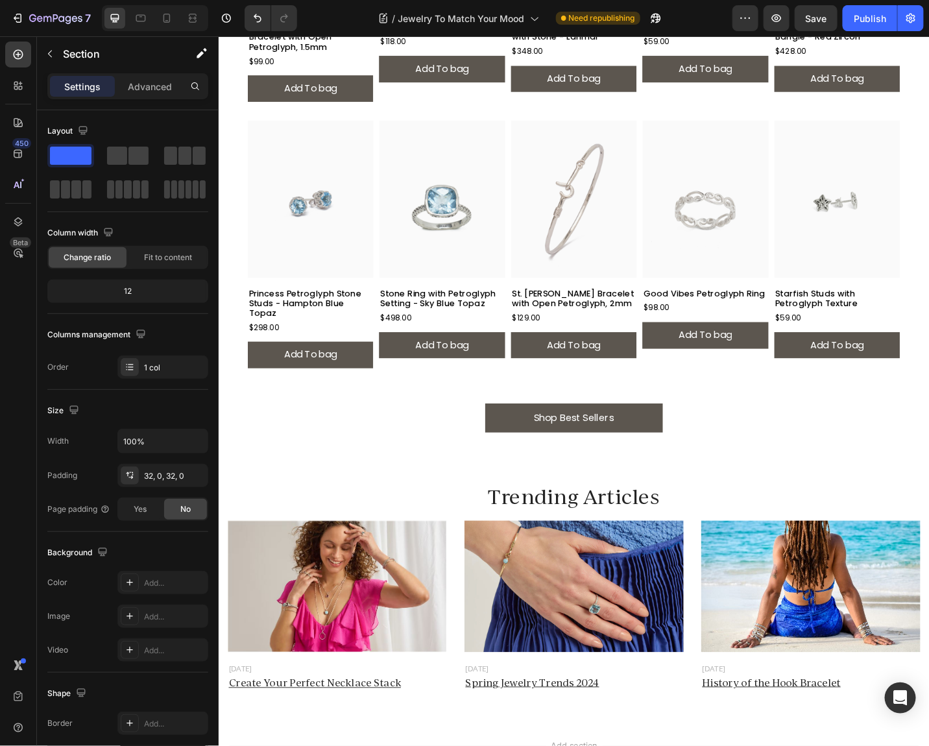
scroll to position [3505, 0]
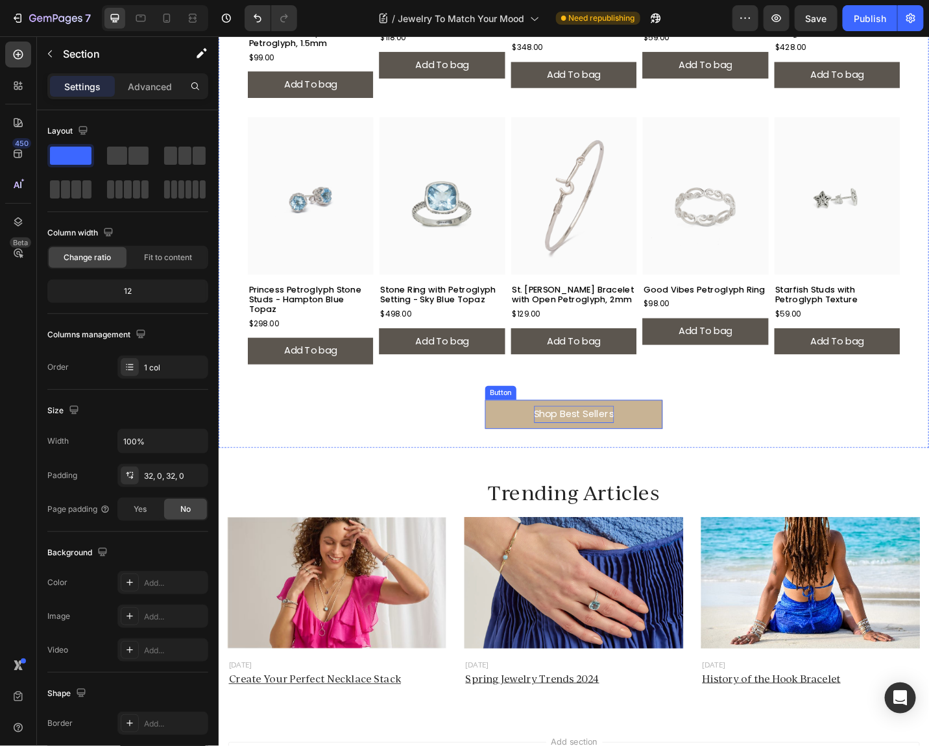
click at [592, 441] on div "Shop Best Sellers" at bounding box center [607, 450] width 88 height 19
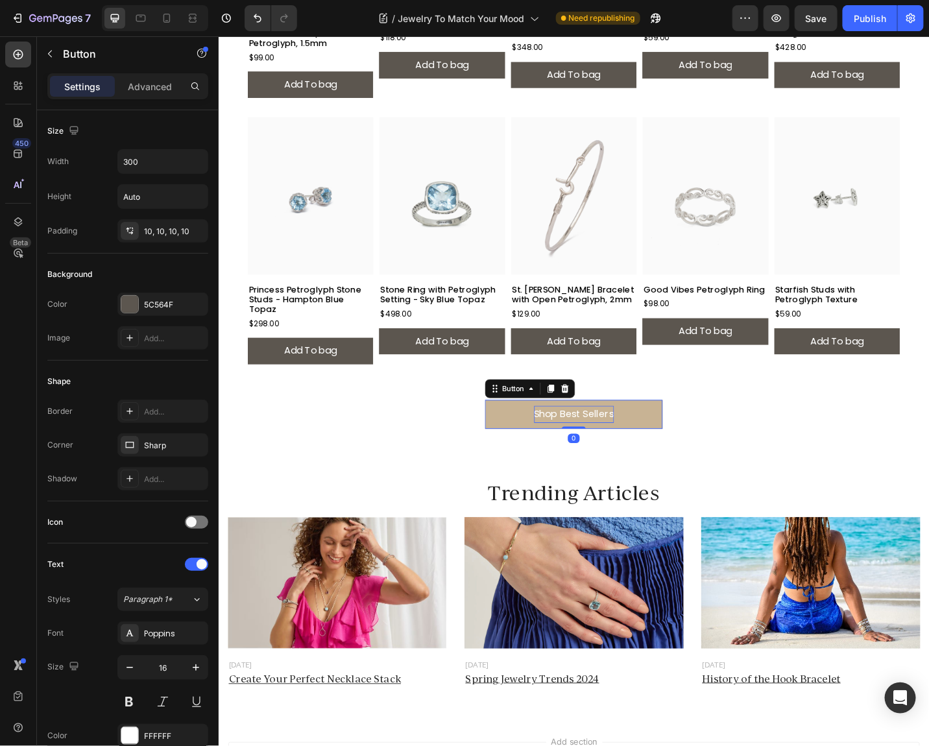
click at [592, 441] on div "Shop Best Sellers" at bounding box center [607, 450] width 88 height 19
click at [522, 434] on link "Shop Now" at bounding box center [607, 450] width 195 height 32
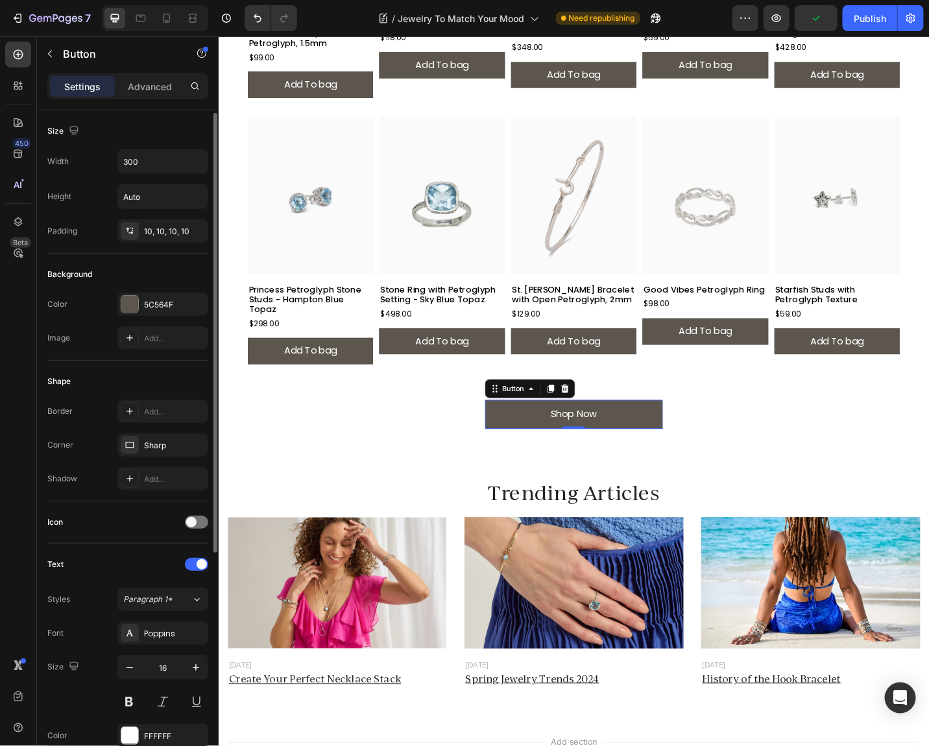
scroll to position [355, 0]
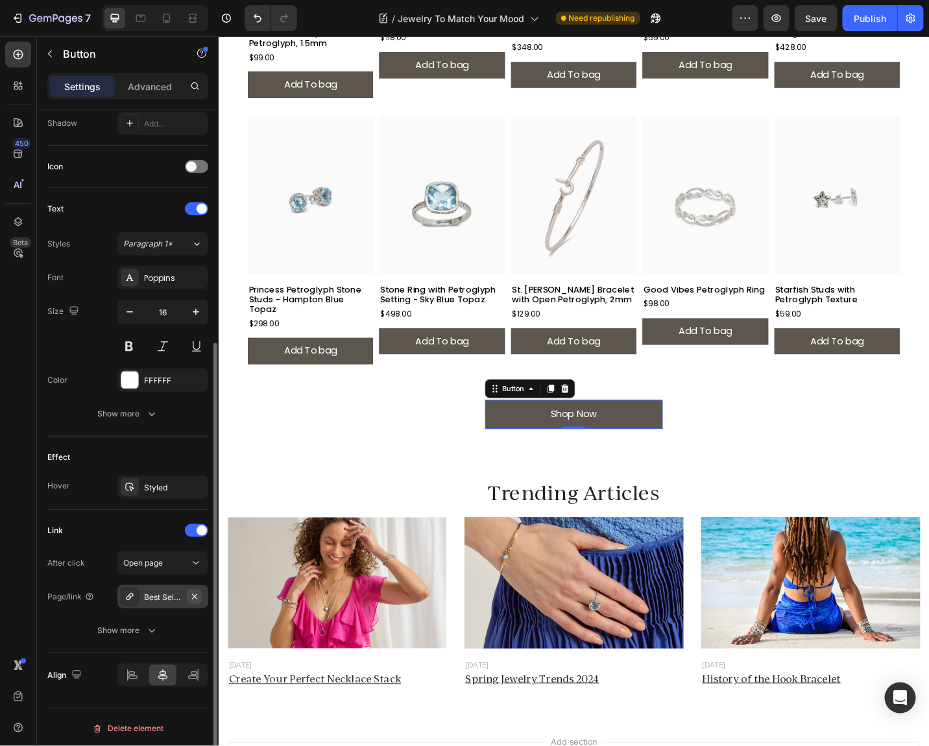
click at [195, 597] on icon "button" at bounding box center [194, 596] width 10 height 10
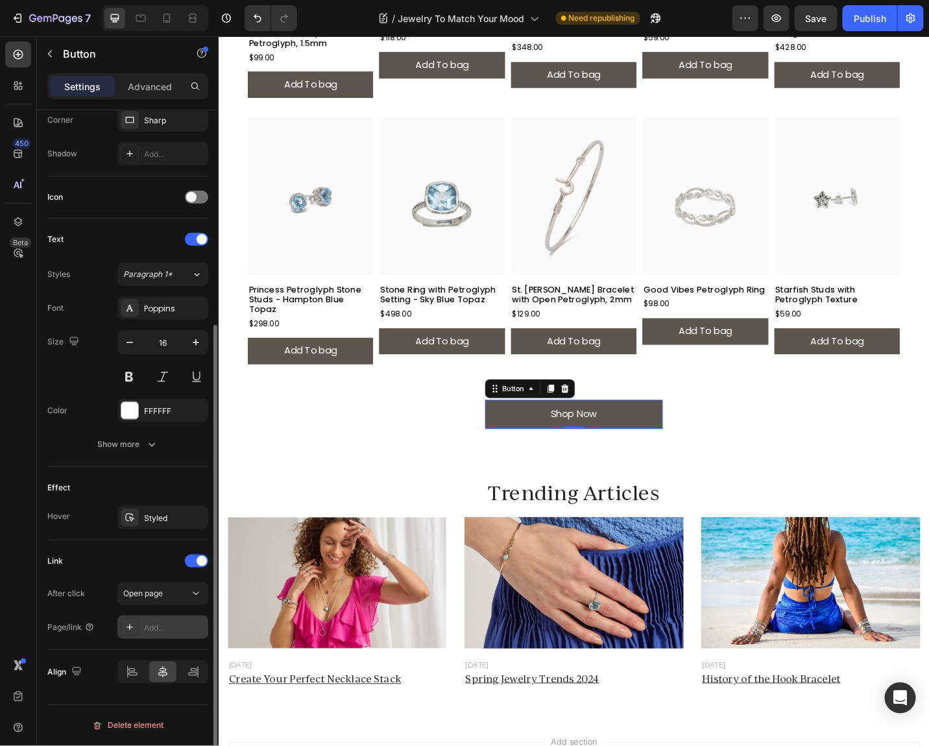
scroll to position [322, 0]
click at [156, 632] on div "Add..." at bounding box center [174, 631] width 61 height 12
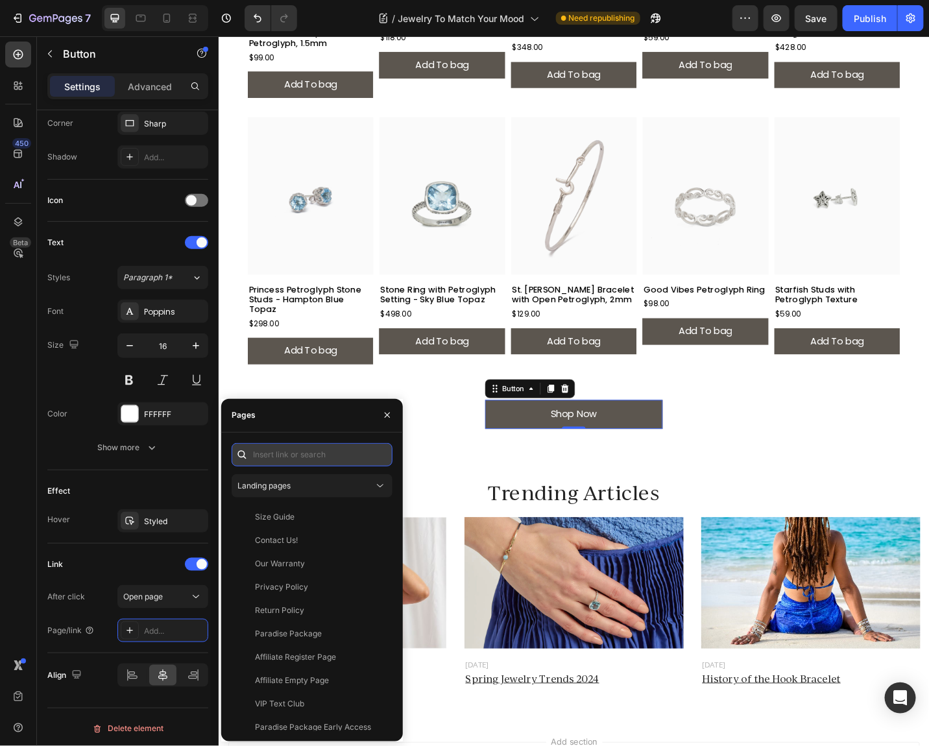
click at [280, 453] on input "text" at bounding box center [311, 454] width 161 height 23
paste input "[URL][DOMAIN_NAME]"
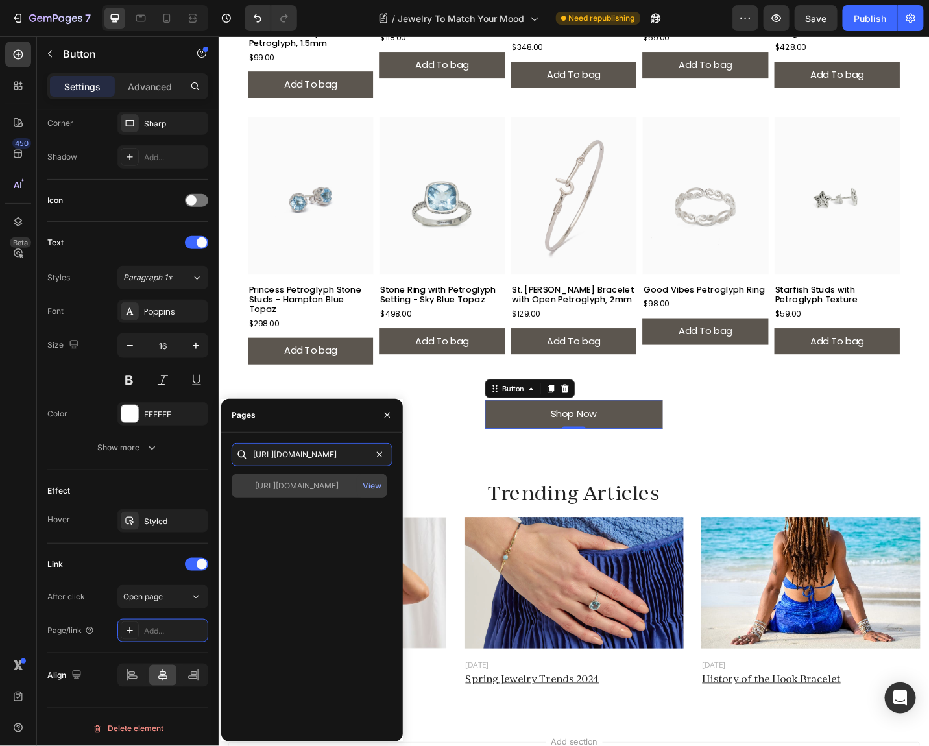
type input "[URL][DOMAIN_NAME]"
click at [338, 490] on div "[URL][DOMAIN_NAME]" at bounding box center [297, 486] width 84 height 12
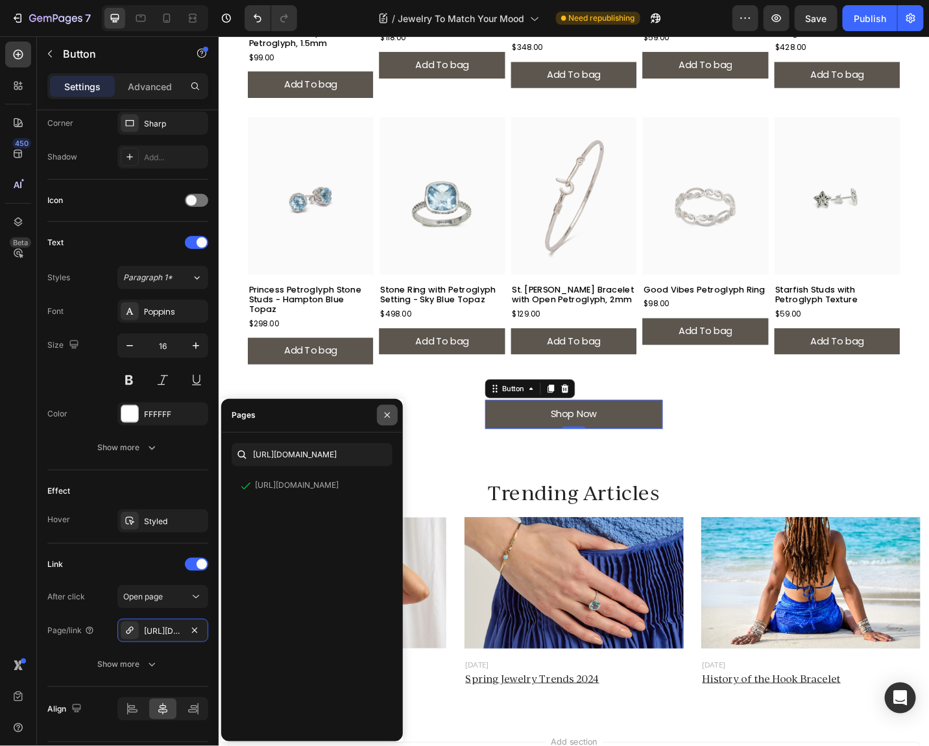
click at [394, 412] on button "button" at bounding box center [387, 415] width 21 height 21
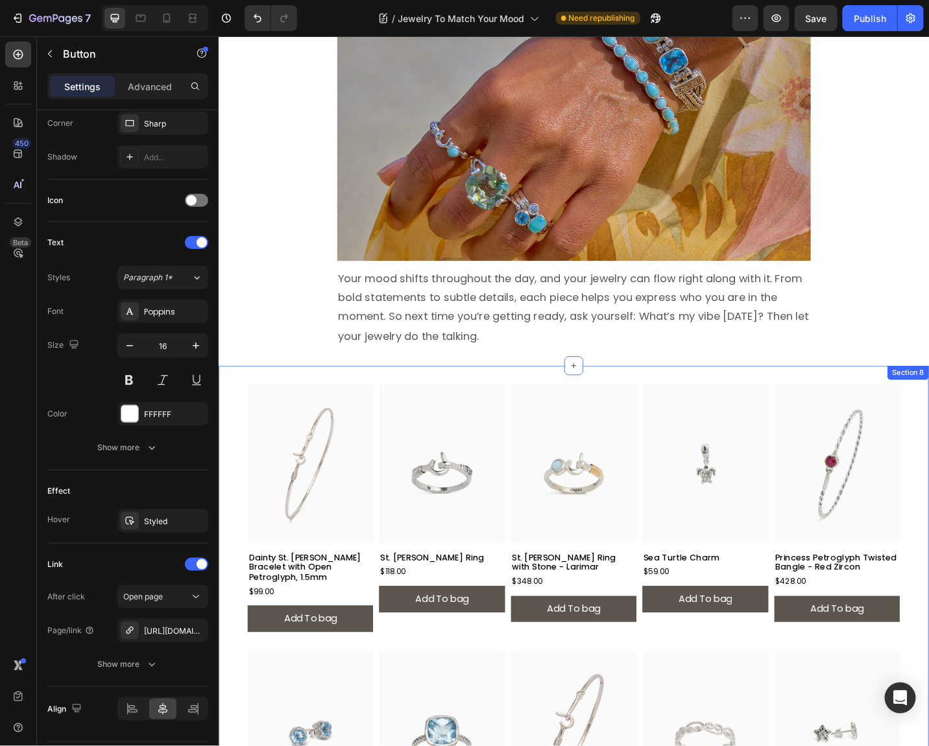
scroll to position [2933, 0]
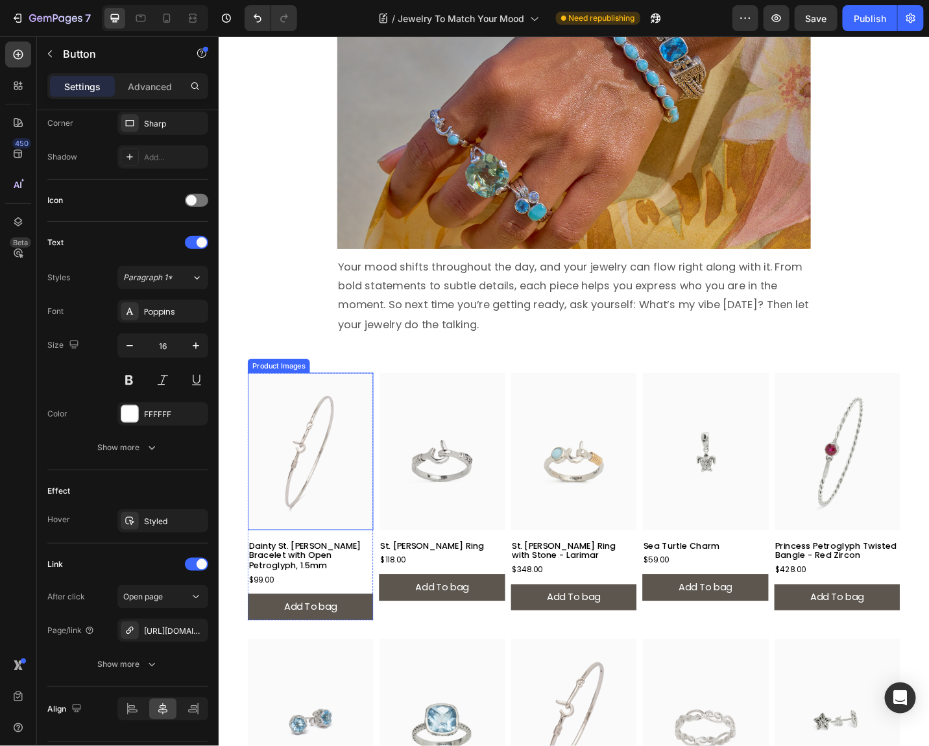
click at [229, 443] on div "Product Images Dainty St. [PERSON_NAME] Bracelet with Open Petroglyph, 1.5mm Pr…" at bounding box center [607, 686] width 778 height 563
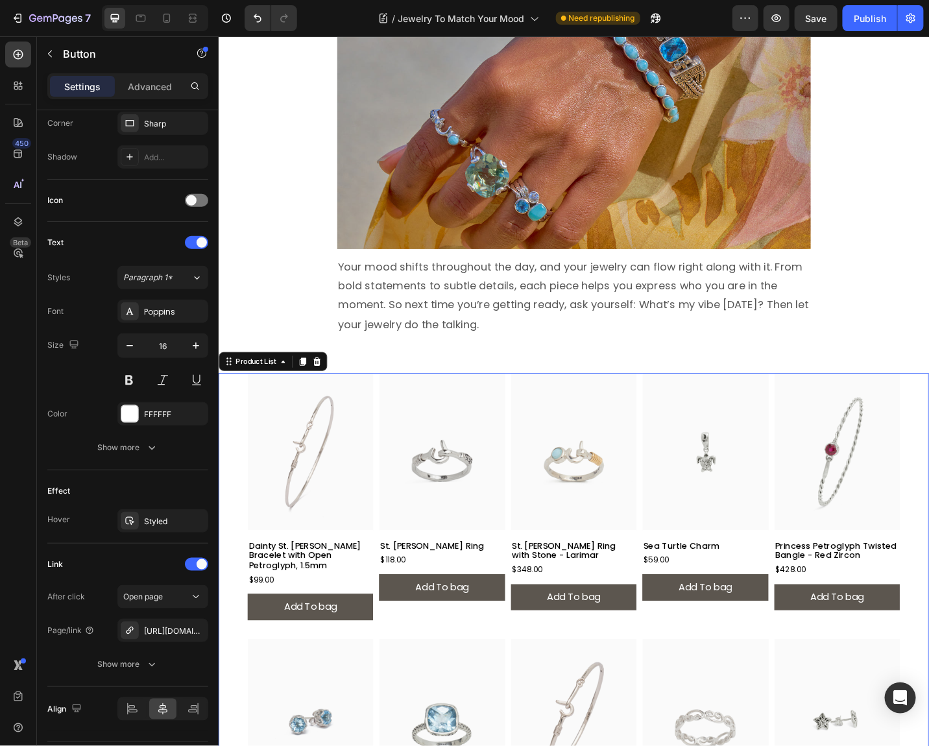
scroll to position [0, 0]
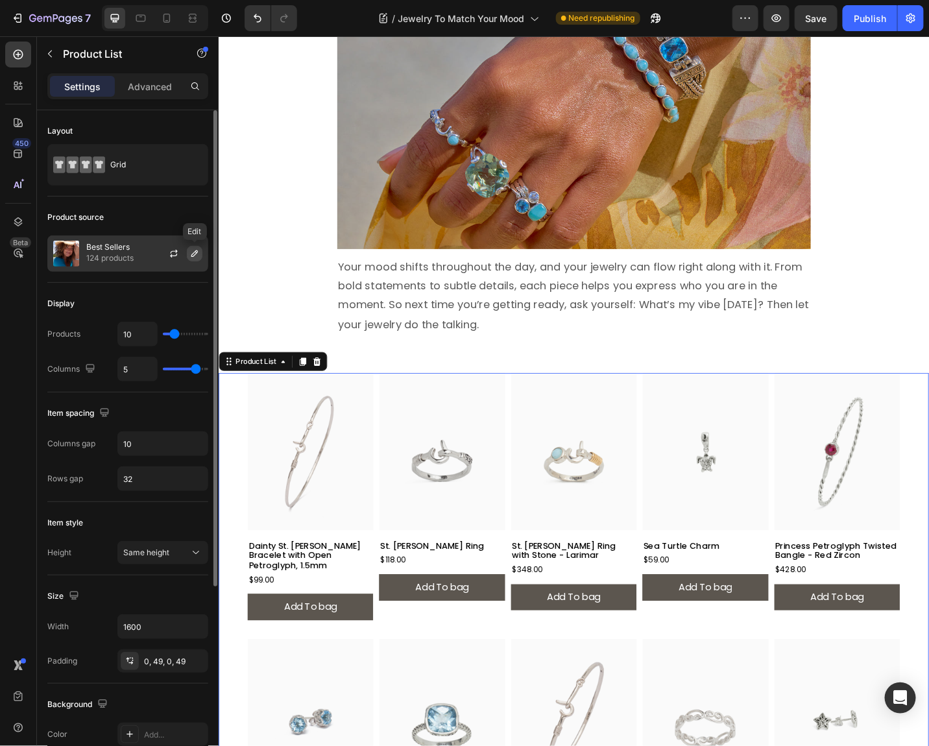
click at [193, 250] on icon "button" at bounding box center [194, 253] width 10 height 10
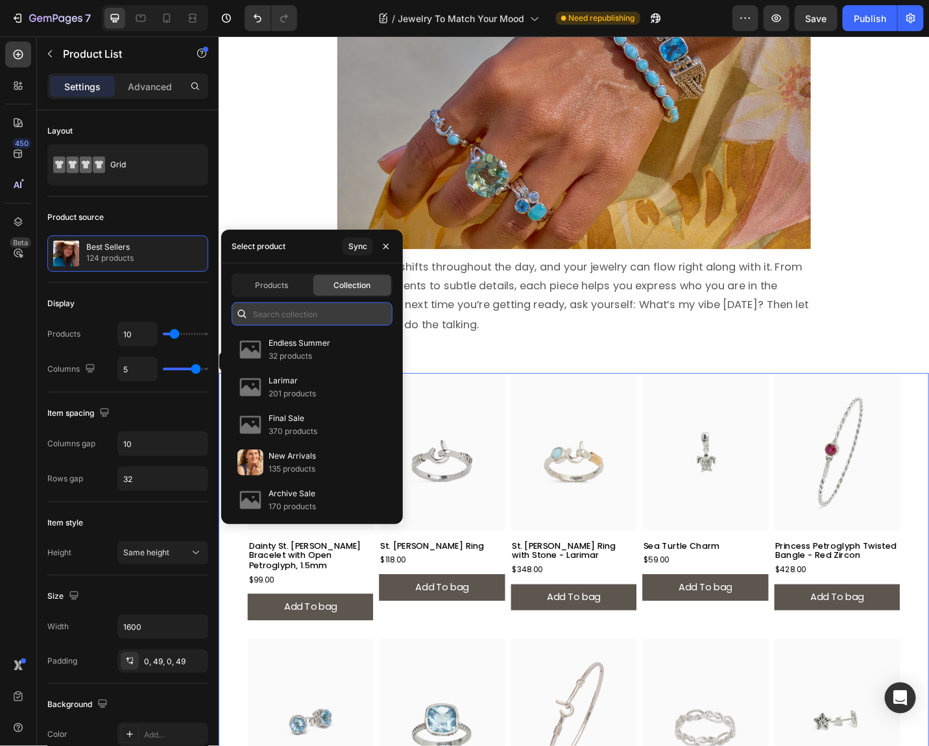
click at [289, 319] on input "text" at bounding box center [311, 313] width 161 height 23
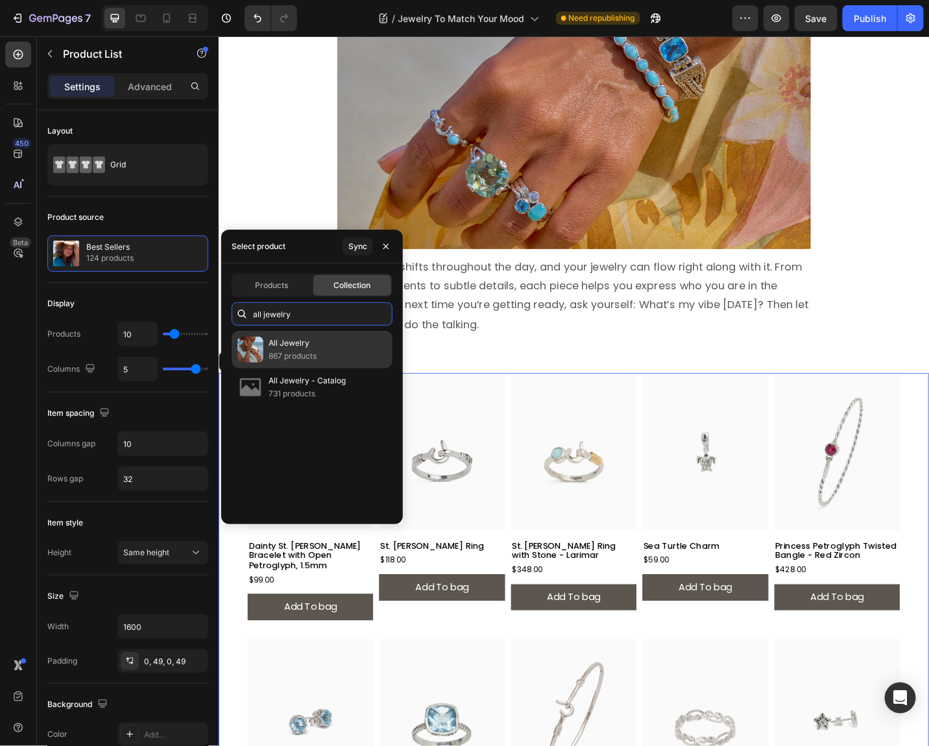
type input "all jewelry"
click at [333, 368] on div "All Jewelry 867 products" at bounding box center [311, 387] width 161 height 38
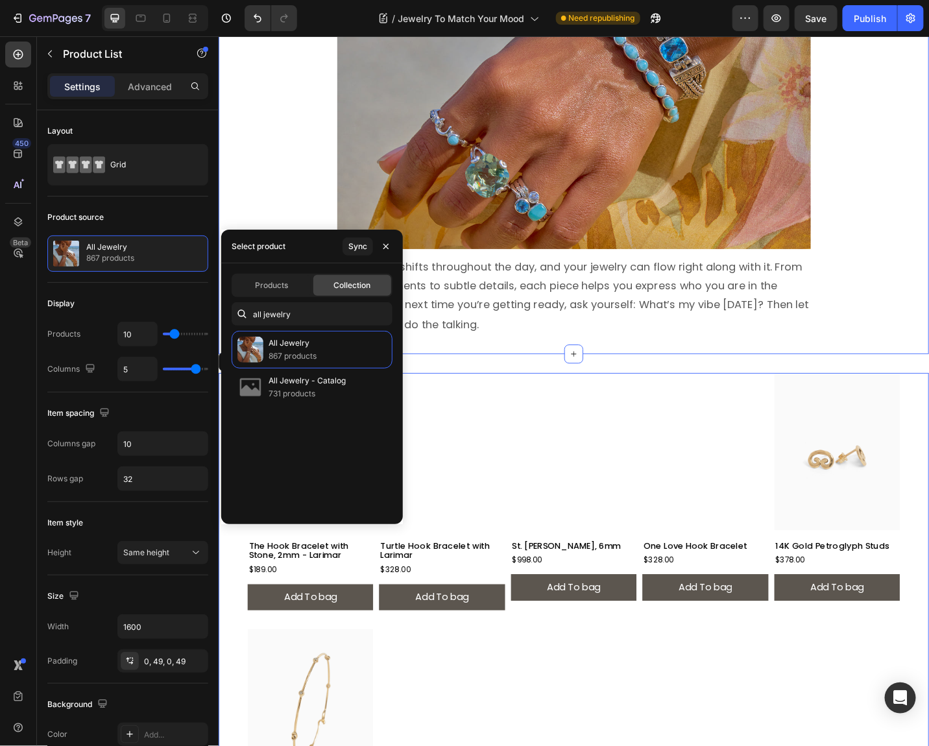
click at [293, 170] on div "Shop Vibe Jewelry’s Everyday Styles Heading Image Your mood shifts throughout t…" at bounding box center [607, 124] width 778 height 479
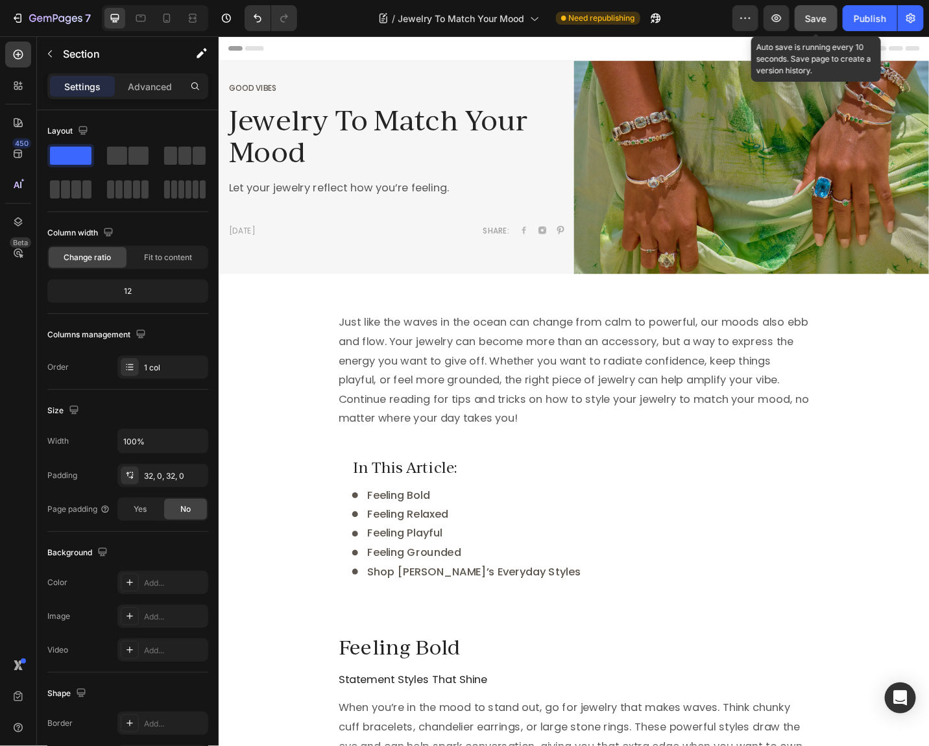
click at [819, 10] on button "Save" at bounding box center [815, 18] width 43 height 26
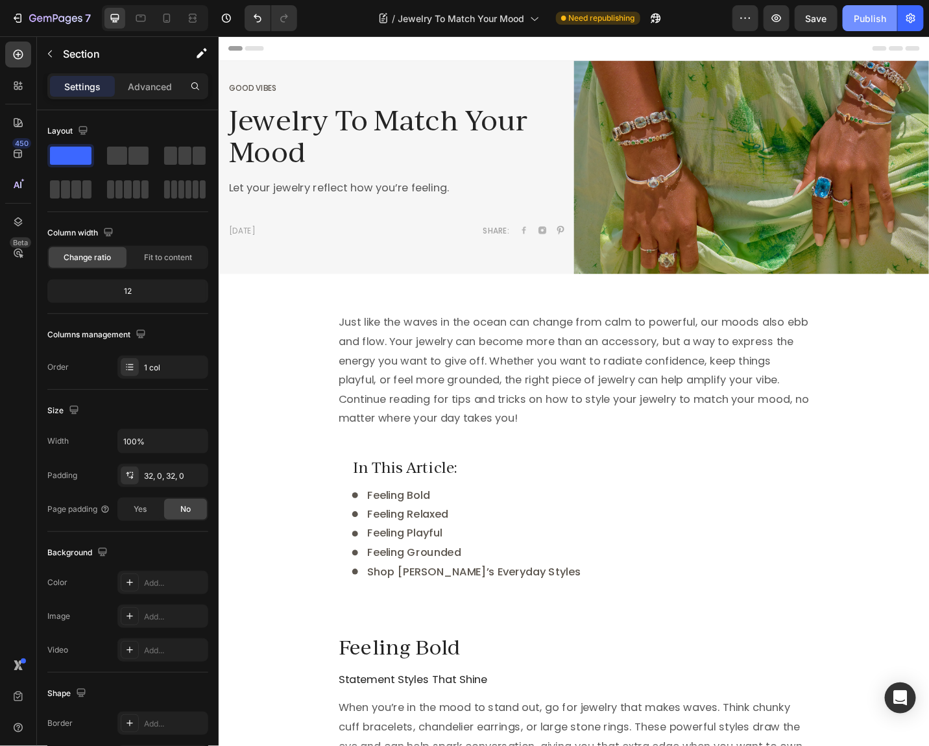
click at [870, 23] on div "Publish" at bounding box center [869, 19] width 32 height 14
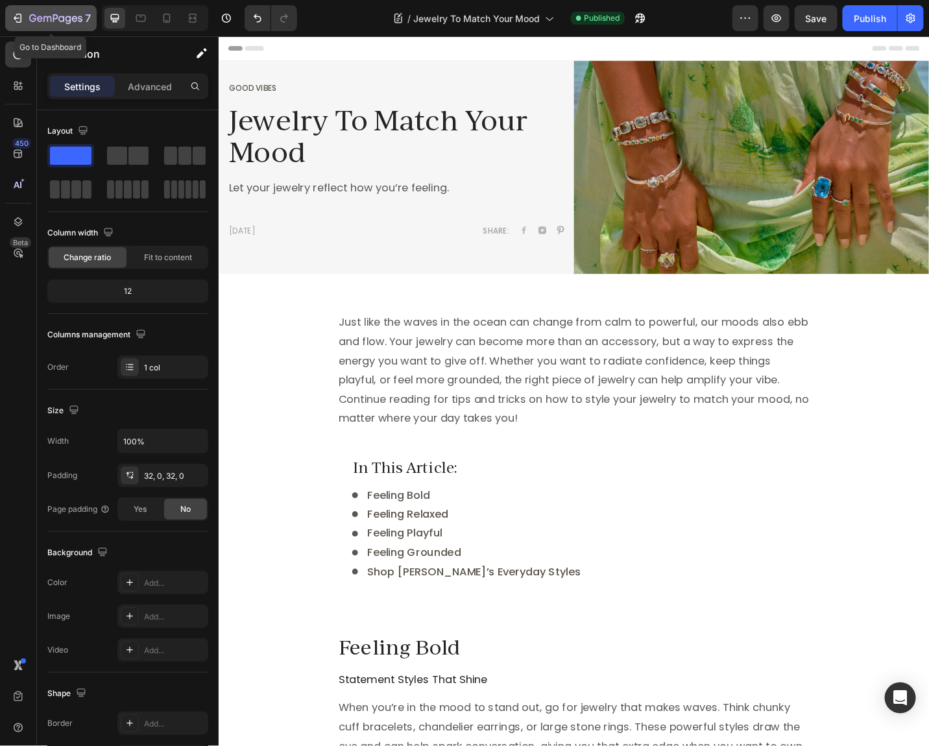
click at [21, 17] on icon "button" at bounding box center [19, 18] width 6 height 9
